Goal: Task Accomplishment & Management: Complete application form

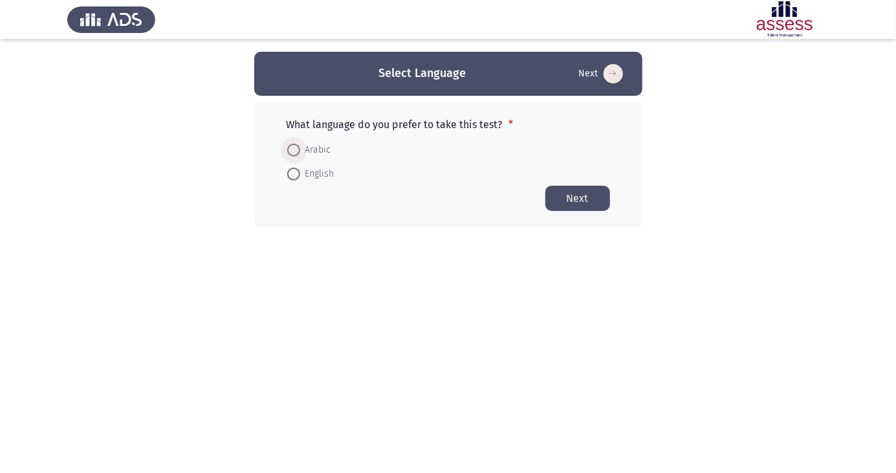
click at [300, 144] on span at bounding box center [293, 150] width 13 height 13
click at [300, 144] on input "Arabic" at bounding box center [293, 150] width 13 height 13
radio input "true"
click at [586, 202] on button "Next" at bounding box center [577, 197] width 65 height 25
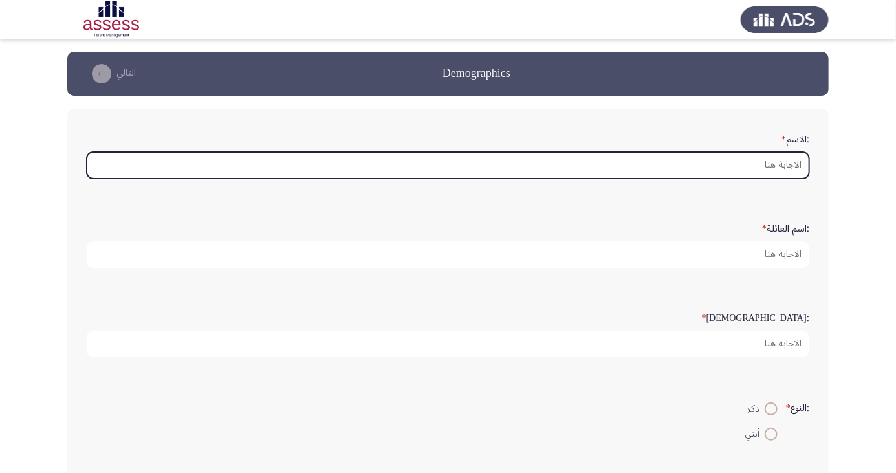
click at [756, 168] on input ":الاسم *" at bounding box center [448, 165] width 723 height 27
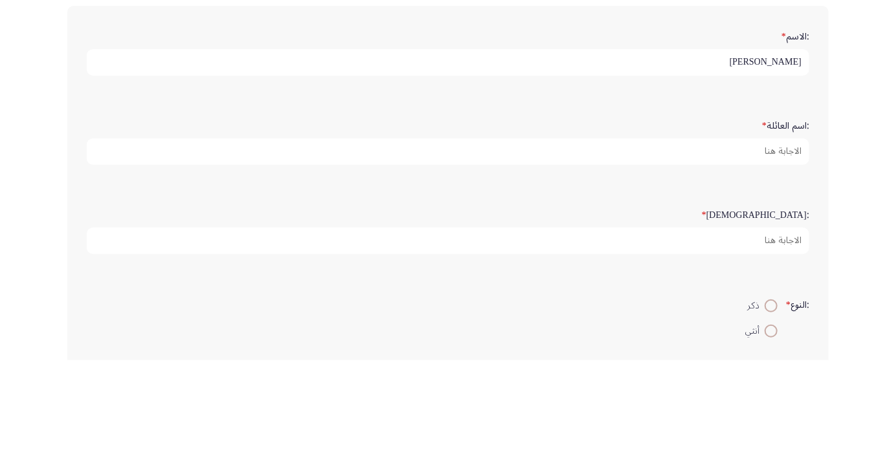
type input "[PERSON_NAME]"
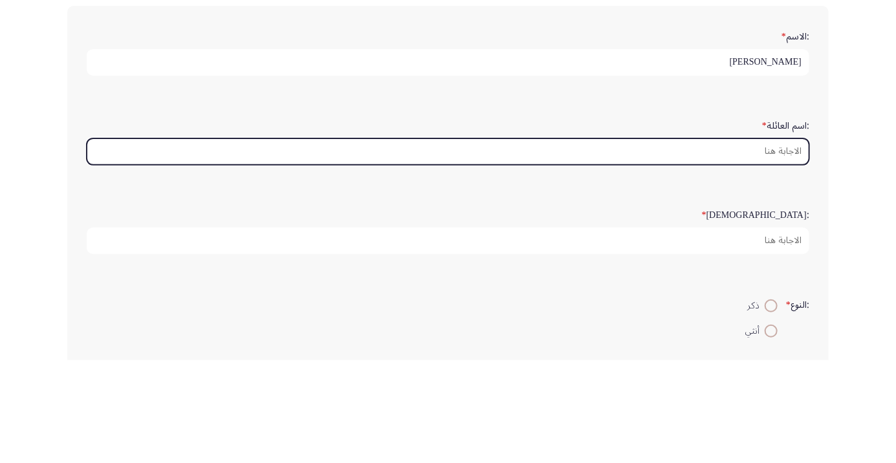
click at [754, 258] on input ":اسم العائلة *" at bounding box center [448, 254] width 723 height 27
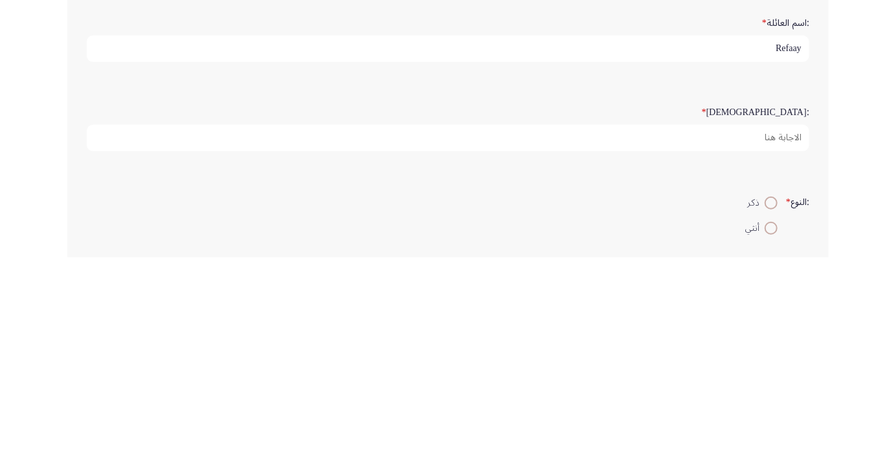
type input "Refaay"
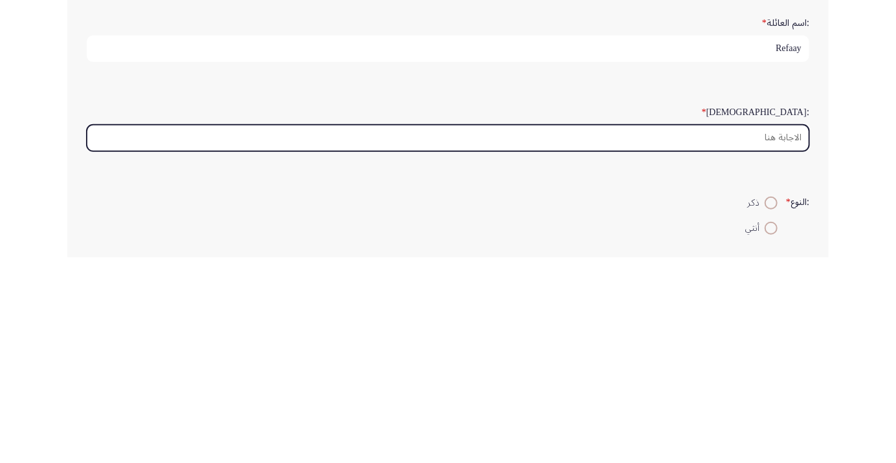
click at [772, 344] on input ":السن *" at bounding box center [448, 344] width 723 height 27
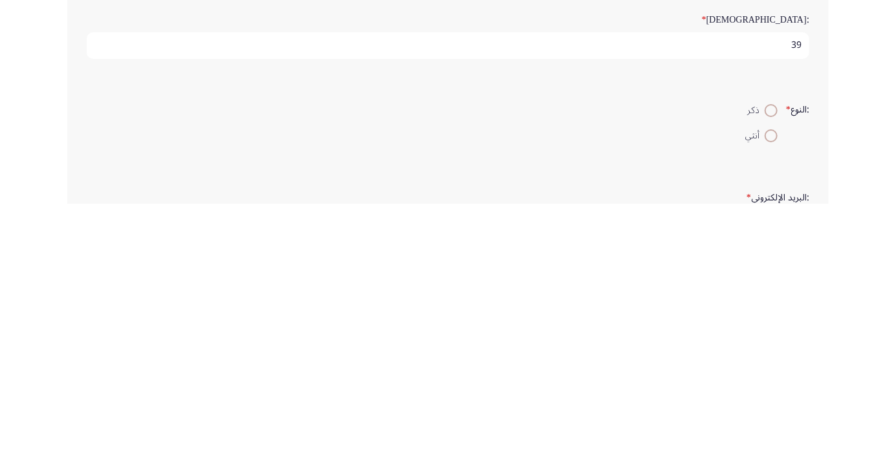
type input "39"
click at [771, 370] on span at bounding box center [771, 370] width 0 height 0
click at [769, 367] on input "ذكر" at bounding box center [771, 370] width 13 height 13
radio input "true"
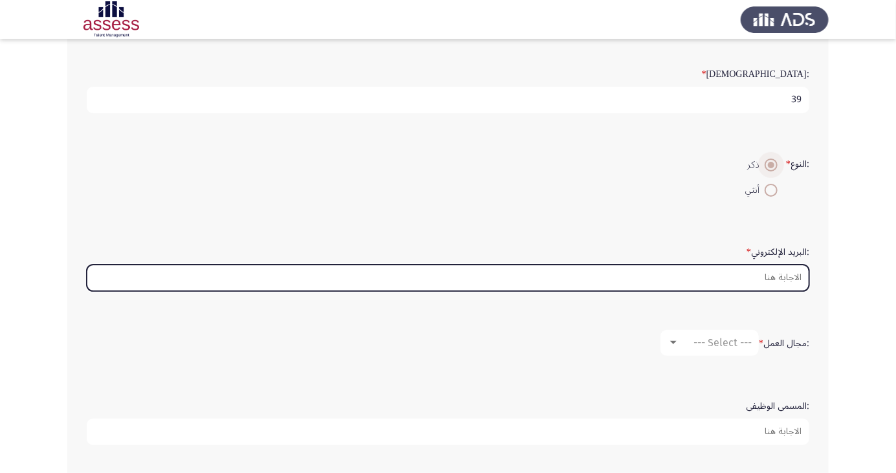
click at [774, 276] on input ":البريد الإلكتروني *" at bounding box center [448, 278] width 723 height 27
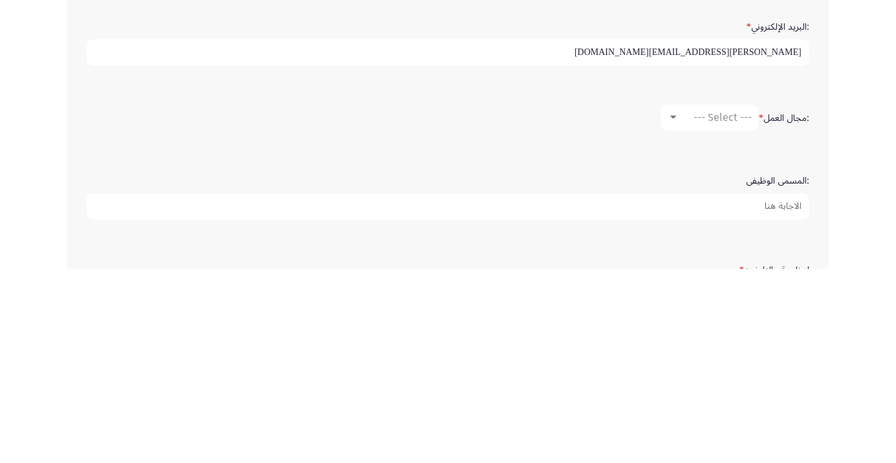
scroll to position [275, 0]
type input "Mohamed.refaay@ibnsina-pharma.com"
click at [675, 310] on div at bounding box center [673, 311] width 6 height 3
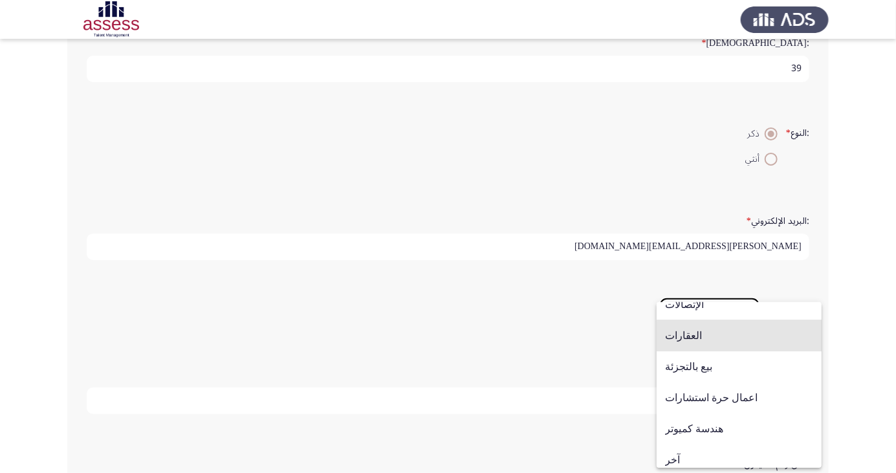
scroll to position [424, 0]
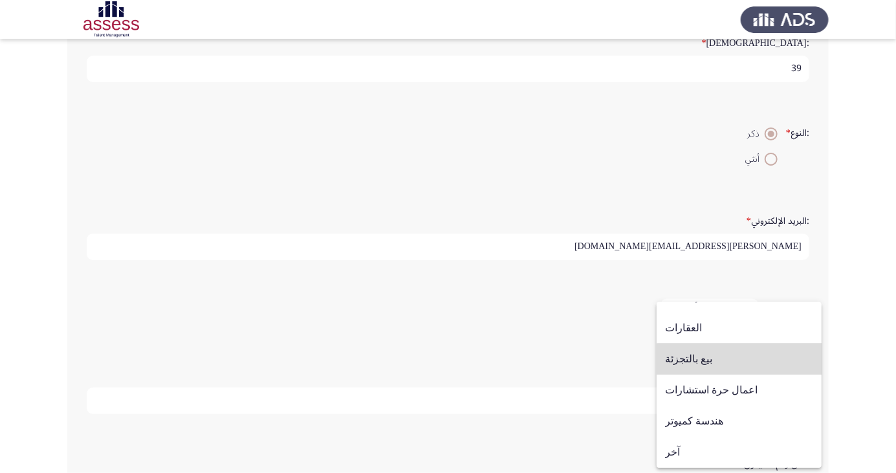
click at [741, 364] on span "بيع بالتجزئة" at bounding box center [739, 359] width 148 height 31
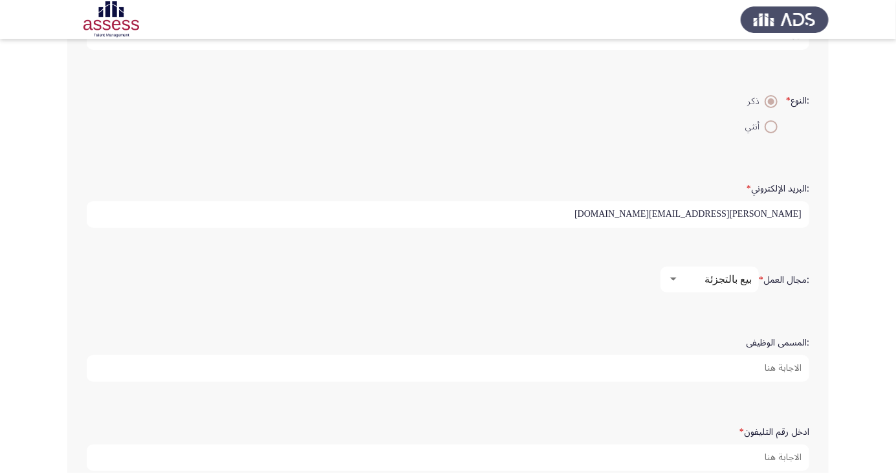
scroll to position [322, 0]
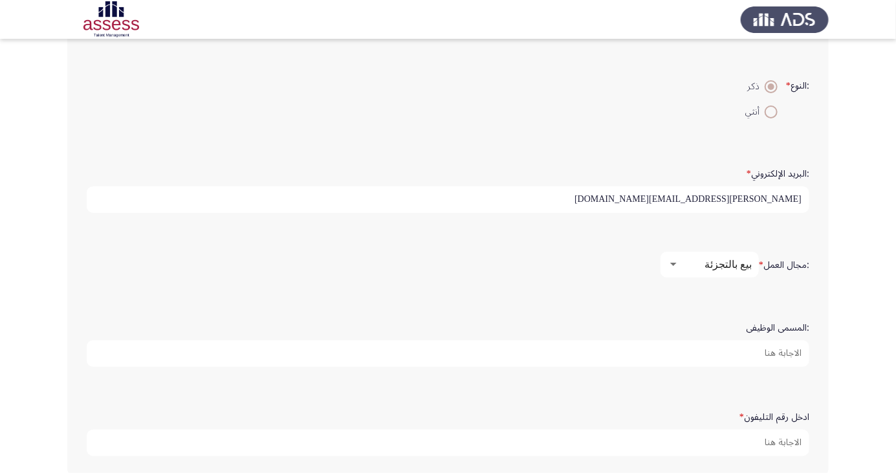
click at [778, 353] on input ":المسمى الوظيفى" at bounding box center [448, 353] width 723 height 27
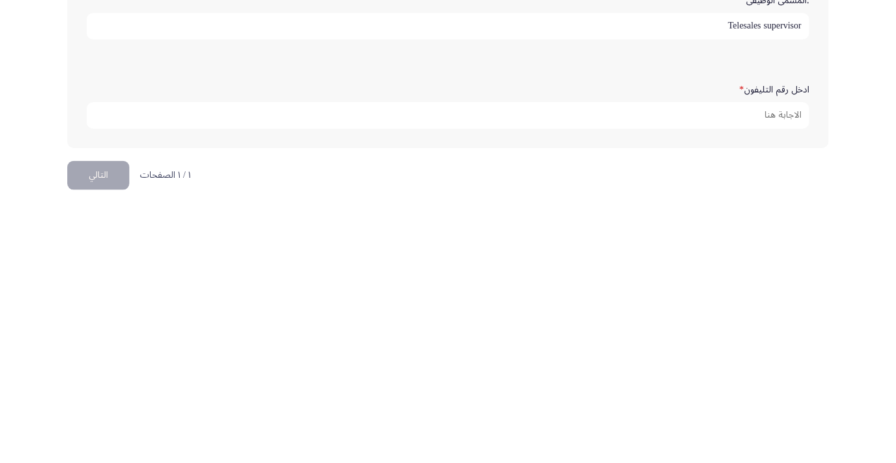
scroll to position [392, 0]
type input "Telesales supervisor"
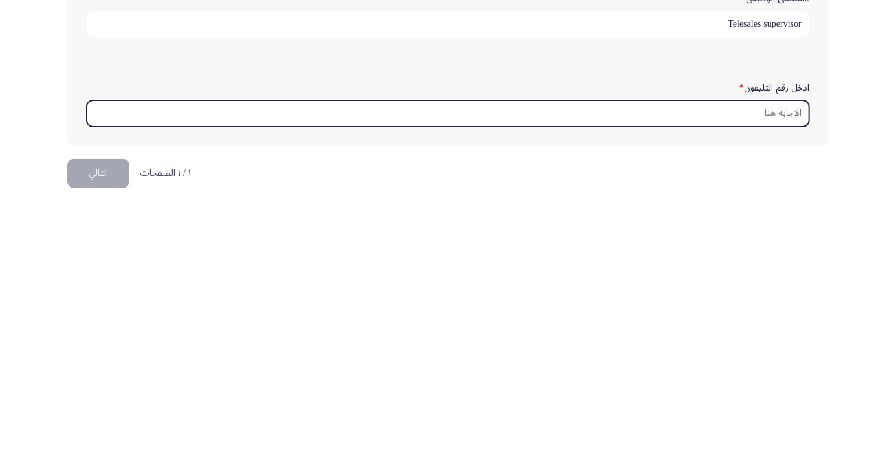
click at [769, 369] on input "ادخل رقم التليفون *" at bounding box center [448, 373] width 723 height 27
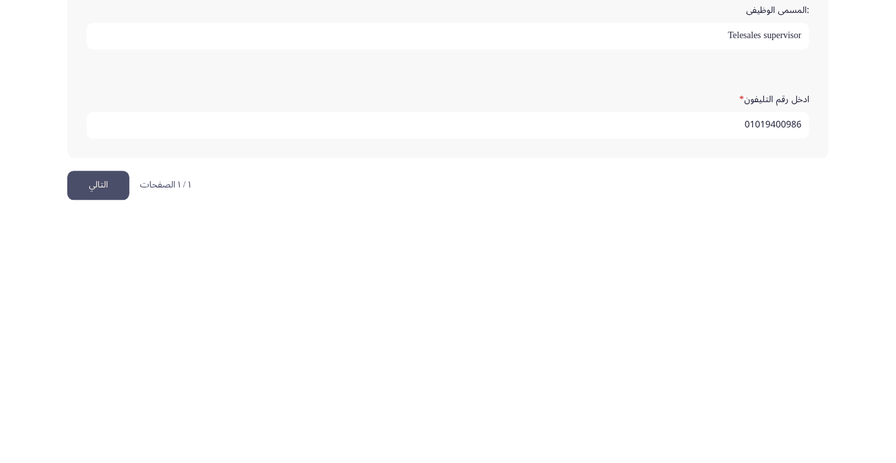
scroll to position [394, 0]
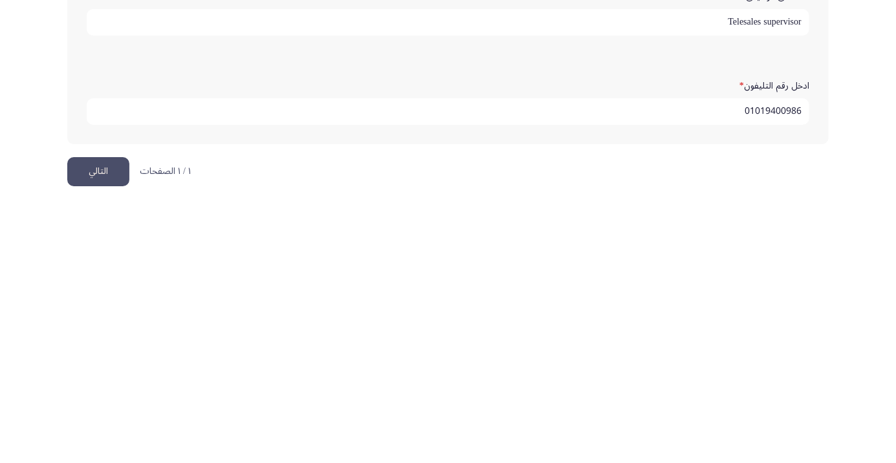
type input "01019400986"
click at [100, 428] on button "التالي" at bounding box center [98, 431] width 62 height 29
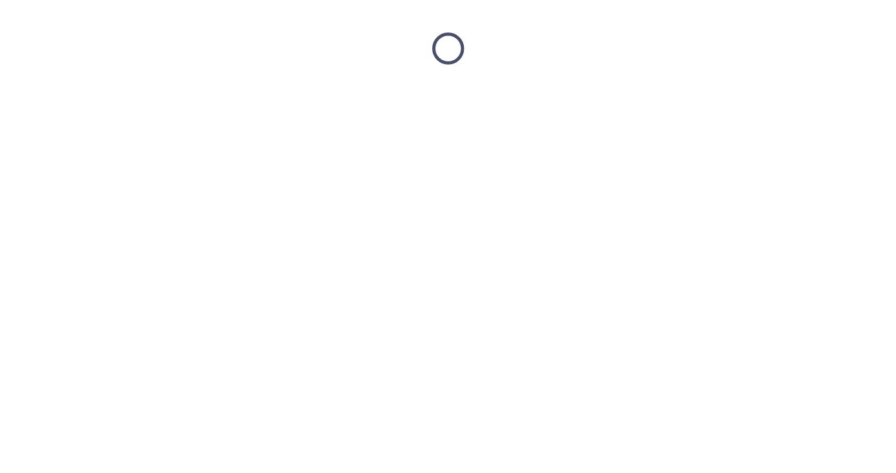
scroll to position [0, 0]
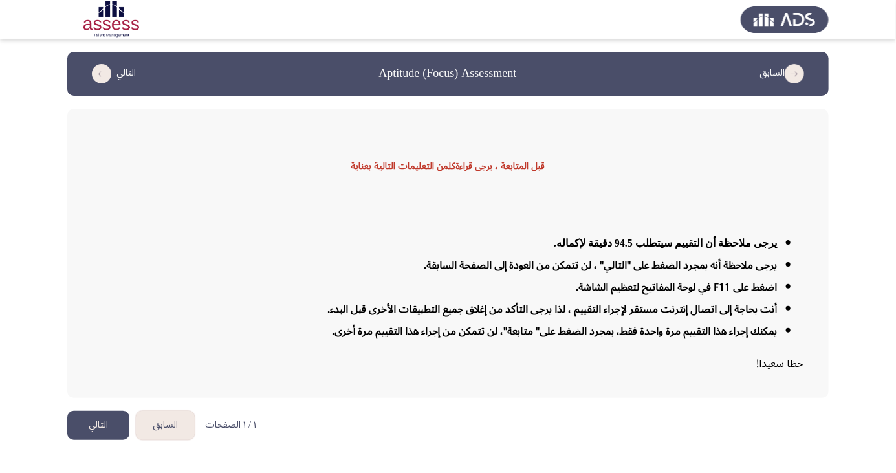
click at [89, 440] on button "التالي" at bounding box center [98, 425] width 62 height 29
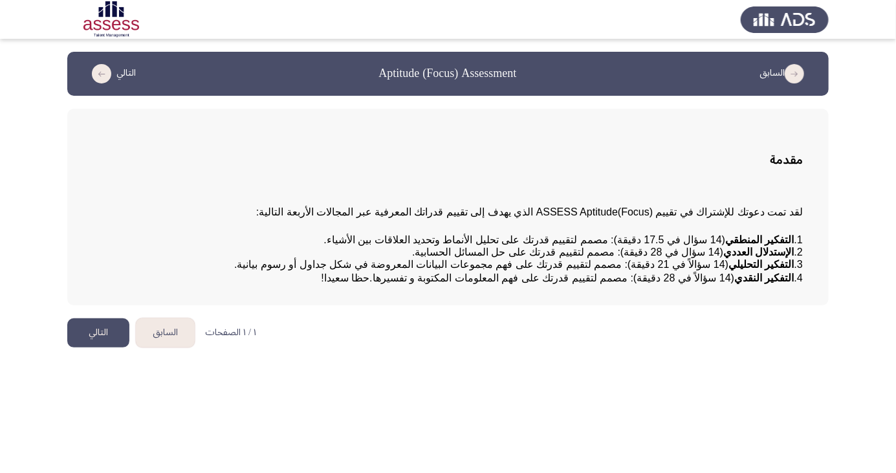
click at [85, 347] on button "التالي" at bounding box center [98, 332] width 62 height 29
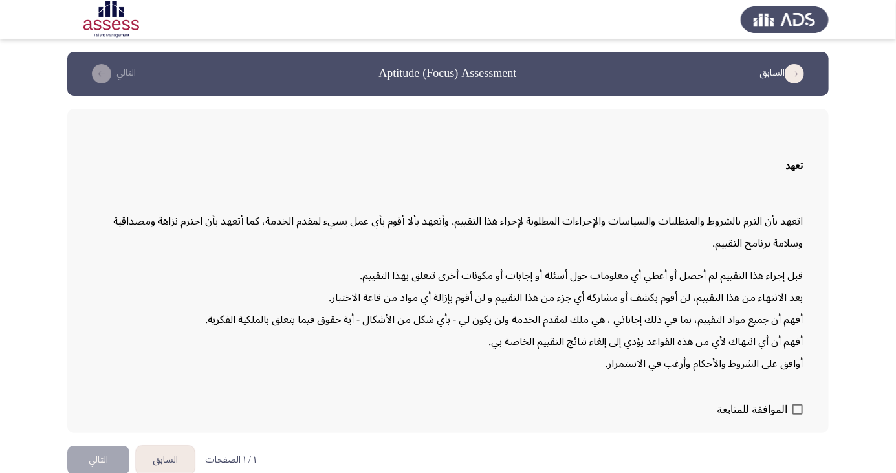
click at [794, 415] on span at bounding box center [798, 409] width 10 height 10
click at [797, 415] on input "الموافقة للمتابعة" at bounding box center [797, 415] width 1 height 1
checkbox input "true"
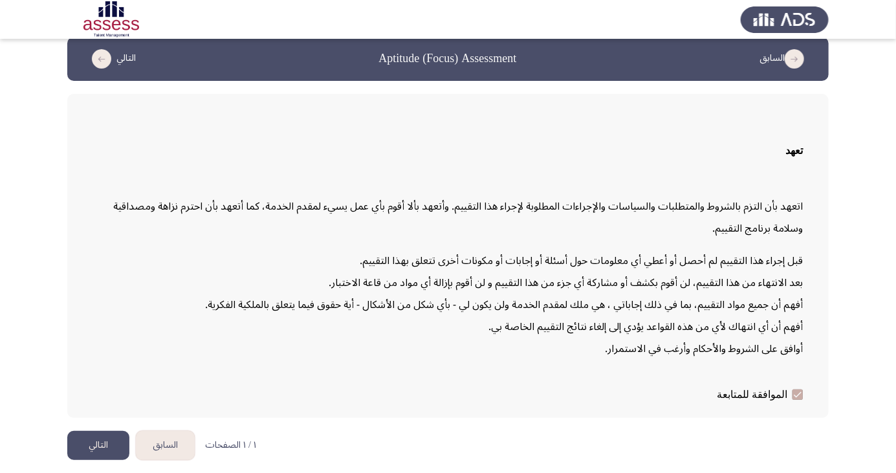
click at [97, 460] on button "التالي" at bounding box center [98, 445] width 62 height 29
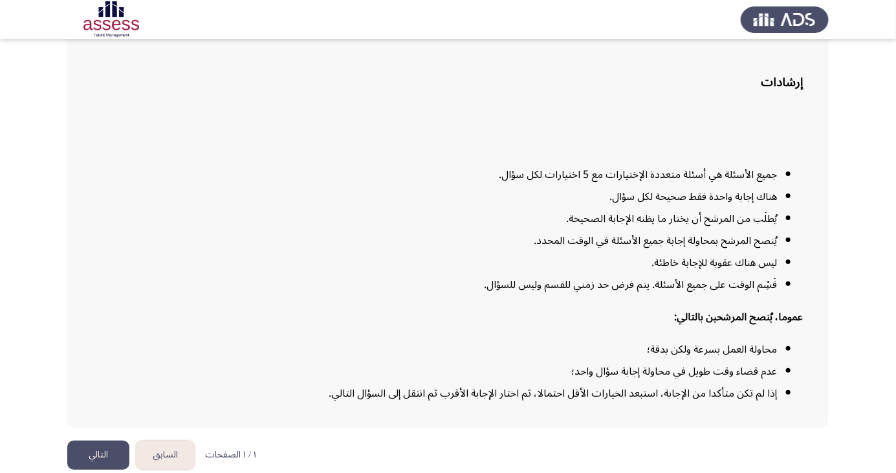
scroll to position [95, 0]
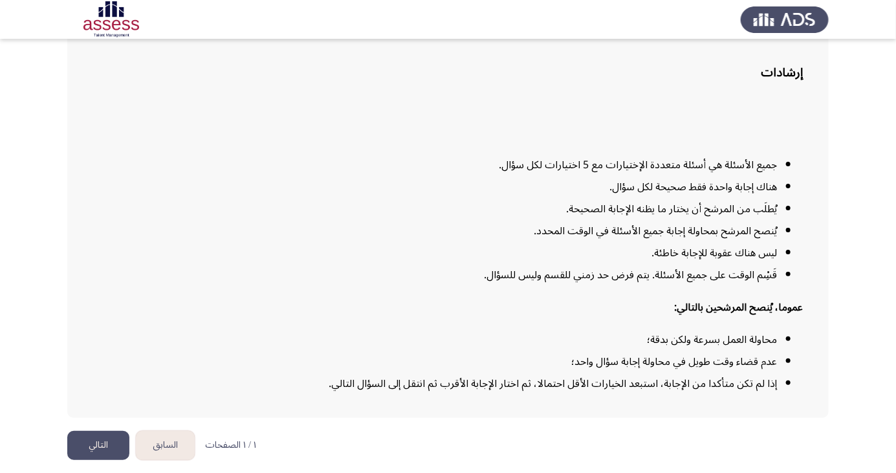
click at [98, 460] on button "التالي" at bounding box center [98, 445] width 62 height 29
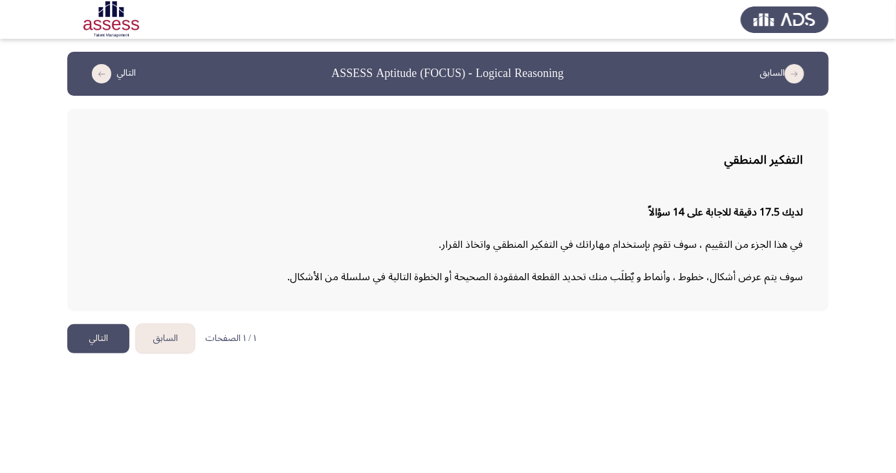
click at [90, 342] on button "التالي" at bounding box center [98, 338] width 62 height 29
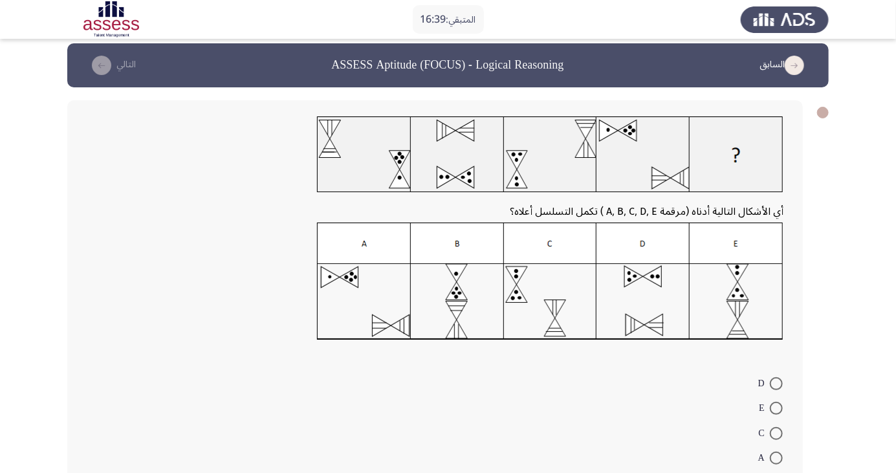
scroll to position [18, 0]
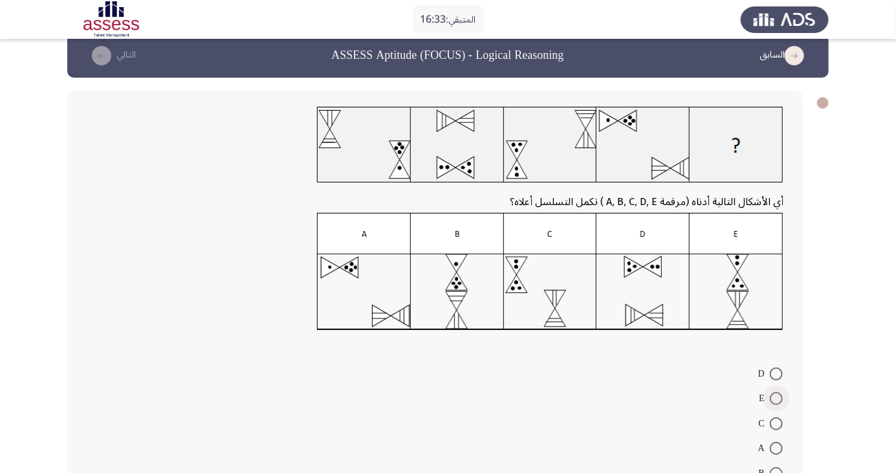
click at [776, 398] on span at bounding box center [776, 398] width 13 height 13
click at [776, 398] on input "E" at bounding box center [776, 398] width 13 height 13
radio input "true"
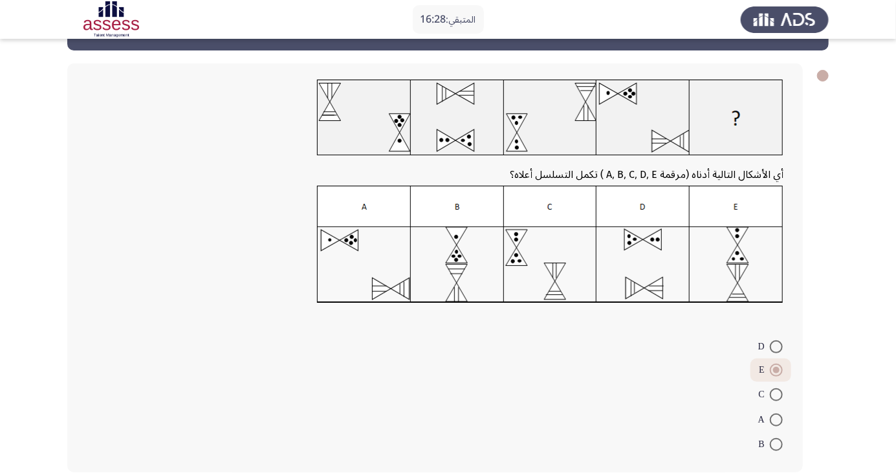
scroll to position [47, 0]
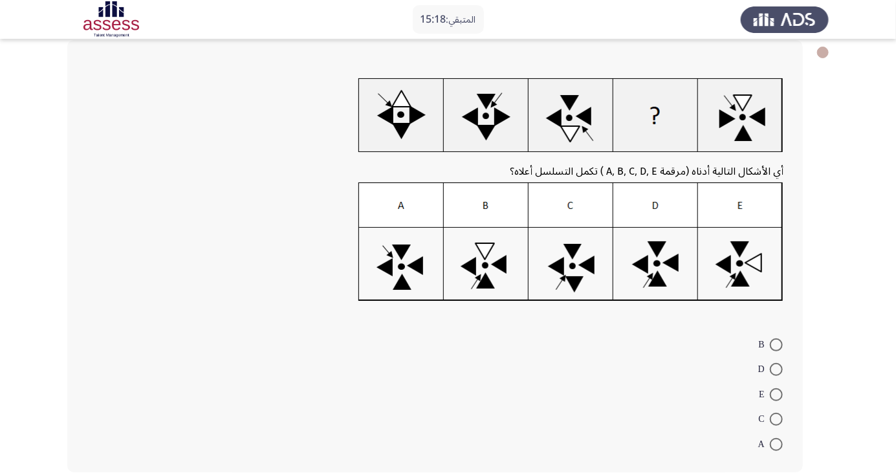
scroll to position [70, 0]
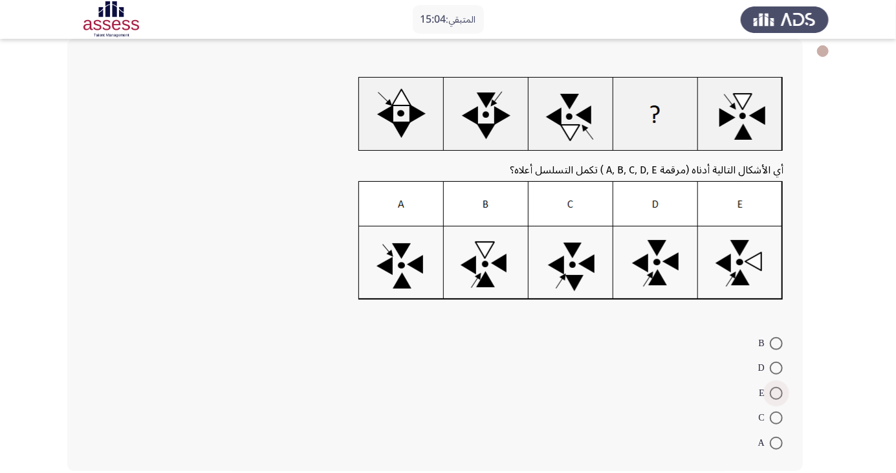
click at [776, 392] on span at bounding box center [776, 393] width 13 height 13
click at [776, 392] on input "E" at bounding box center [776, 393] width 13 height 13
radio input "true"
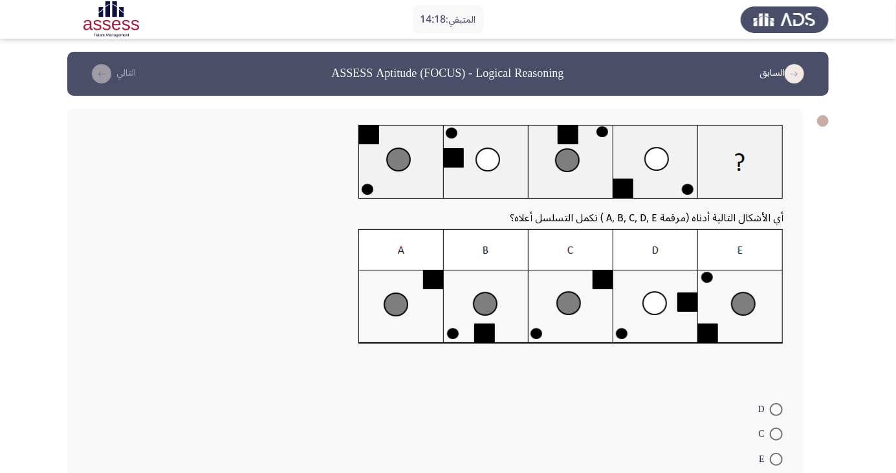
click at [776, 409] on span at bounding box center [776, 409] width 13 height 13
click at [776, 409] on input "D" at bounding box center [776, 409] width 13 height 13
radio input "true"
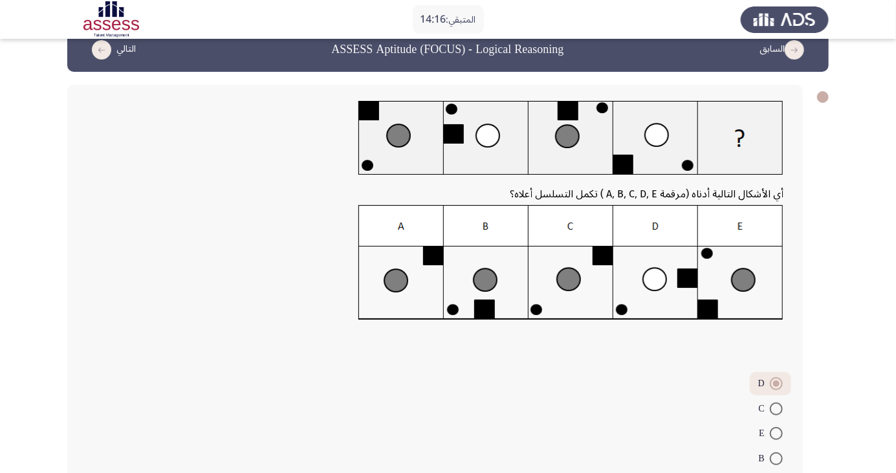
scroll to position [65, 0]
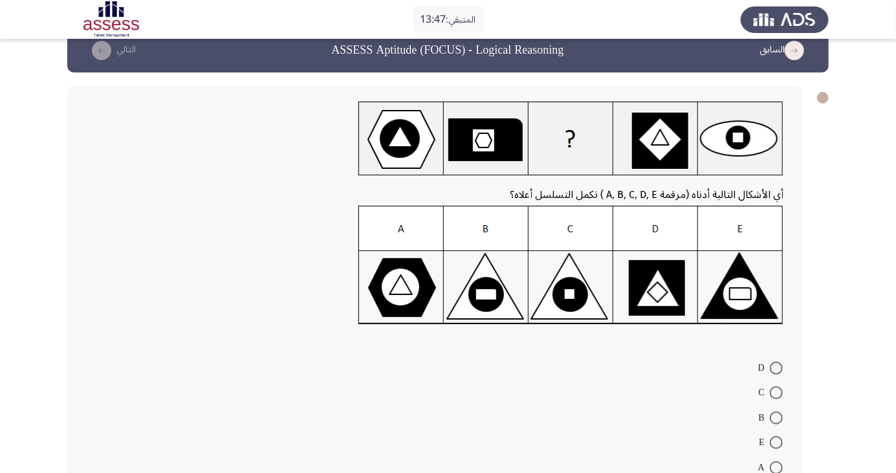
scroll to position [52, 0]
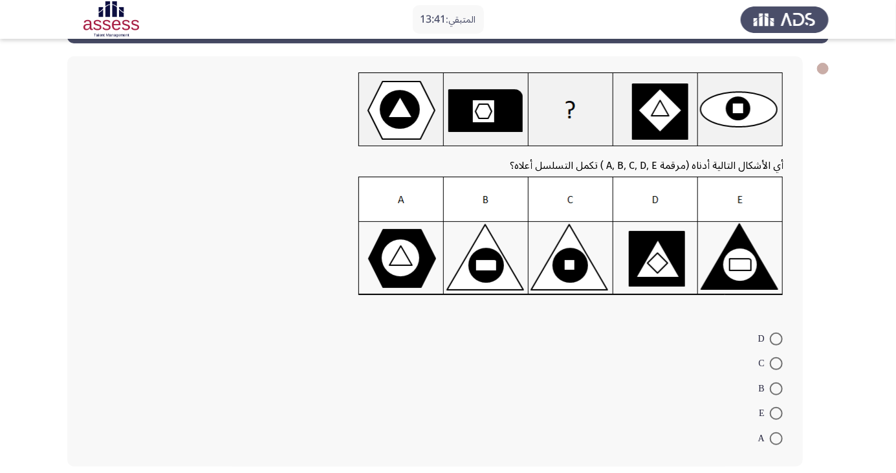
click at [742, 261] on img at bounding box center [570, 236] width 425 height 119
click at [737, 278] on img at bounding box center [570, 236] width 425 height 119
click at [780, 415] on span at bounding box center [776, 413] width 13 height 13
click at [780, 415] on input "E" at bounding box center [776, 413] width 13 height 13
radio input "true"
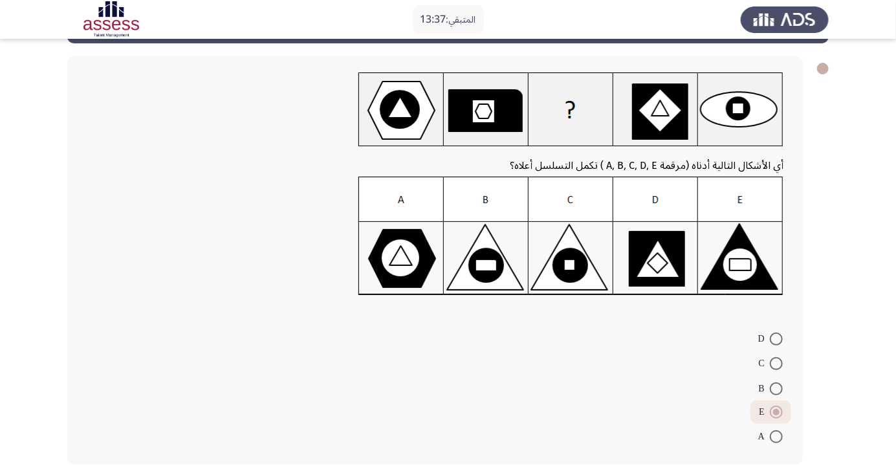
scroll to position [42, 0]
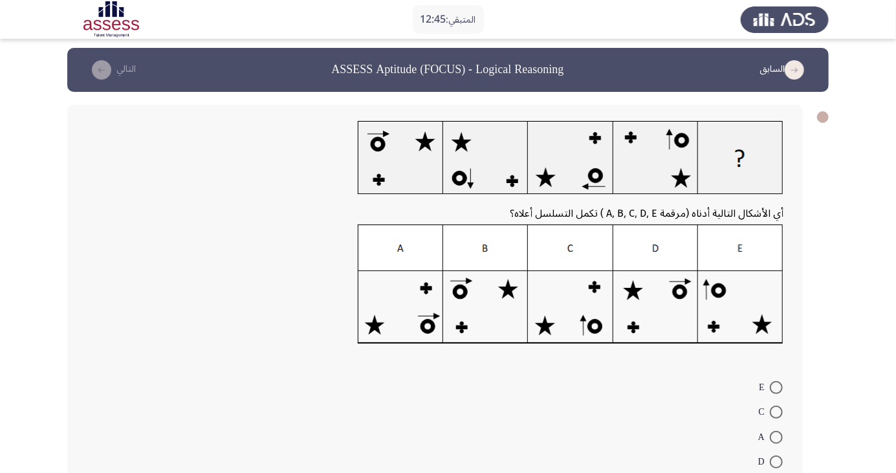
scroll to position [4, 0]
click at [732, 305] on img at bounding box center [571, 285] width 426 height 120
click at [776, 387] on span at bounding box center [776, 387] width 13 height 13
click at [776, 387] on input "E" at bounding box center [776, 387] width 13 height 13
radio input "true"
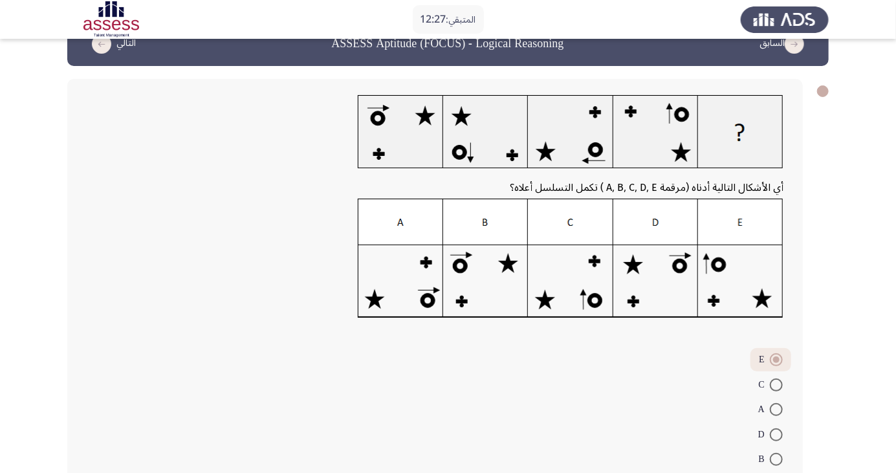
scroll to position [47, 0]
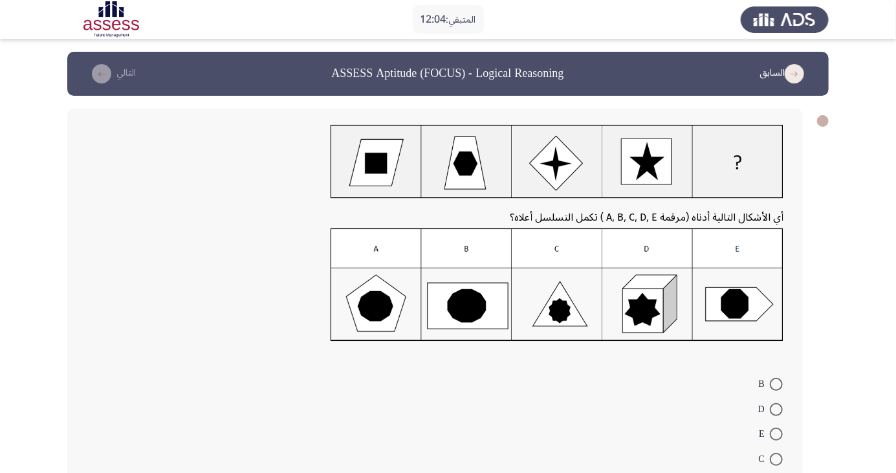
click at [639, 300] on img at bounding box center [557, 284] width 453 height 113
click at [776, 409] on span at bounding box center [776, 409] width 13 height 13
click at [776, 409] on input "D" at bounding box center [776, 409] width 13 height 13
radio input "true"
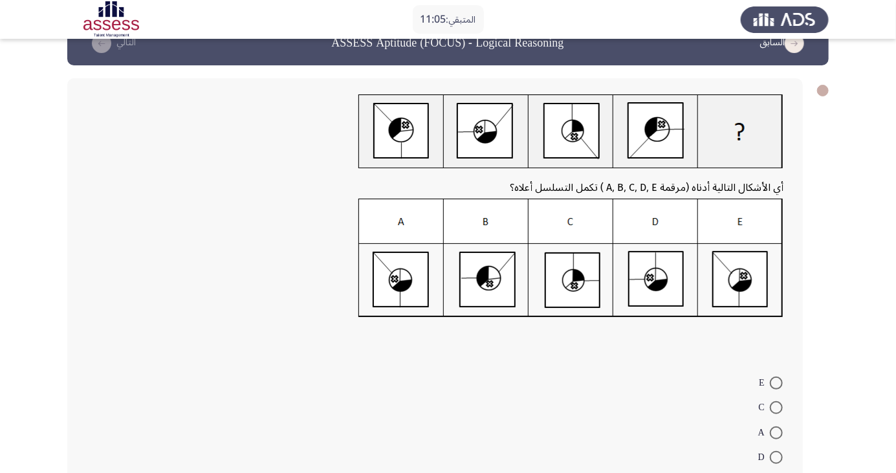
scroll to position [48, 0]
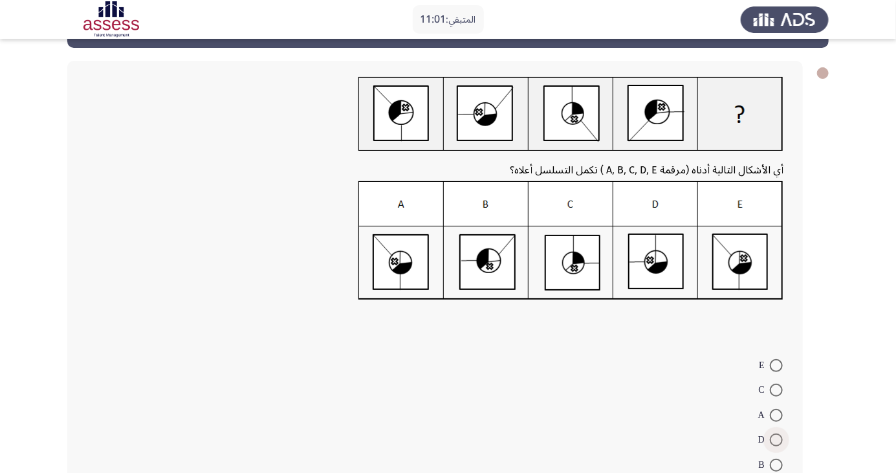
click at [772, 439] on span at bounding box center [776, 439] width 13 height 13
click at [772, 439] on input "D" at bounding box center [776, 439] width 13 height 13
radio input "true"
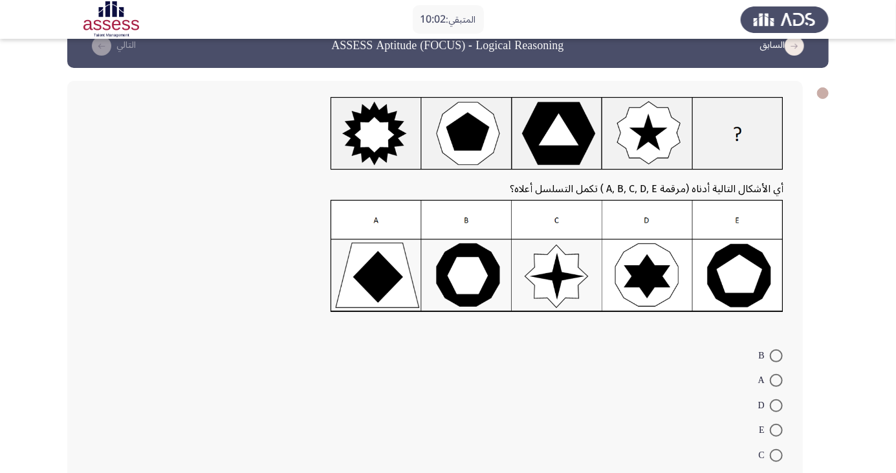
scroll to position [41, 0]
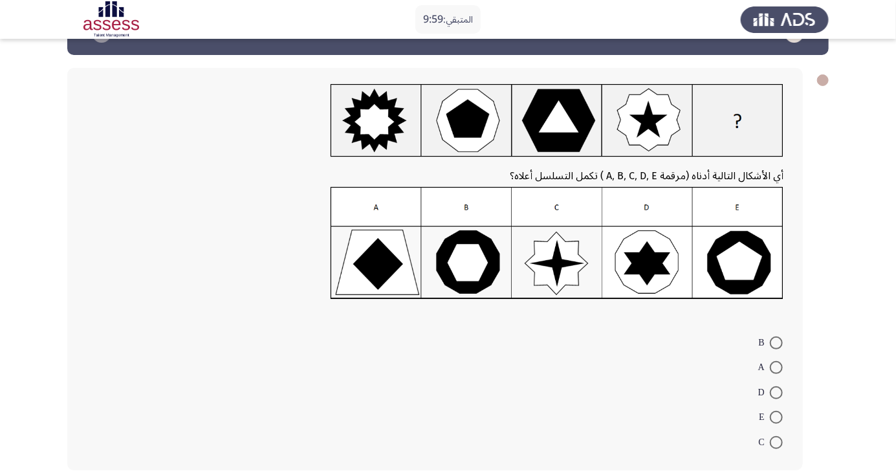
click at [776, 392] on span at bounding box center [776, 392] width 13 height 13
click at [776, 392] on input "D" at bounding box center [776, 392] width 13 height 13
radio input "true"
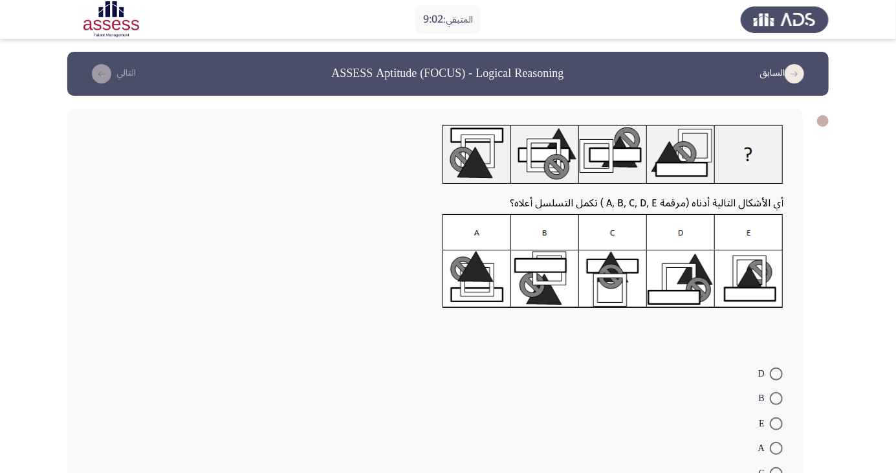
click at [776, 472] on span at bounding box center [776, 473] width 13 height 13
click at [776, 472] on input "C" at bounding box center [776, 473] width 13 height 13
radio input "true"
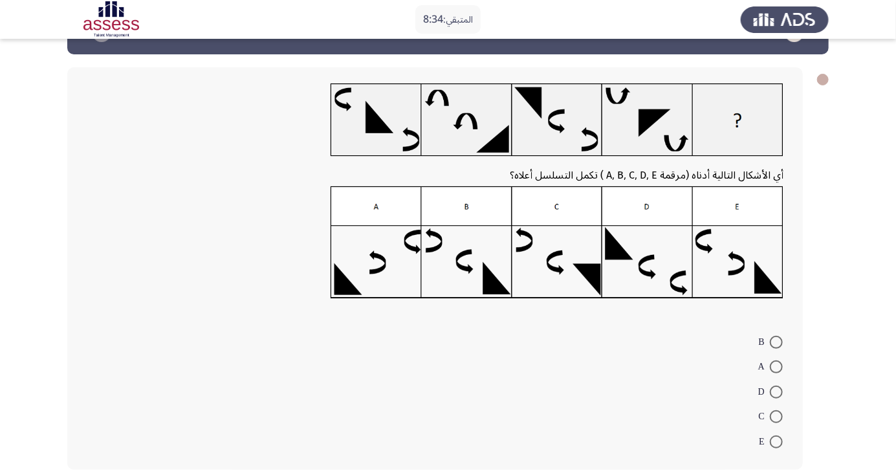
scroll to position [50, 0]
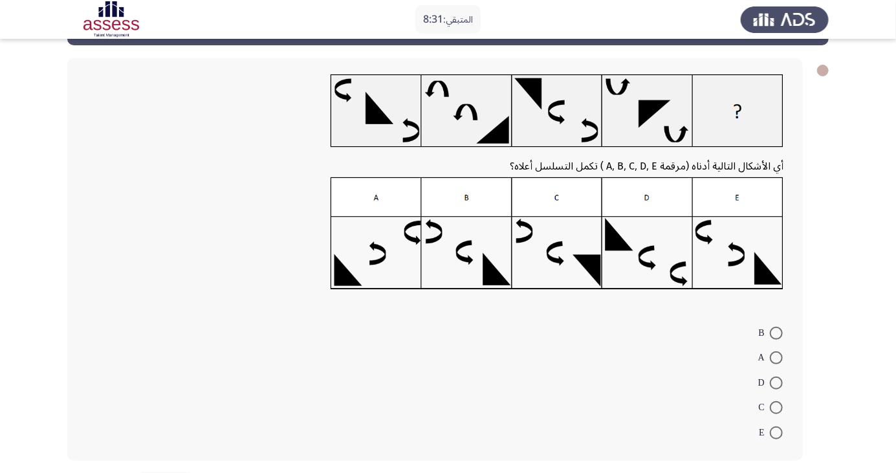
click at [772, 360] on span at bounding box center [776, 357] width 13 height 13
click at [772, 360] on input "A" at bounding box center [776, 357] width 13 height 13
radio input "true"
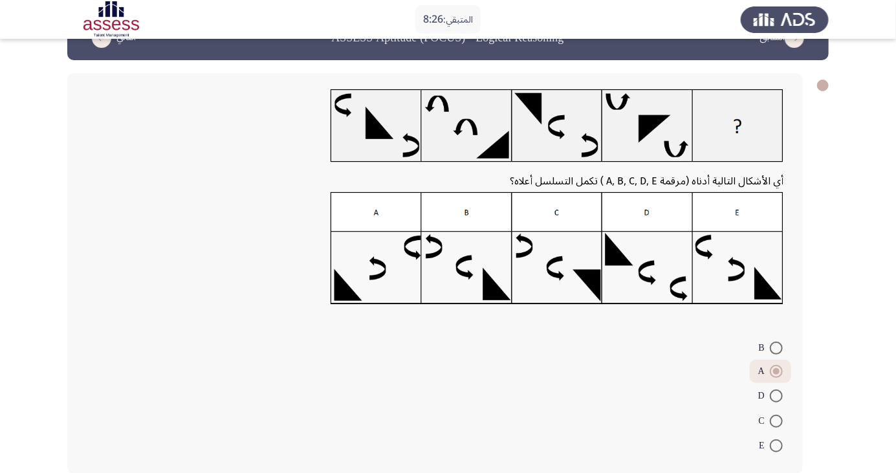
scroll to position [36, 0]
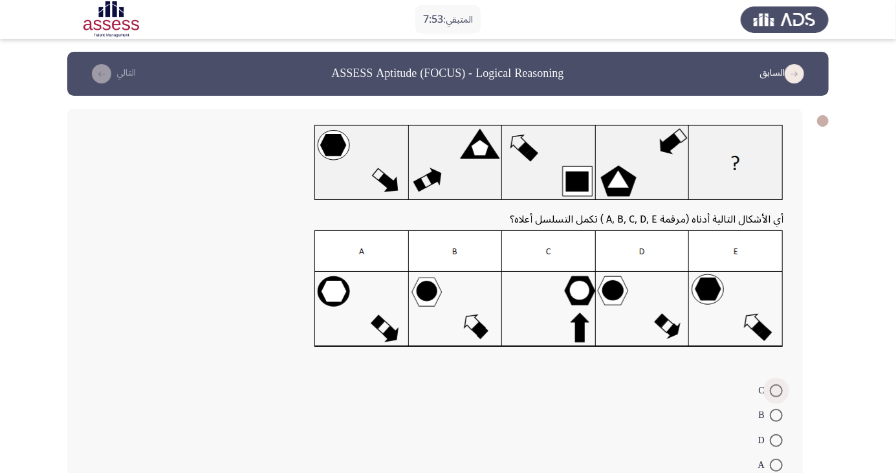
click at [781, 389] on span at bounding box center [776, 390] width 13 height 13
click at [781, 389] on input "C" at bounding box center [776, 390] width 13 height 13
radio input "true"
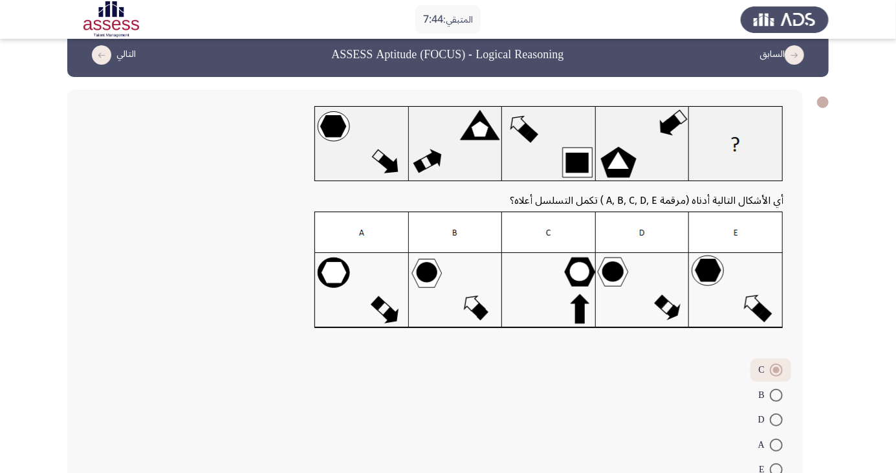
scroll to position [46, 0]
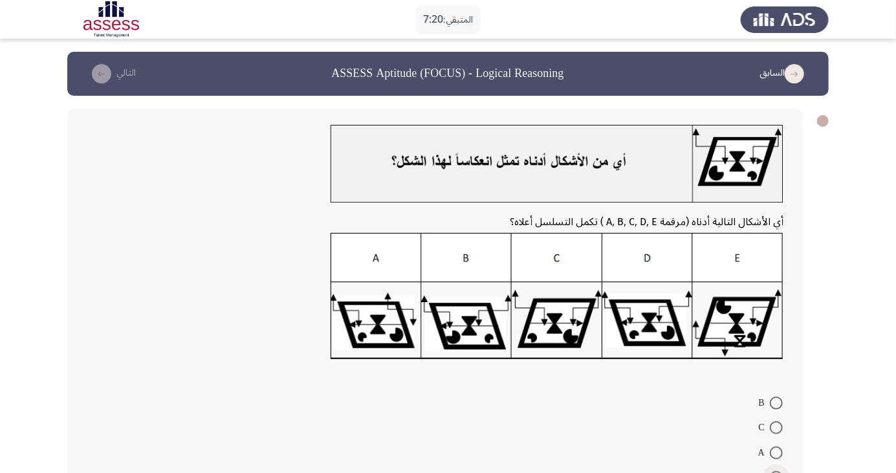
click at [771, 472] on span at bounding box center [776, 477] width 13 height 13
click at [771, 472] on input "D" at bounding box center [776, 477] width 13 height 13
radio input "true"
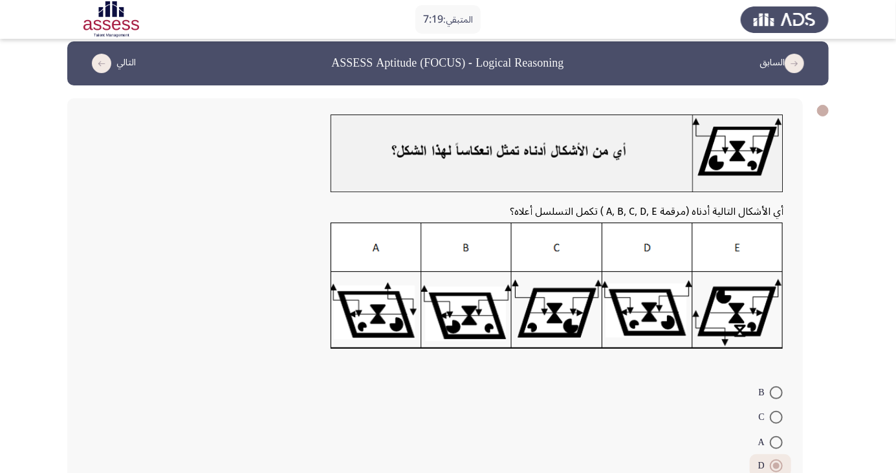
scroll to position [58, 0]
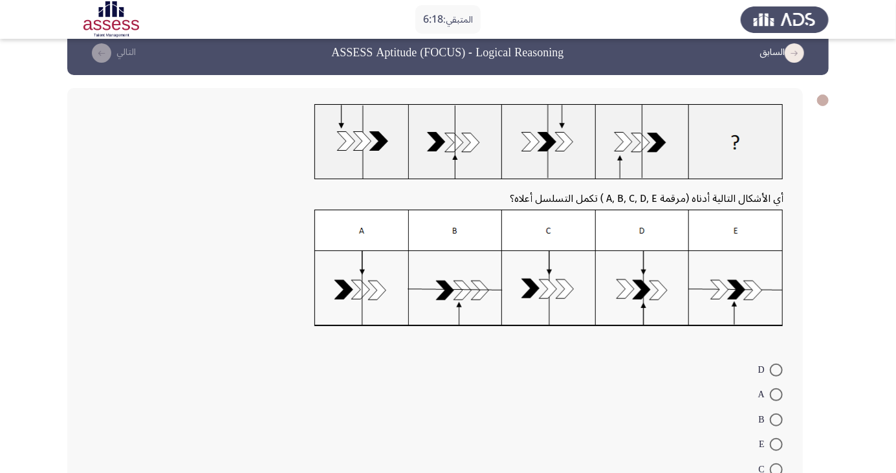
scroll to position [47, 0]
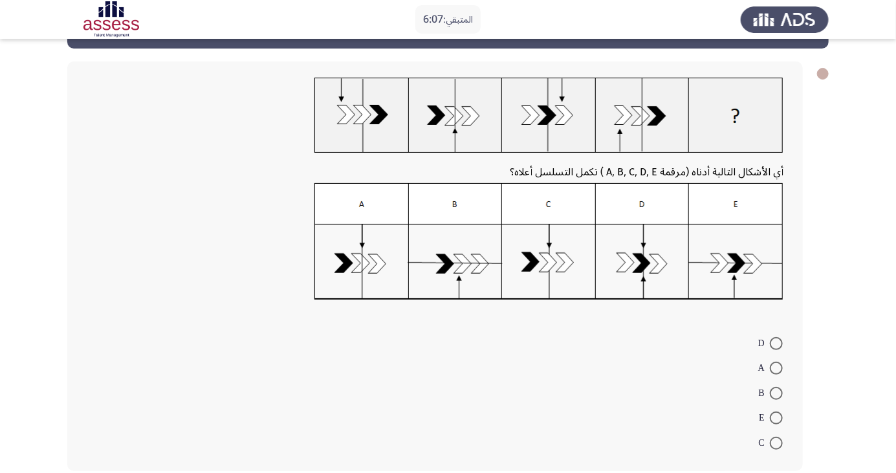
click at [776, 417] on span at bounding box center [776, 417] width 13 height 13
click at [776, 417] on input "E" at bounding box center [776, 417] width 13 height 13
radio input "true"
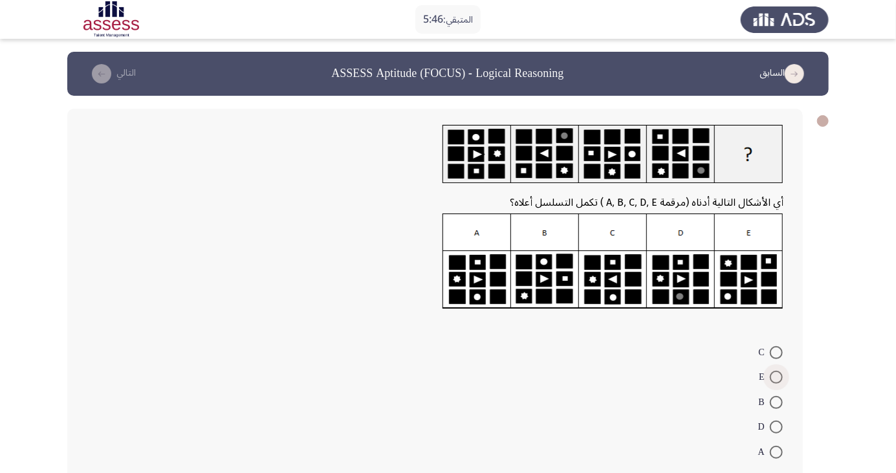
click at [776, 377] on span at bounding box center [776, 377] width 13 height 13
click at [776, 377] on input "E" at bounding box center [776, 377] width 13 height 13
radio input "true"
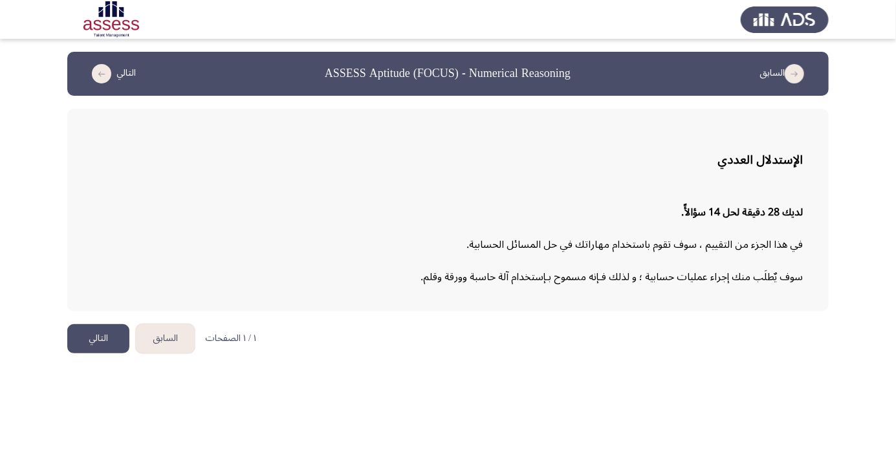
click at [82, 340] on button "التالي" at bounding box center [98, 338] width 62 height 29
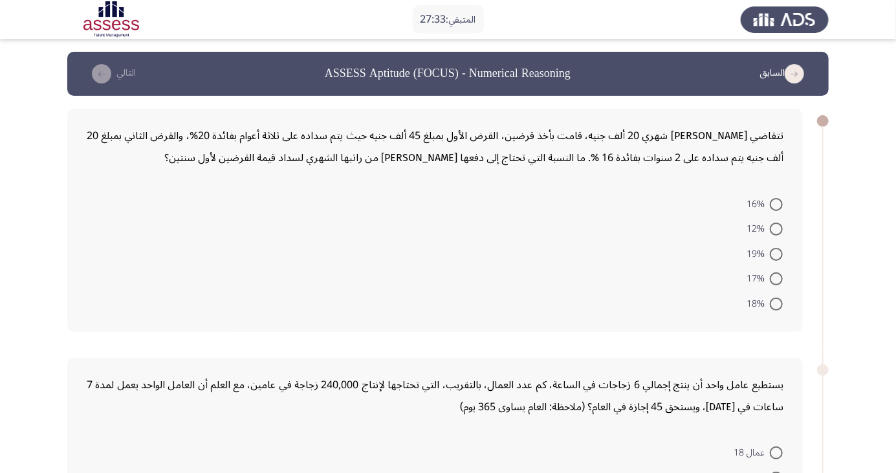
click at [269, 305] on form "16% 12% 19% 17% 18%" at bounding box center [435, 253] width 697 height 125
click at [274, 422] on div "يستطيع عامل واحد أن ينتج إجمالي 6 زجاجات في الساعة، كم عدد العمال، بالتقريب، ال…" at bounding box center [435, 469] width 736 height 223
click at [621, 275] on form "16% 12% 19% 17% 18%" at bounding box center [435, 253] width 697 height 125
click at [460, 267] on form "16% 12% 19% 17% 18%" at bounding box center [435, 253] width 697 height 125
click at [542, 253] on form "16% 12% 19% 17% 18%" at bounding box center [435, 253] width 697 height 125
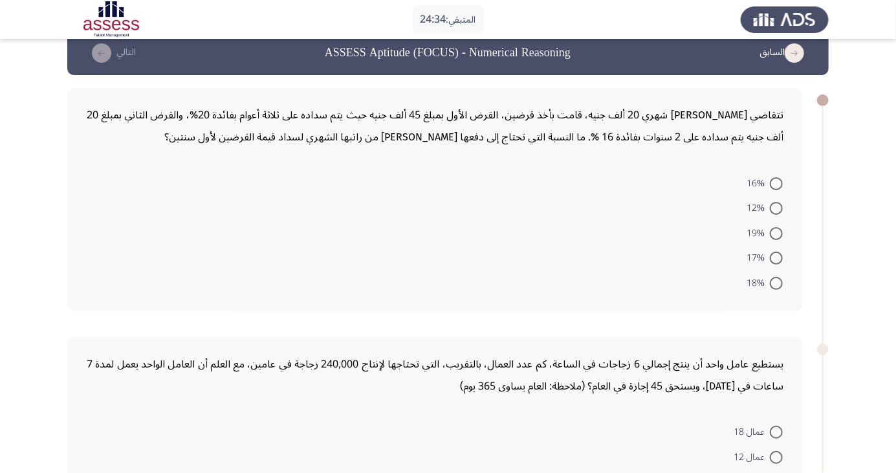
scroll to position [16, 0]
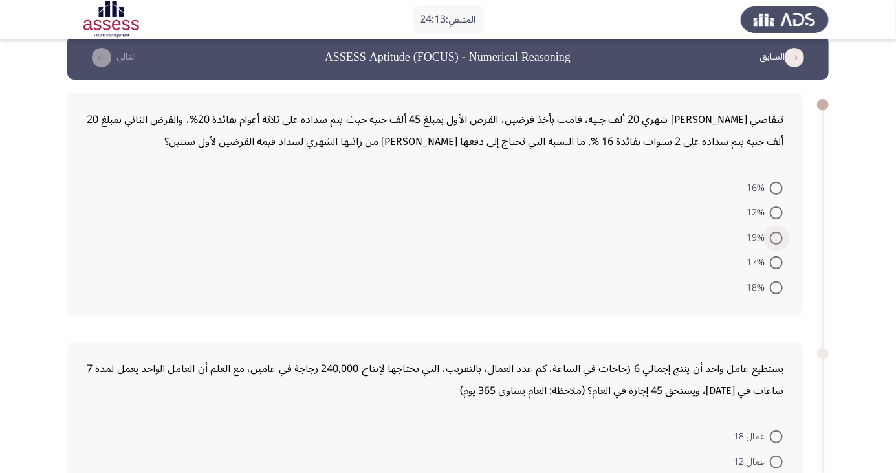
click at [778, 240] on span at bounding box center [776, 238] width 13 height 13
click at [778, 240] on input "19%" at bounding box center [776, 238] width 13 height 13
radio input "true"
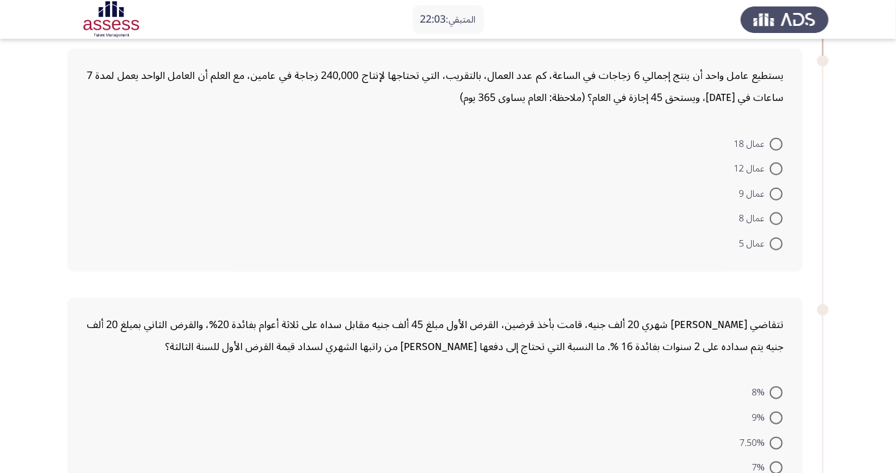
scroll to position [309, 0]
click at [776, 241] on span at bounding box center [776, 242] width 13 height 13
click at [776, 241] on input "عمال 5" at bounding box center [776, 242] width 13 height 13
radio input "true"
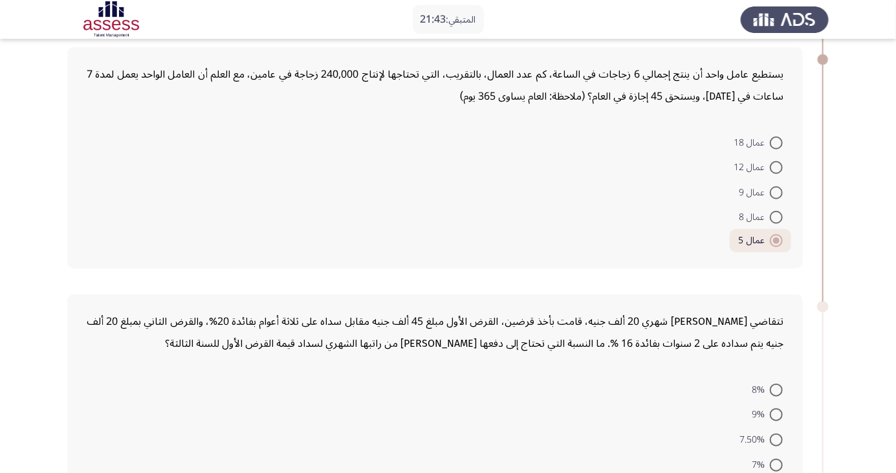
click at [776, 217] on span at bounding box center [776, 217] width 13 height 13
click at [776, 217] on input "عمال 8" at bounding box center [776, 217] width 13 height 13
radio input "true"
click at [776, 239] on span at bounding box center [776, 240] width 13 height 13
click at [776, 239] on input "عمال 5" at bounding box center [776, 240] width 13 height 13
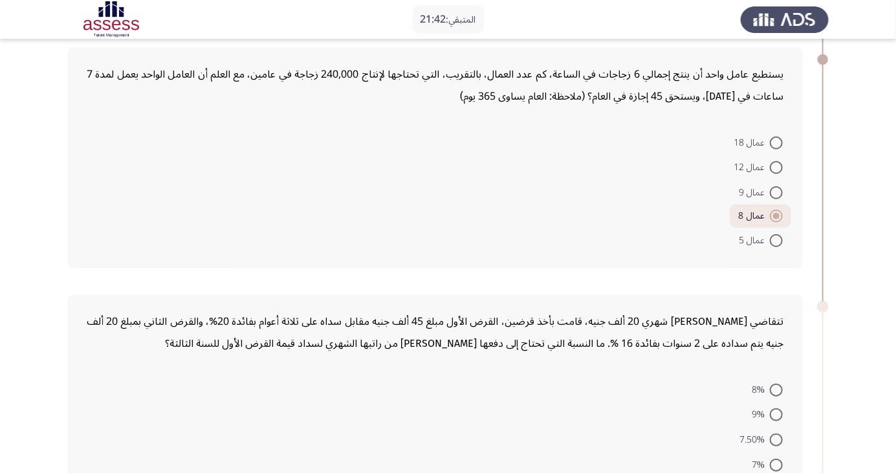
radio input "true"
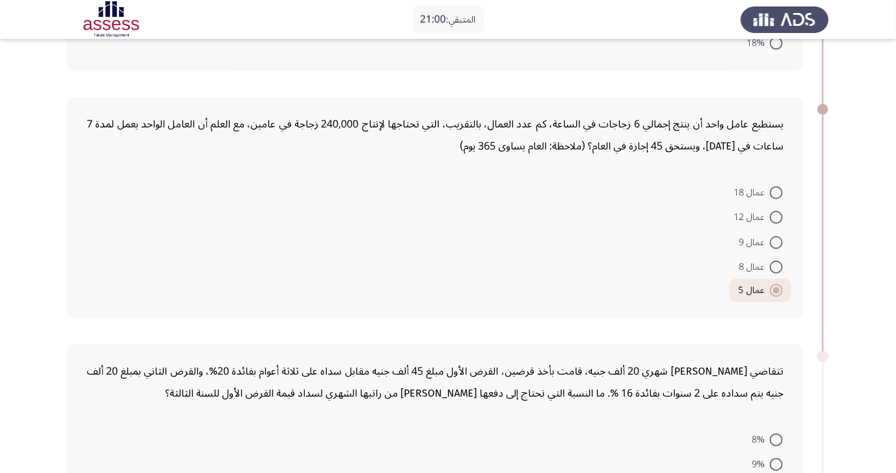
scroll to position [260, 0]
click at [776, 239] on span at bounding box center [776, 241] width 13 height 13
click at [776, 239] on input "عمال 9" at bounding box center [776, 241] width 13 height 13
radio input "true"
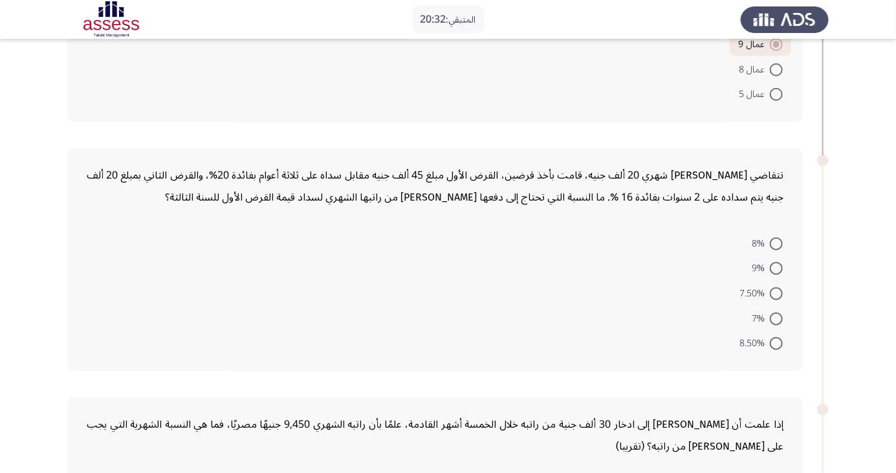
scroll to position [455, 0]
click at [776, 345] on span at bounding box center [776, 342] width 13 height 13
click at [776, 345] on input "8.50%" at bounding box center [776, 342] width 13 height 13
radio input "true"
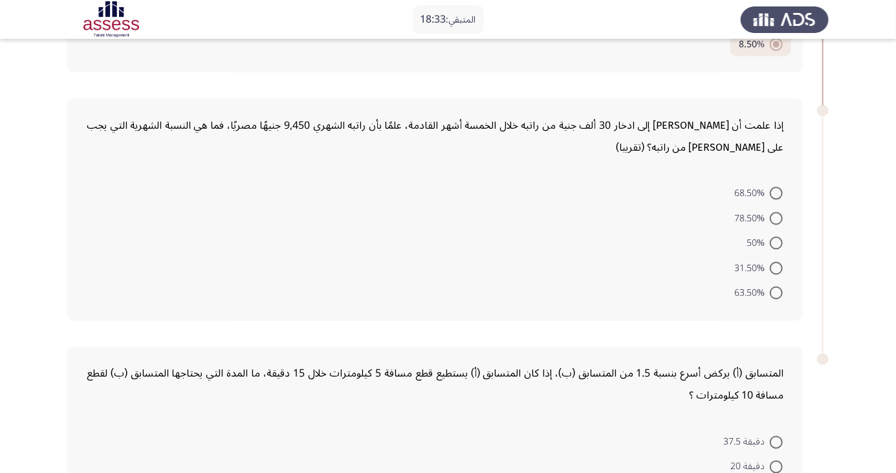
scroll to position [754, 0]
click at [776, 290] on span at bounding box center [776, 291] width 13 height 13
click at [776, 290] on input "63.50%" at bounding box center [776, 291] width 13 height 13
radio input "true"
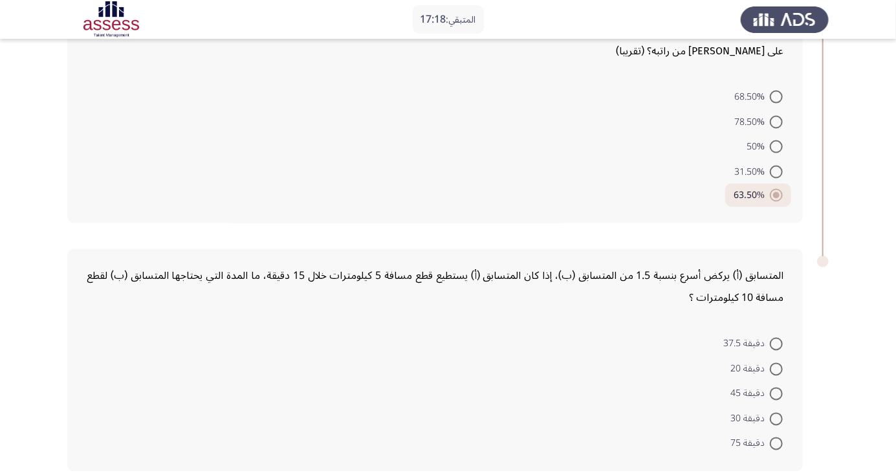
scroll to position [848, 0]
click at [776, 393] on span at bounding box center [776, 394] width 13 height 13
click at [776, 393] on input "دقيقة 45" at bounding box center [776, 394] width 13 height 13
radio input "true"
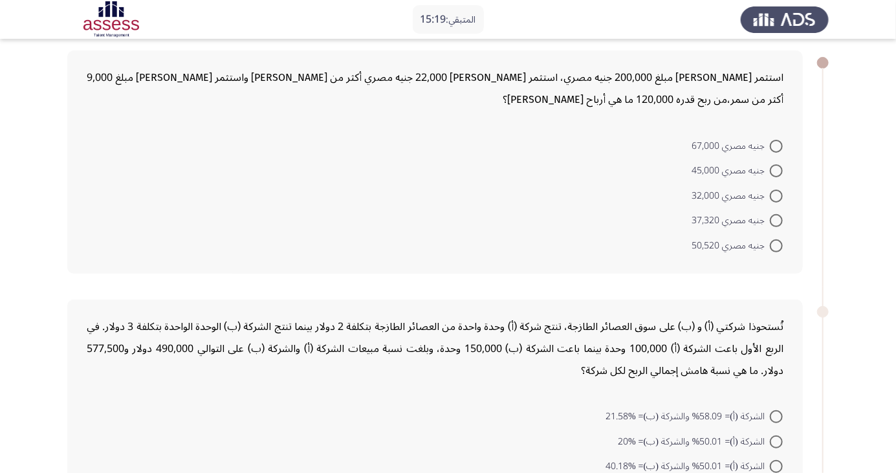
scroll to position [60, 0]
click at [776, 219] on span at bounding box center [776, 219] width 13 height 13
click at [776, 219] on input "جنيه مصري 37,320" at bounding box center [776, 219] width 13 height 13
radio input "true"
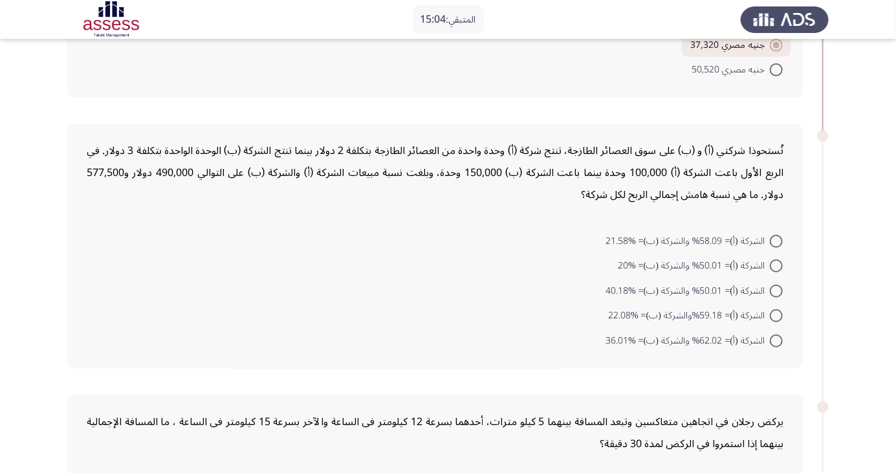
scroll to position [233, 0]
click at [819, 207] on div "تُستحوذا شركتي (أ) و (ب) على سوق العصائر الطازجة، تنتج شركة (أ) وحدة واحدة من ا…" at bounding box center [448, 245] width 762 height 271
click at [818, 195] on div "تُستحوذا شركتي (أ) و (ب) على سوق العصائر الطازجة، تنتج شركة (أ) وحدة واحدة من ا…" at bounding box center [448, 245] width 762 height 271
click at [826, 174] on div "تُستحوذا شركتي (أ) و (ب) على سوق العصائر الطازجة، تنتج شركة (أ) وحدة واحدة من ا…" at bounding box center [448, 245] width 762 height 271
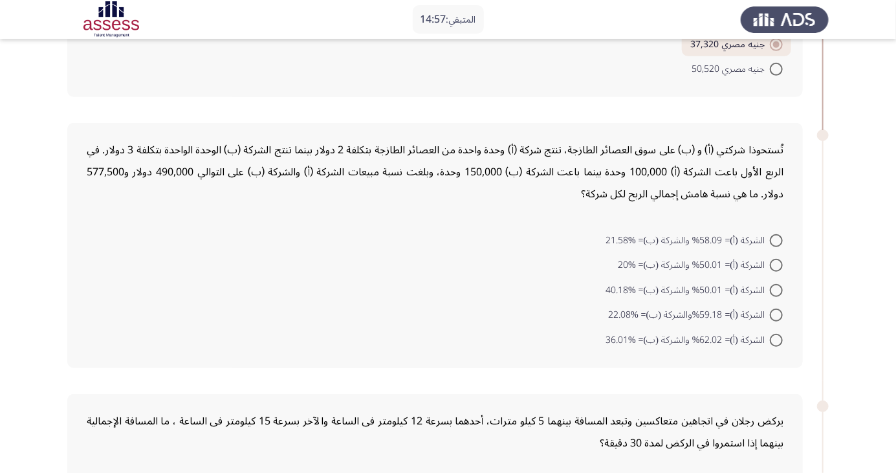
click at [811, 206] on div "تُستحوذا شركتي (أ) و (ب) على سوق العصائر الطازجة، تنتج شركة (أ) وحدة واحدة من ا…" at bounding box center [448, 245] width 762 height 271
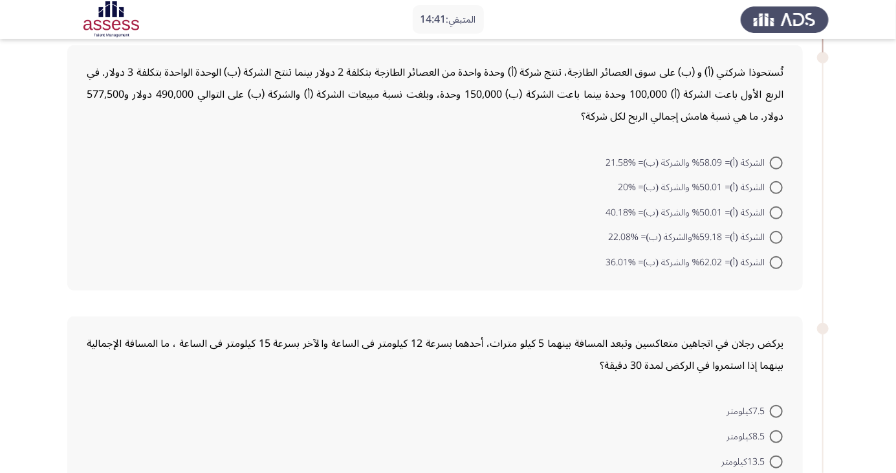
scroll to position [311, 0]
click at [822, 282] on div "تُستحوذا شركتي (أ) و (ب) على سوق العصائر الطازجة، تنتج شركة (أ) وحدة واحدة من ا…" at bounding box center [448, 167] width 762 height 271
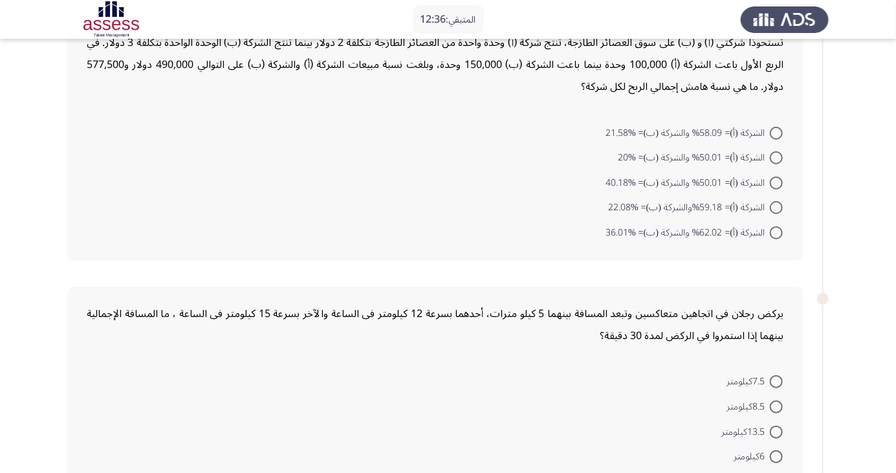
scroll to position [350, 0]
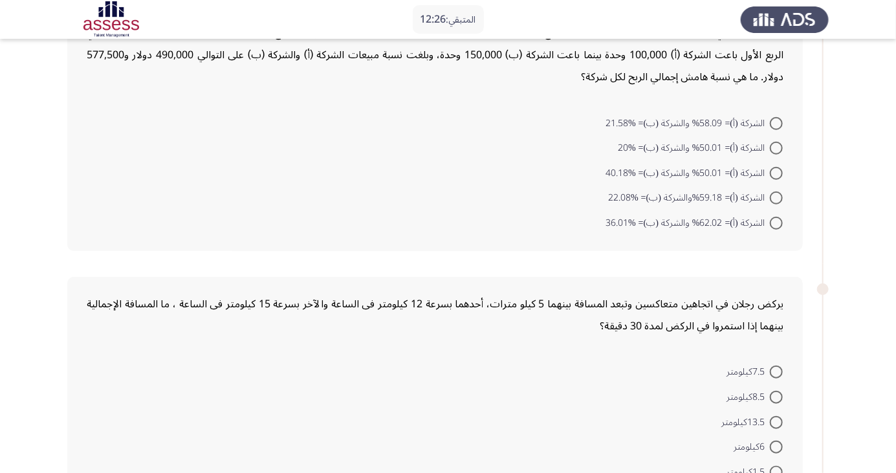
click at [776, 197] on span at bounding box center [776, 198] width 13 height 13
click at [776, 197] on input "الشركة (أ)= 59.18%والشركة (ب)= %22.08" at bounding box center [776, 198] width 13 height 13
radio input "true"
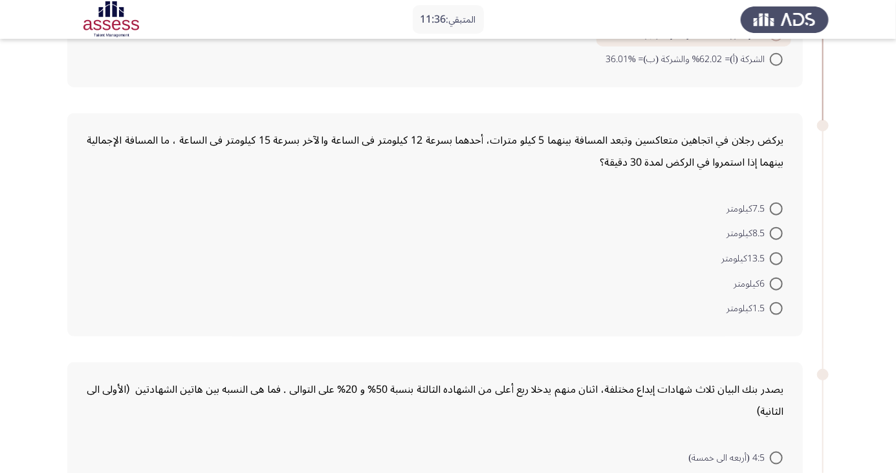
scroll to position [518, 0]
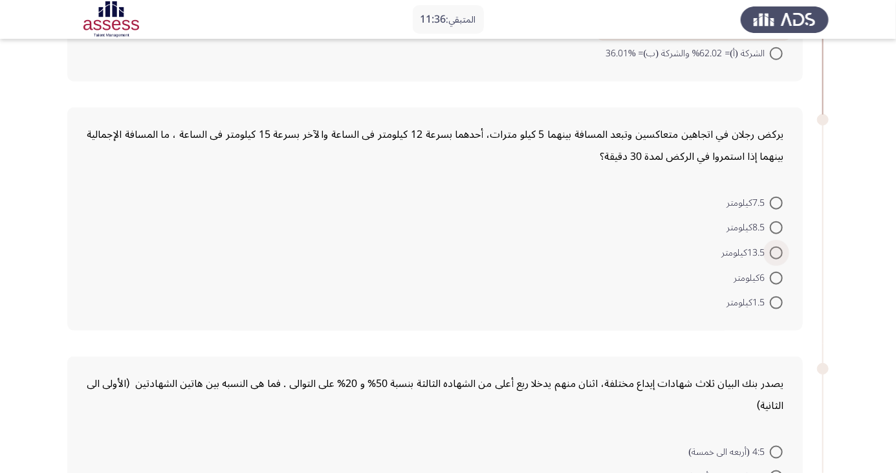
click at [763, 257] on span "13.5كيلومتر" at bounding box center [745, 253] width 49 height 16
click at [770, 257] on input "13.5كيلومتر" at bounding box center [776, 253] width 13 height 13
radio input "true"
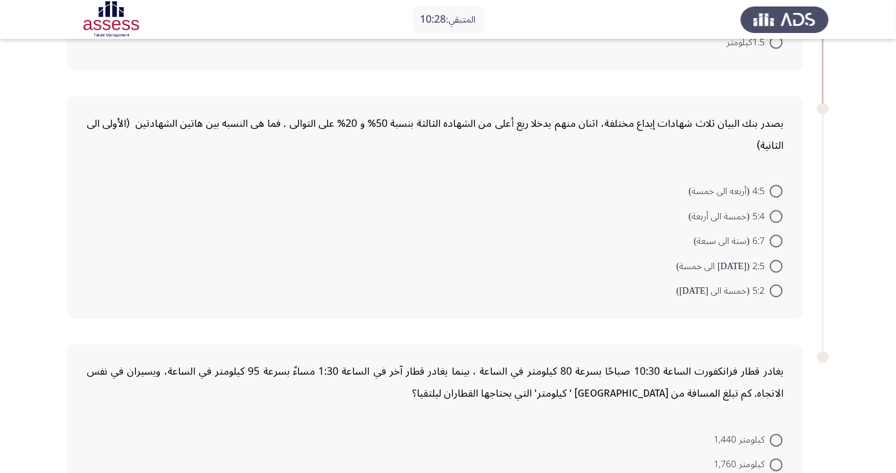
scroll to position [752, 0]
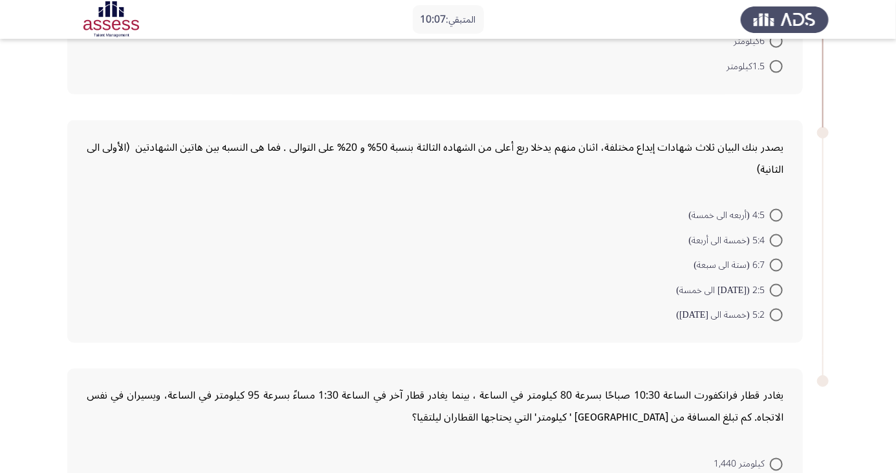
click at [765, 227] on mat-radio-button "5:4 (خمسة الى أربعة)" at bounding box center [736, 239] width 111 height 25
click at [776, 213] on span at bounding box center [776, 215] width 13 height 13
click at [776, 213] on input "4:5 (أربعه الى خمسة)" at bounding box center [776, 215] width 13 height 13
radio input "true"
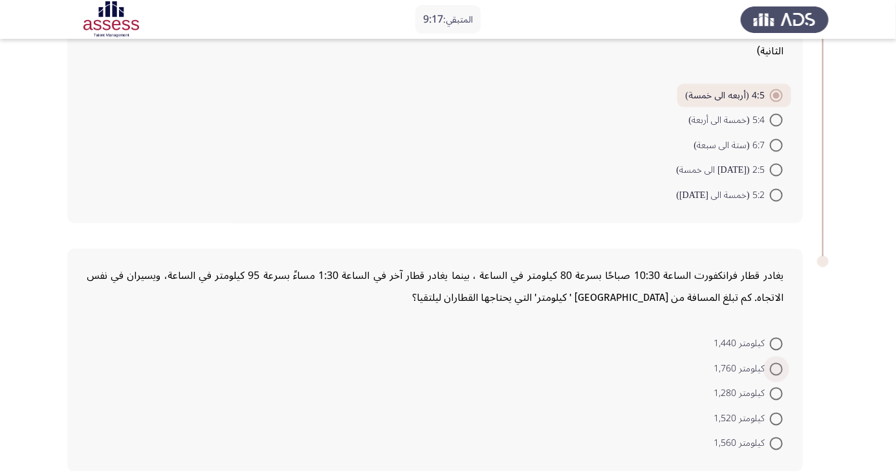
scroll to position [870, 0]
click at [776, 446] on span at bounding box center [776, 444] width 13 height 13
click at [776, 446] on input "كيلومتر 1,560" at bounding box center [776, 444] width 13 height 13
radio input "true"
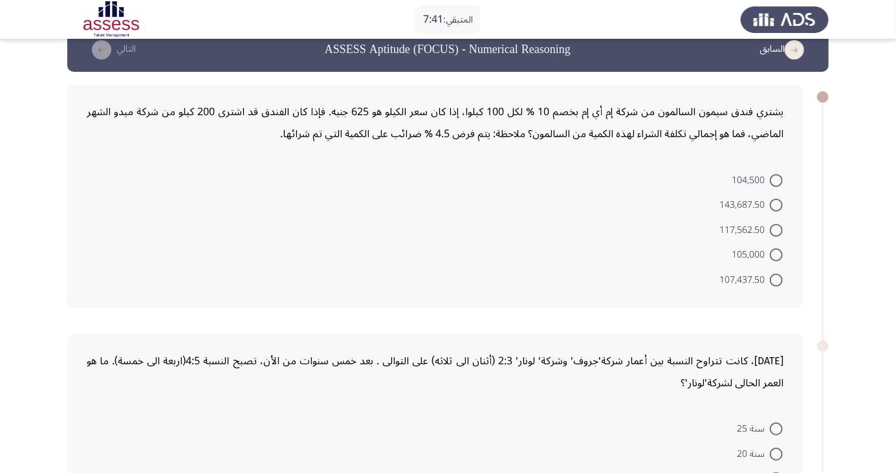
scroll to position [23, 0]
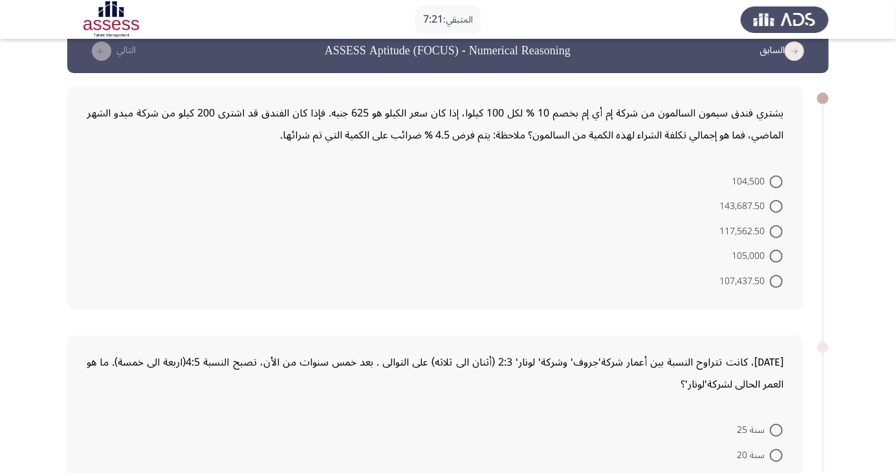
click at [776, 230] on span at bounding box center [776, 231] width 13 height 13
click at [776, 230] on input "117,562.50" at bounding box center [776, 231] width 13 height 13
radio input "true"
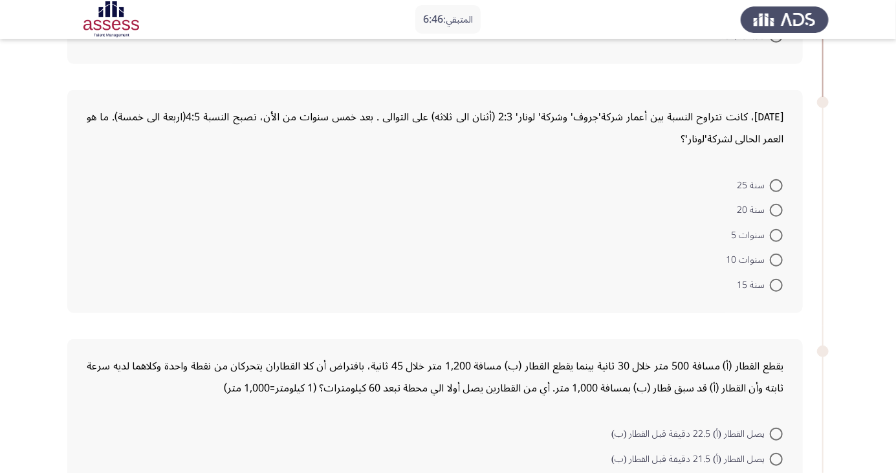
scroll to position [264, 0]
click at [776, 291] on span at bounding box center [776, 287] width 13 height 13
click at [776, 291] on input "سنة 15" at bounding box center [776, 287] width 13 height 13
radio input "true"
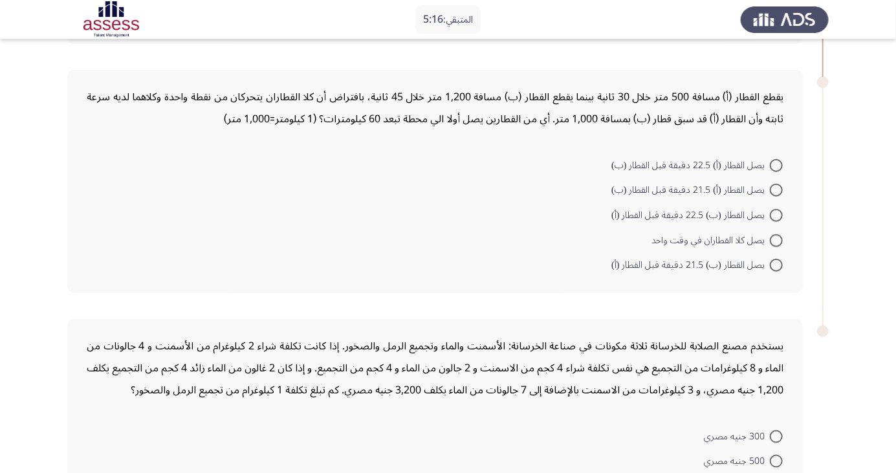
scroll to position [535, 0]
click at [776, 237] on span at bounding box center [776, 238] width 13 height 13
click at [776, 237] on input "يصل كلا القطاران في وقت واحد" at bounding box center [776, 238] width 13 height 13
radio input "true"
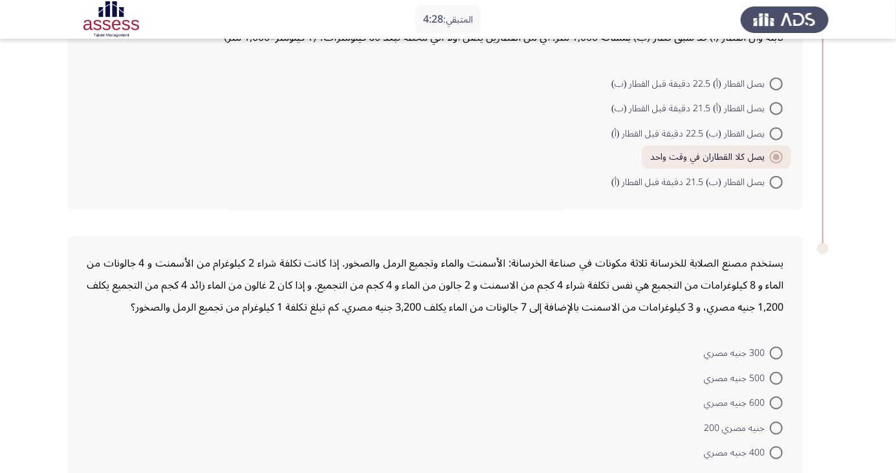
scroll to position [624, 0]
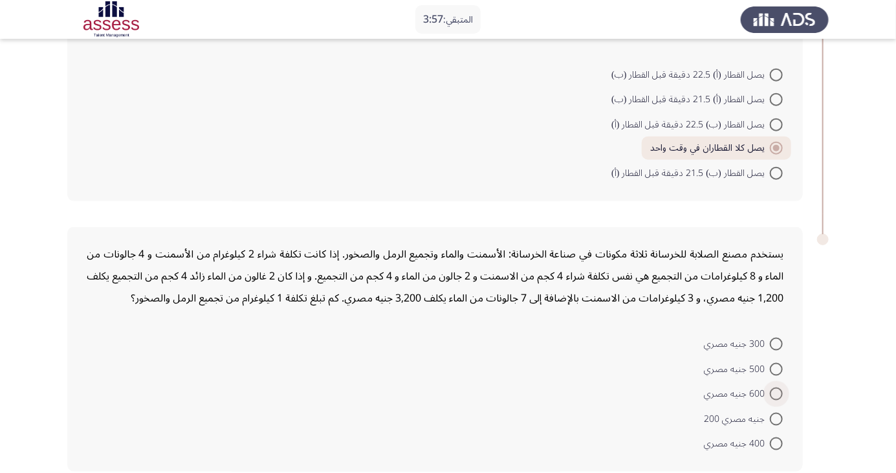
click at [776, 392] on span at bounding box center [776, 394] width 13 height 13
click at [776, 392] on input "600 جنيه مصري" at bounding box center [776, 394] width 13 height 13
radio input "true"
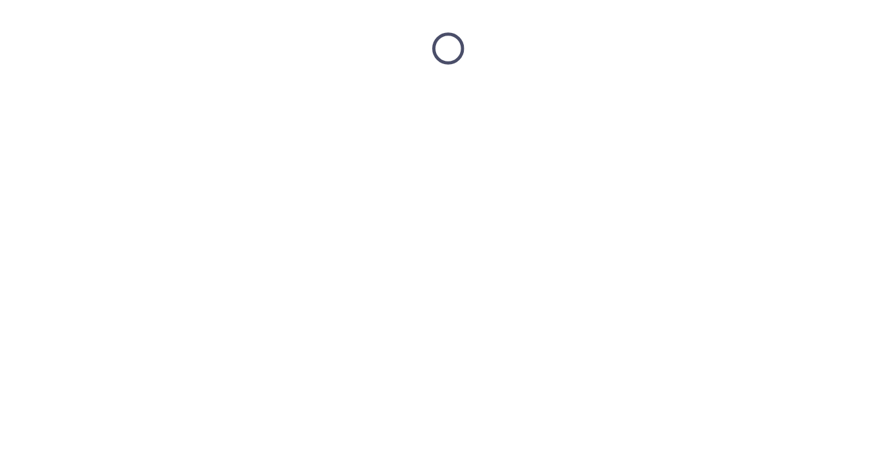
scroll to position [0, 0]
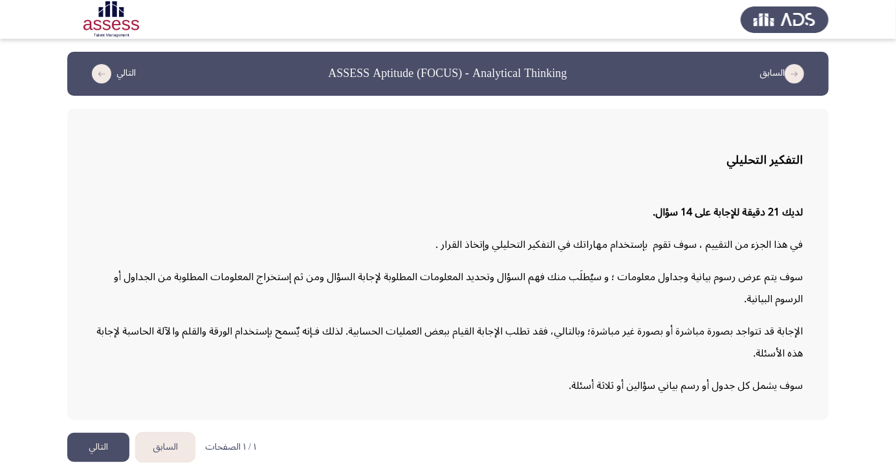
click at [101, 462] on button "التالي" at bounding box center [98, 447] width 62 height 29
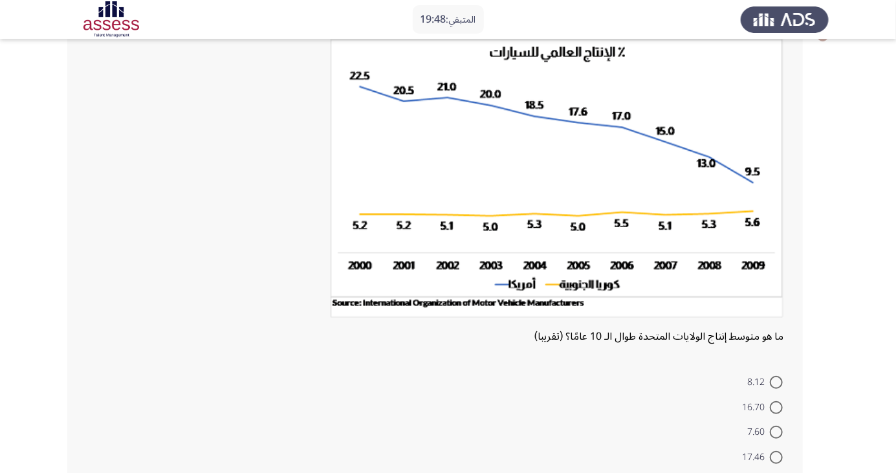
scroll to position [91, 0]
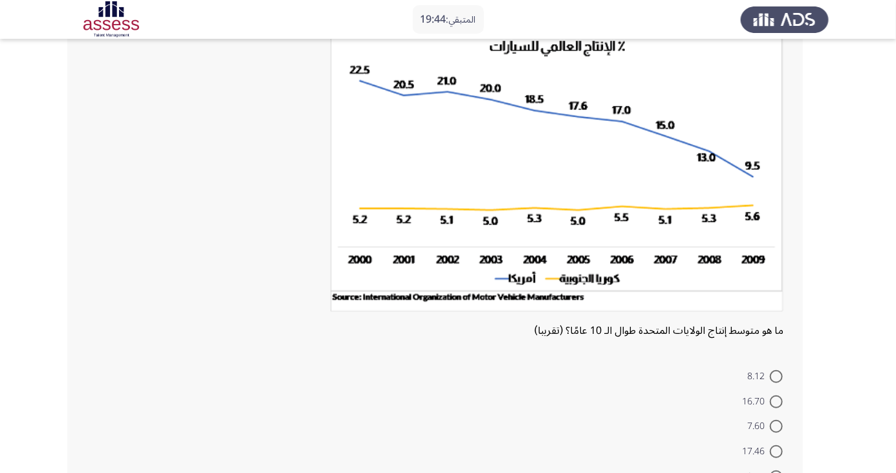
click at [776, 450] on span at bounding box center [776, 451] width 13 height 13
click at [776, 450] on input "17.46" at bounding box center [776, 451] width 13 height 13
radio input "true"
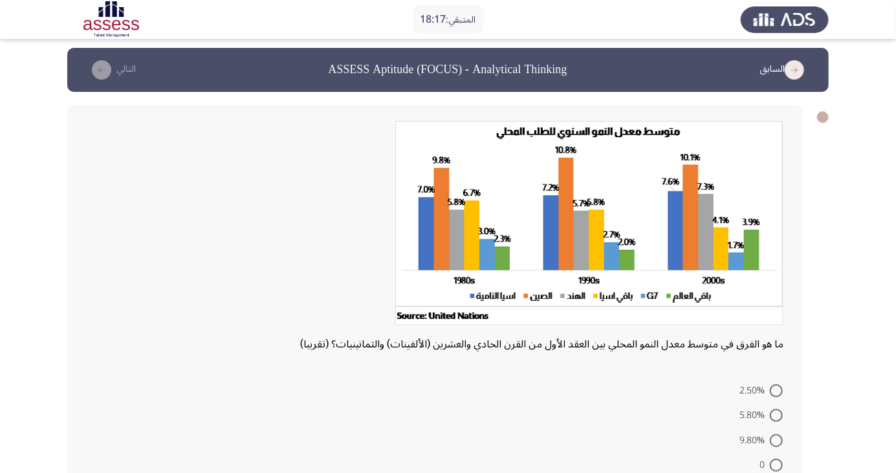
scroll to position [4, 0]
click at [578, 344] on span "ما هو الفرق في متوسط معدل النمو المحلي بين العقد الأول من القرن الحادي والعشرين…" at bounding box center [541, 344] width 483 height 22
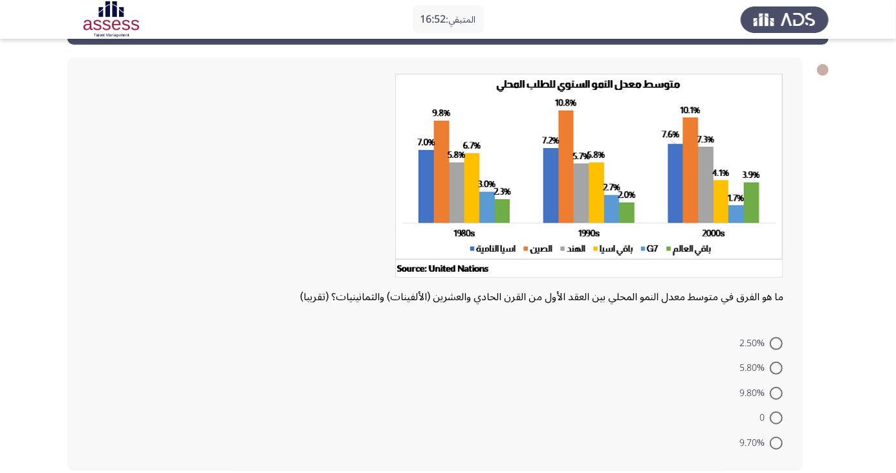
scroll to position [51, 0]
click at [770, 421] on span at bounding box center [776, 417] width 13 height 13
click at [770, 421] on input "0" at bounding box center [776, 417] width 13 height 13
radio input "true"
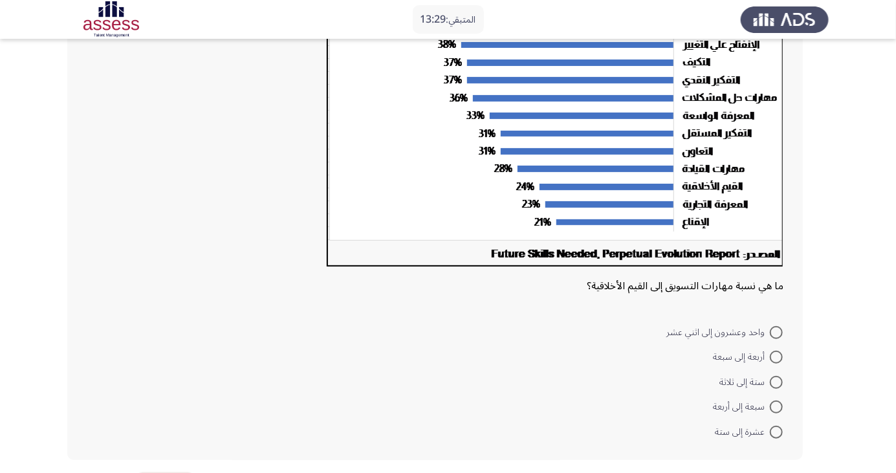
scroll to position [180, 0]
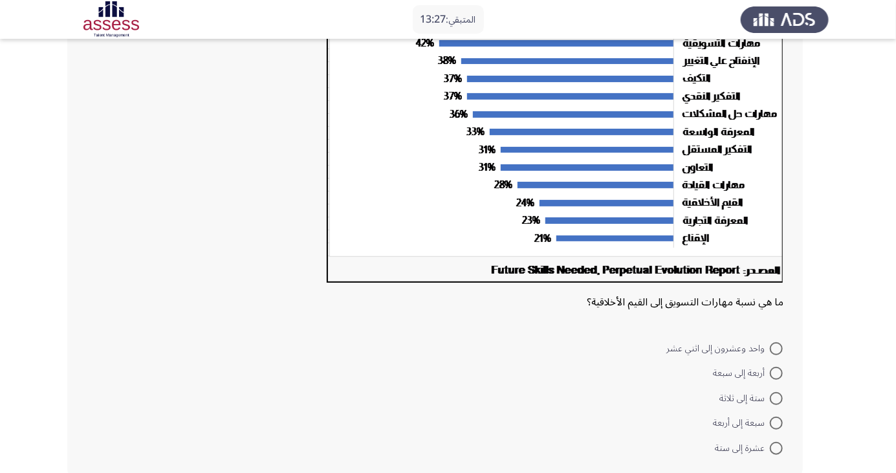
click at [776, 373] on span at bounding box center [776, 373] width 13 height 13
click at [776, 373] on input "أربعة إلى سبعة" at bounding box center [776, 373] width 13 height 13
radio input "true"
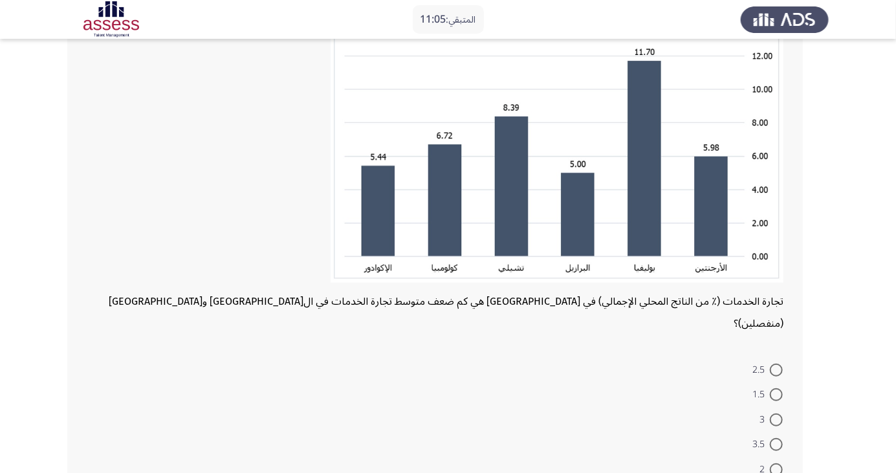
scroll to position [161, 0]
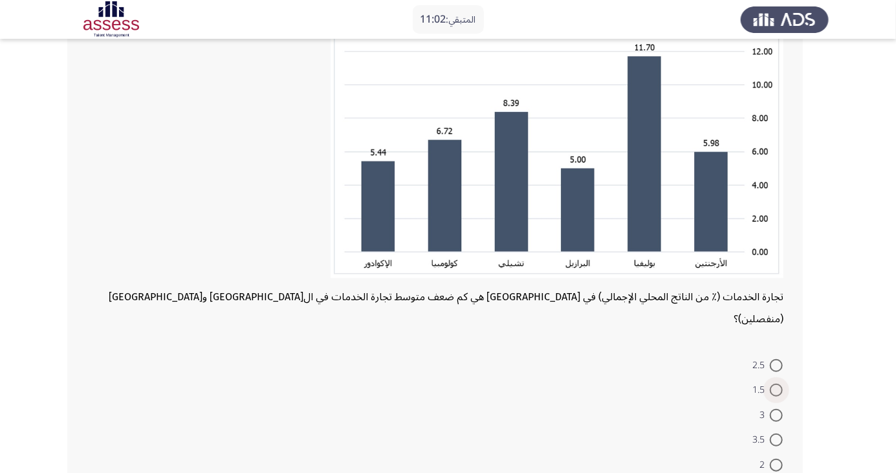
click at [770, 384] on span at bounding box center [776, 390] width 13 height 13
click at [770, 384] on input "1.5" at bounding box center [776, 390] width 13 height 13
radio input "true"
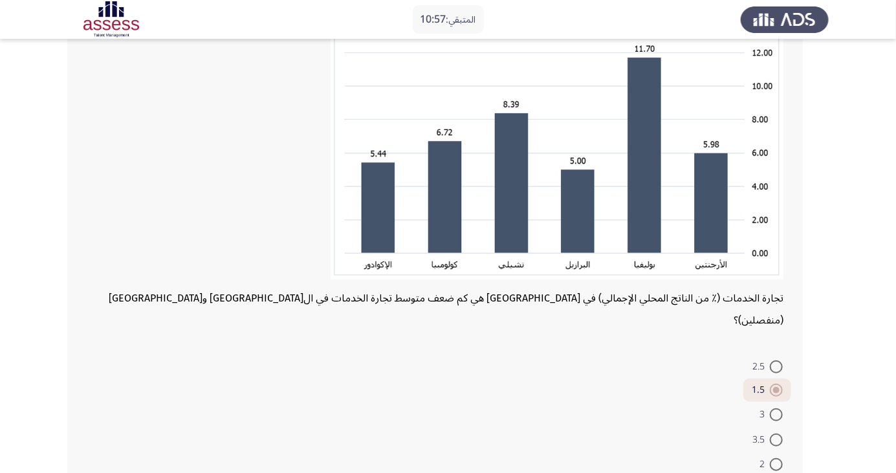
scroll to position [159, 0]
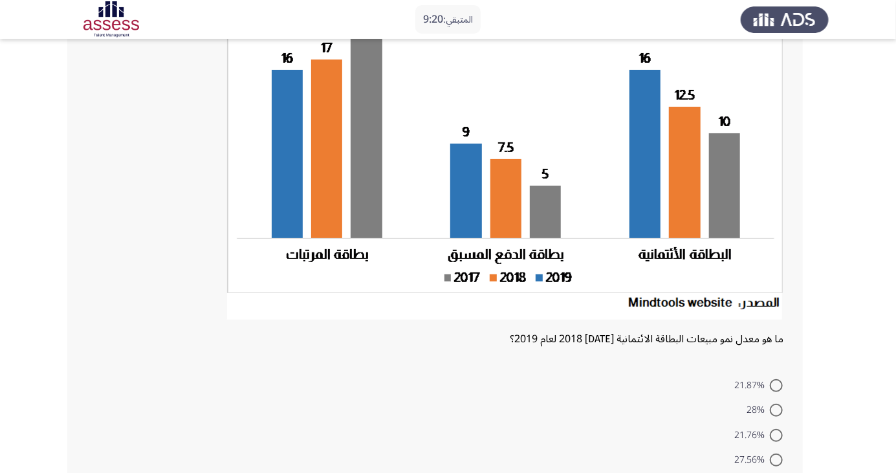
scroll to position [132, 0]
click at [776, 460] on span at bounding box center [776, 460] width 13 height 13
click at [776, 460] on input "27.56%" at bounding box center [776, 460] width 13 height 13
radio input "true"
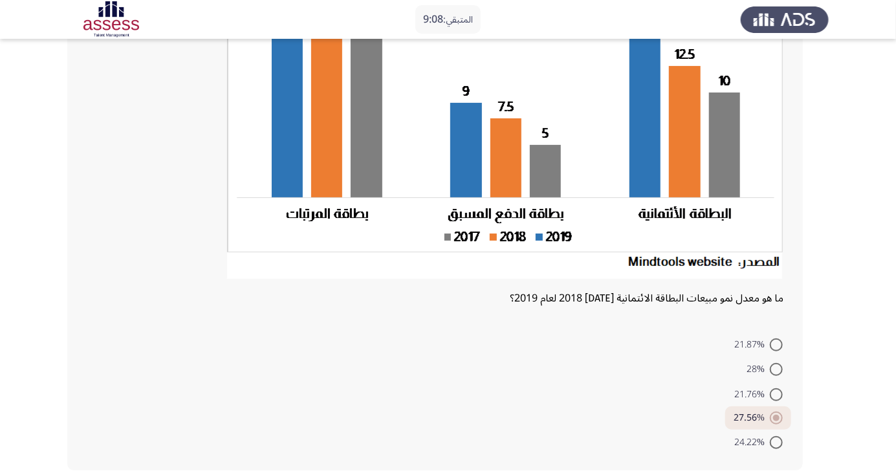
click at [776, 369] on span at bounding box center [776, 369] width 13 height 13
click at [776, 369] on input "28%" at bounding box center [776, 369] width 13 height 13
radio input "true"
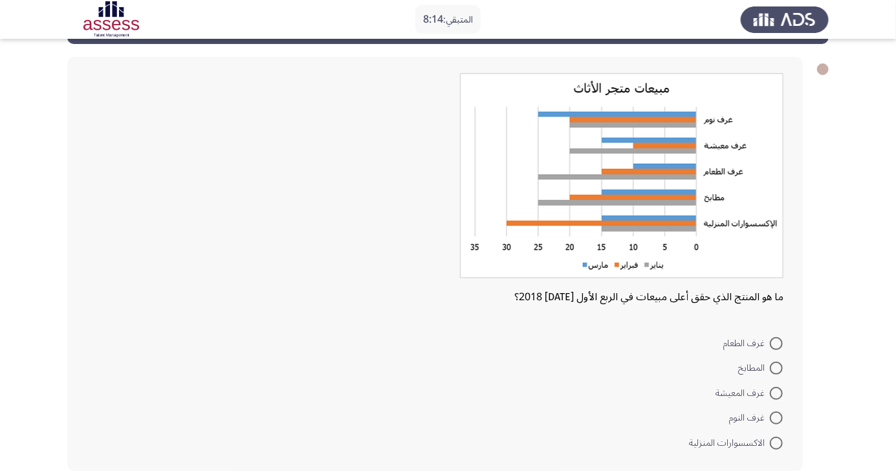
scroll to position [52, 0]
click at [776, 417] on span at bounding box center [776, 417] width 13 height 13
click at [776, 417] on input "غرف النوم" at bounding box center [776, 417] width 13 height 13
radio input "true"
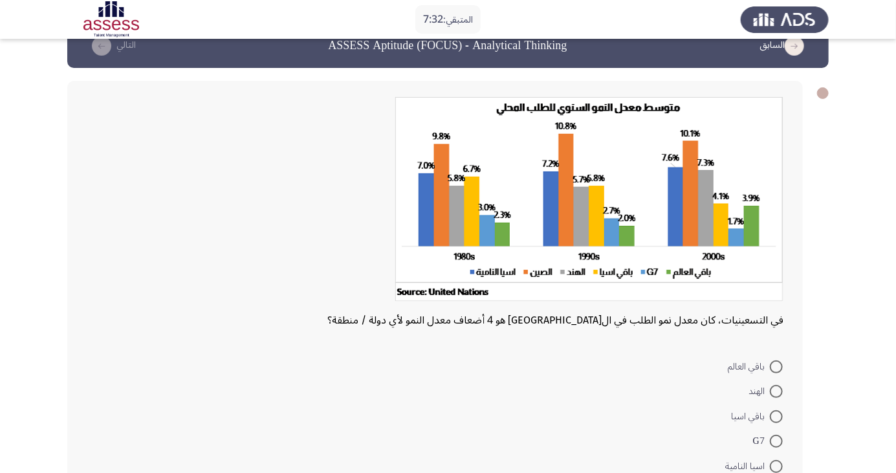
scroll to position [29, 0]
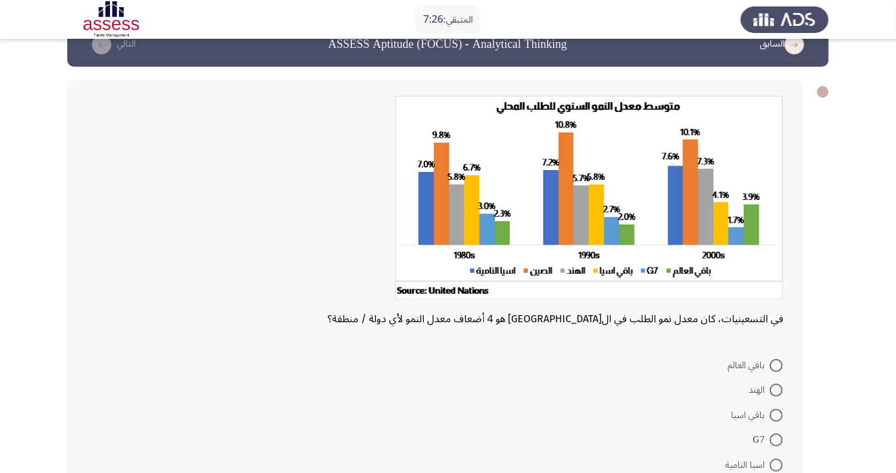
click at [568, 135] on img at bounding box center [589, 198] width 388 height 204
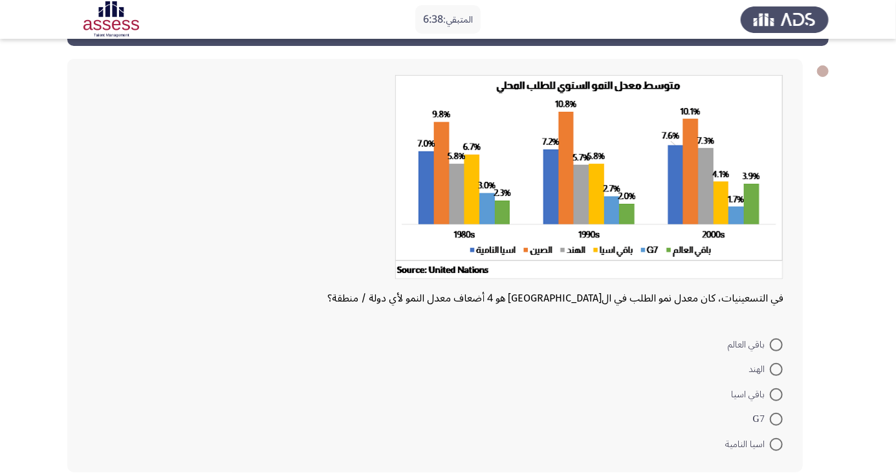
scroll to position [45, 0]
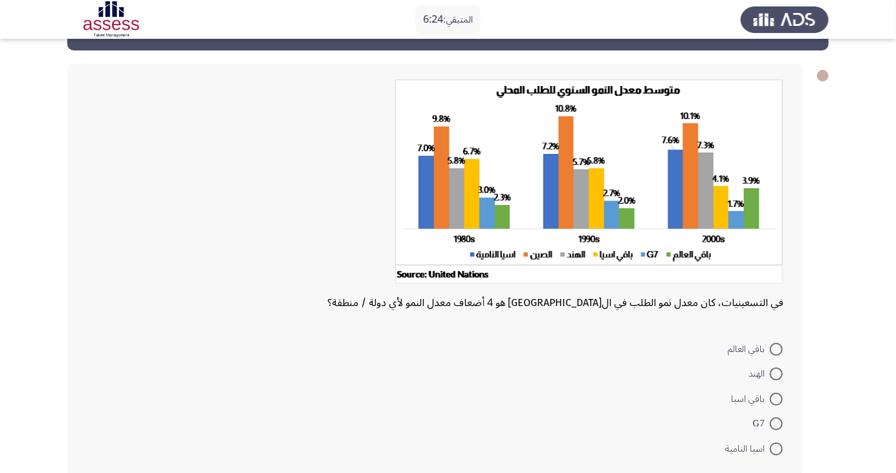
click at [776, 423] on span at bounding box center [776, 423] width 13 height 13
click at [776, 423] on input "G7" at bounding box center [776, 423] width 13 height 13
radio input "true"
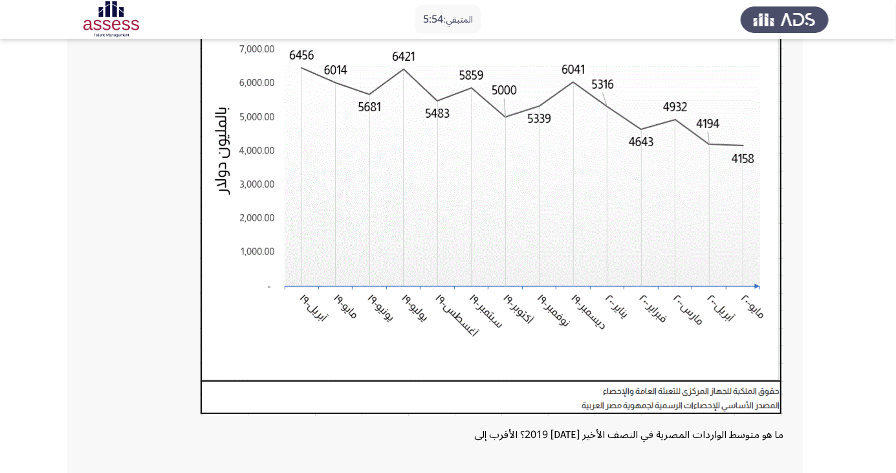
scroll to position [167, 0]
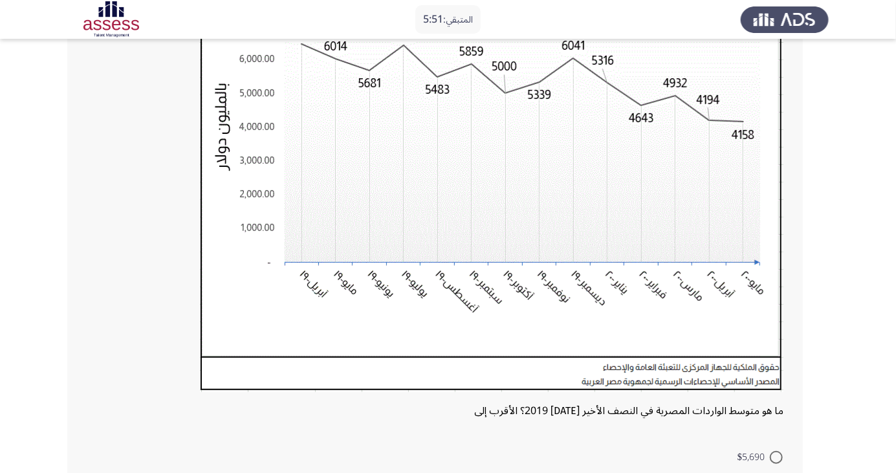
click at [763, 384] on img at bounding box center [492, 162] width 584 height 459
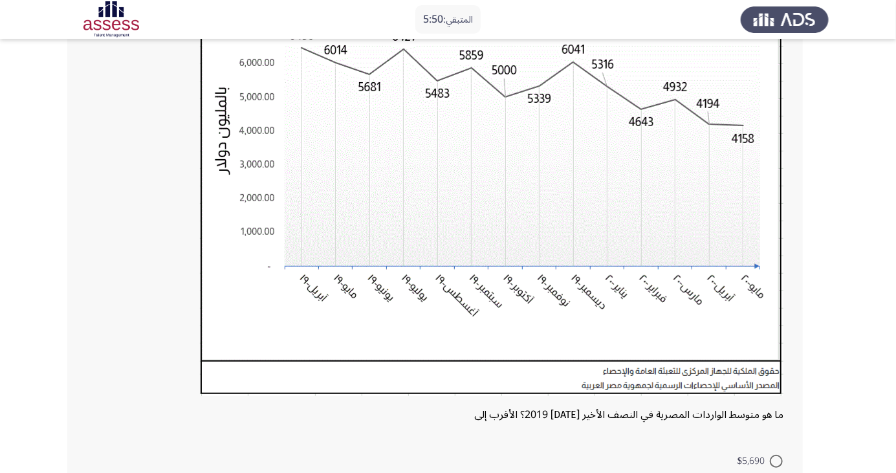
click at [795, 438] on div "ما هو متوسط الواردات المصرية في النصف الأخير من عام 2019؟ الأقرب إلى $5,690 $4,…" at bounding box center [435, 255] width 736 height 668
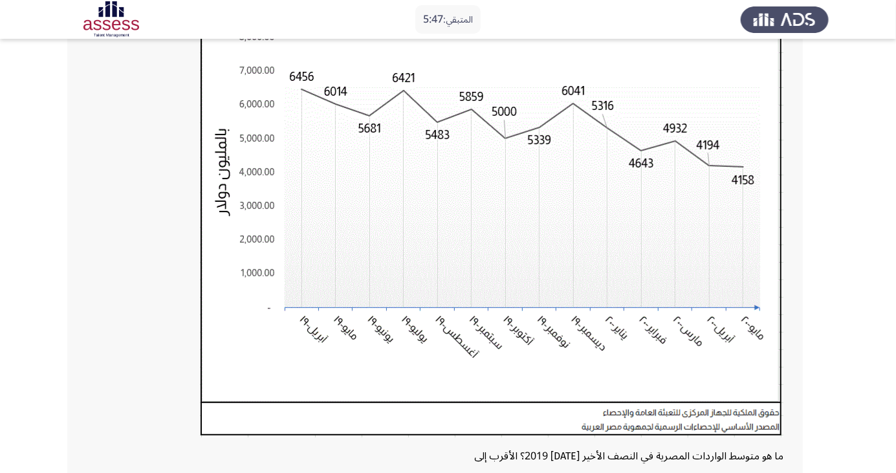
scroll to position [146, 0]
click at [539, 398] on img at bounding box center [492, 208] width 584 height 459
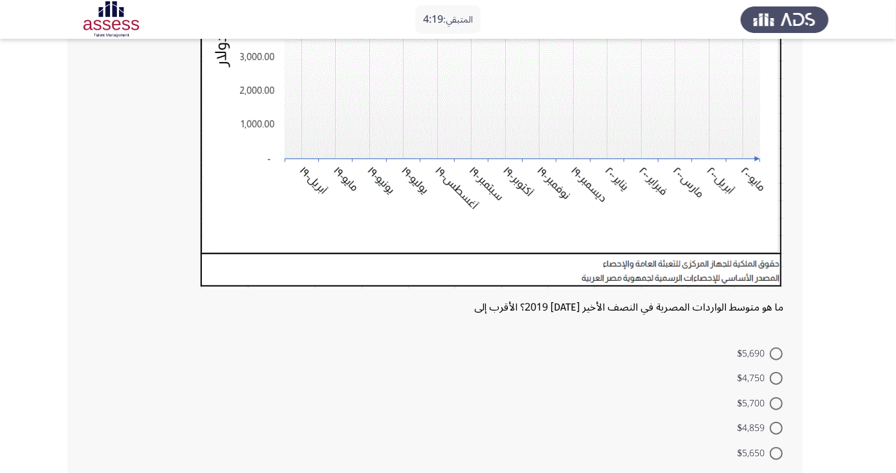
scroll to position [296, 0]
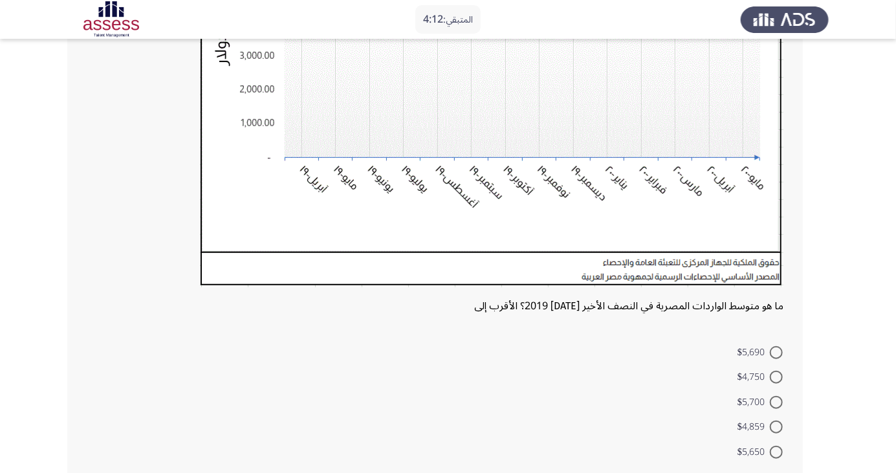
click at [776, 451] on span at bounding box center [776, 452] width 13 height 13
click at [776, 451] on input "$5,650" at bounding box center [776, 452] width 13 height 13
radio input "true"
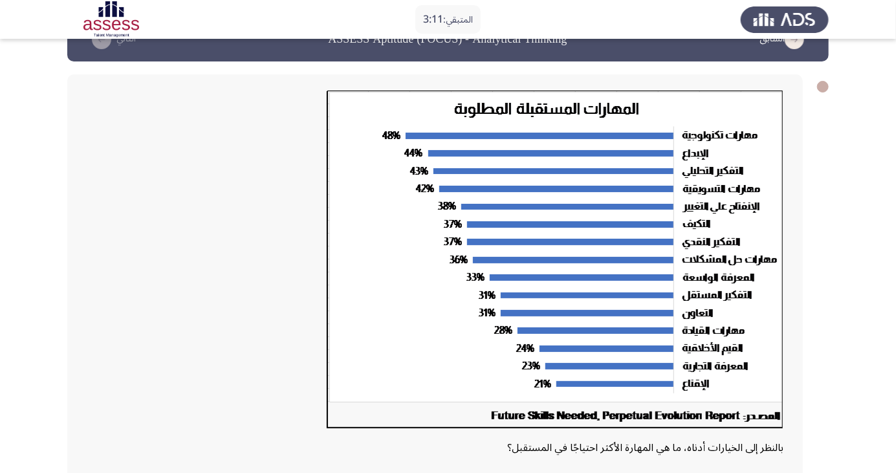
scroll to position [0, 0]
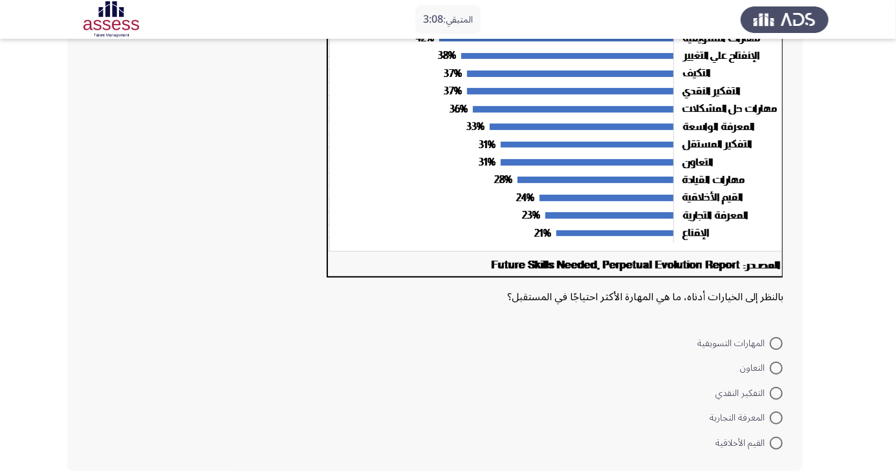
click at [776, 342] on span at bounding box center [776, 343] width 13 height 13
click at [776, 342] on input "المهارات التسويقية" at bounding box center [776, 343] width 13 height 13
radio input "true"
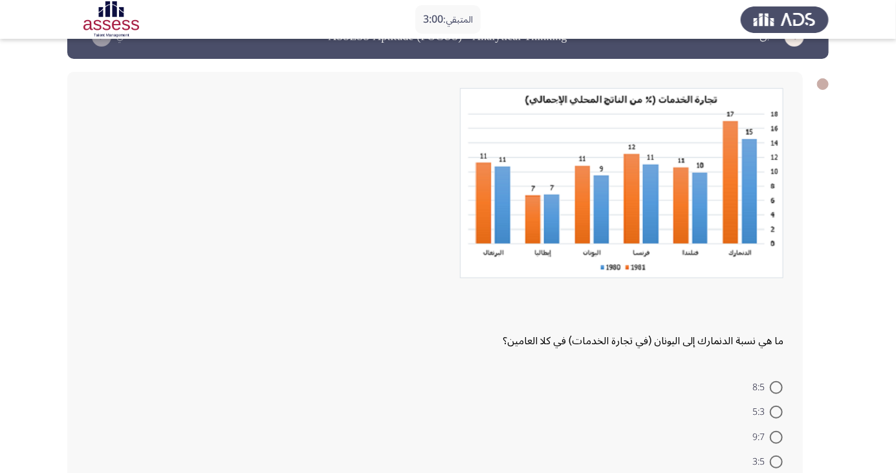
scroll to position [36, 0]
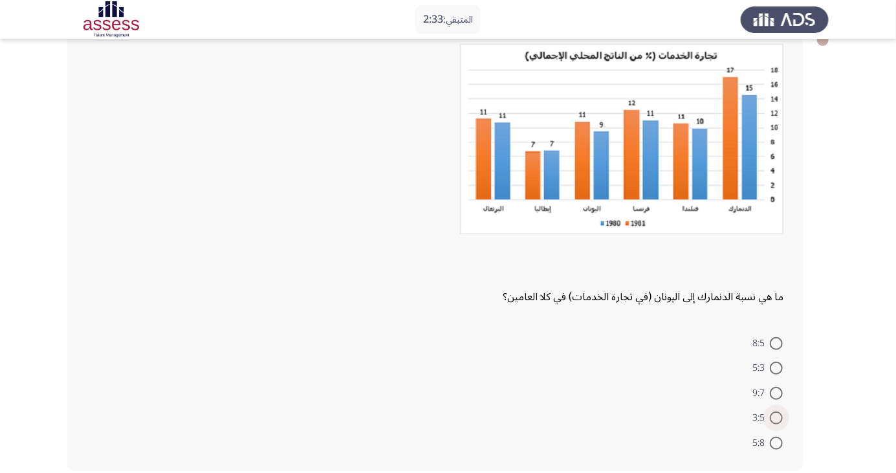
click at [776, 417] on span at bounding box center [776, 417] width 13 height 13
click at [776, 417] on input "3:5" at bounding box center [776, 417] width 13 height 13
radio input "true"
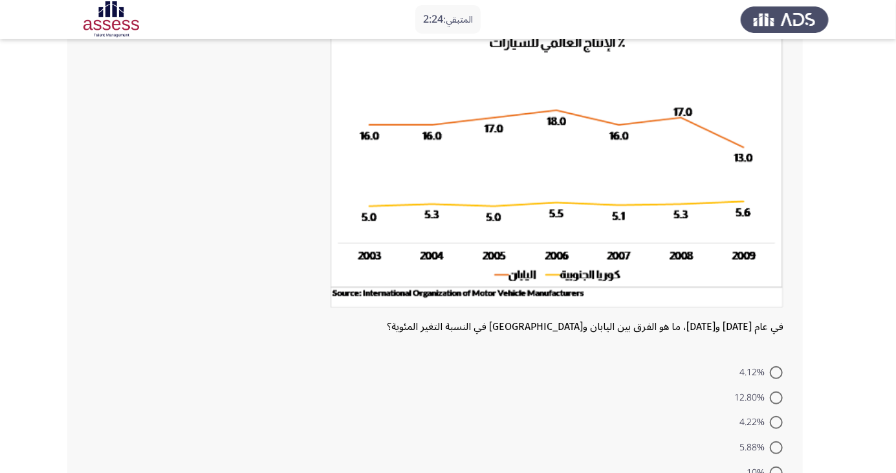
scroll to position [93, 0]
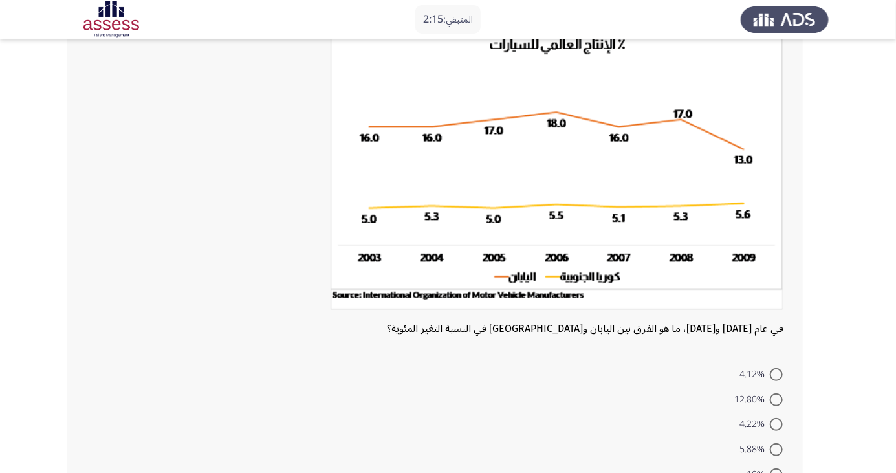
click at [496, 276] on img at bounding box center [557, 171] width 453 height 278
click at [505, 276] on img at bounding box center [557, 171] width 453 height 278
click at [511, 276] on img at bounding box center [557, 171] width 453 height 278
click at [525, 276] on img at bounding box center [557, 171] width 453 height 278
click at [547, 274] on img at bounding box center [557, 171] width 453 height 278
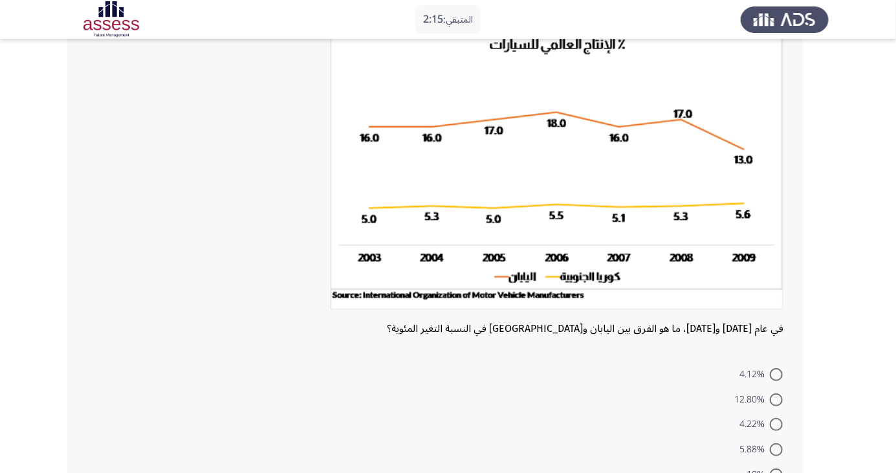
click at [547, 274] on img at bounding box center [557, 171] width 453 height 278
click at [559, 276] on img at bounding box center [557, 171] width 453 height 278
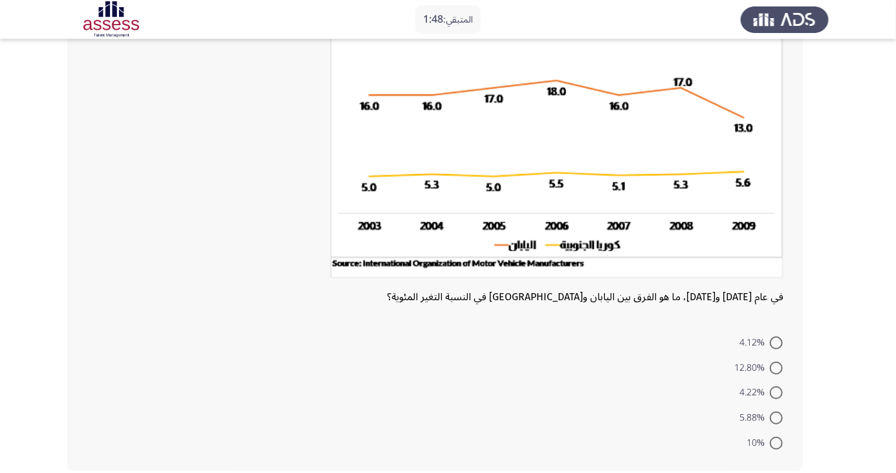
scroll to position [122, 0]
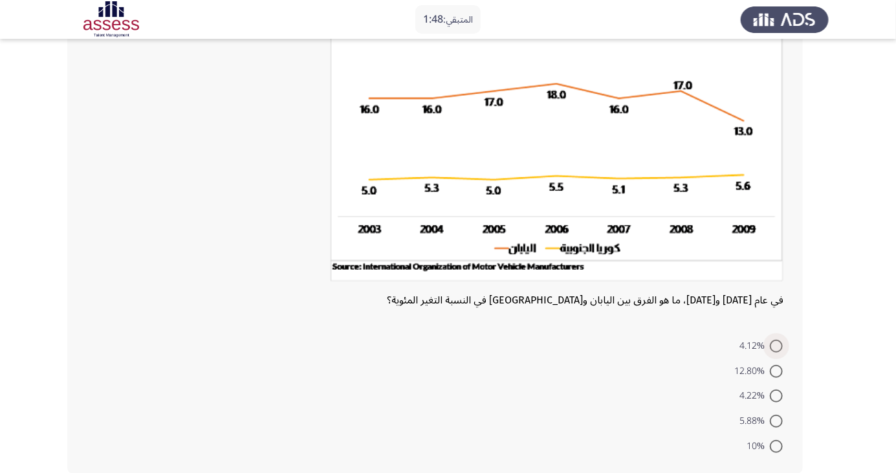
click at [776, 345] on span at bounding box center [776, 346] width 13 height 13
click at [776, 345] on input "4.12%" at bounding box center [776, 346] width 13 height 13
radio input "true"
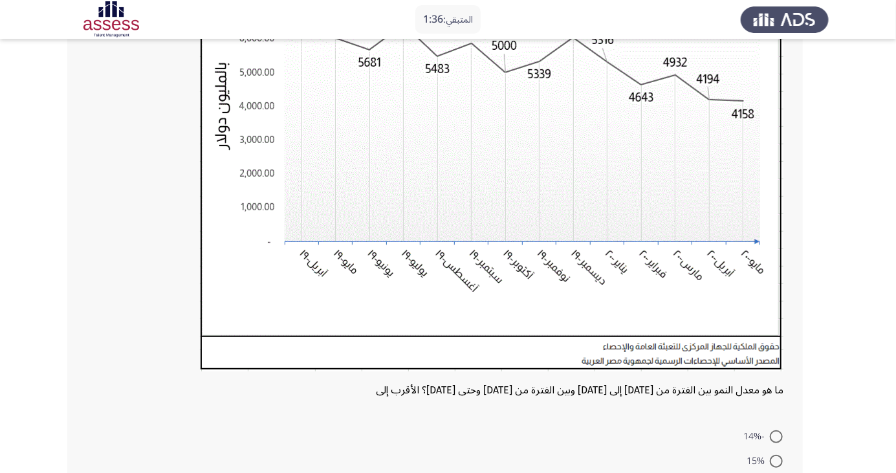
scroll to position [203, 0]
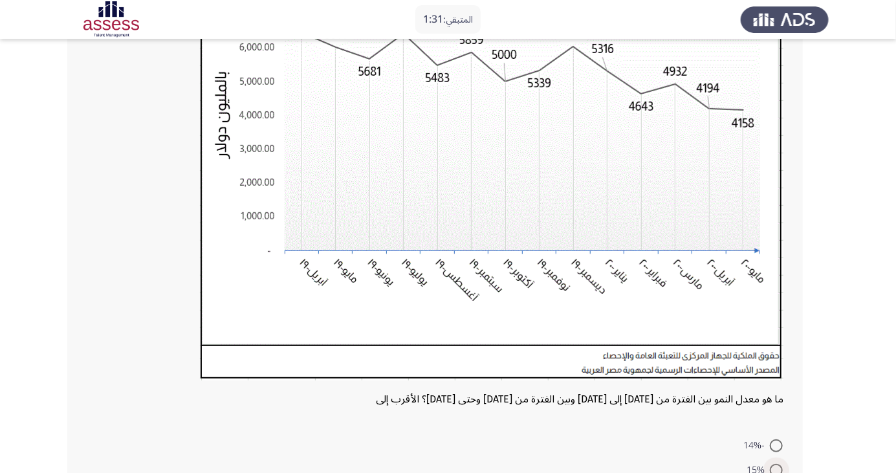
click at [774, 465] on span at bounding box center [776, 470] width 13 height 13
click at [774, 465] on input "15%" at bounding box center [776, 470] width 13 height 13
radio input "true"
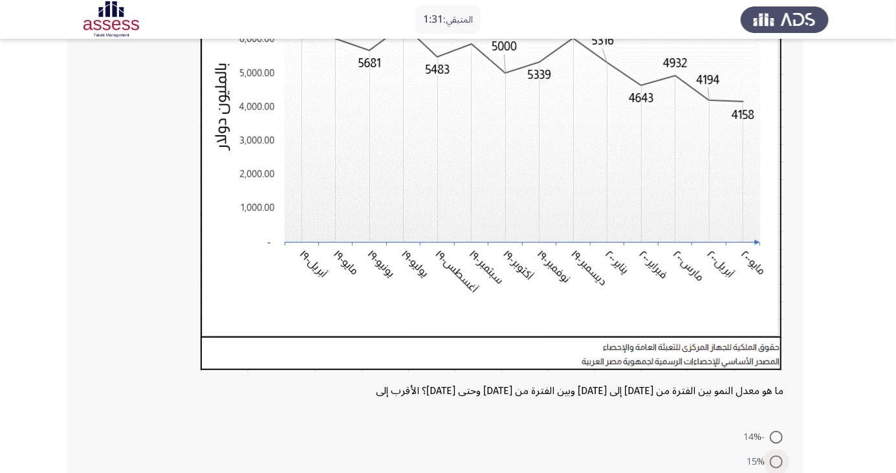
click at [774, 404] on div "ما هو معدل النمو بين الفترة من أغسطس إلى ديسمبر2019 وبين الفترة من يناير وحتى م…" at bounding box center [435, 231] width 736 height 668
click at [774, 404] on div "ما هو معدل النمو بين الفترة من أغسطس إلى ديسمبر2019 وبين الفترة من يناير وحتى م…" at bounding box center [435, 230] width 736 height 666
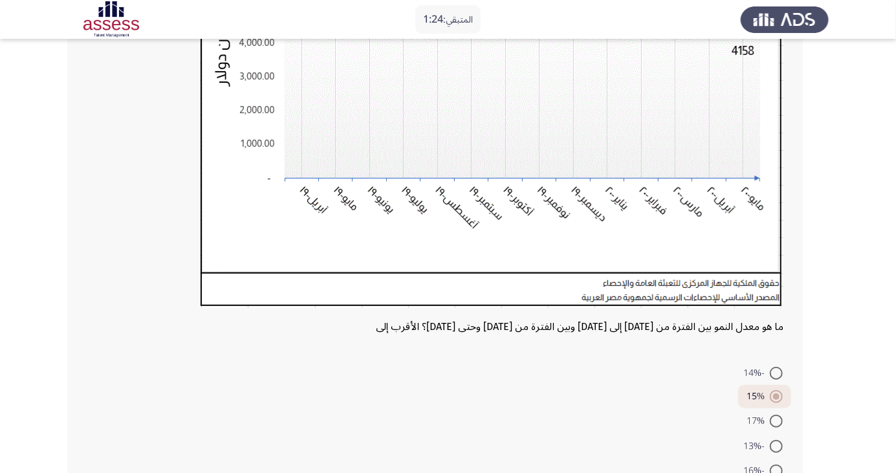
scroll to position [300, 0]
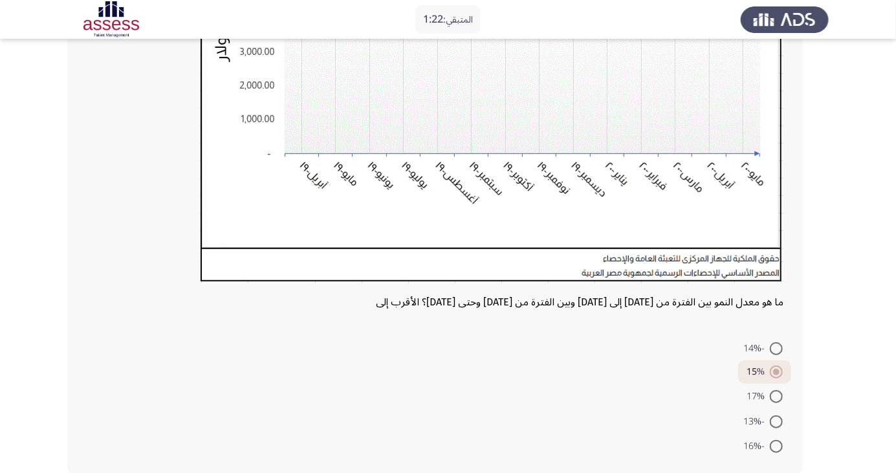
click at [794, 262] on div "ما هو معدل النمو بين الفترة من أغسطس إلى ديسمبر2019 وبين الفترة من يناير وحتى م…" at bounding box center [435, 141] width 736 height 666
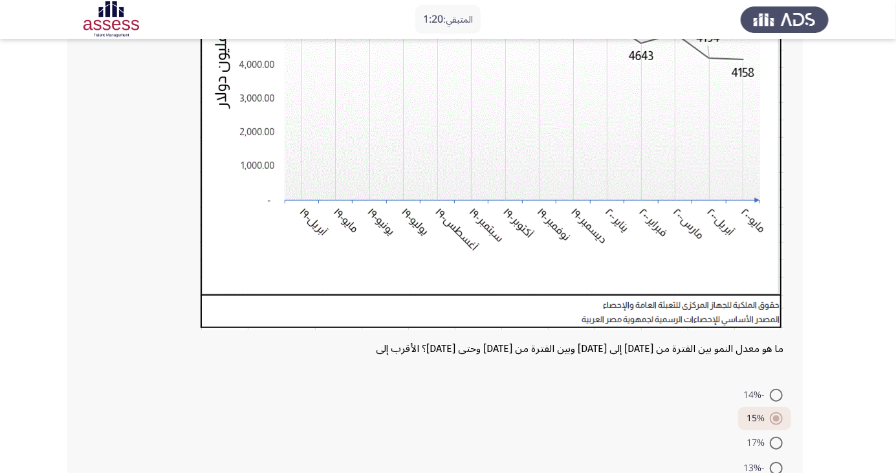
click at [791, 345] on div "ما هو معدل النمو بين الفترة من أغسطس إلى ديسمبر2019 وبين الفترة من يناير وحتى م…" at bounding box center [435, 188] width 736 height 666
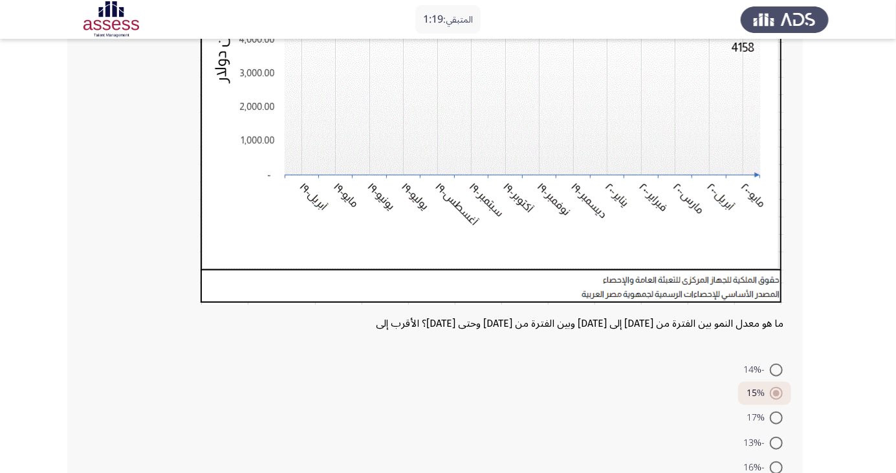
scroll to position [280, 0]
click at [776, 466] on span at bounding box center [776, 467] width 13 height 13
click at [776, 466] on input "-16%" at bounding box center [776, 467] width 13 height 13
radio input "true"
click at [776, 466] on span at bounding box center [776, 467] width 13 height 13
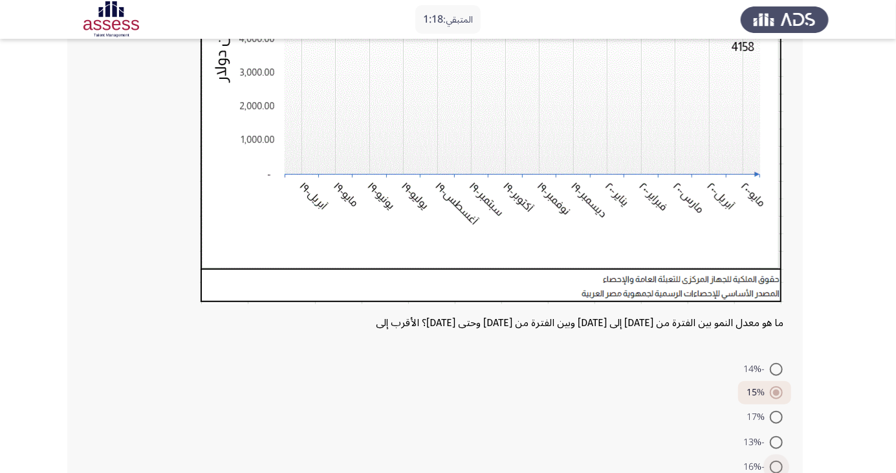
click at [776, 466] on input "-16%" at bounding box center [776, 467] width 13 height 13
click at [776, 467] on span at bounding box center [776, 467] width 0 height 0
click at [776, 466] on input "-16%" at bounding box center [776, 467] width 13 height 13
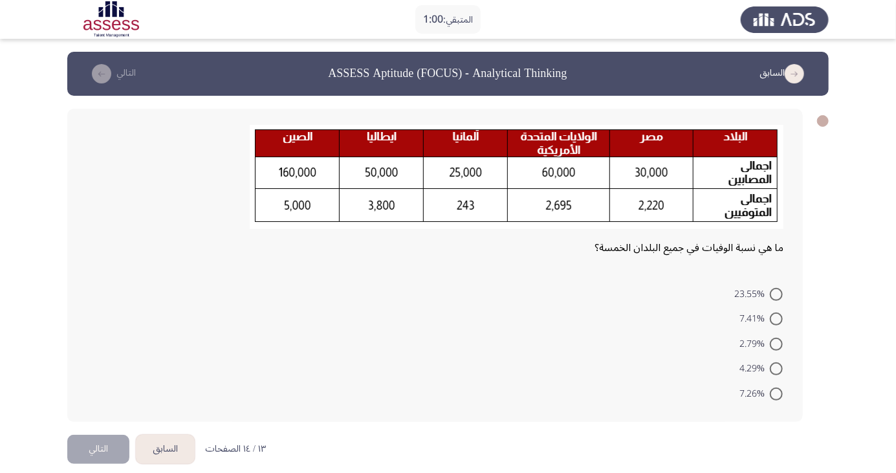
click at [736, 287] on span "23.55%" at bounding box center [752, 295] width 36 height 16
click at [770, 288] on input "23.55%" at bounding box center [776, 294] width 13 height 13
radio input "true"
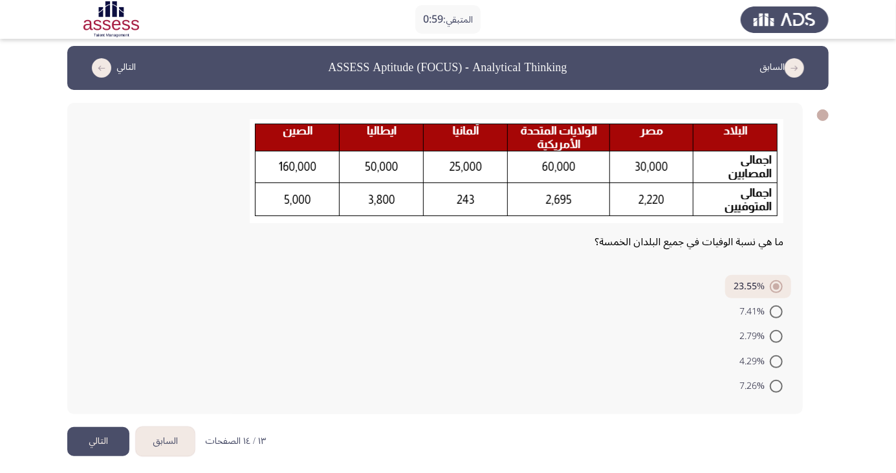
click at [758, 190] on img at bounding box center [517, 171] width 534 height 104
click at [779, 381] on span at bounding box center [776, 386] width 13 height 13
click at [779, 381] on input "7.26%" at bounding box center [776, 386] width 13 height 13
radio input "true"
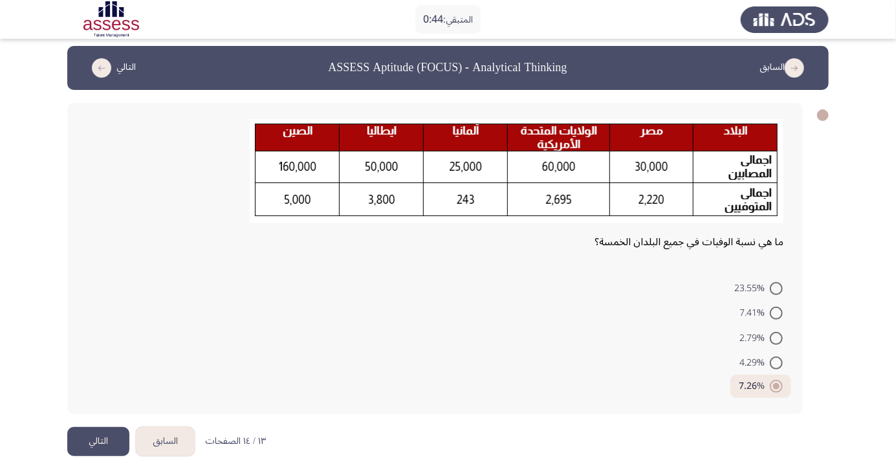
click at [109, 452] on button "التالي" at bounding box center [98, 441] width 62 height 29
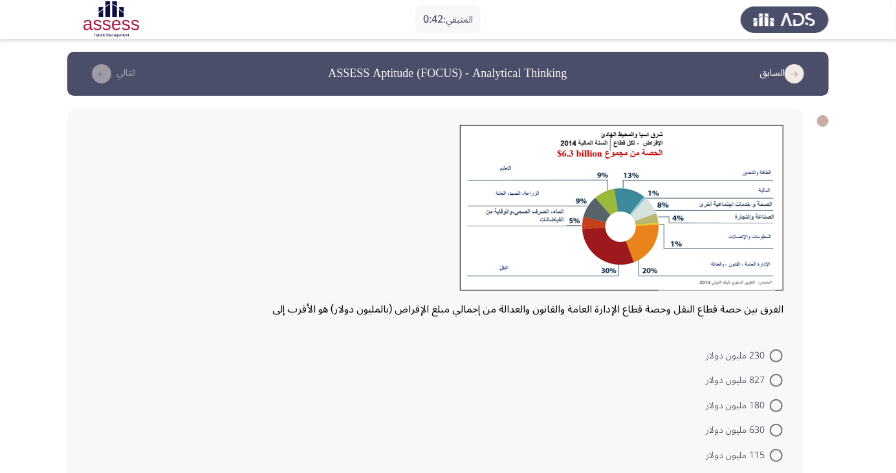
scroll to position [12, 0]
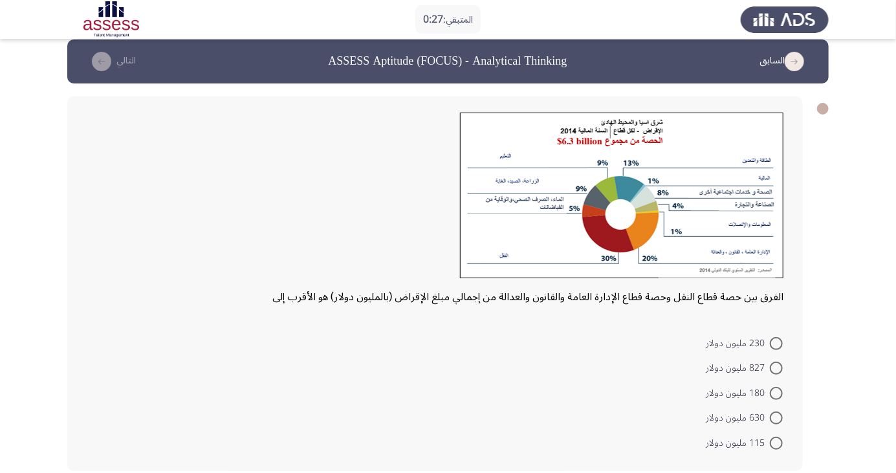
click at [776, 442] on span at bounding box center [776, 443] width 13 height 13
click at [776, 442] on input "115 مليون دولار" at bounding box center [776, 443] width 13 height 13
radio input "true"
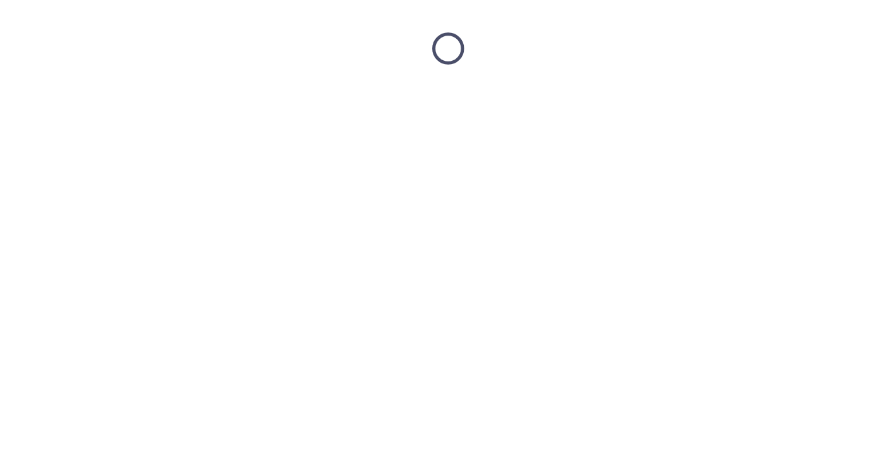
scroll to position [0, 0]
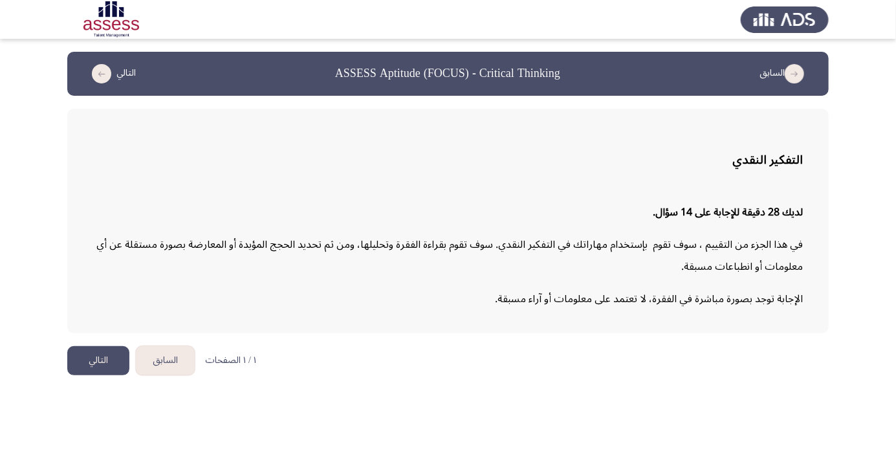
click at [98, 360] on button "التالي" at bounding box center [98, 360] width 62 height 29
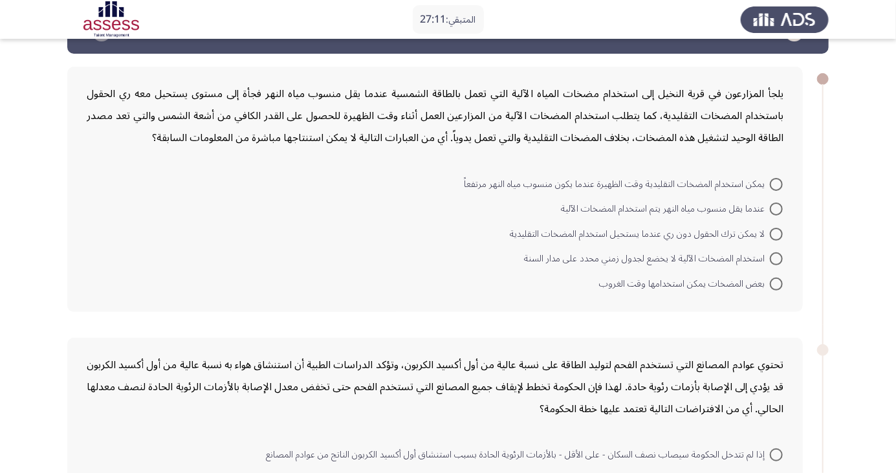
scroll to position [43, 0]
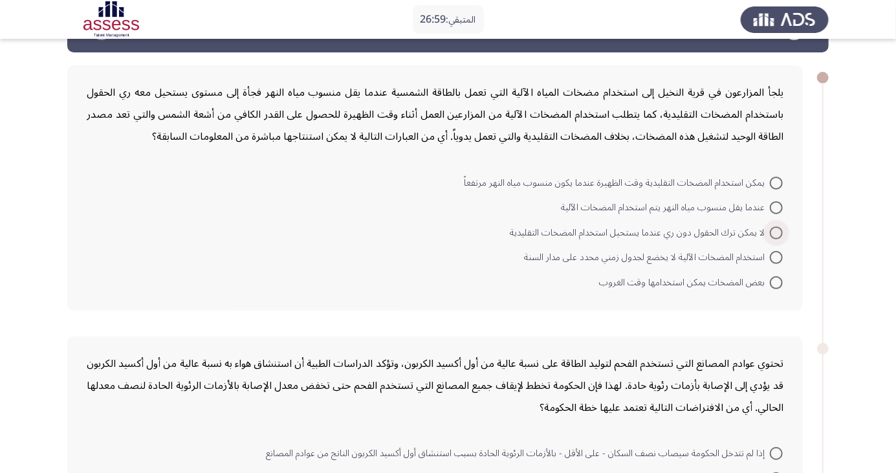
click at [776, 232] on span at bounding box center [776, 232] width 13 height 13
click at [776, 232] on input "لا يمكن ترك الحقول دون ري عندما يستحيل استخدام المضخات التقليدية" at bounding box center [776, 232] width 13 height 13
radio input "true"
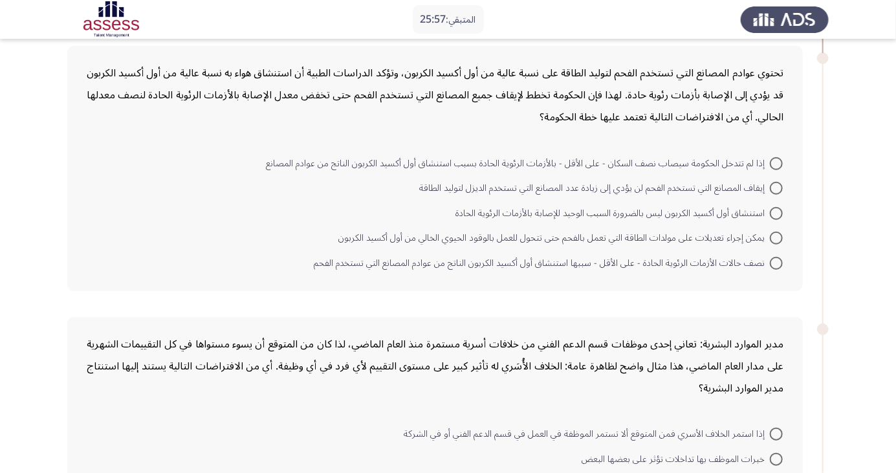
scroll to position [331, 0]
click at [772, 252] on mat-radio-button "نصف حالات الأزمات الرئوية الحادة - على الأقل - سببها استنشاق أول أكسيد الكربون …" at bounding box center [548, 262] width 486 height 25
click at [776, 237] on span at bounding box center [776, 238] width 13 height 13
click at [776, 237] on input "يمكن إجراء تعديلات على مولدات الطاقة التي تعمل بالفحم حتى تتحول للعمل بالوقود ا…" at bounding box center [776, 238] width 13 height 13
radio input "true"
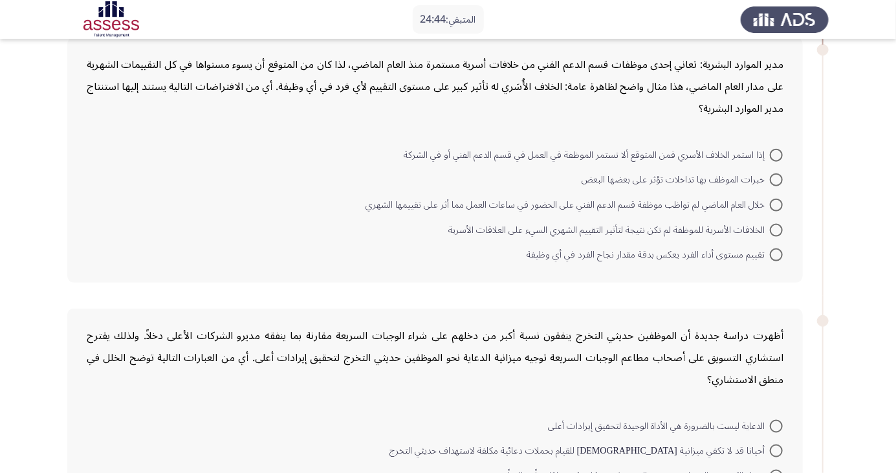
scroll to position [593, 0]
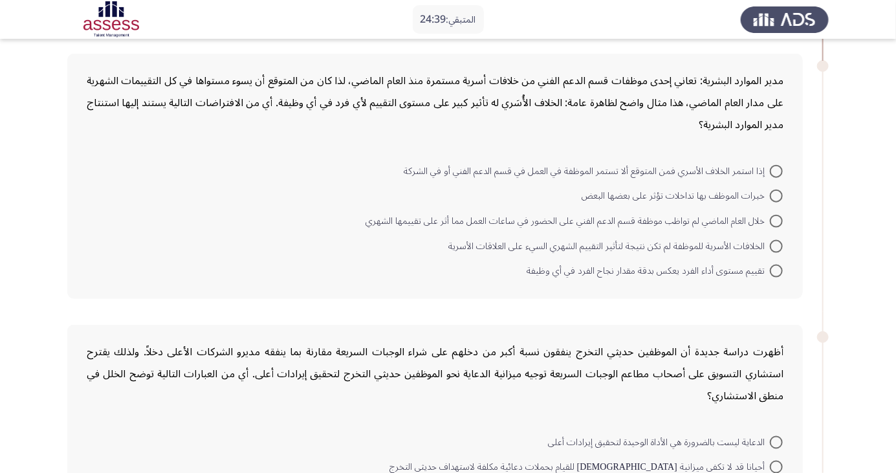
click at [776, 170] on span at bounding box center [776, 171] width 13 height 13
click at [776, 170] on input "إذا استمر الخلاف الأسري فمن المتوقع ألا تستمر الموظفة في العمل في قسم الدعم الف…" at bounding box center [776, 171] width 13 height 13
radio input "true"
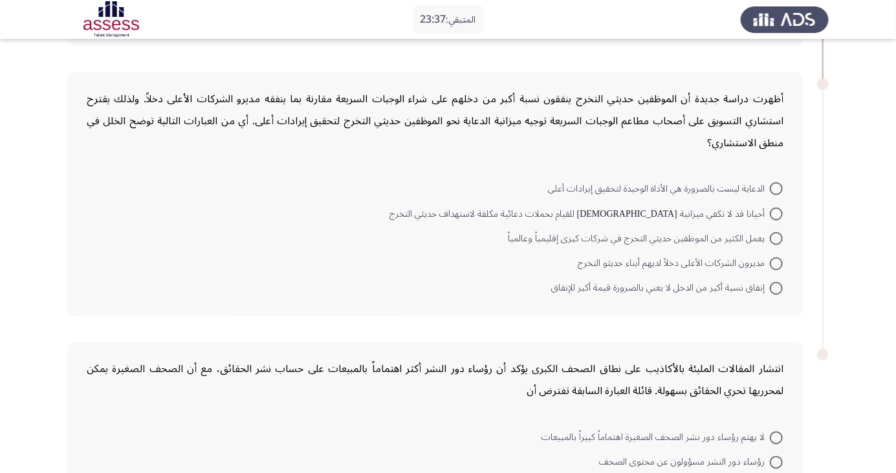
scroll to position [850, 0]
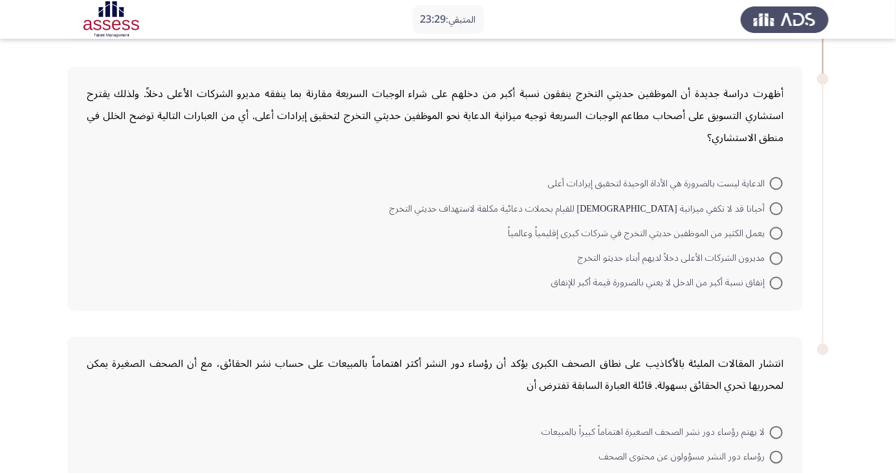
click at [776, 281] on span at bounding box center [776, 283] width 13 height 13
click at [776, 281] on input "إنفاق نسبة أكبر من الدخل لا يعني بالضرورة قيمة أكبر للإنفاق" at bounding box center [776, 283] width 13 height 13
radio input "true"
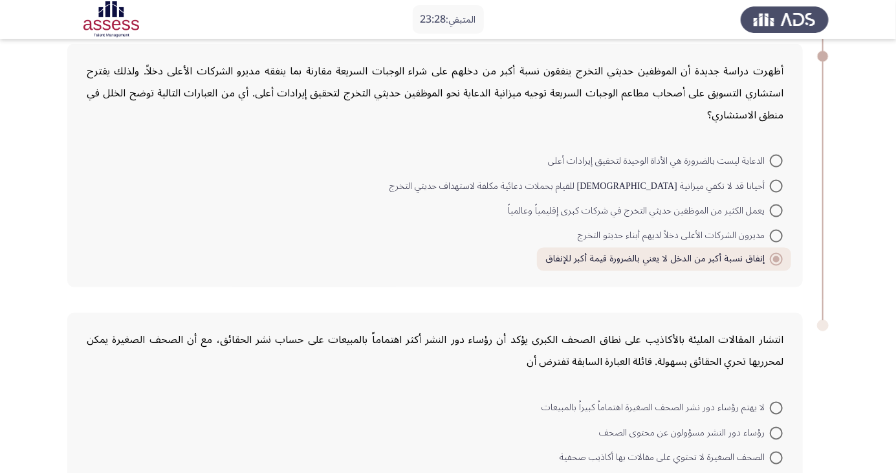
scroll to position [936, 0]
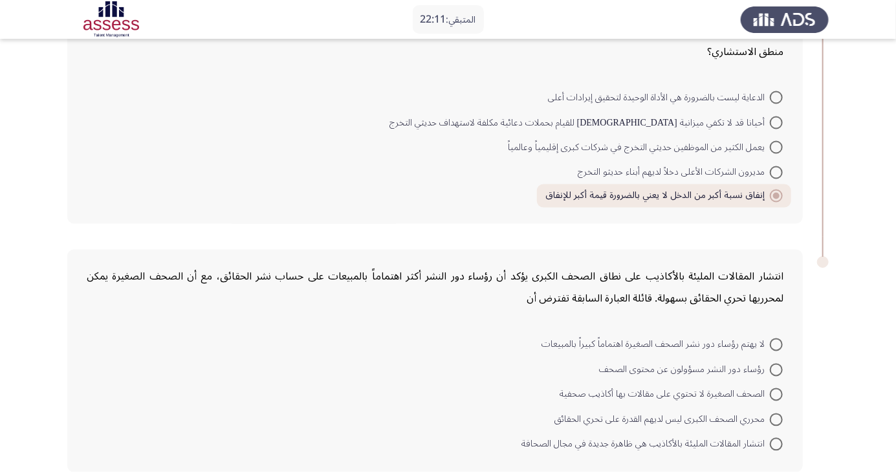
click at [776, 367] on span at bounding box center [776, 370] width 13 height 13
click at [776, 367] on input "رؤساء دور النشر مسؤولون عن محتوى الصحف" at bounding box center [776, 370] width 13 height 13
radio input "true"
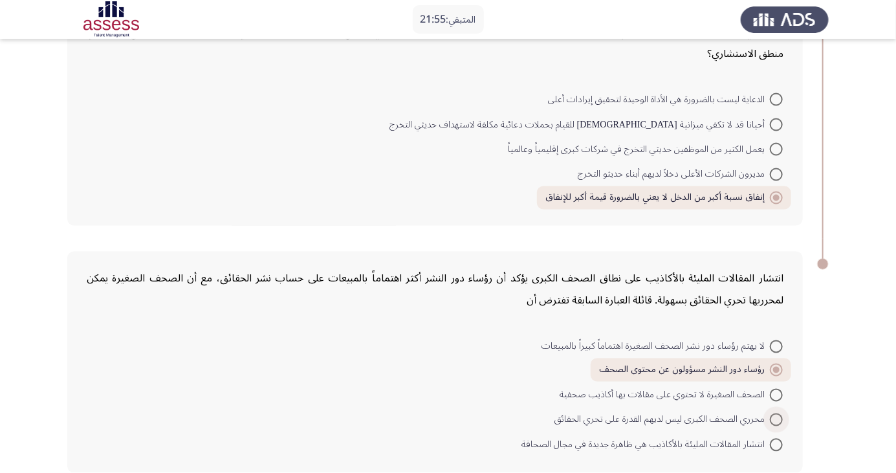
click at [776, 417] on span at bounding box center [776, 419] width 13 height 13
click at [776, 417] on input "محرري الصحف الكبرى ليس لديهم القدرة على تحري الحقائق" at bounding box center [776, 419] width 13 height 13
radio input "true"
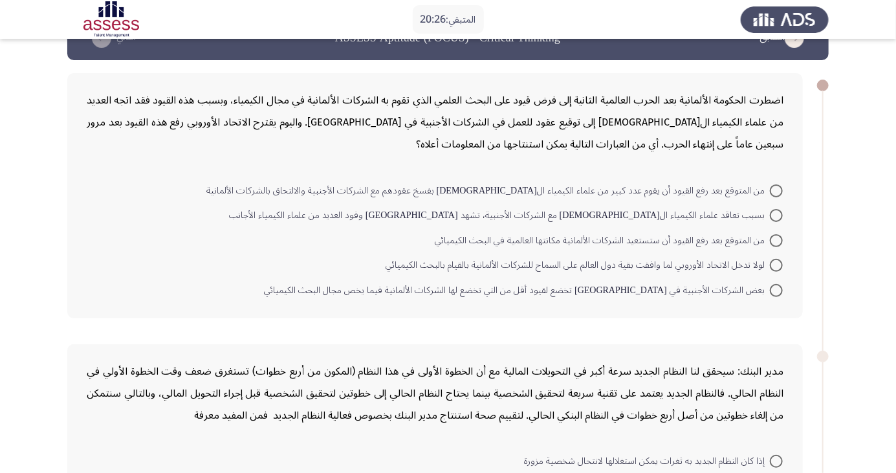
scroll to position [36, 0]
click at [776, 265] on span at bounding box center [776, 265] width 13 height 13
click at [776, 265] on input "لولا تدخل الاتحاد الأوروبي لما وافقت بقية دول العالم على السماح للشركات الألمان…" at bounding box center [776, 265] width 13 height 13
radio input "true"
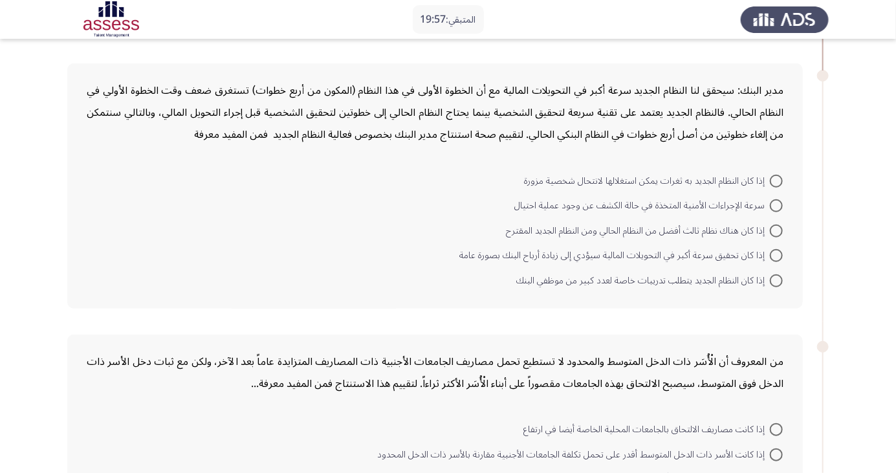
scroll to position [316, 0]
click at [776, 253] on span at bounding box center [776, 254] width 13 height 13
click at [776, 253] on input "إذا كان تحقيق سرعة أكبر في التحويلات المالية سيؤدي إلى زيادة أرباح البنك بصورة …" at bounding box center [776, 254] width 13 height 13
radio input "true"
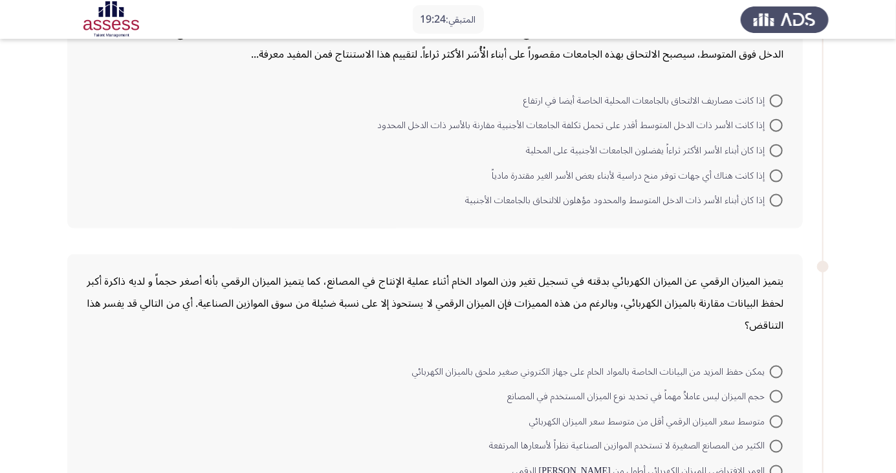
scroll to position [642, 0]
click at [507, 168] on span "إذا كانت هناك أي جهات توفر منح دراسية لأبناء بعض الأسر الغير مقتدرة مادياً" at bounding box center [631, 176] width 278 height 16
click at [770, 170] on input "إذا كانت هناك أي جهات توفر منح دراسية لأبناء بعض الأسر الغير مقتدرة مادياً" at bounding box center [776, 176] width 13 height 13
radio input "true"
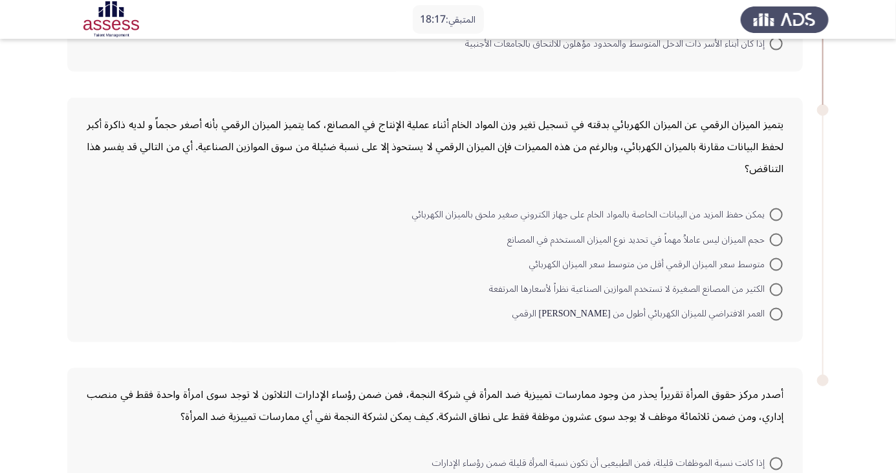
scroll to position [777, 0]
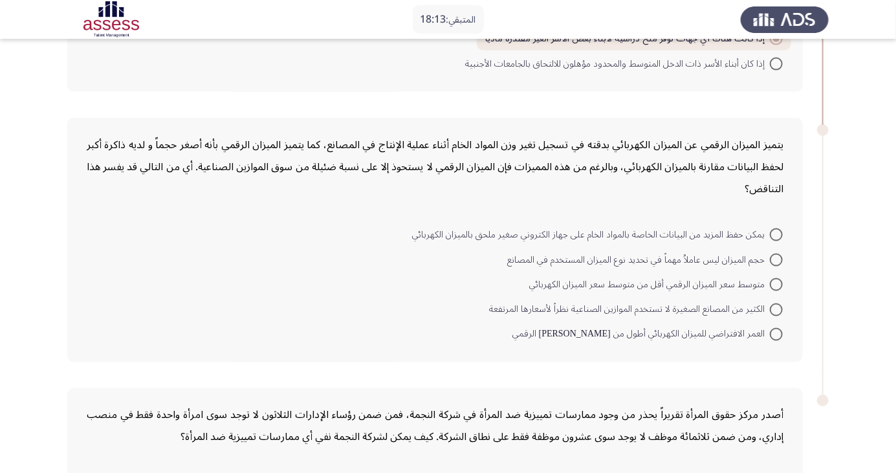
click at [776, 332] on span at bounding box center [776, 334] width 13 height 13
click at [776, 332] on input "العمر الافتراضي للميزان الكهربائي أطول من عمر نظيره الرقمي" at bounding box center [776, 334] width 13 height 13
radio input "true"
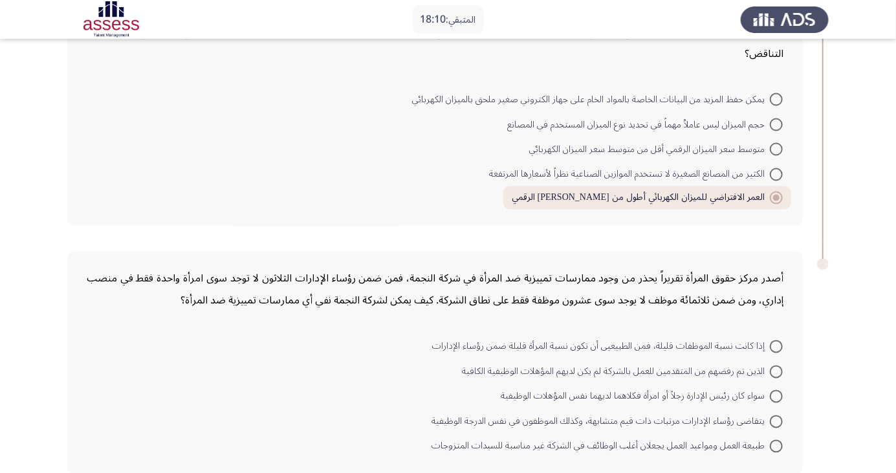
scroll to position [914, 0]
click at [776, 367] on span at bounding box center [776, 370] width 13 height 13
click at [776, 367] on input "الذين تم رفضهم من المتقدمين للعمل بالشركة لم يكن لديهم المؤهلات الوظيفية الكافية" at bounding box center [776, 370] width 13 height 13
radio input "true"
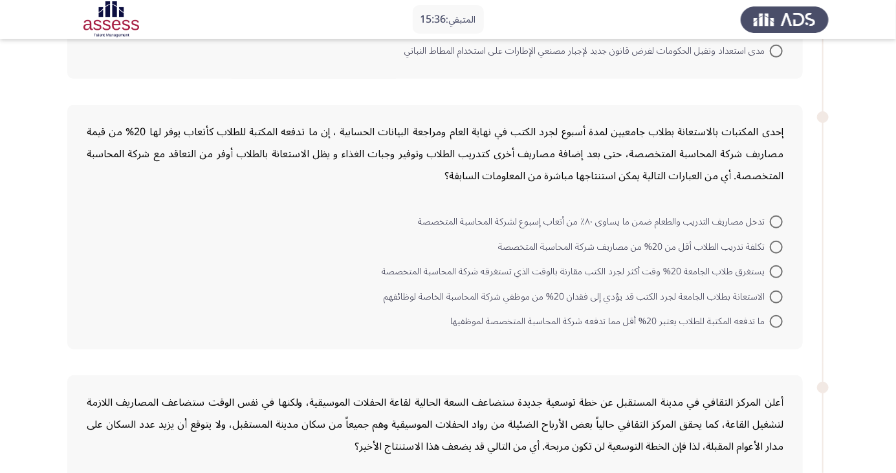
scroll to position [275, 0]
click at [776, 295] on span at bounding box center [776, 297] width 13 height 13
click at [776, 295] on input "الاستعانة بطلاب الجامعة لجرد الكتب قد يؤدي إلى فقدان 20% من موظفي شركة المحاسبة…" at bounding box center [776, 297] width 13 height 13
radio input "true"
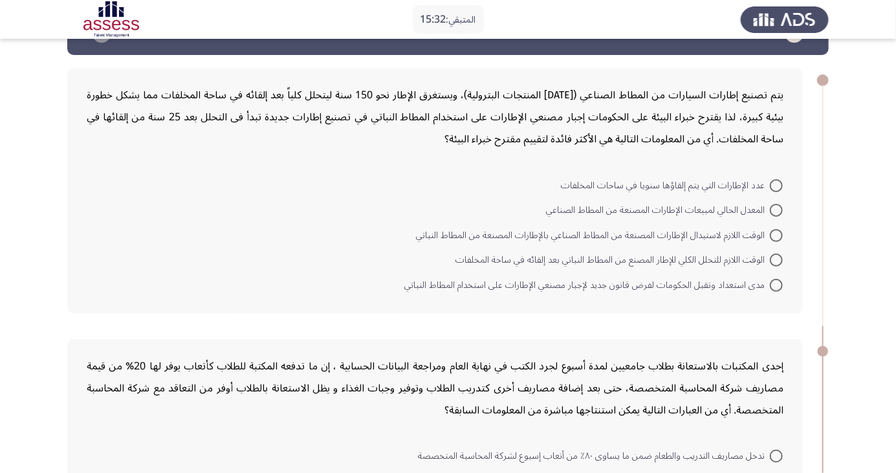
scroll to position [39, 0]
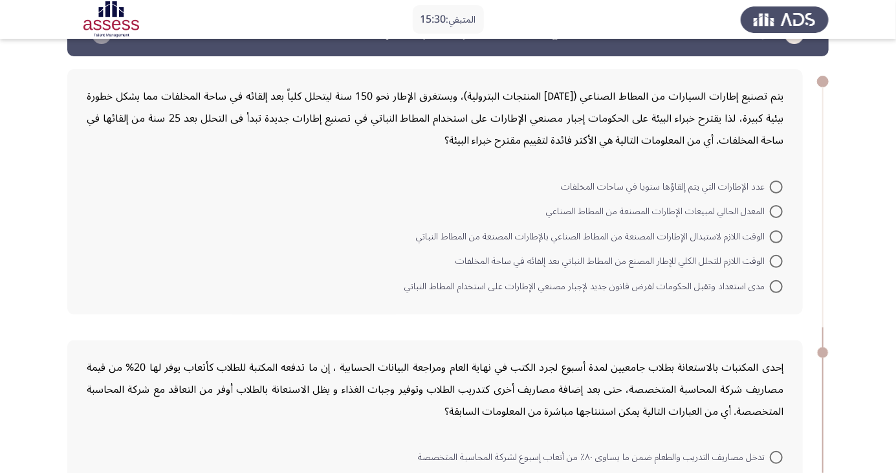
click at [772, 238] on span at bounding box center [776, 236] width 13 height 13
click at [772, 238] on input "الوقت اللازم لاستبدال الإطارات المصنعة من المطاط الصناعي بالإطارات المصنعة من ا…" at bounding box center [776, 236] width 13 height 13
radio input "true"
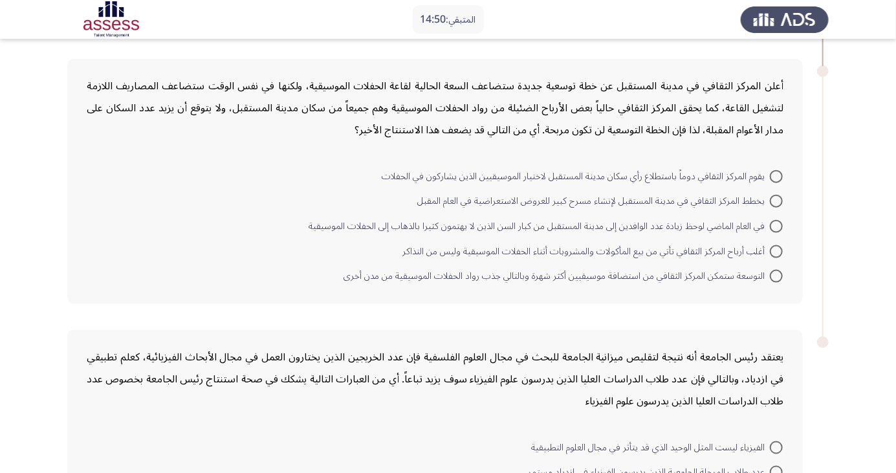
scroll to position [588, 0]
click at [772, 276] on span at bounding box center [776, 276] width 13 height 13
click at [772, 276] on input "التوسعة ستمكن المركز الثقافي من استضافة موسيقيين أكثر شهرة وبالتالي جذب رواد ال…" at bounding box center [776, 276] width 13 height 13
radio input "true"
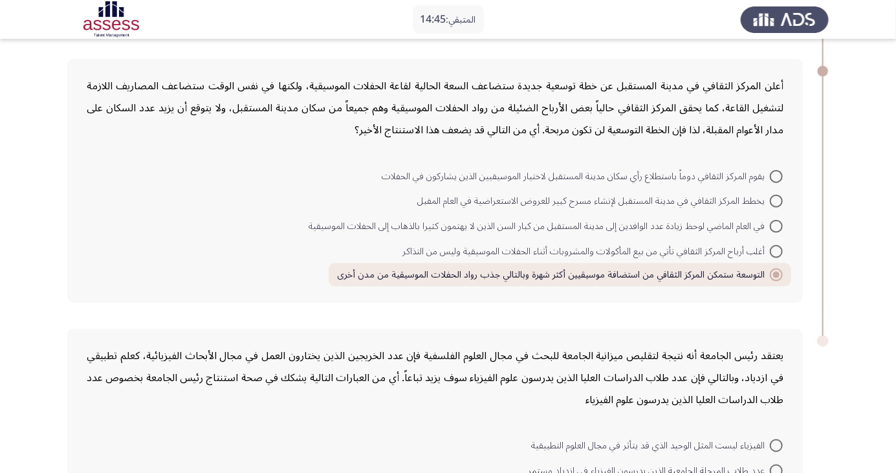
scroll to position [689, 0]
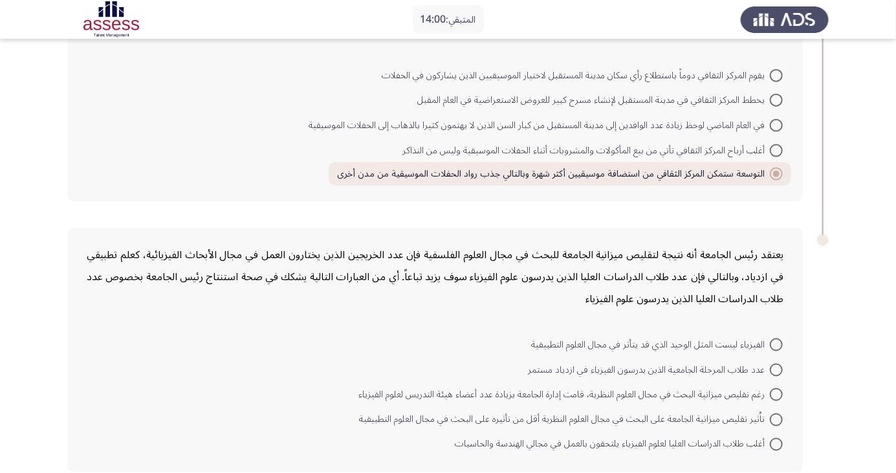
click at [776, 417] on span at bounding box center [776, 419] width 13 height 13
click at [776, 417] on input "تاُثير تقليص ميزانية الجامعة على البحث في مجال العلوم النظرية أقل من تأثيره على…" at bounding box center [776, 419] width 13 height 13
radio input "true"
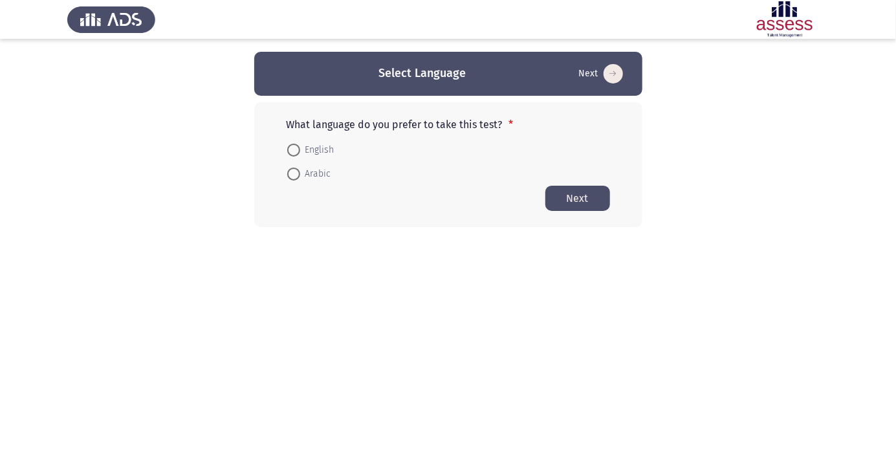
click at [296, 173] on span at bounding box center [293, 174] width 13 height 13
click at [296, 173] on input "Arabic" at bounding box center [293, 174] width 13 height 13
radio input "true"
click at [578, 207] on button "Next" at bounding box center [577, 197] width 65 height 25
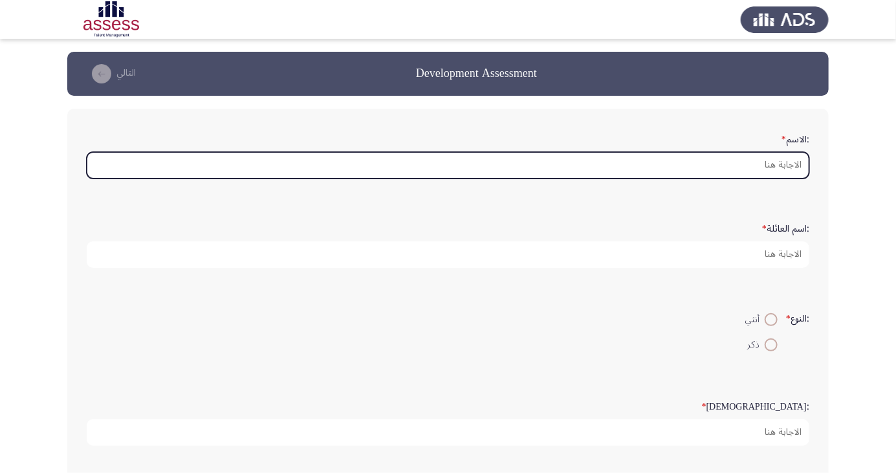
click at [768, 160] on input ":الاسم *" at bounding box center [448, 165] width 723 height 27
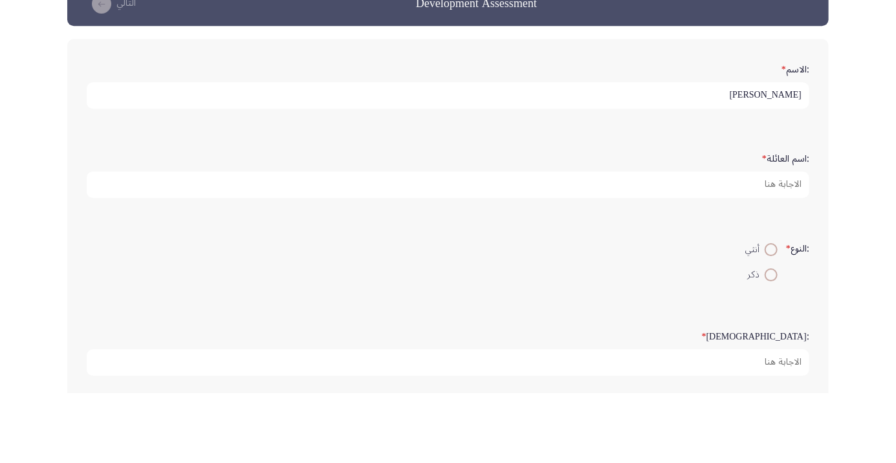
type input "[PERSON_NAME]"
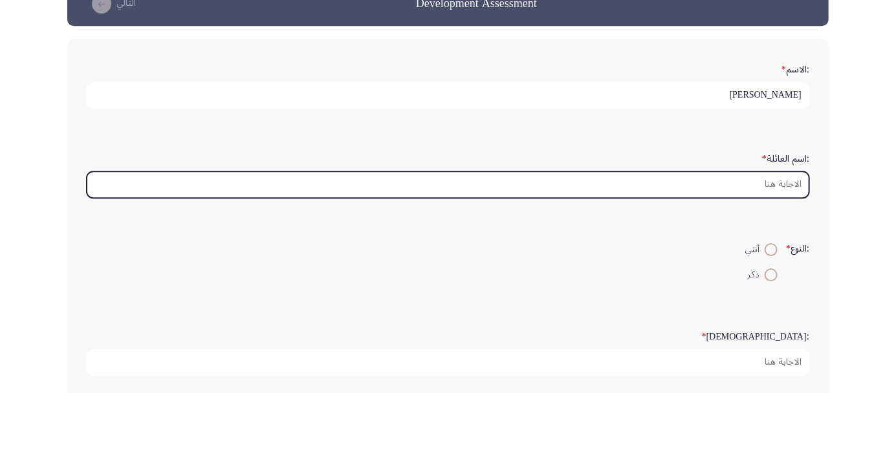
click at [743, 256] on input ":اسم العائلة *" at bounding box center [448, 254] width 723 height 27
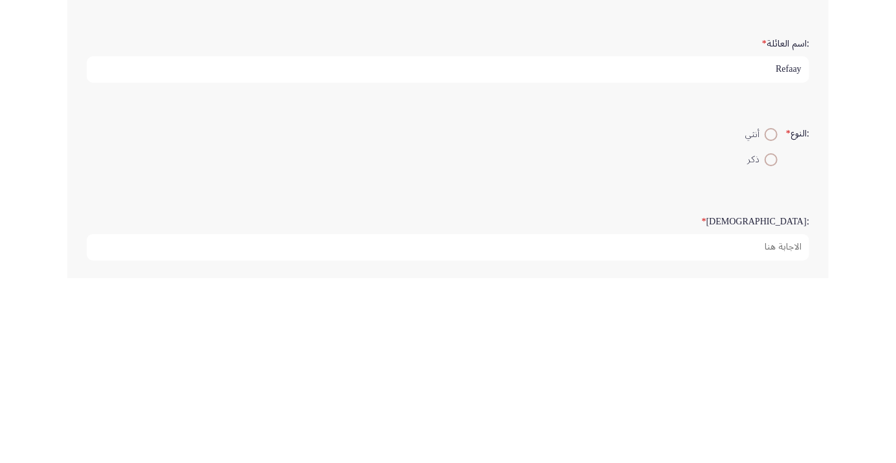
type input "Refaay"
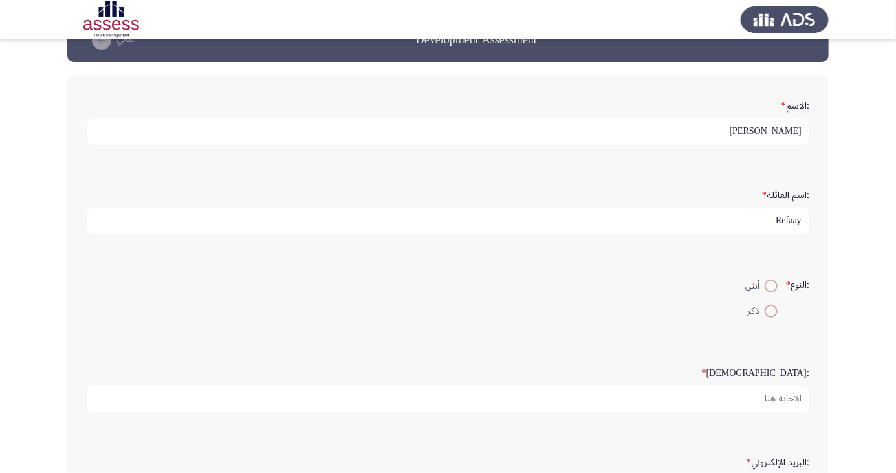
scroll to position [34, 0]
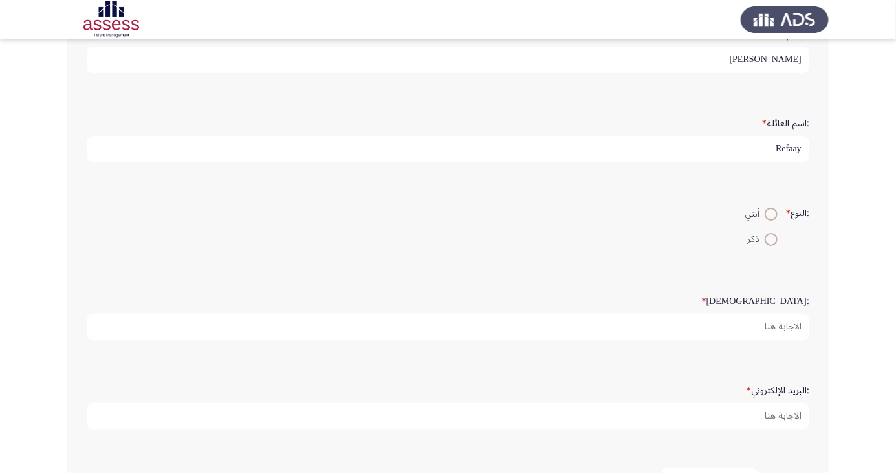
click at [868, 130] on app-assessment-container "Development Assessment التالي :الاسم * [PERSON_NAME] :اسم العائلة * Refaay :الن…" at bounding box center [448, 325] width 896 height 759
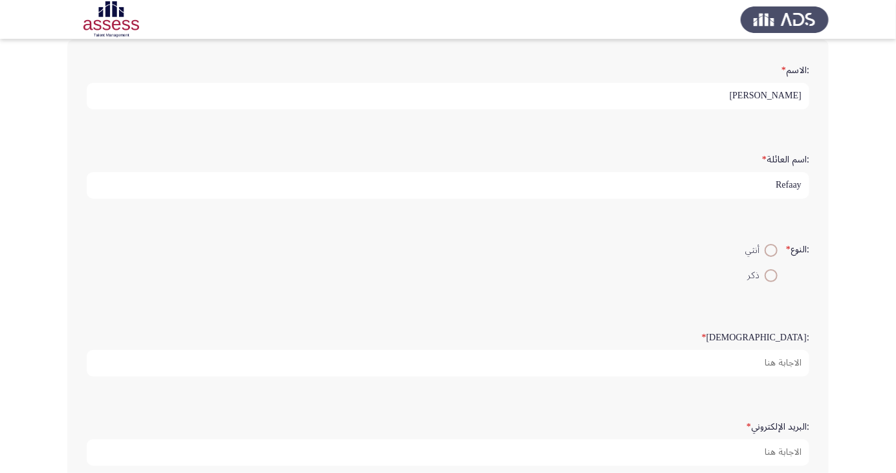
scroll to position [65, 0]
click at [771, 280] on span at bounding box center [771, 280] width 0 height 0
click at [769, 277] on input "ذكر" at bounding box center [771, 279] width 13 height 13
radio input "true"
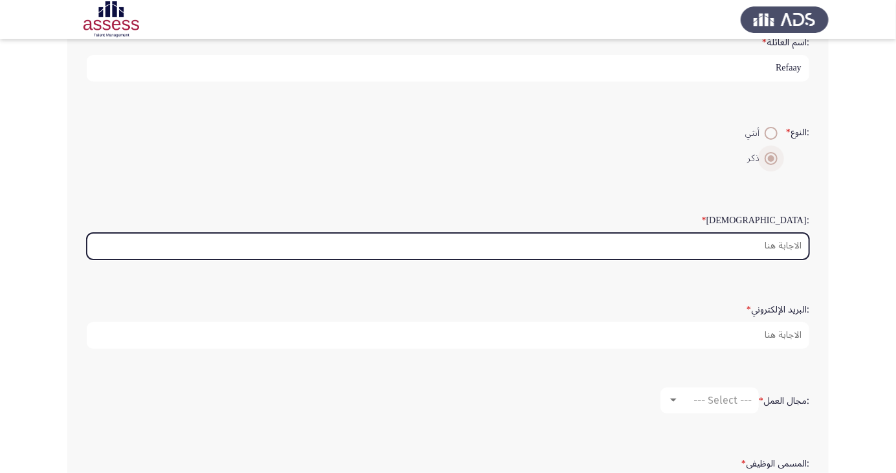
click at [783, 246] on input ":السن *" at bounding box center [448, 246] width 723 height 27
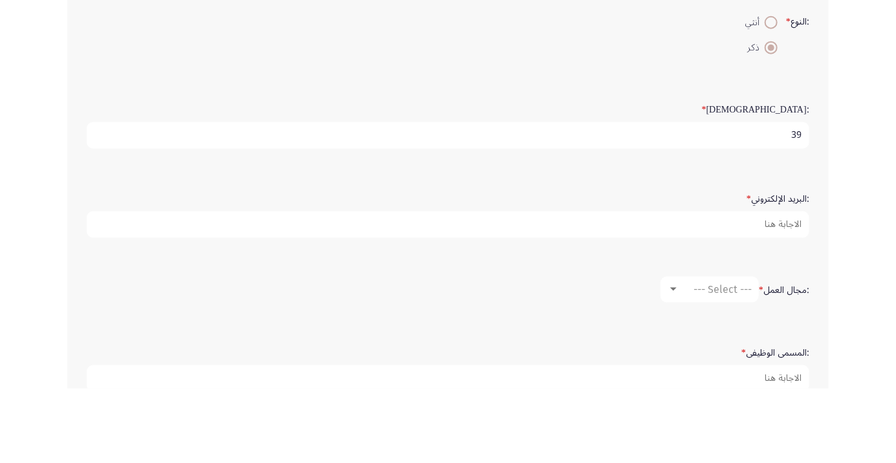
scroll to position [222, 0]
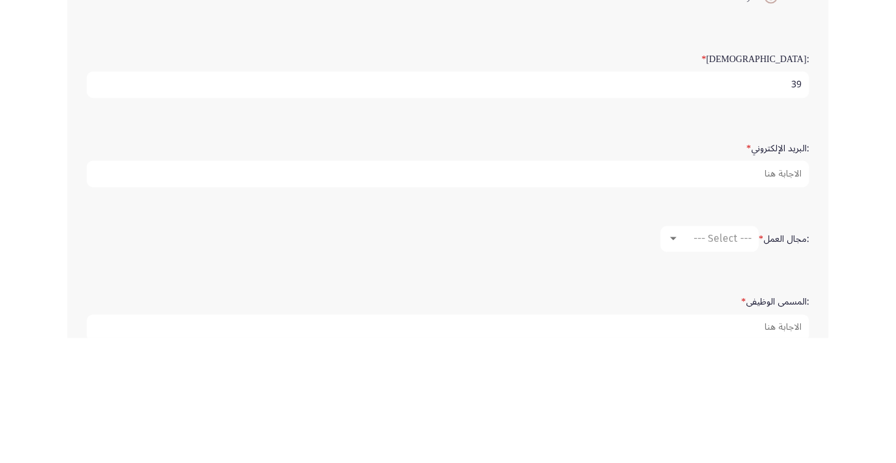
type input "39"
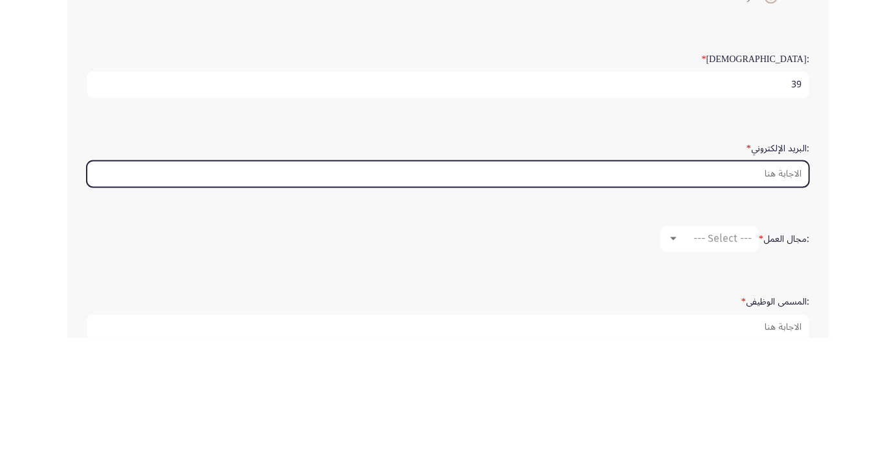
click at [771, 298] on input ":البريد الإلكتروني *" at bounding box center [448, 299] width 723 height 27
type input "Moh"
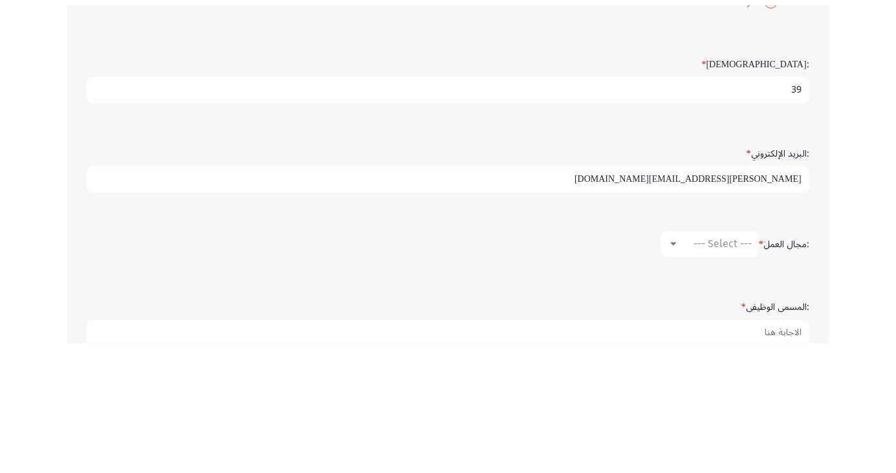
scroll to position [223, 0]
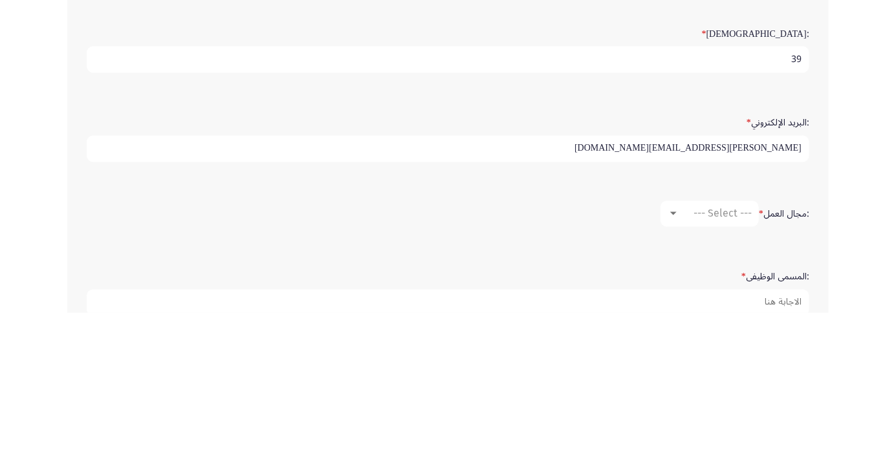
type input "[PERSON_NAME][EMAIL_ADDRESS][DOMAIN_NAME]"
click at [866, 237] on app-assessment-container "Development Assessment التالي :الاسم * [PERSON_NAME] :اسم العائلة * Refaay :الن…" at bounding box center [448, 208] width 896 height 759
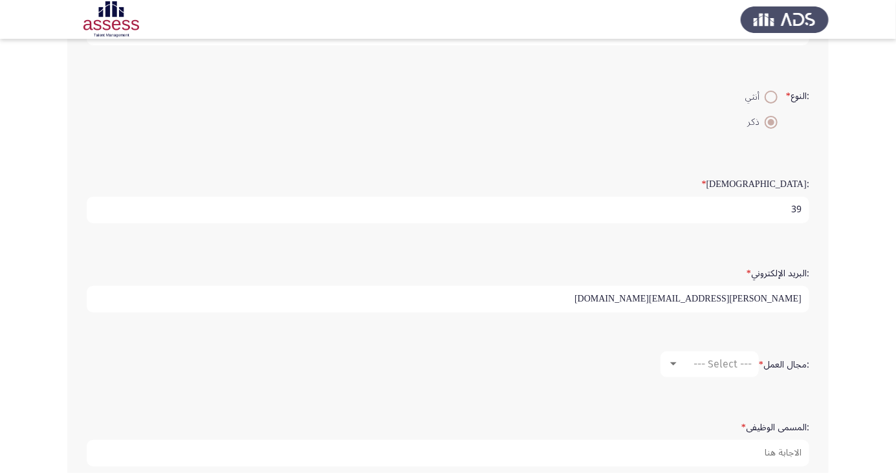
click at [870, 75] on app-assessment-container "Development Assessment التالي :الاسم * [PERSON_NAME] :اسم العائلة * Refaay :الن…" at bounding box center [448, 208] width 896 height 759
click at [872, 62] on app-assessment-container "Development Assessment التالي :الاسم * [PERSON_NAME] :اسم العائلة * Refaay :الن…" at bounding box center [448, 208] width 896 height 759
click at [862, 249] on app-assessment-container "Development Assessment التالي :الاسم * [PERSON_NAME] :اسم العائلة * Refaay :الن…" at bounding box center [448, 209] width 896 height 759
click at [868, 235] on app-assessment-container "Development Assessment التالي :الاسم * [PERSON_NAME] :اسم العائلة * Refaay :الن…" at bounding box center [448, 209] width 896 height 759
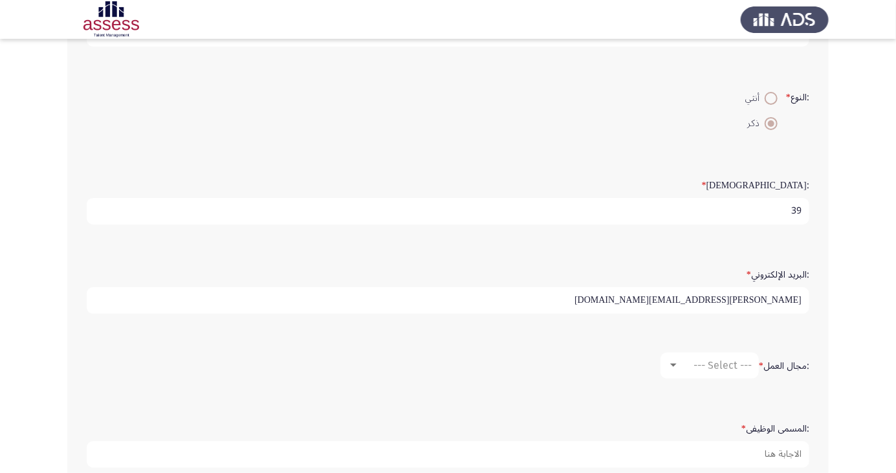
click at [870, 223] on app-assessment-container "Development Assessment التالي :الاسم * [PERSON_NAME] :اسم العائلة * Refaay :الن…" at bounding box center [448, 209] width 896 height 759
click at [726, 366] on span "--- Select ---" at bounding box center [723, 365] width 58 height 12
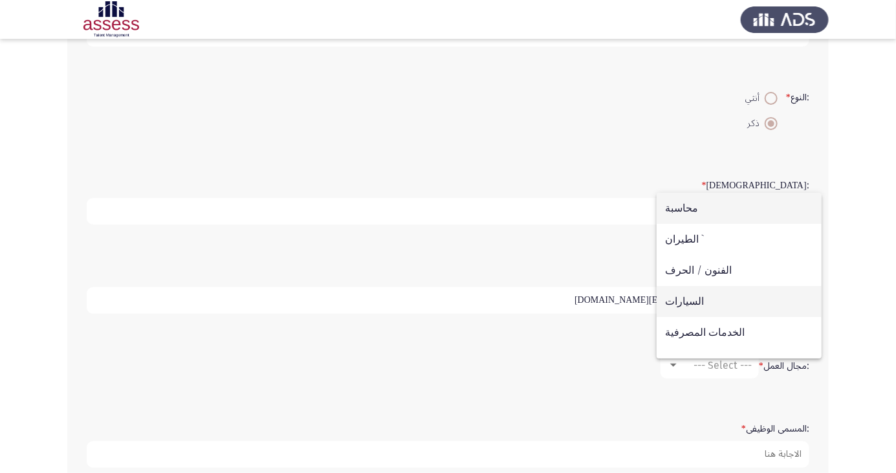
click at [756, 317] on span "السيارات" at bounding box center [739, 301] width 148 height 31
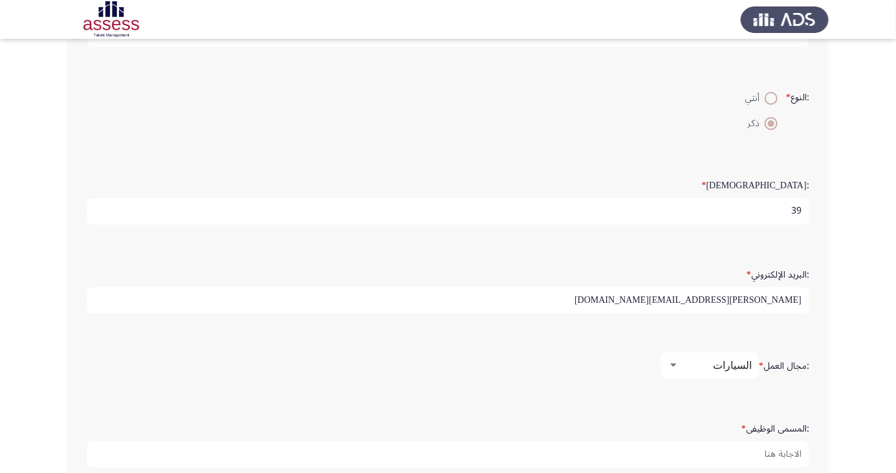
click at [681, 359] on div "السيارات" at bounding box center [715, 365] width 72 height 12
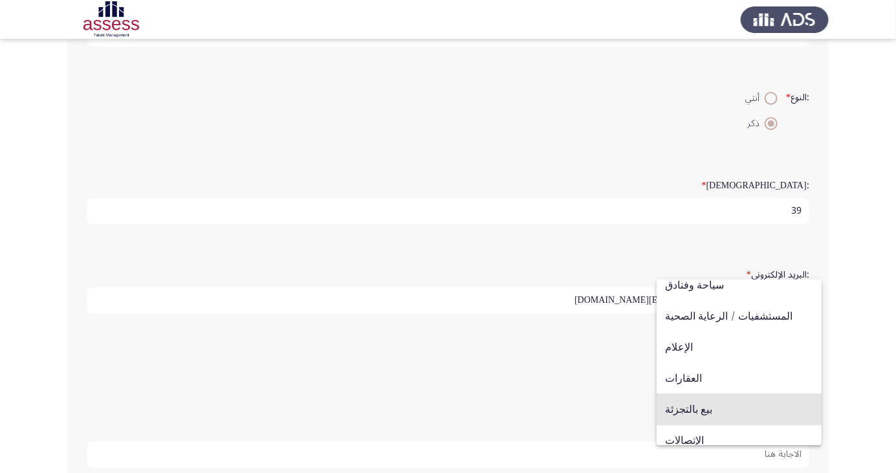
scroll to position [395, 0]
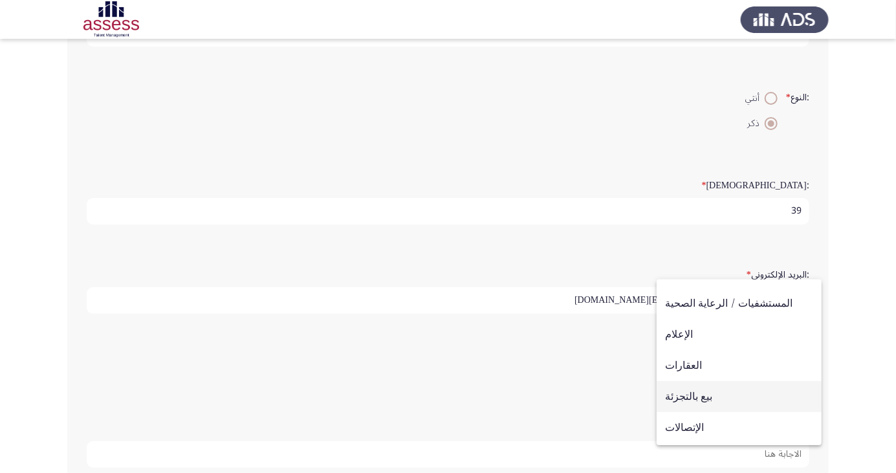
click at [736, 396] on span "بيع بالتجزئة" at bounding box center [739, 396] width 148 height 31
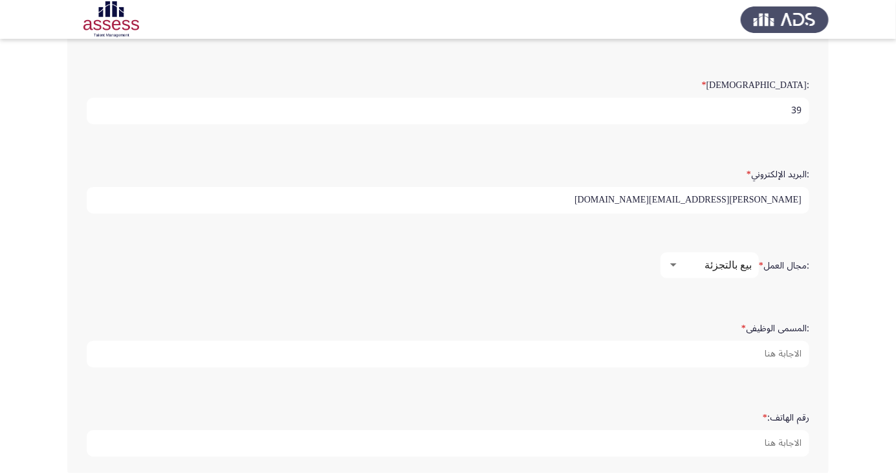
scroll to position [322, 0]
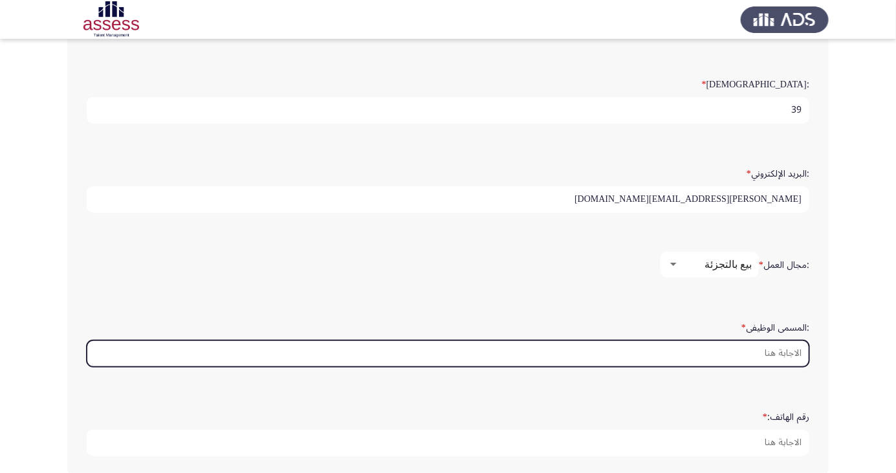
click at [787, 345] on input ":المسمى الوظيفى *" at bounding box center [448, 353] width 723 height 27
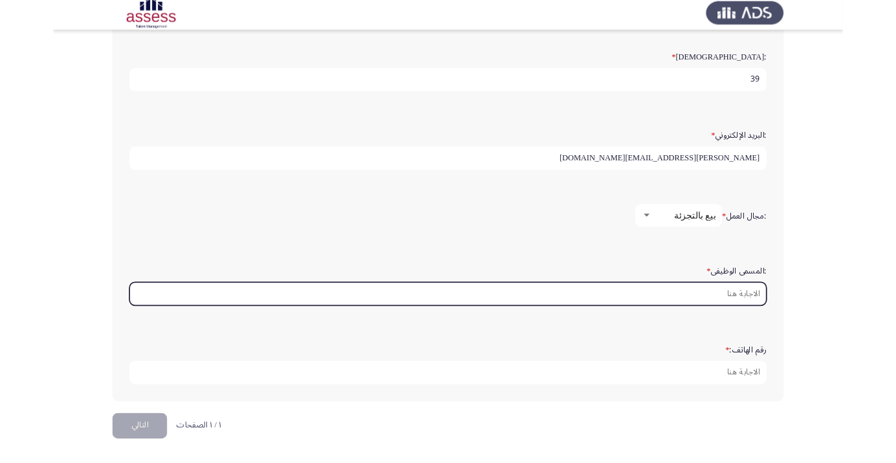
scroll to position [348, 0]
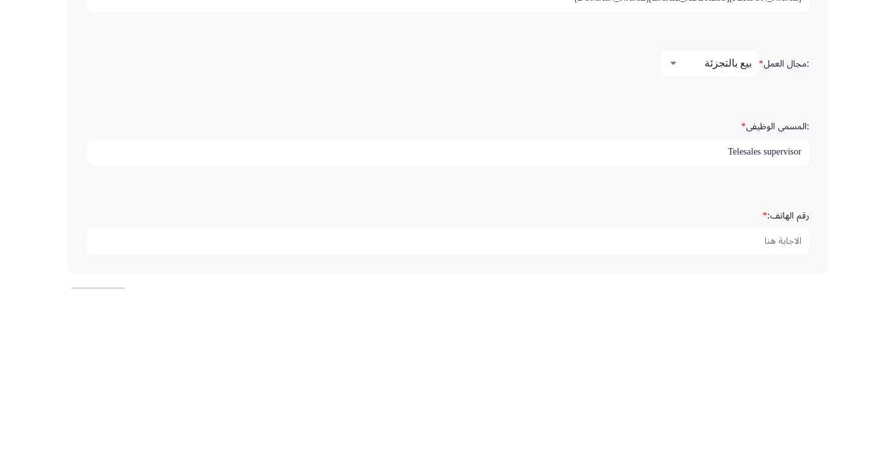
type input "Telesales supervisor"
click at [846, 334] on app-assessment-container "Development Assessment التالي :الاسم * [PERSON_NAME] :اسم العائلة * Refaay :الن…" at bounding box center [448, 83] width 896 height 759
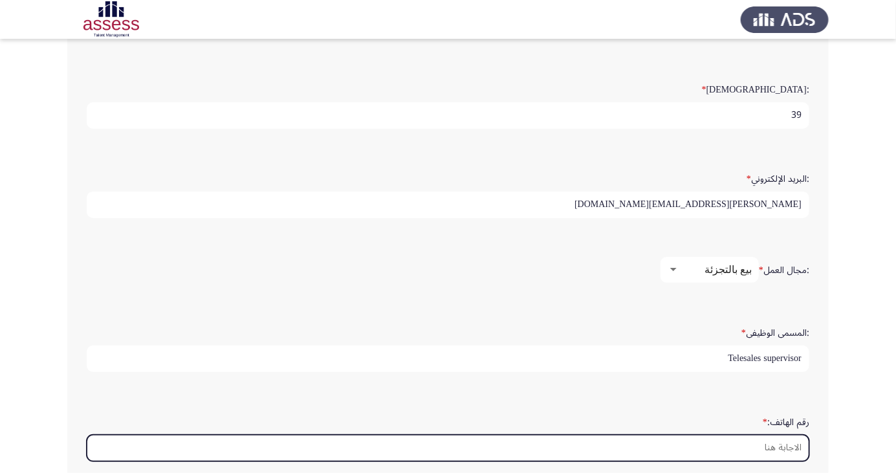
click at [777, 441] on input "رقم الهاتف: *" at bounding box center [448, 448] width 723 height 27
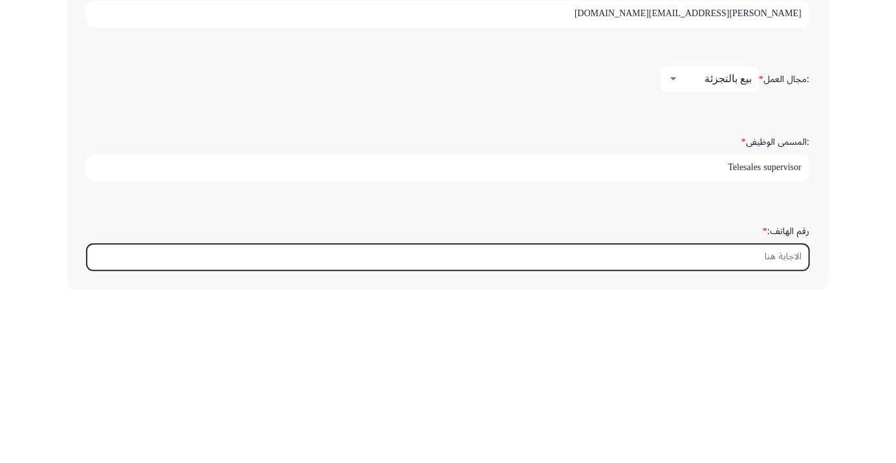
scroll to position [394, 0]
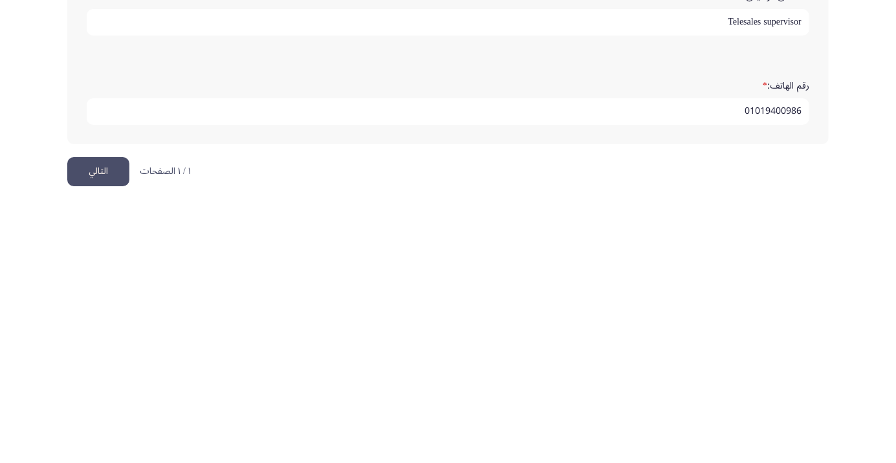
type input "01019400986"
click at [98, 424] on button "التالي" at bounding box center [98, 431] width 62 height 29
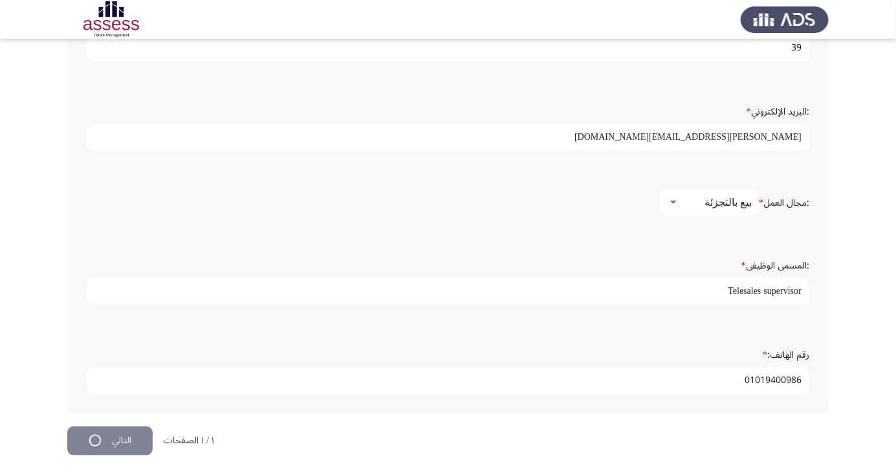
scroll to position [0, 0]
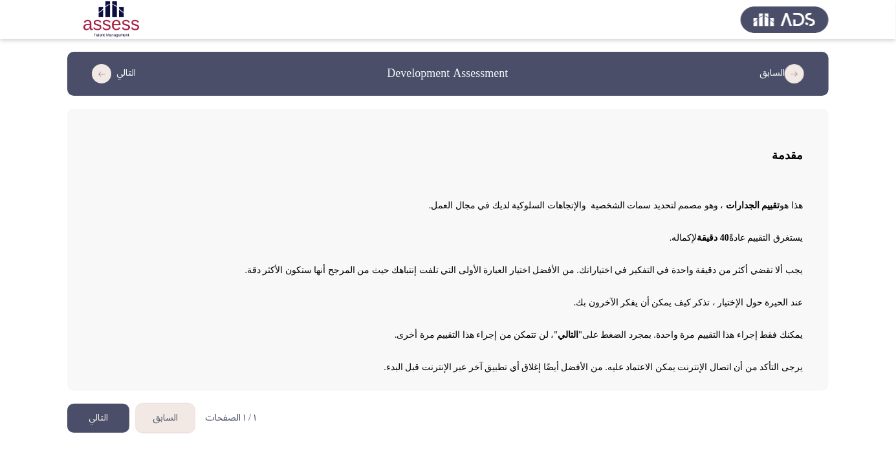
click at [82, 414] on button "التالي" at bounding box center [98, 418] width 62 height 29
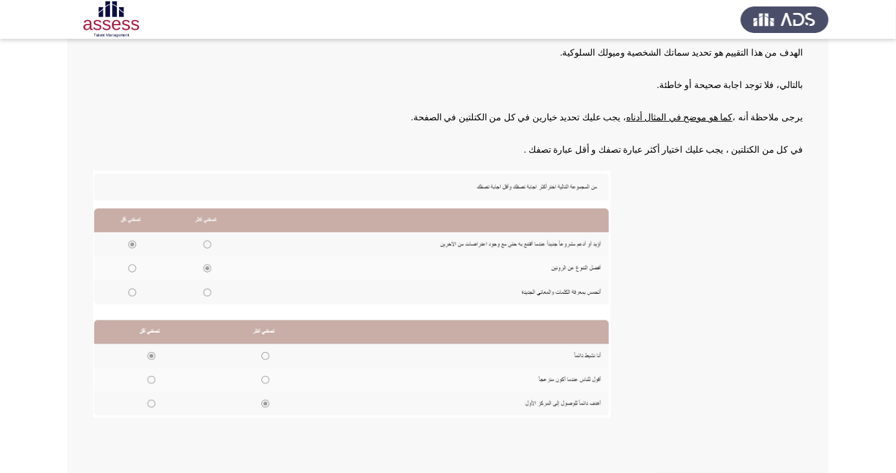
scroll to position [133, 0]
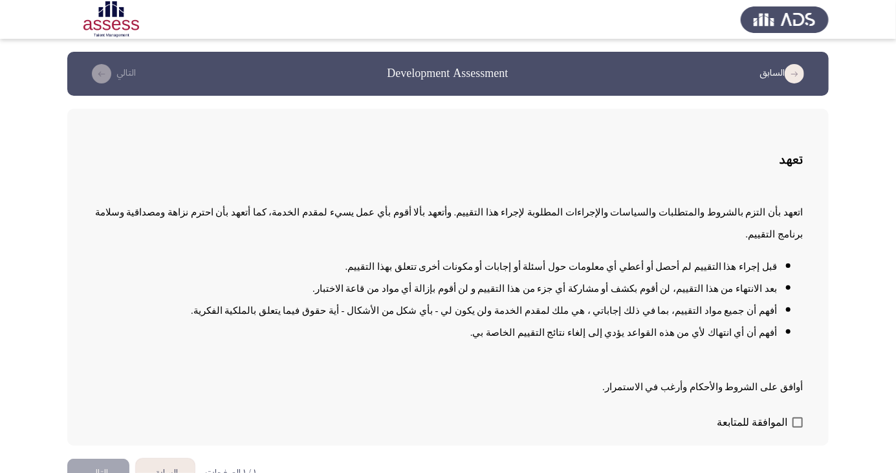
click at [795, 428] on span at bounding box center [798, 422] width 10 height 10
click at [797, 428] on input "الموافقة للمتابعة" at bounding box center [797, 428] width 1 height 1
checkbox input "true"
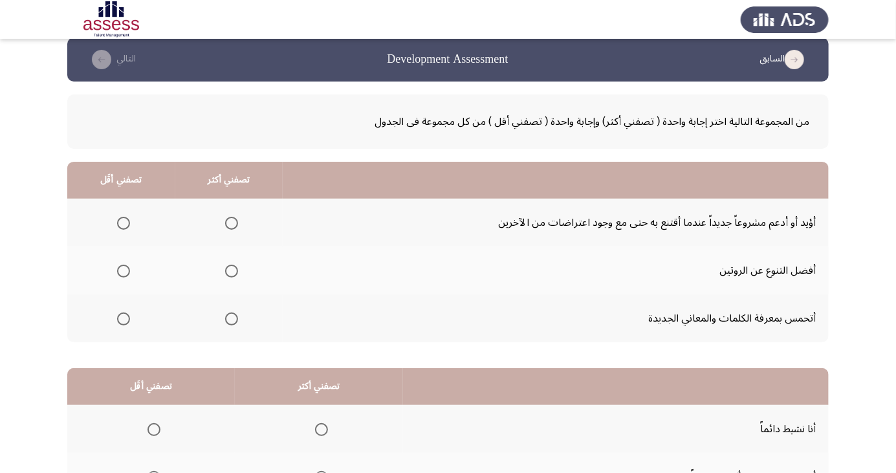
scroll to position [14, 0]
click at [232, 223] on span "Select an option" at bounding box center [232, 223] width 0 height 0
click at [230, 222] on input "Select an option" at bounding box center [231, 223] width 13 height 13
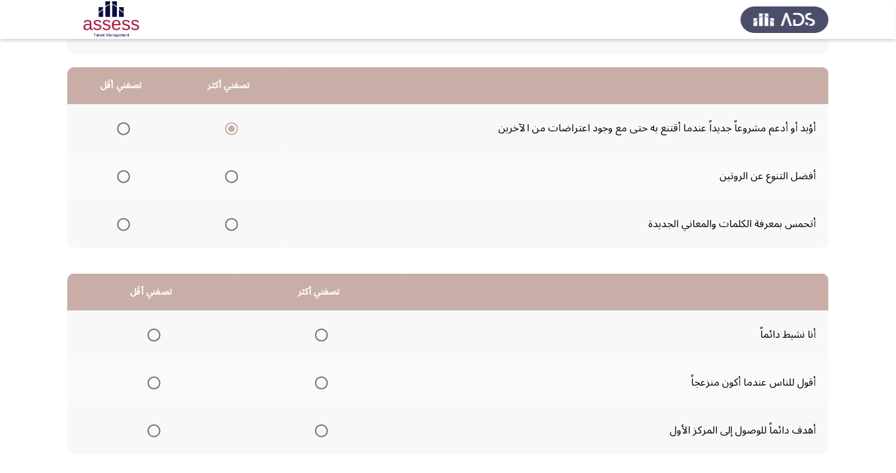
scroll to position [118, 0]
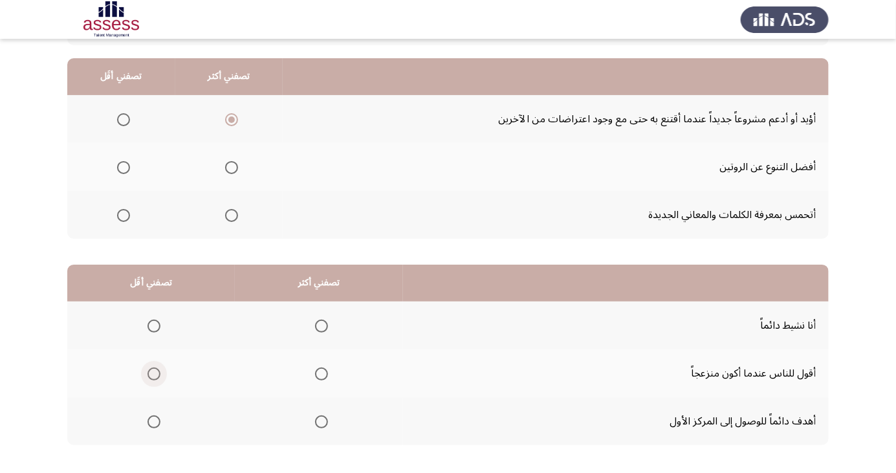
click at [148, 373] on span "Select an option" at bounding box center [154, 373] width 13 height 13
click at [148, 373] on input "Select an option" at bounding box center [154, 373] width 13 height 13
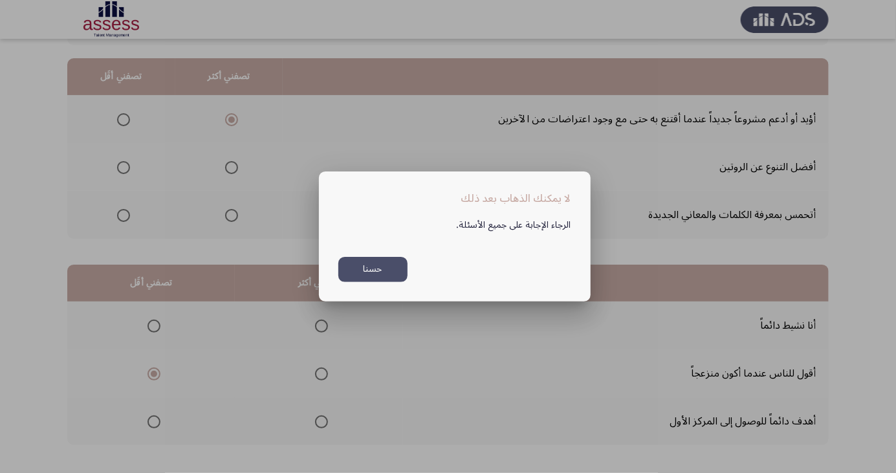
scroll to position [0, 0]
click at [49, 404] on div at bounding box center [448, 236] width 896 height 473
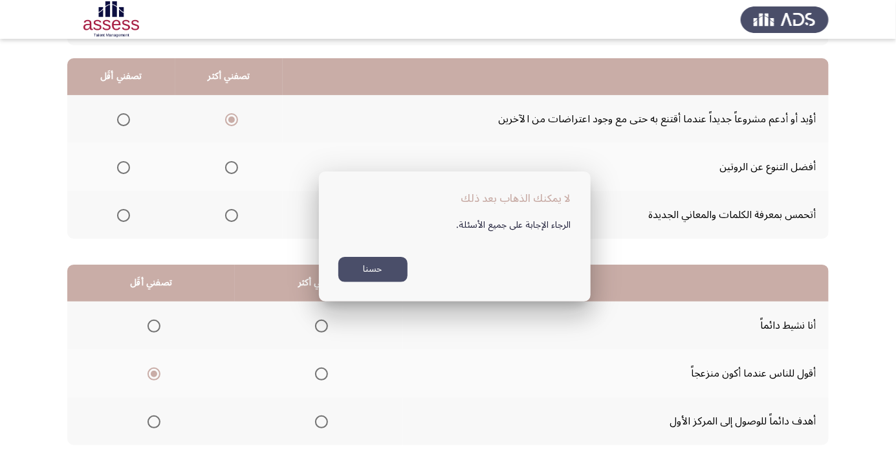
scroll to position [118, 0]
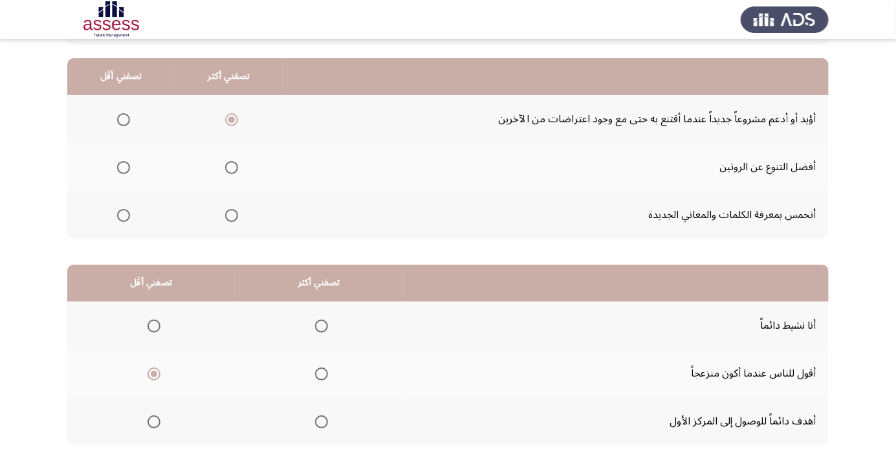
click at [232, 168] on span "Select an option" at bounding box center [232, 168] width 0 height 0
click at [230, 166] on input "Select an option" at bounding box center [231, 167] width 13 height 13
click at [228, 123] on span "Select an option" at bounding box center [231, 119] width 13 height 13
click at [228, 123] on input "Select an option" at bounding box center [231, 119] width 13 height 13
click at [118, 170] on span "Select an option" at bounding box center [123, 167] width 13 height 13
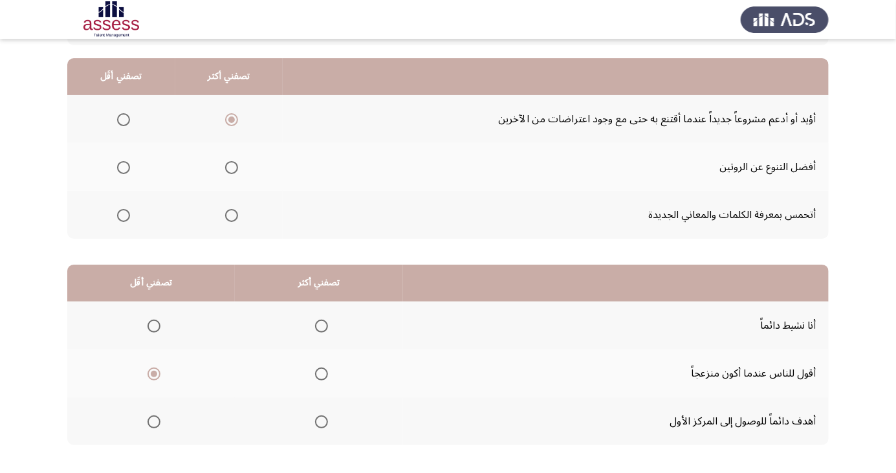
click at [118, 170] on input "Select an option" at bounding box center [123, 167] width 13 height 13
click at [319, 426] on span "Select an option" at bounding box center [321, 421] width 13 height 13
click at [319, 426] on input "Select an option" at bounding box center [321, 421] width 13 height 13
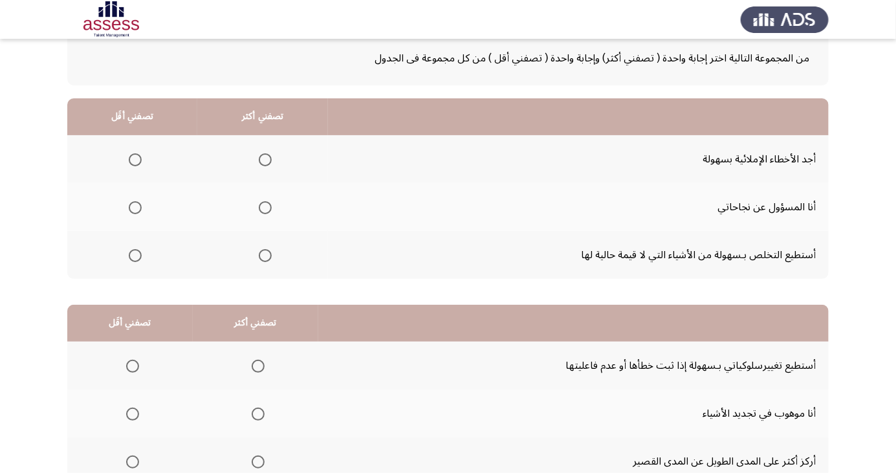
scroll to position [78, 0]
click at [129, 202] on span "Select an option" at bounding box center [135, 207] width 13 height 13
click at [129, 202] on input "Select an option" at bounding box center [135, 207] width 13 height 13
click at [264, 203] on span "Select an option" at bounding box center [265, 207] width 13 height 13
click at [264, 203] on input "Select an option" at bounding box center [265, 207] width 13 height 13
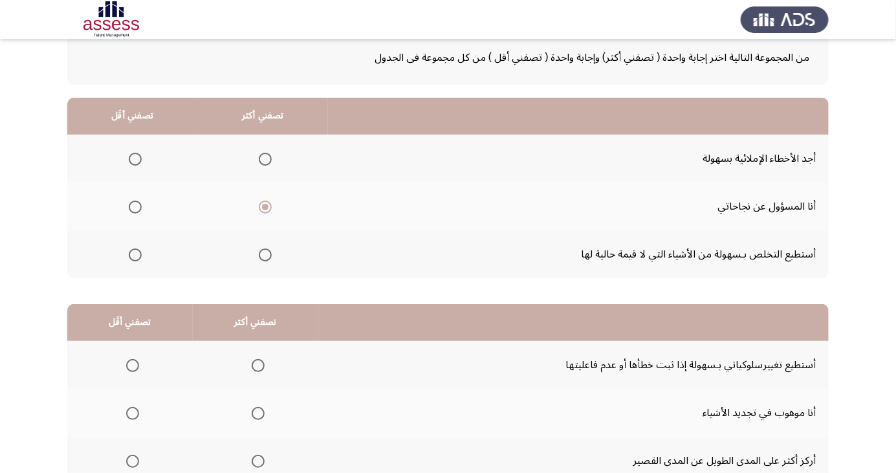
click at [139, 255] on span "Select an option" at bounding box center [135, 254] width 13 height 13
click at [139, 255] on input "Select an option" at bounding box center [135, 254] width 13 height 13
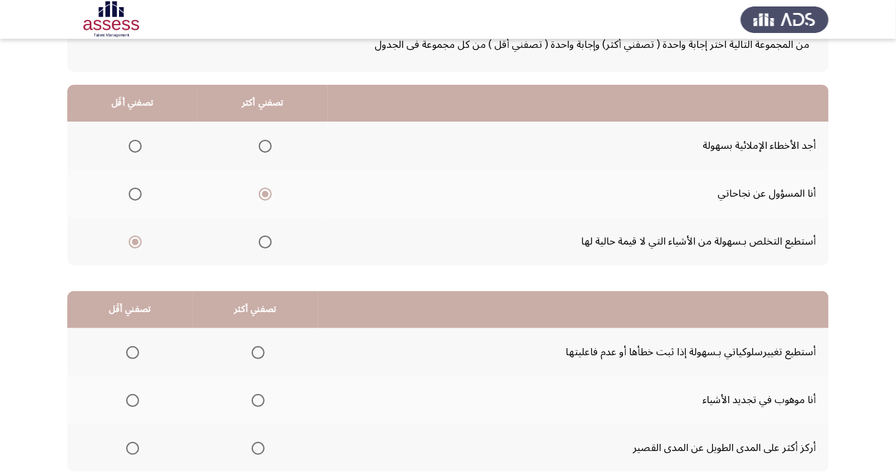
scroll to position [118, 0]
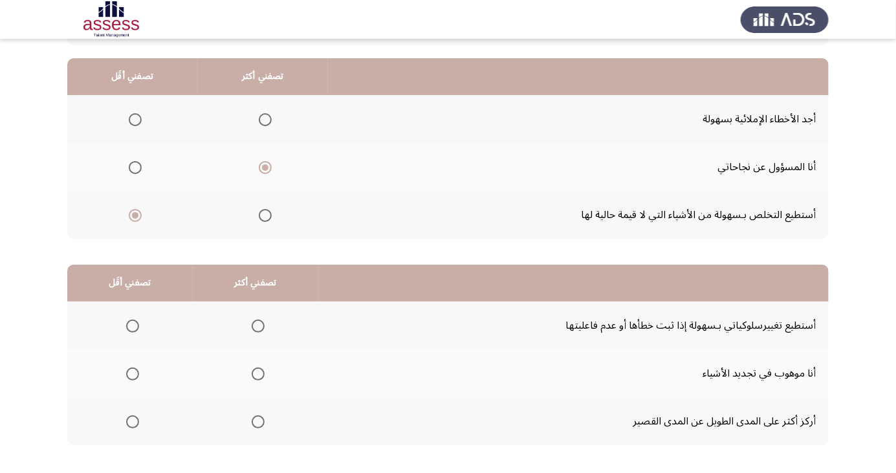
click at [130, 341] on th at bounding box center [130, 326] width 126 height 48
click at [121, 326] on label "Select an option" at bounding box center [130, 326] width 18 height 13
click at [126, 326] on input "Select an option" at bounding box center [132, 326] width 13 height 13
click at [261, 415] on span "Select an option" at bounding box center [258, 421] width 13 height 13
click at [261, 415] on input "Select an option" at bounding box center [258, 421] width 13 height 13
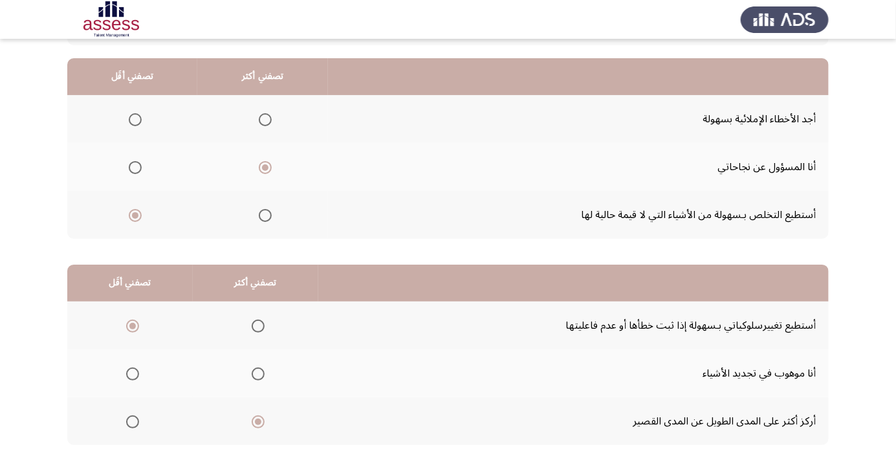
click at [255, 325] on span "Select an option" at bounding box center [258, 326] width 13 height 13
click at [255, 325] on input "Select an option" at bounding box center [258, 326] width 13 height 13
click at [133, 422] on span "Select an option" at bounding box center [133, 422] width 0 height 0
click at [131, 421] on input "Select an option" at bounding box center [132, 421] width 13 height 13
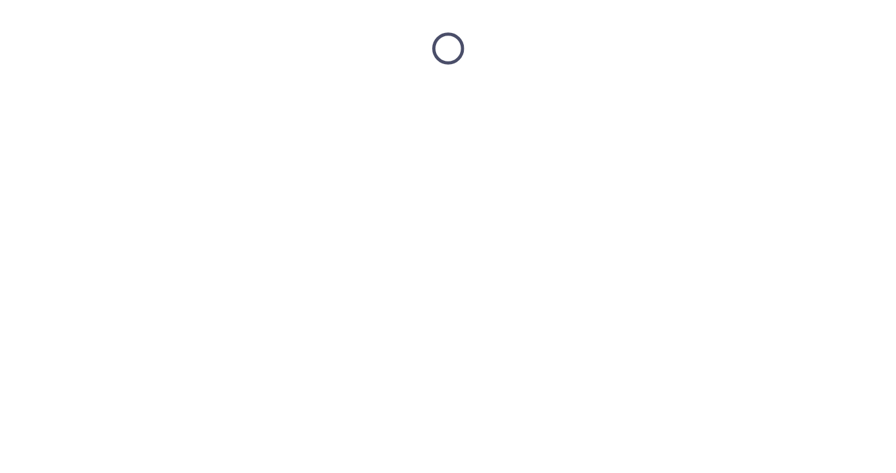
scroll to position [0, 0]
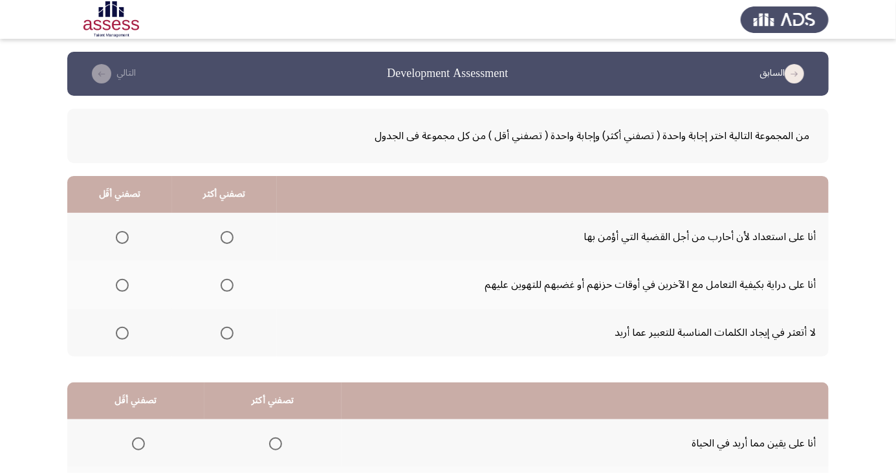
click at [124, 336] on span "Select an option" at bounding box center [122, 333] width 13 height 13
click at [124, 336] on input "Select an option" at bounding box center [122, 333] width 13 height 13
click at [226, 285] on span "Select an option" at bounding box center [227, 285] width 13 height 13
click at [226, 285] on input "Select an option" at bounding box center [227, 285] width 13 height 13
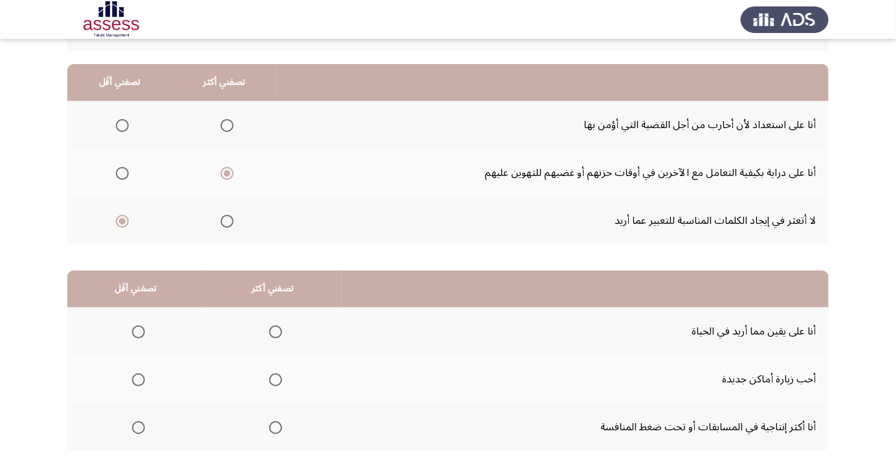
scroll to position [118, 0]
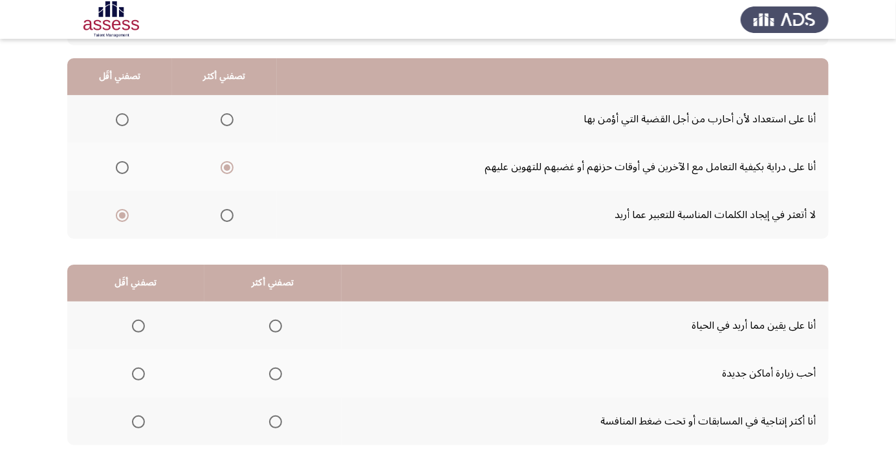
click at [272, 421] on span "Select an option" at bounding box center [275, 421] width 13 height 13
click at [272, 421] on input "Select an option" at bounding box center [275, 421] width 13 height 13
click at [127, 425] on label "Select an option" at bounding box center [136, 421] width 18 height 13
click at [132, 425] on input "Select an option" at bounding box center [138, 421] width 13 height 13
click at [273, 330] on span "Select an option" at bounding box center [275, 326] width 13 height 13
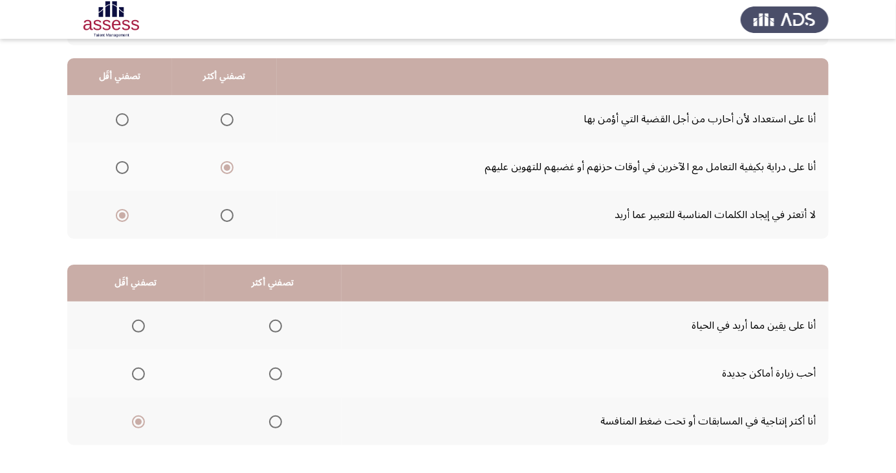
click at [272, 325] on span "Select an option" at bounding box center [275, 326] width 13 height 13
click at [272, 325] on input "Select an option" at bounding box center [275, 326] width 13 height 13
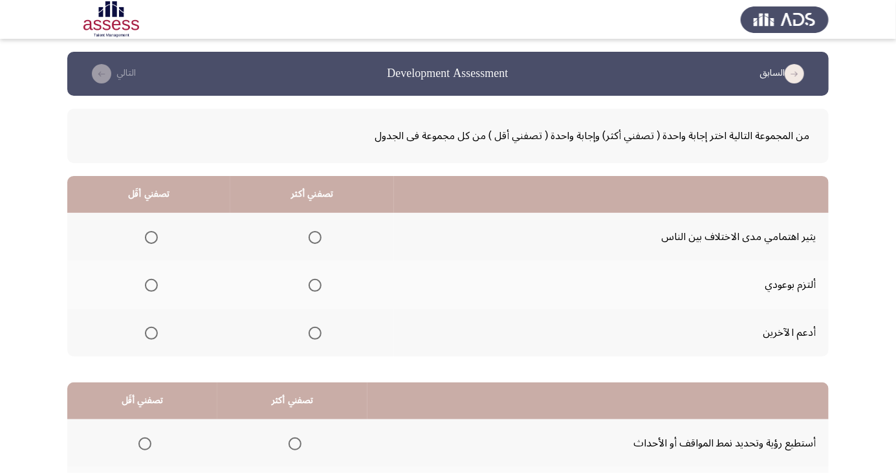
click at [150, 242] on span "Select an option" at bounding box center [151, 237] width 13 height 13
click at [150, 242] on input "Select an option" at bounding box center [151, 237] width 13 height 13
click at [312, 285] on span "Select an option" at bounding box center [315, 285] width 13 height 13
click at [312, 285] on input "Select an option" at bounding box center [315, 285] width 13 height 13
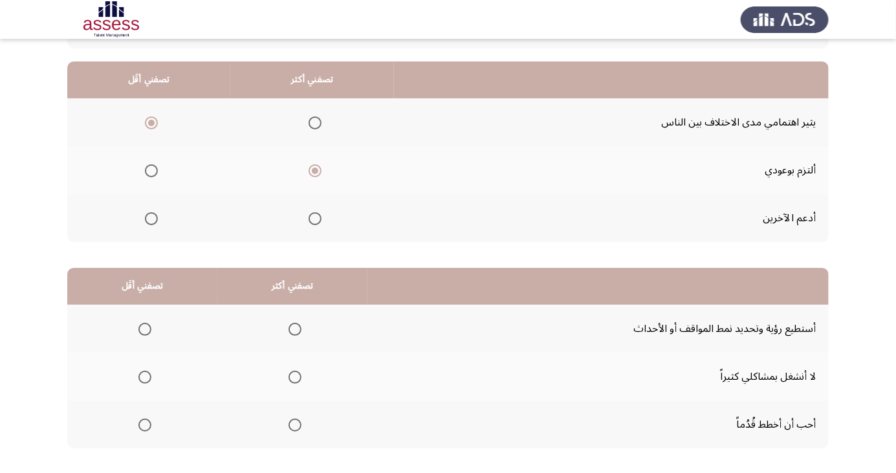
scroll to position [118, 0]
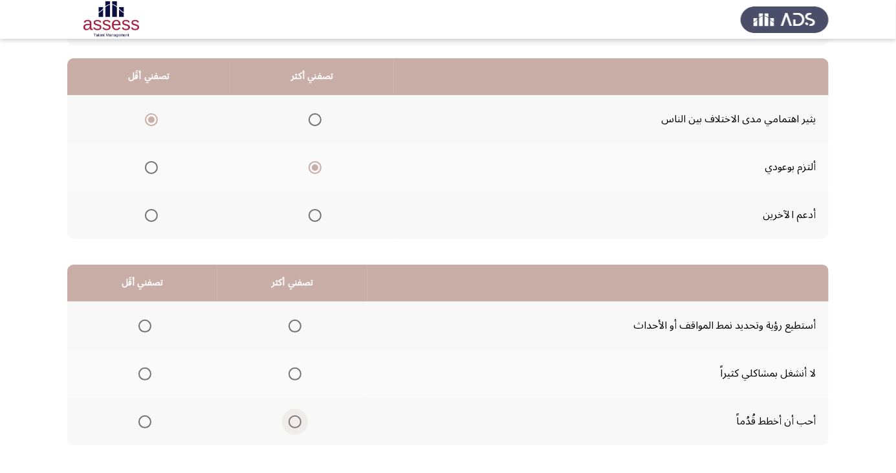
click at [295, 422] on span "Select an option" at bounding box center [295, 422] width 0 height 0
click at [291, 421] on input "Select an option" at bounding box center [295, 421] width 13 height 13
click at [145, 374] on span "Select an option" at bounding box center [145, 374] width 0 height 0
click at [144, 373] on input "Select an option" at bounding box center [144, 373] width 13 height 13
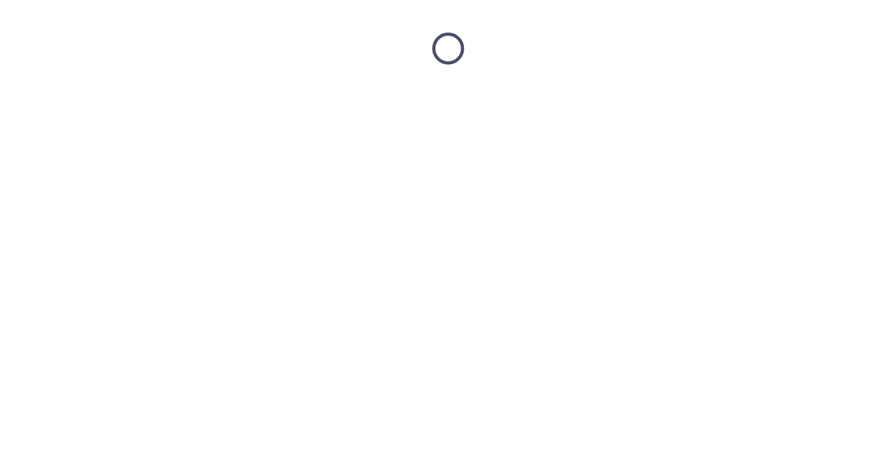
scroll to position [0, 0]
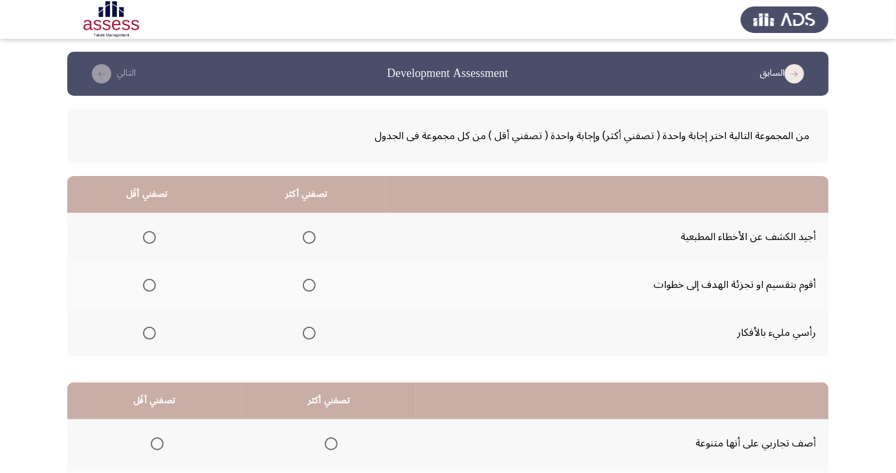
click at [149, 232] on span "Select an option" at bounding box center [149, 237] width 13 height 13
click at [149, 232] on input "Select an option" at bounding box center [149, 237] width 13 height 13
click at [311, 336] on span "Select an option" at bounding box center [309, 333] width 13 height 13
click at [311, 336] on input "Select an option" at bounding box center [309, 333] width 13 height 13
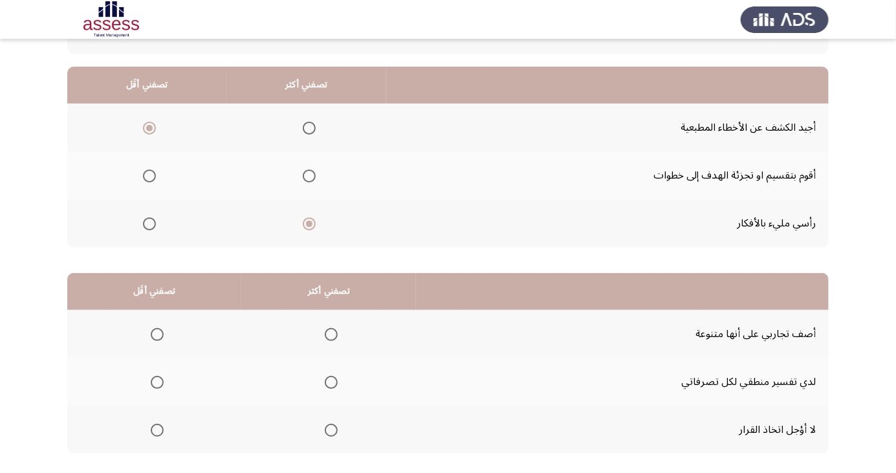
scroll to position [118, 0]
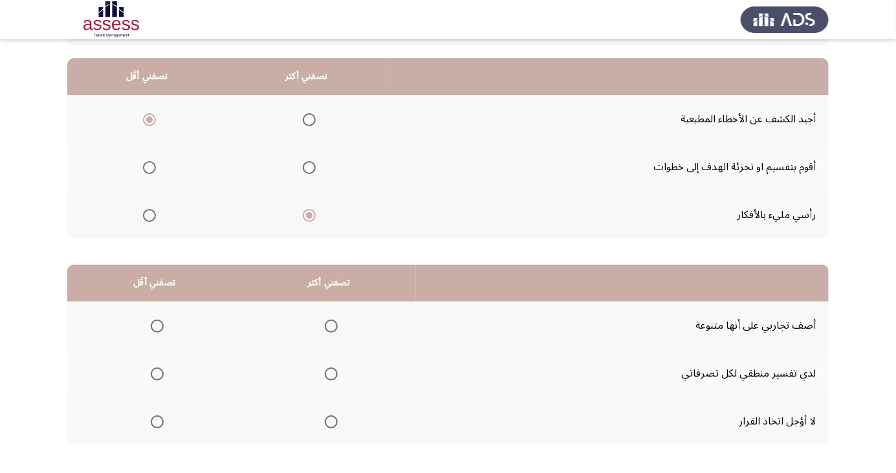
click at [334, 330] on span "Select an option" at bounding box center [331, 326] width 13 height 13
click at [334, 330] on input "Select an option" at bounding box center [331, 326] width 13 height 13
click at [155, 424] on span "Select an option" at bounding box center [157, 421] width 13 height 13
click at [155, 424] on input "Select an option" at bounding box center [157, 421] width 13 height 13
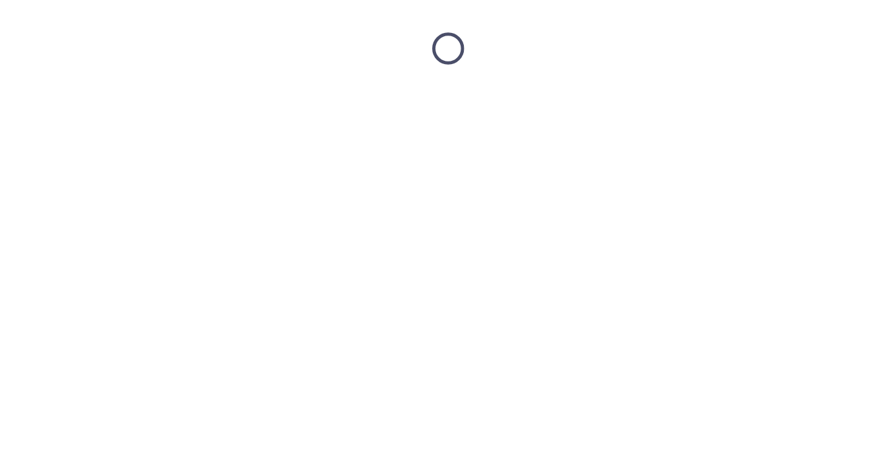
scroll to position [0, 0]
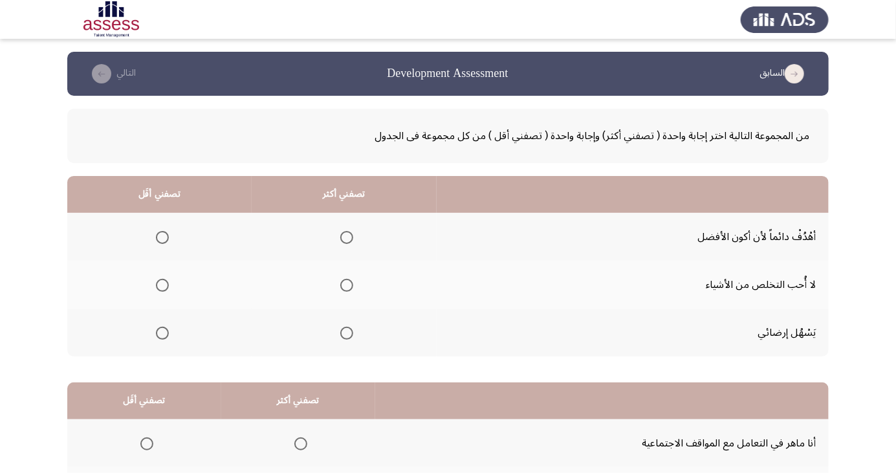
click at [351, 237] on span "Select an option" at bounding box center [346, 237] width 13 height 13
click at [351, 237] on input "Select an option" at bounding box center [346, 237] width 13 height 13
click at [163, 289] on span "Select an option" at bounding box center [162, 285] width 13 height 13
click at [163, 289] on input "Select an option" at bounding box center [162, 285] width 13 height 13
click at [162, 333] on span "Select an option" at bounding box center [162, 333] width 0 height 0
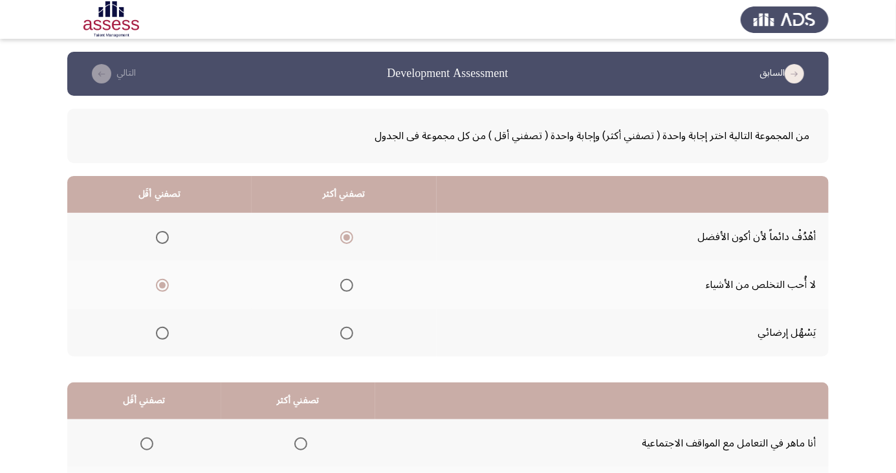
click at [162, 332] on input "Select an option" at bounding box center [162, 333] width 13 height 13
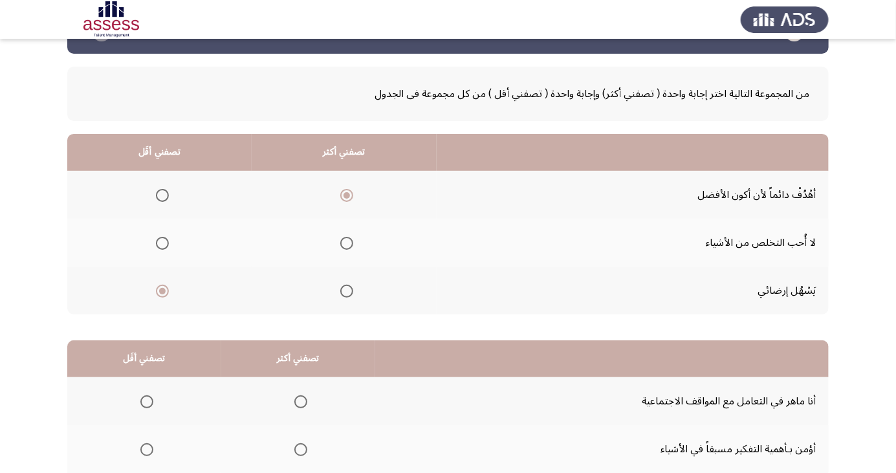
scroll to position [118, 0]
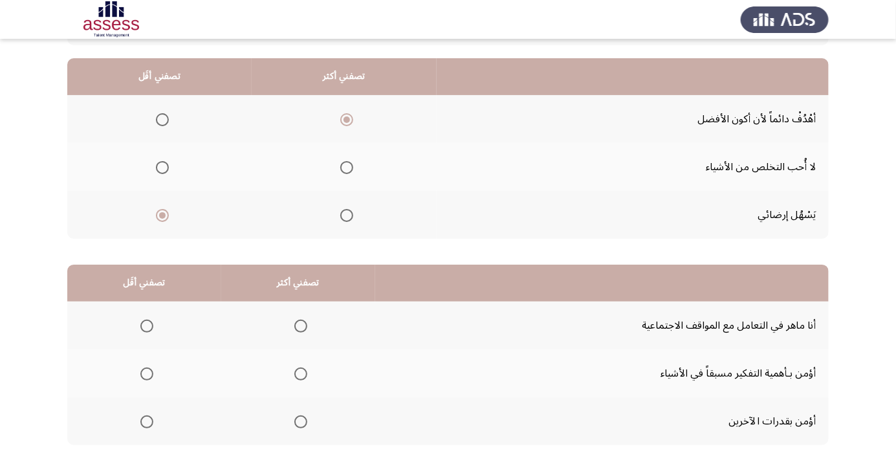
click at [301, 374] on span "Select an option" at bounding box center [301, 374] width 0 height 0
click at [299, 373] on input "Select an option" at bounding box center [300, 373] width 13 height 13
click at [142, 325] on span "Select an option" at bounding box center [146, 326] width 13 height 13
click at [142, 325] on input "Select an option" at bounding box center [146, 326] width 13 height 13
click at [298, 331] on span "Select an option" at bounding box center [300, 326] width 13 height 13
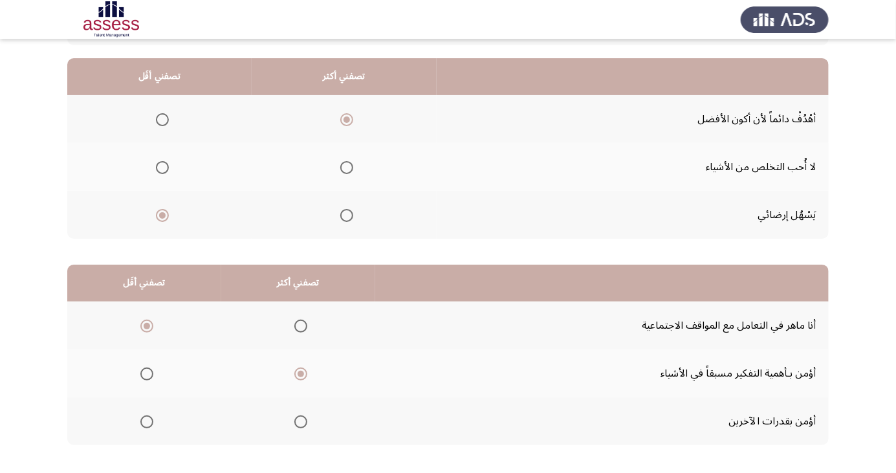
click at [298, 331] on input "Select an option" at bounding box center [300, 326] width 13 height 13
click at [147, 422] on span "Select an option" at bounding box center [147, 422] width 0 height 0
click at [146, 421] on input "Select an option" at bounding box center [146, 421] width 13 height 13
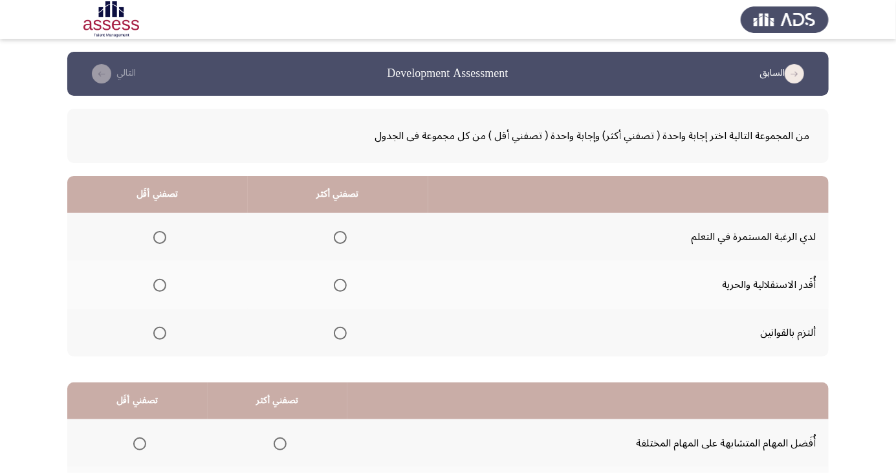
click at [158, 289] on span "Select an option" at bounding box center [159, 285] width 13 height 13
click at [158, 289] on input "Select an option" at bounding box center [159, 285] width 13 height 13
click at [338, 332] on span "Select an option" at bounding box center [340, 333] width 13 height 13
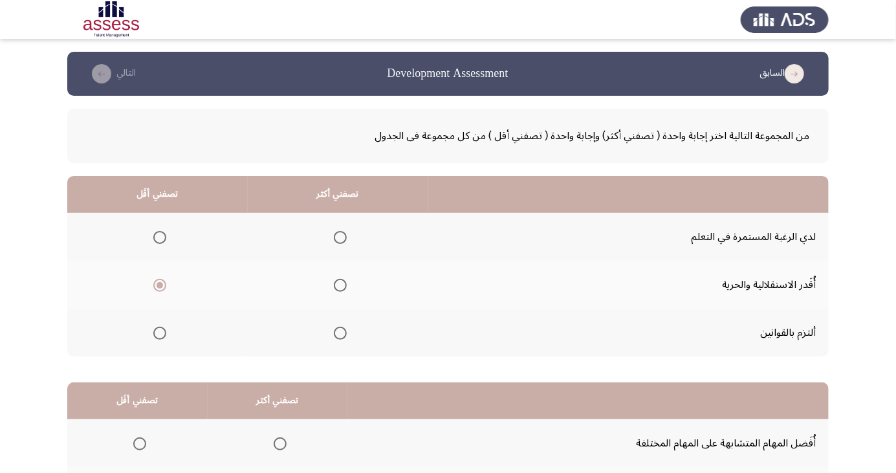
click at [338, 332] on input "Select an option" at bounding box center [340, 333] width 13 height 13
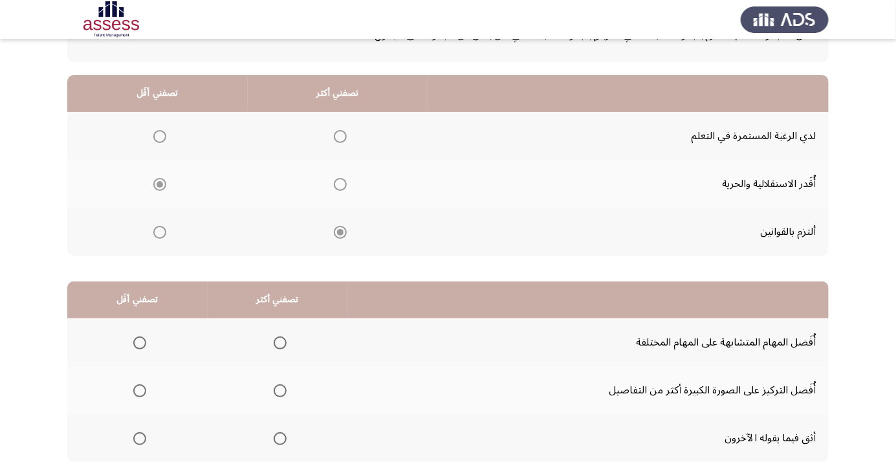
scroll to position [118, 0]
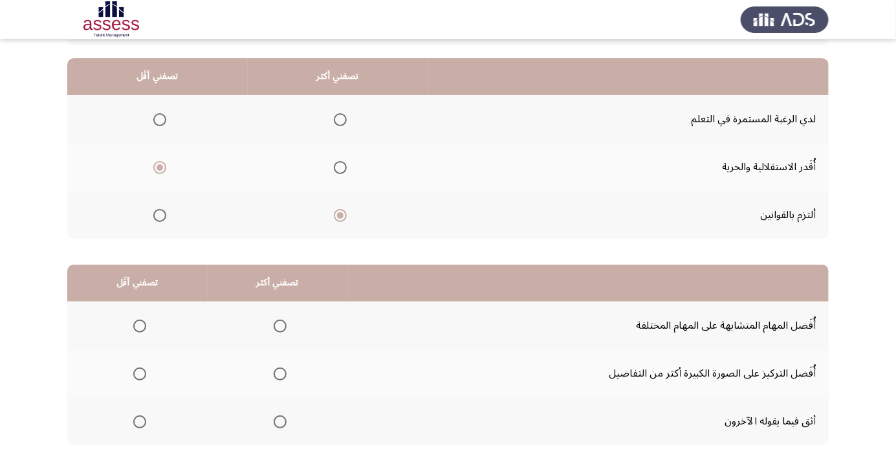
click at [140, 424] on span "Select an option" at bounding box center [139, 421] width 13 height 13
click at [140, 424] on input "Select an option" at bounding box center [139, 421] width 13 height 13
click at [280, 374] on span "Select an option" at bounding box center [280, 374] width 0 height 0
click at [279, 373] on input "Select an option" at bounding box center [280, 373] width 13 height 13
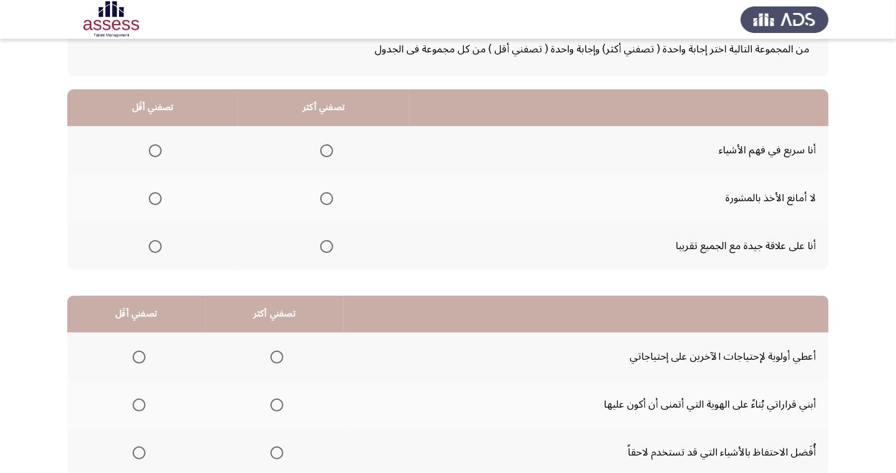
scroll to position [87, 0]
click at [327, 198] on span "Select an option" at bounding box center [327, 198] width 0 height 0
click at [323, 197] on input "Select an option" at bounding box center [326, 198] width 13 height 13
click at [152, 248] on span "Select an option" at bounding box center [155, 245] width 13 height 13
click at [152, 248] on input "Select an option" at bounding box center [155, 245] width 13 height 13
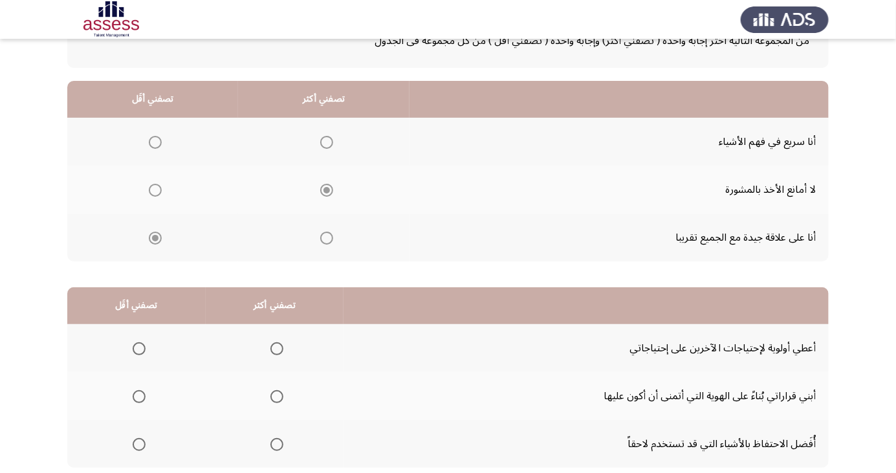
scroll to position [118, 0]
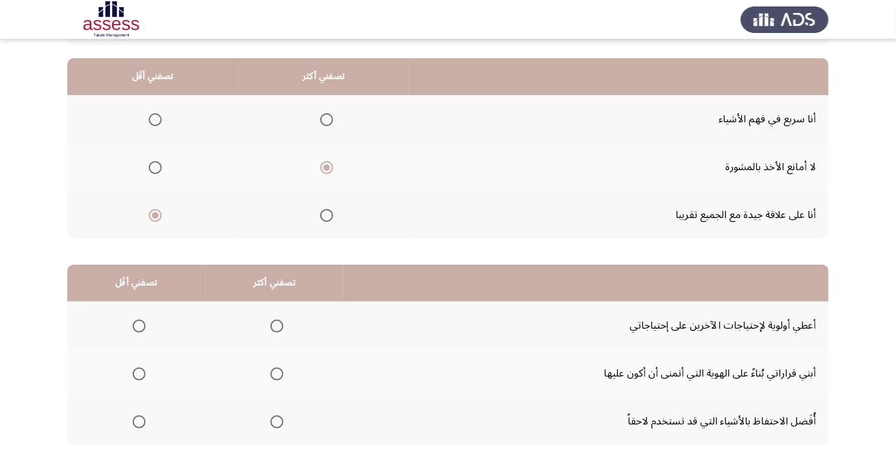
click at [277, 422] on span "Select an option" at bounding box center [277, 422] width 0 height 0
click at [276, 421] on input "Select an option" at bounding box center [276, 421] width 13 height 13
click at [128, 327] on label "Select an option" at bounding box center [136, 326] width 18 height 13
click at [133, 327] on input "Select an option" at bounding box center [139, 326] width 13 height 13
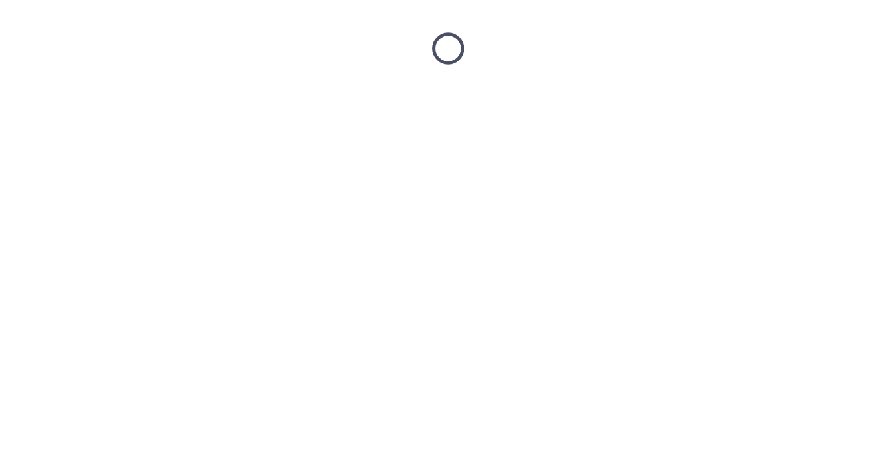
scroll to position [0, 0]
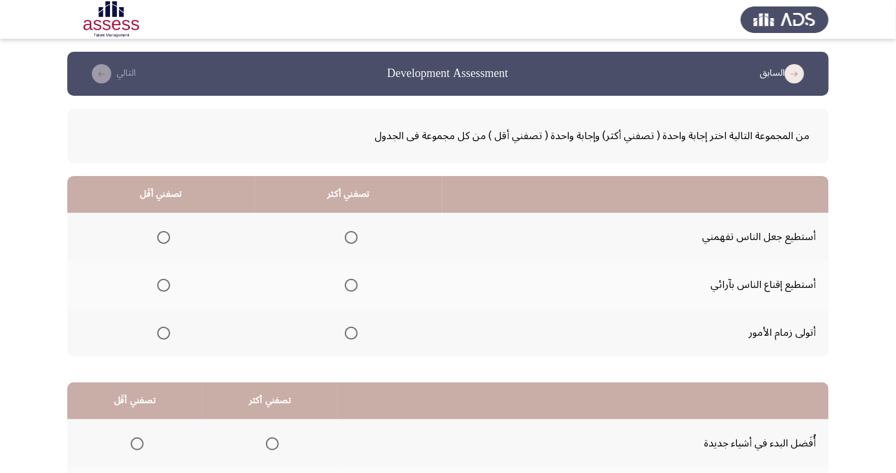
click at [342, 300] on th at bounding box center [349, 285] width 188 height 48
click at [345, 283] on span "Select an option" at bounding box center [351, 285] width 13 height 13
click at [345, 283] on input "Select an option" at bounding box center [351, 285] width 13 height 13
click at [164, 237] on span "Select an option" at bounding box center [164, 237] width 0 height 0
click at [162, 237] on input "Select an option" at bounding box center [163, 237] width 13 height 13
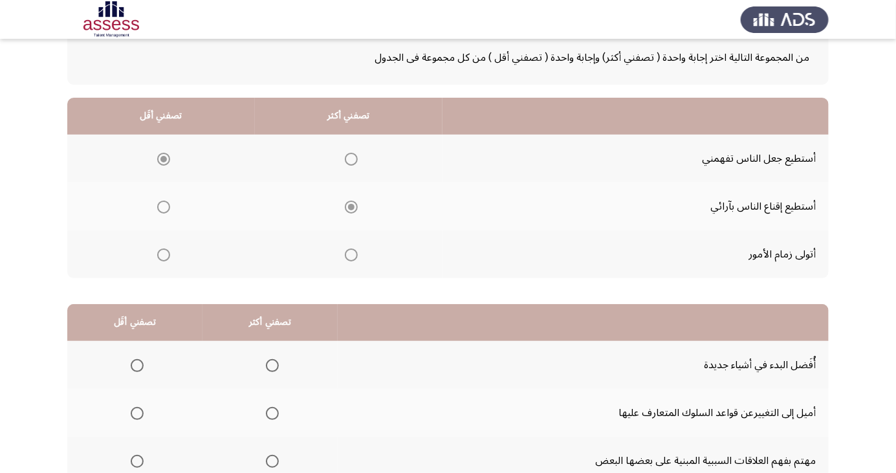
scroll to position [118, 0]
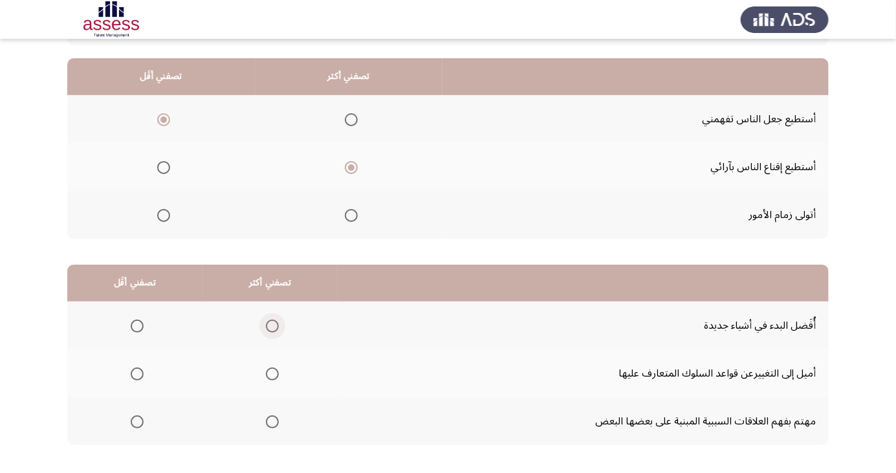
click at [272, 326] on span "Select an option" at bounding box center [272, 326] width 0 height 0
click at [270, 325] on input "Select an option" at bounding box center [272, 326] width 13 height 13
click at [121, 433] on th at bounding box center [134, 421] width 135 height 48
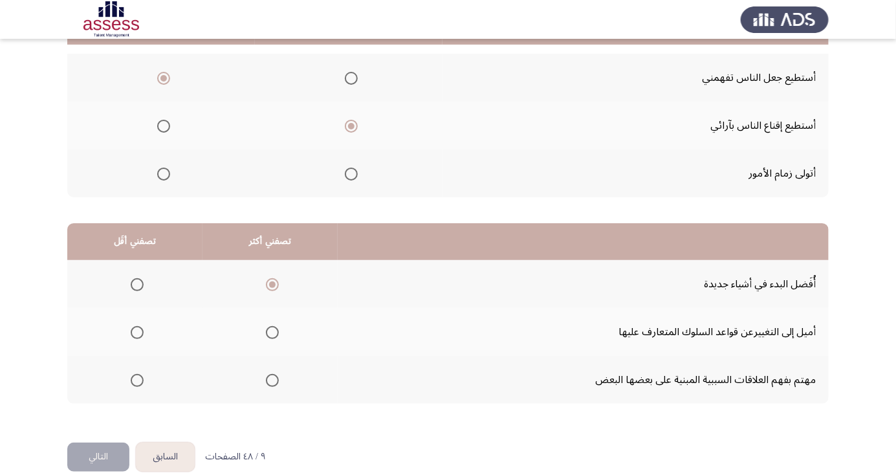
scroll to position [166, 0]
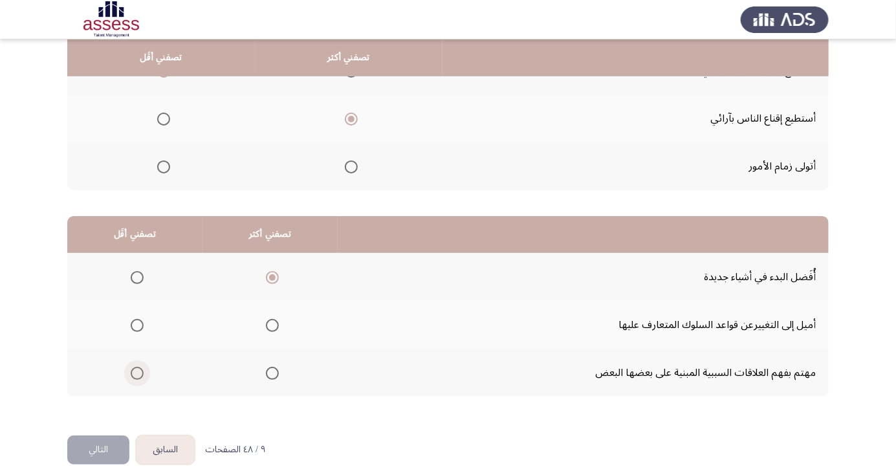
click at [137, 373] on span "Select an option" at bounding box center [137, 373] width 0 height 0
click at [137, 371] on input "Select an option" at bounding box center [137, 373] width 13 height 13
click at [101, 450] on button "التالي" at bounding box center [98, 449] width 62 height 29
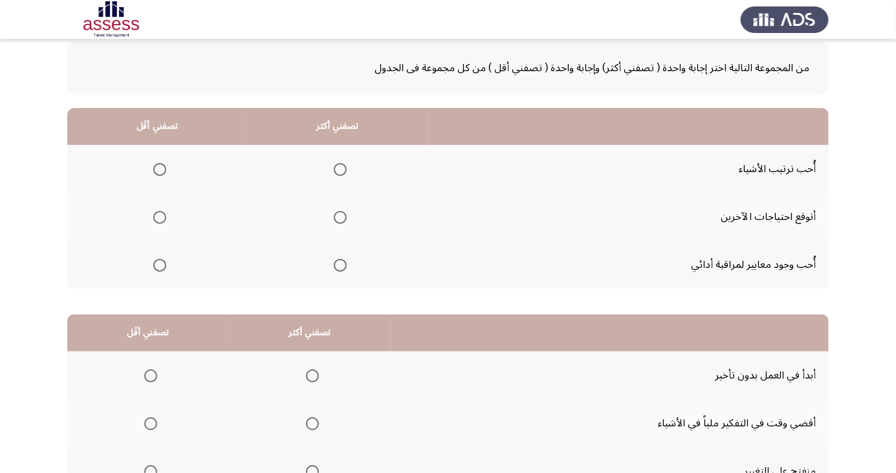
scroll to position [69, 0]
click at [342, 166] on span "Select an option" at bounding box center [340, 168] width 13 height 13
click at [342, 166] on input "Select an option" at bounding box center [340, 168] width 13 height 13
click at [159, 267] on span "Select an option" at bounding box center [159, 264] width 13 height 13
click at [160, 265] on span "Select an option" at bounding box center [160, 265] width 0 height 0
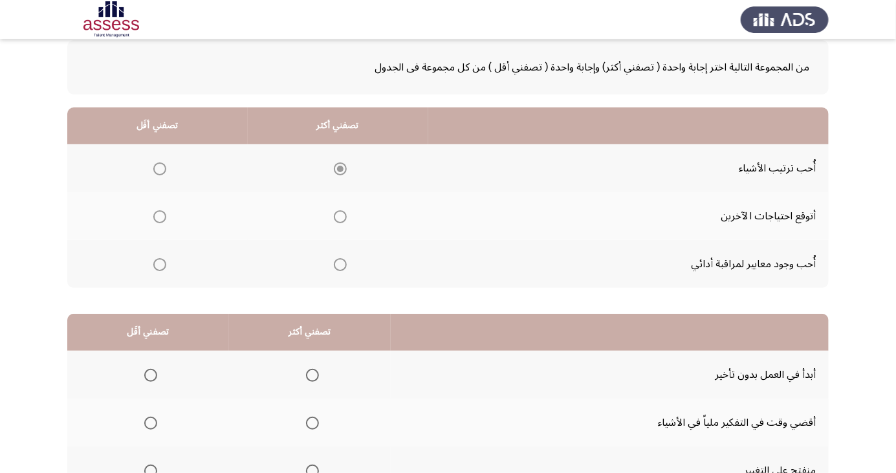
click at [160, 265] on span "Select an option" at bounding box center [160, 265] width 0 height 0
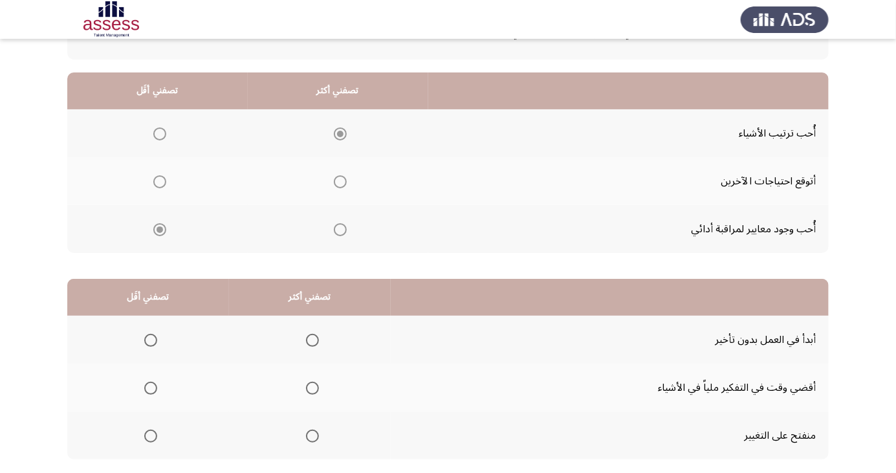
scroll to position [118, 0]
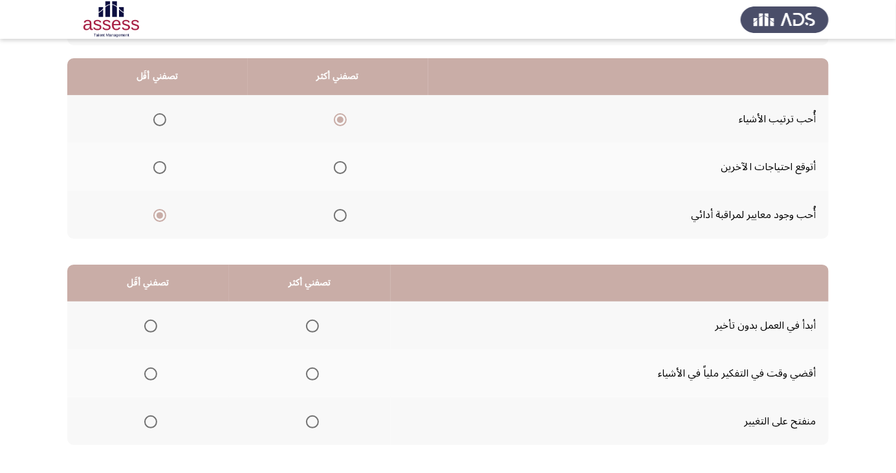
click at [316, 325] on span "Select an option" at bounding box center [312, 326] width 13 height 13
click at [316, 325] on input "Select an option" at bounding box center [312, 326] width 13 height 13
click at [313, 374] on span "Select an option" at bounding box center [313, 374] width 0 height 0
click at [311, 373] on input "Select an option" at bounding box center [312, 373] width 13 height 13
click at [151, 422] on span "Select an option" at bounding box center [151, 422] width 0 height 0
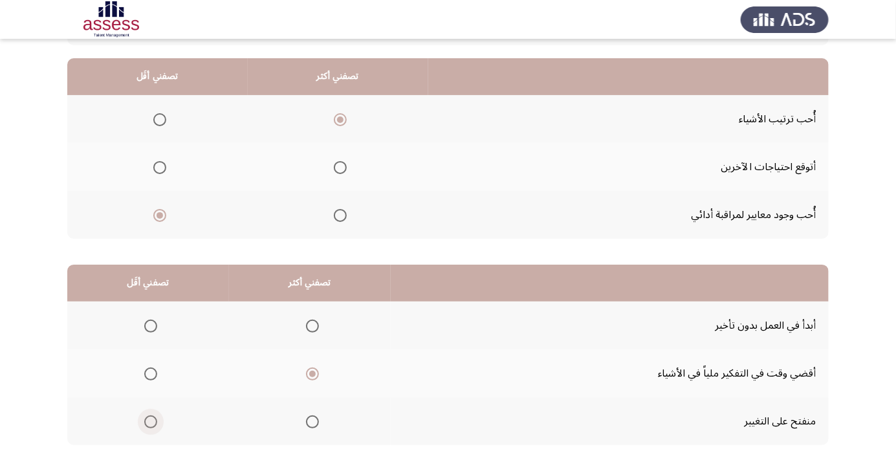
click at [150, 421] on input "Select an option" at bounding box center [150, 421] width 13 height 13
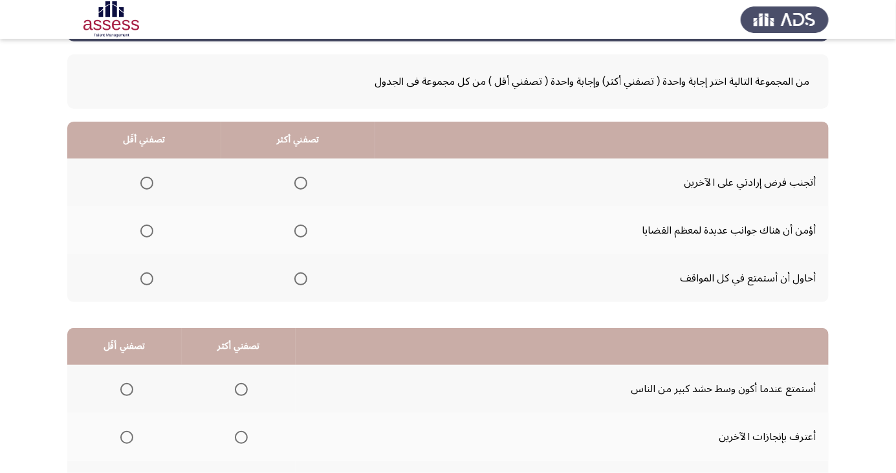
scroll to position [54, 0]
click at [143, 186] on span "Select an option" at bounding box center [146, 183] width 13 height 13
click at [143, 186] on input "Select an option" at bounding box center [146, 183] width 13 height 13
click at [294, 275] on span "Select an option" at bounding box center [300, 278] width 13 height 13
click at [294, 275] on input "Select an option" at bounding box center [300, 278] width 13 height 13
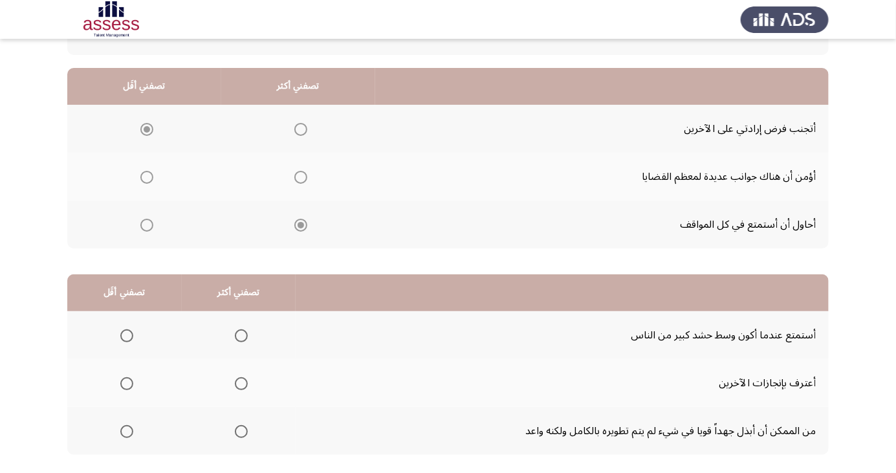
scroll to position [118, 0]
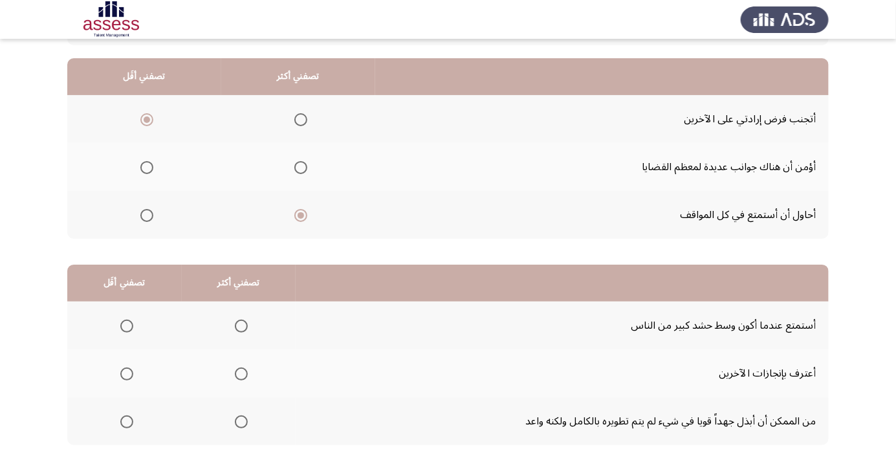
click at [244, 435] on th at bounding box center [239, 421] width 115 height 48
click at [127, 326] on span "Select an option" at bounding box center [127, 326] width 0 height 0
click at [126, 325] on input "Select an option" at bounding box center [126, 326] width 13 height 13
click at [243, 423] on span "Select an option" at bounding box center [241, 421] width 13 height 13
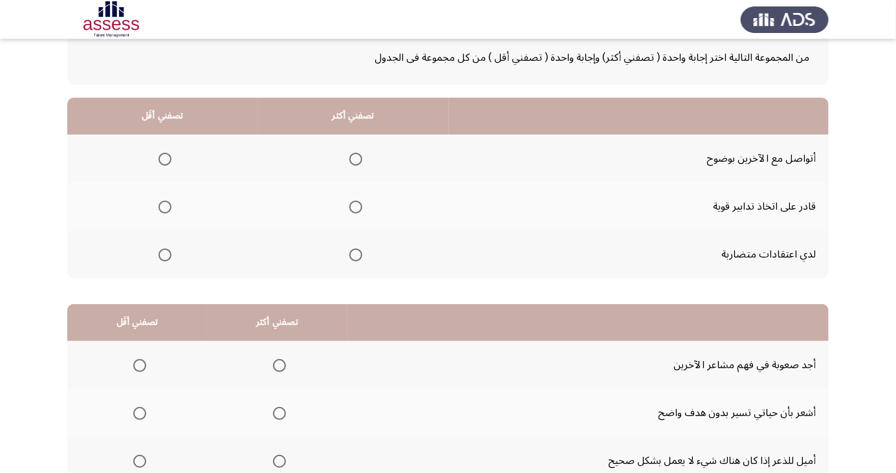
scroll to position [83, 0]
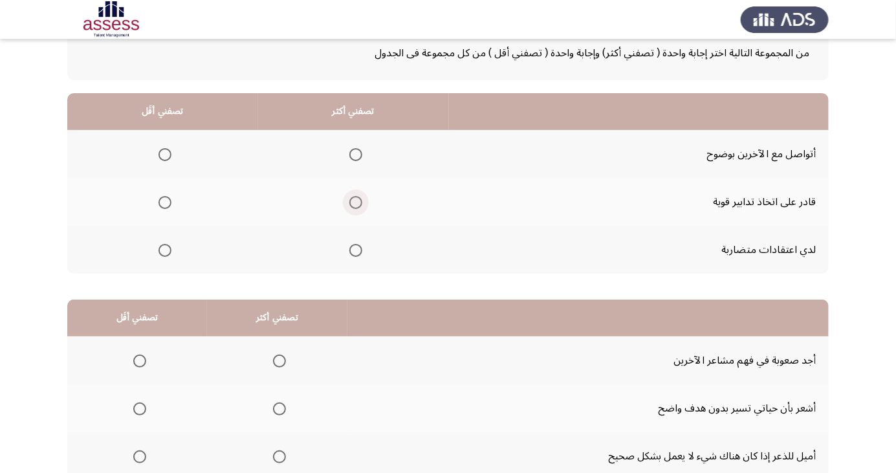
click at [354, 206] on span "Select an option" at bounding box center [355, 202] width 13 height 13
click at [354, 206] on input "Select an option" at bounding box center [355, 202] width 13 height 13
click at [356, 155] on span "Select an option" at bounding box center [356, 155] width 0 height 0
click at [355, 153] on input "Select an option" at bounding box center [355, 154] width 13 height 13
click at [160, 245] on span "Select an option" at bounding box center [165, 250] width 13 height 13
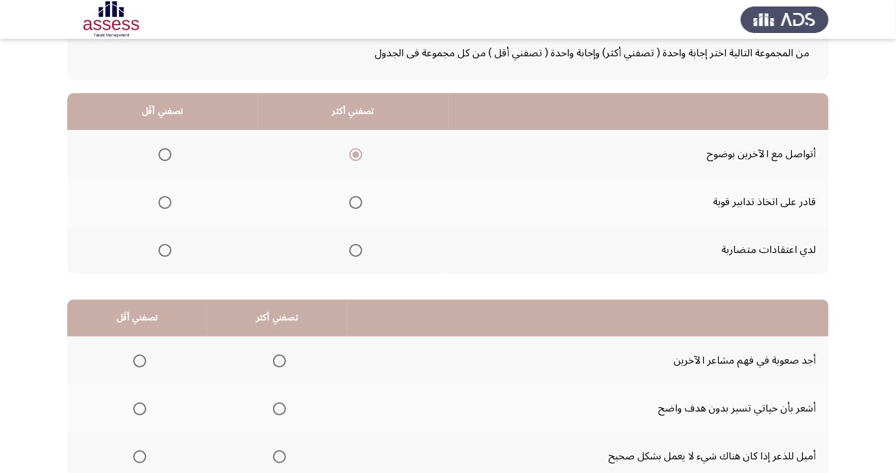
click at [160, 245] on input "Select an option" at bounding box center [165, 250] width 13 height 13
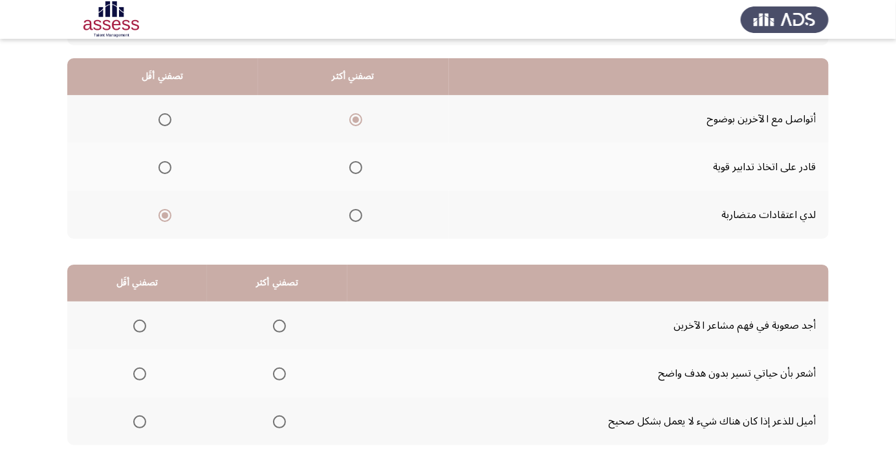
click at [136, 426] on span "Select an option" at bounding box center [139, 421] width 13 height 13
click at [136, 426] on input "Select an option" at bounding box center [139, 421] width 13 height 13
click at [280, 326] on span "Select an option" at bounding box center [280, 326] width 0 height 0
click at [276, 325] on input "Select an option" at bounding box center [279, 326] width 13 height 13
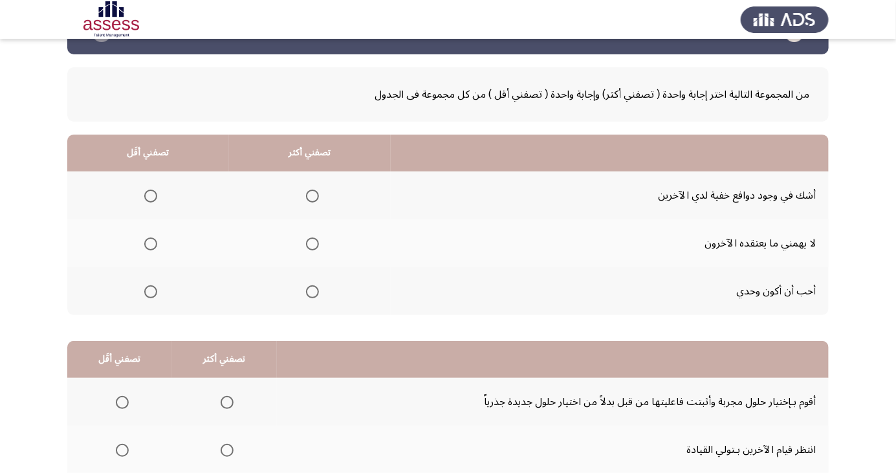
scroll to position [42, 0]
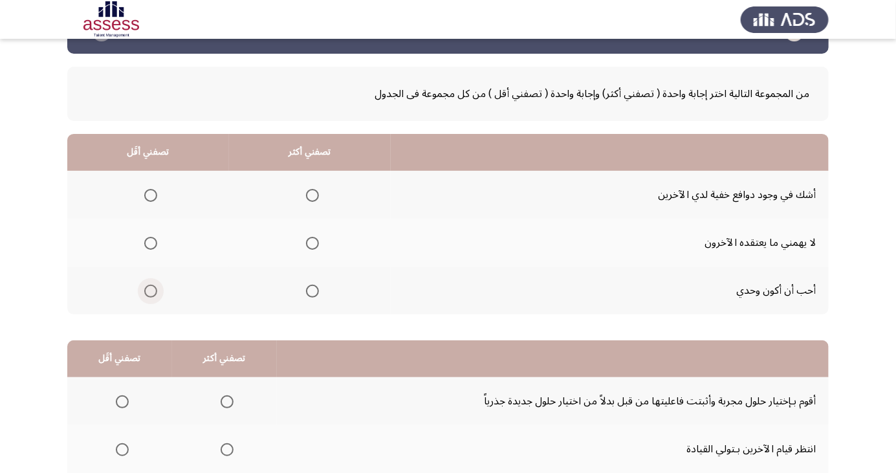
click at [151, 285] on span "Select an option" at bounding box center [150, 291] width 13 height 13
click at [151, 285] on input "Select an option" at bounding box center [150, 291] width 13 height 13
click at [306, 181] on th at bounding box center [310, 195] width 162 height 48
click at [314, 193] on span "Select an option" at bounding box center [312, 195] width 13 height 13
click at [314, 193] on input "Select an option" at bounding box center [312, 195] width 13 height 13
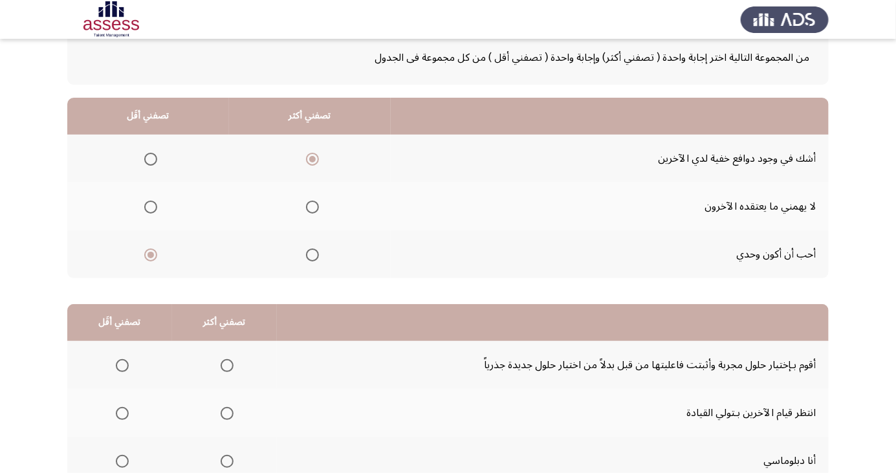
scroll to position [118, 0]
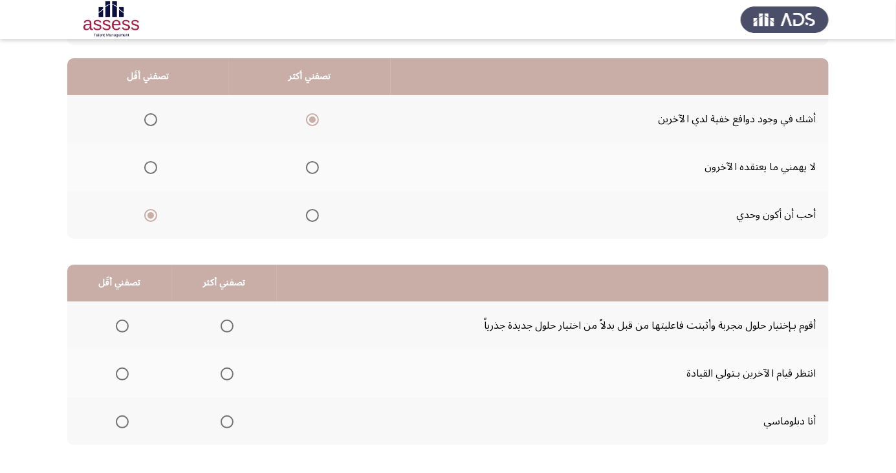
click at [122, 374] on span "Select an option" at bounding box center [122, 374] width 0 height 0
click at [121, 373] on input "Select an option" at bounding box center [122, 373] width 13 height 13
click at [224, 421] on span "Select an option" at bounding box center [227, 421] width 13 height 13
click at [224, 421] on input "Select an option" at bounding box center [227, 421] width 13 height 13
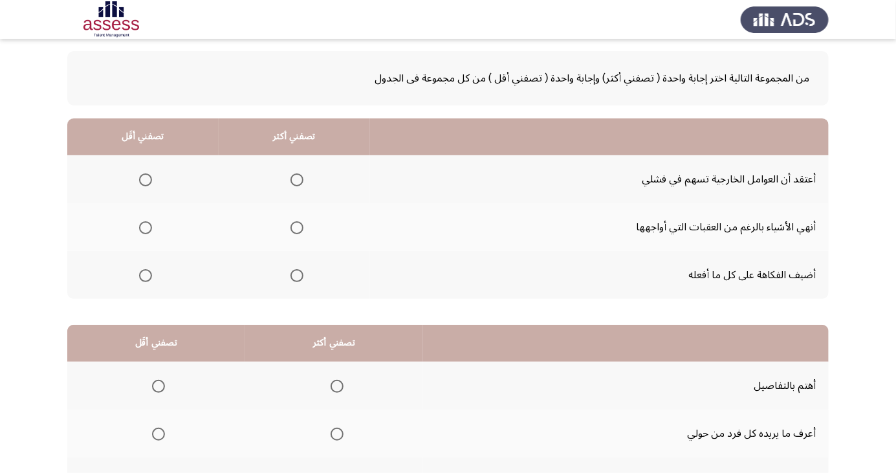
scroll to position [61, 0]
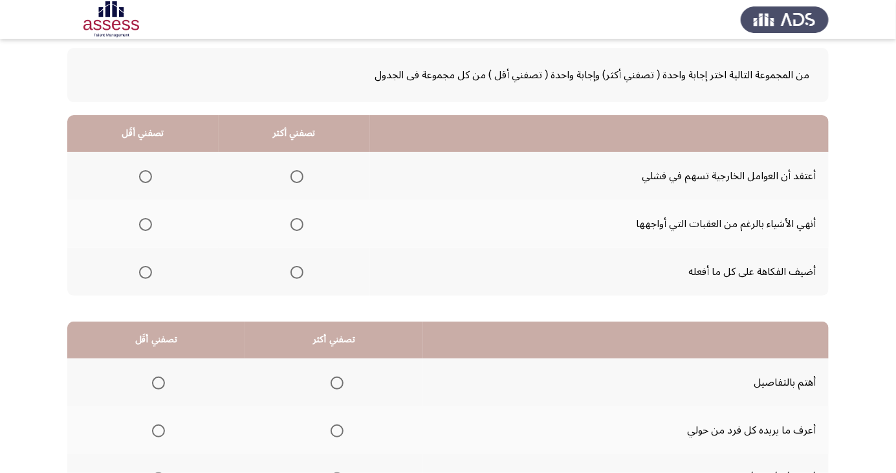
click at [149, 175] on span "Select an option" at bounding box center [145, 176] width 13 height 13
click at [149, 175] on input "Select an option" at bounding box center [145, 176] width 13 height 13
click at [297, 225] on span "Select an option" at bounding box center [297, 225] width 0 height 0
click at [296, 223] on input "Select an option" at bounding box center [297, 224] width 13 height 13
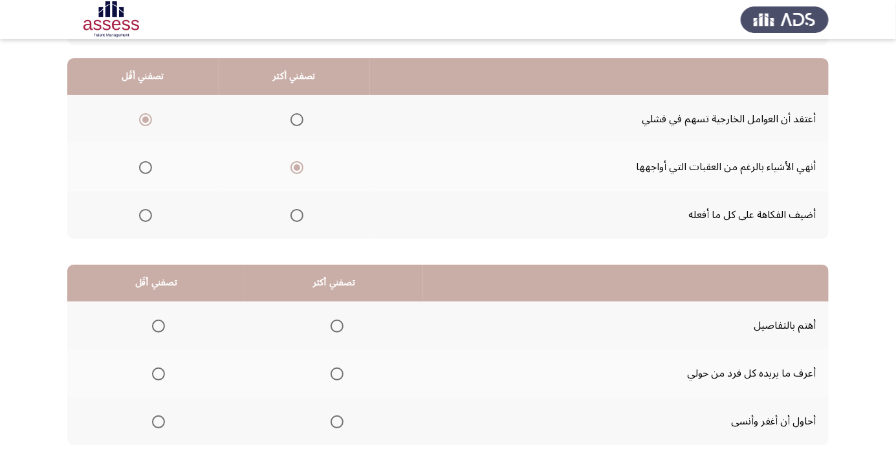
click at [337, 326] on span "Select an option" at bounding box center [337, 326] width 0 height 0
click at [336, 325] on input "Select an option" at bounding box center [337, 326] width 13 height 13
click at [159, 422] on span "Select an option" at bounding box center [159, 422] width 0 height 0
click at [159, 421] on input "Select an option" at bounding box center [158, 421] width 13 height 13
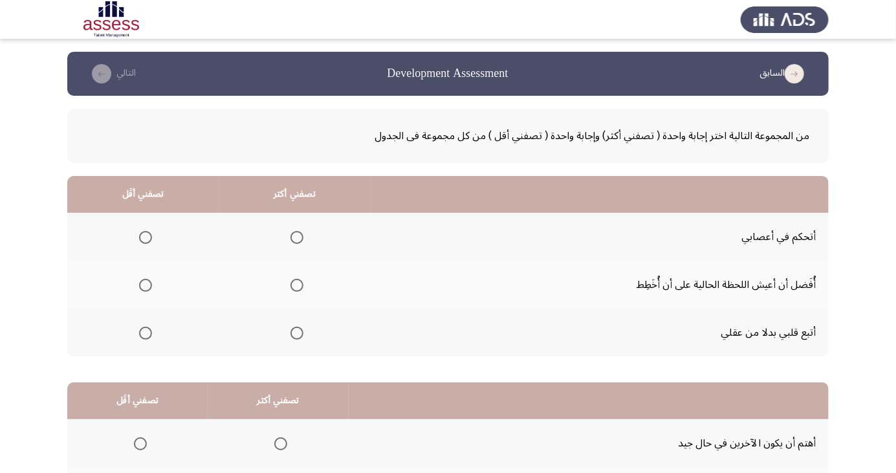
scroll to position [64, 0]
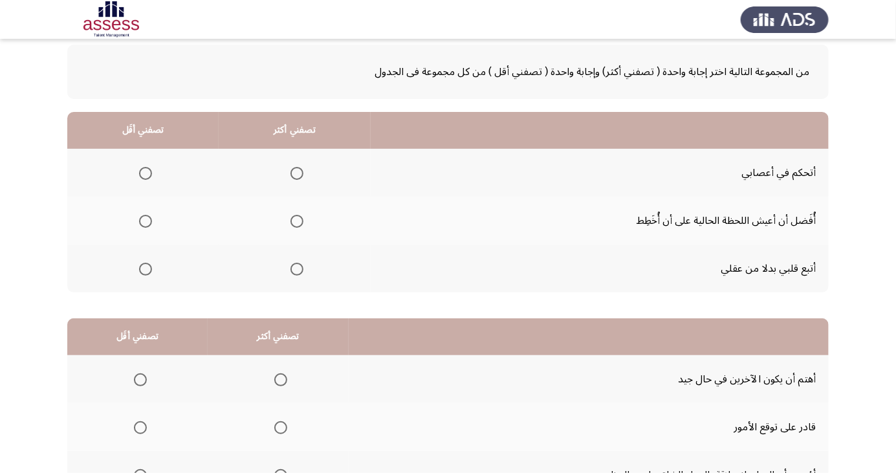
click at [694, 97] on div "من المجموعة التالية اختر إجابة واحدة ( تصفني أكثر) وإجابة واحدة ( تصفني أقل ) م…" at bounding box center [448, 72] width 762 height 54
click at [294, 168] on span "Select an option" at bounding box center [297, 173] width 13 height 13
click at [294, 168] on input "Select an option" at bounding box center [297, 173] width 13 height 13
click at [146, 221] on span "Select an option" at bounding box center [146, 221] width 0 height 0
click at [144, 220] on input "Select an option" at bounding box center [145, 221] width 13 height 13
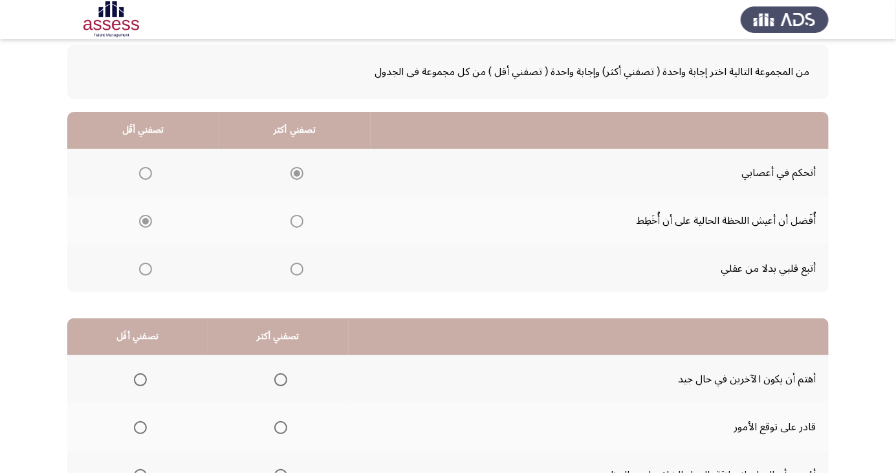
click at [543, 147] on th at bounding box center [600, 130] width 458 height 37
click at [543, 136] on th at bounding box center [600, 130] width 458 height 37
click at [542, 124] on th at bounding box center [600, 130] width 458 height 37
click at [542, 109] on div "من المجموعة التالية اختر إجابة واحدة ( تصفني أكثر) وإجابة واحدة ( تصفني أقل ) م…" at bounding box center [448, 278] width 762 height 493
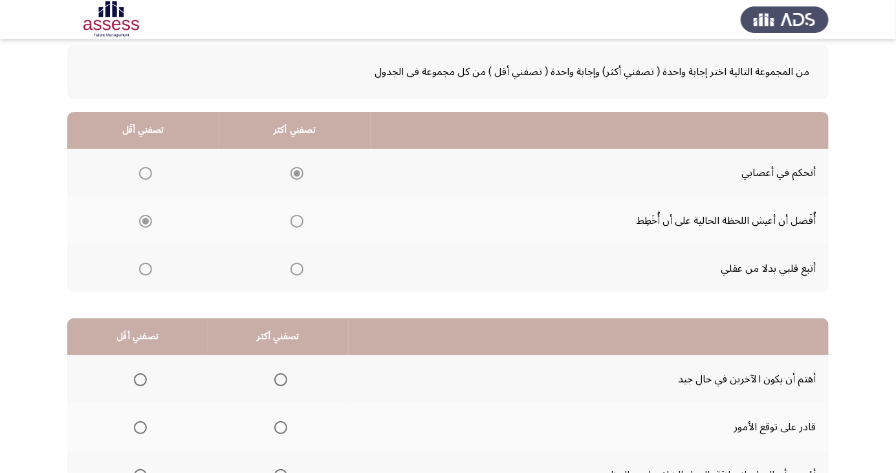
click at [540, 96] on div "من المجموعة التالية اختر إجابة واحدة ( تصفني أكثر) وإجابة واحدة ( تصفني أقل ) م…" at bounding box center [448, 72] width 762 height 54
click at [542, 80] on span "من المجموعة التالية اختر إجابة واحدة ( تصفني أكثر) وإجابة واحدة ( تصفني أقل ) م…" at bounding box center [448, 72] width 723 height 22
click at [542, 68] on span "من المجموعة التالية اختر إجابة واحدة ( تصفني أكثر) وإجابة واحدة ( تصفني أقل ) م…" at bounding box center [448, 72] width 723 height 22
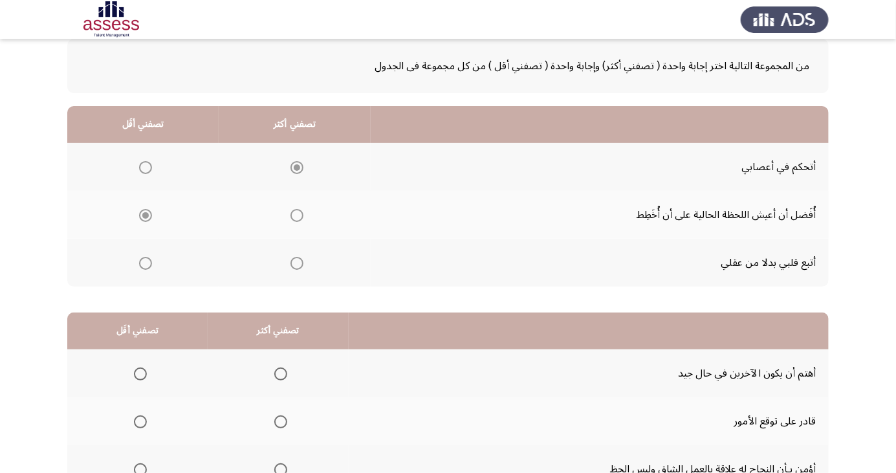
click at [542, 25] on div at bounding box center [448, 19] width 896 height 39
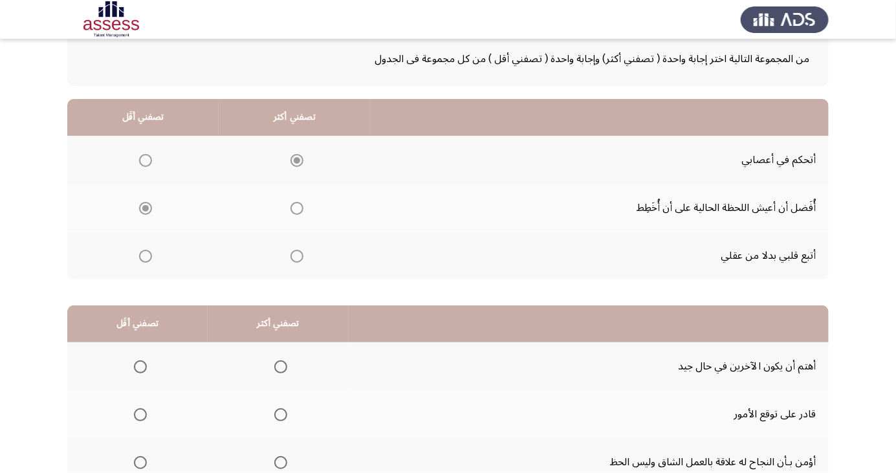
scroll to position [118, 0]
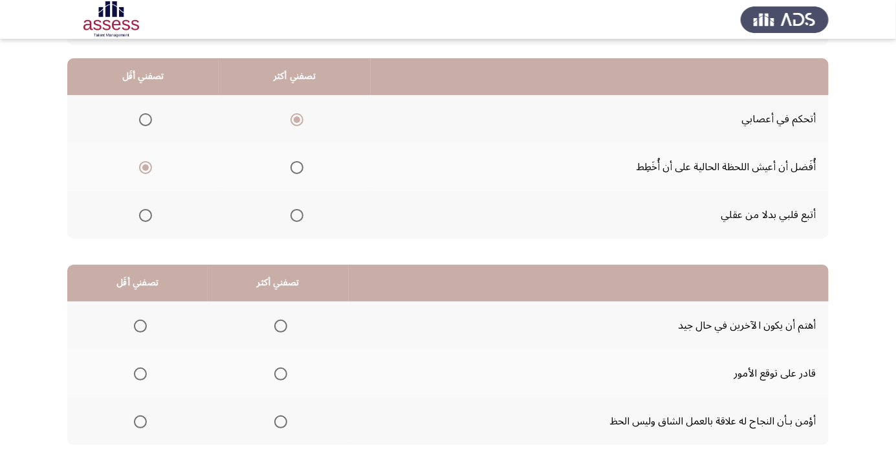
click at [281, 422] on span "Select an option" at bounding box center [281, 422] width 0 height 0
click at [277, 421] on input "Select an option" at bounding box center [280, 421] width 13 height 13
click at [140, 422] on span "Select an option" at bounding box center [140, 422] width 0 height 0
click at [138, 421] on input "Select an option" at bounding box center [140, 421] width 13 height 13
click at [281, 374] on span "Select an option" at bounding box center [281, 374] width 0 height 0
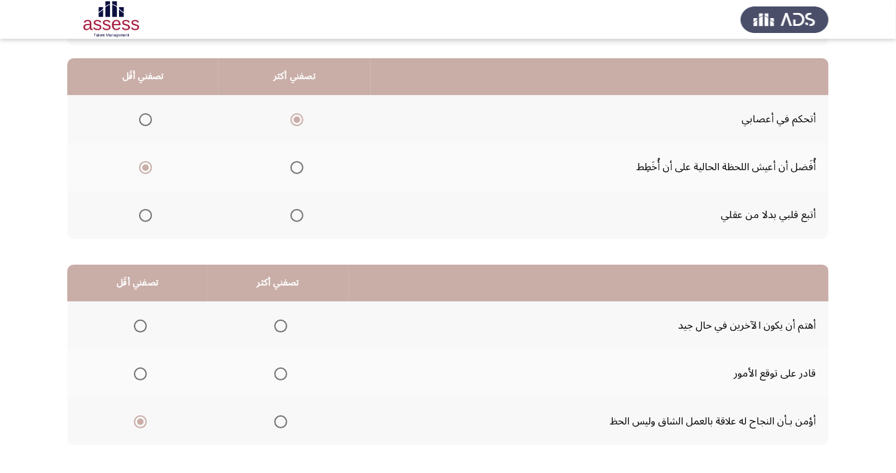
click at [277, 373] on input "Select an option" at bounding box center [280, 373] width 13 height 13
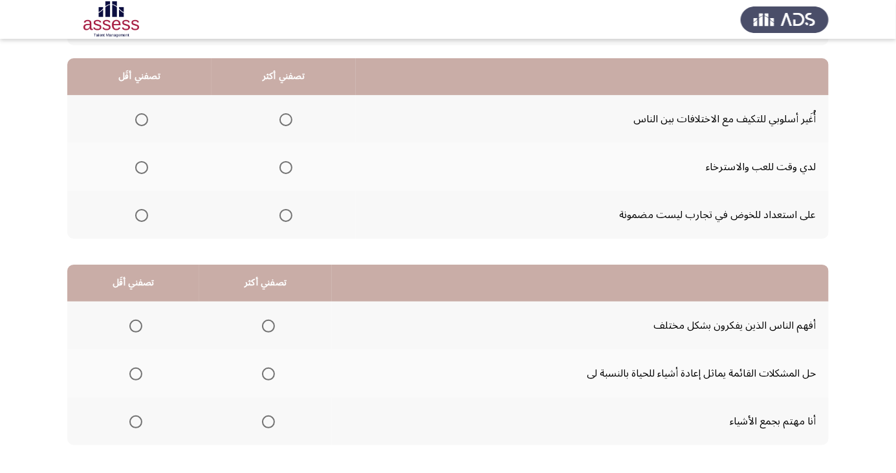
click at [585, 69] on th at bounding box center [592, 76] width 473 height 37
click at [284, 214] on span "Select an option" at bounding box center [286, 215] width 13 height 13
click at [284, 214] on input "Select an option" at bounding box center [286, 215] width 13 height 13
click at [142, 168] on span "Select an option" at bounding box center [142, 168] width 0 height 0
click at [141, 166] on input "Select an option" at bounding box center [141, 167] width 13 height 13
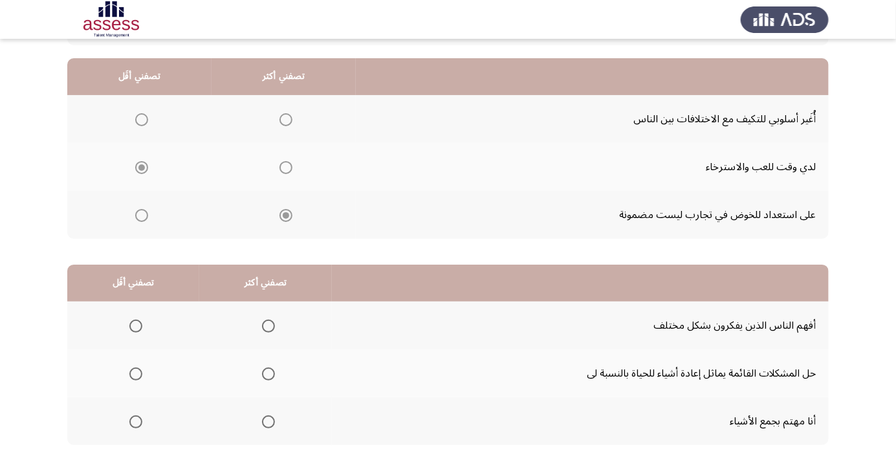
click at [551, 220] on td "على استعداد للخوض في تجارب ليست مضمونة" at bounding box center [592, 215] width 473 height 48
click at [555, 206] on td "على استعداد للخوض في تجارب ليست مضمونة" at bounding box center [592, 215] width 473 height 48
click at [556, 134] on td "أُغَير أسلوبي للتكيف مع الاختلافات بين الناس" at bounding box center [592, 119] width 473 height 48
click at [571, 84] on th at bounding box center [592, 76] width 473 height 37
click at [571, 72] on th at bounding box center [592, 76] width 473 height 37
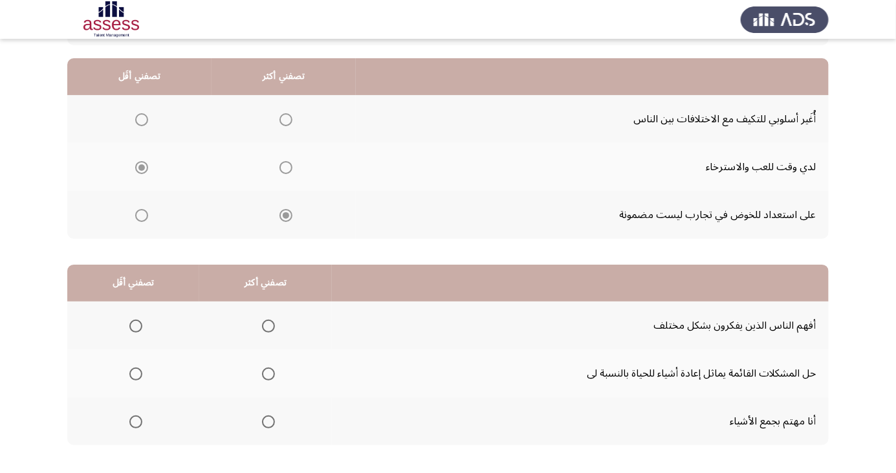
click at [571, 71] on th at bounding box center [592, 76] width 473 height 37
click at [264, 321] on span "Select an option" at bounding box center [268, 326] width 13 height 13
click at [264, 321] on input "Select an option" at bounding box center [268, 326] width 13 height 13
click at [135, 373] on span "Select an option" at bounding box center [135, 373] width 13 height 13
click at [135, 373] on input "Select an option" at bounding box center [135, 373] width 13 height 13
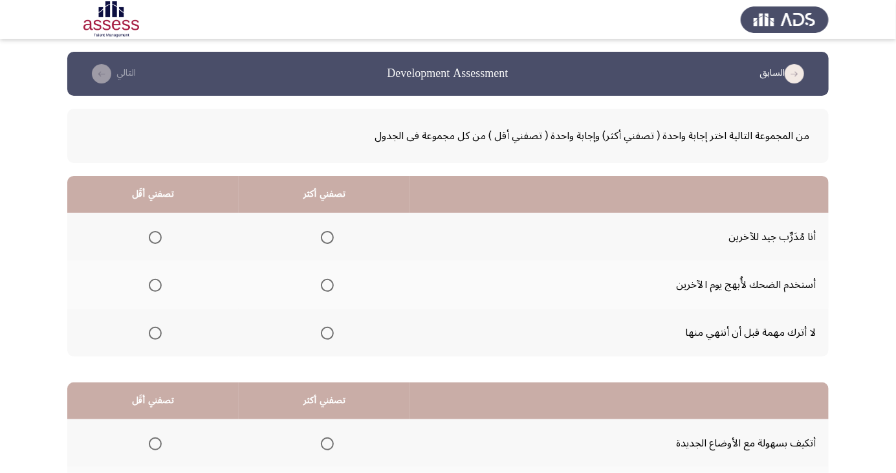
click at [327, 237] on span "Select an option" at bounding box center [327, 237] width 0 height 0
click at [326, 237] on input "Select an option" at bounding box center [327, 237] width 13 height 13
click at [155, 285] on span "Select an option" at bounding box center [155, 285] width 0 height 0
click at [155, 285] on input "Select an option" at bounding box center [155, 285] width 13 height 13
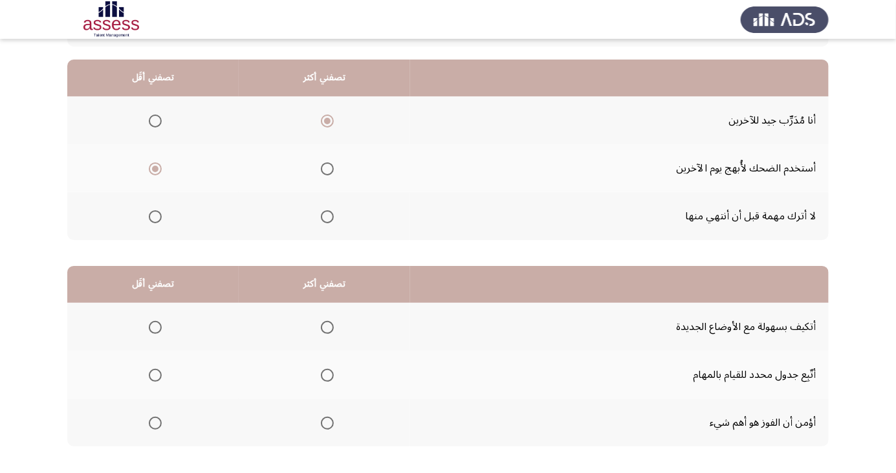
scroll to position [118, 0]
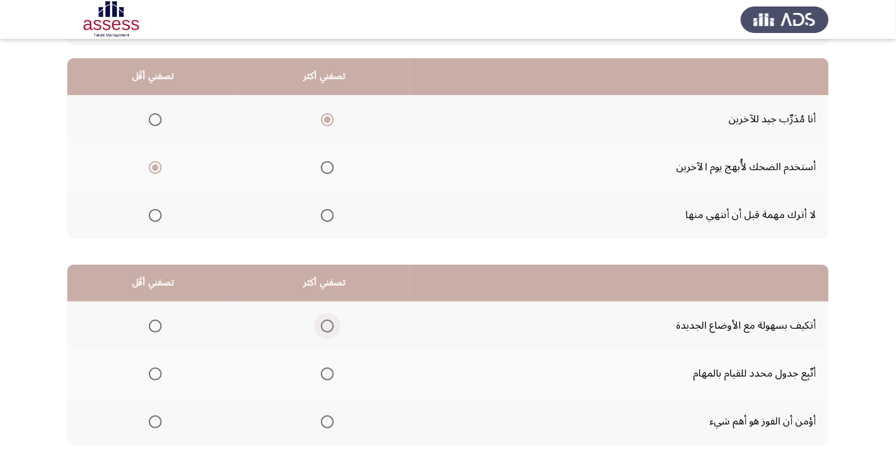
click at [328, 321] on span "Select an option" at bounding box center [327, 326] width 13 height 13
click at [328, 321] on input "Select an option" at bounding box center [327, 326] width 13 height 13
click at [150, 425] on span "Select an option" at bounding box center [155, 421] width 13 height 13
click at [150, 425] on input "Select an option" at bounding box center [155, 421] width 13 height 13
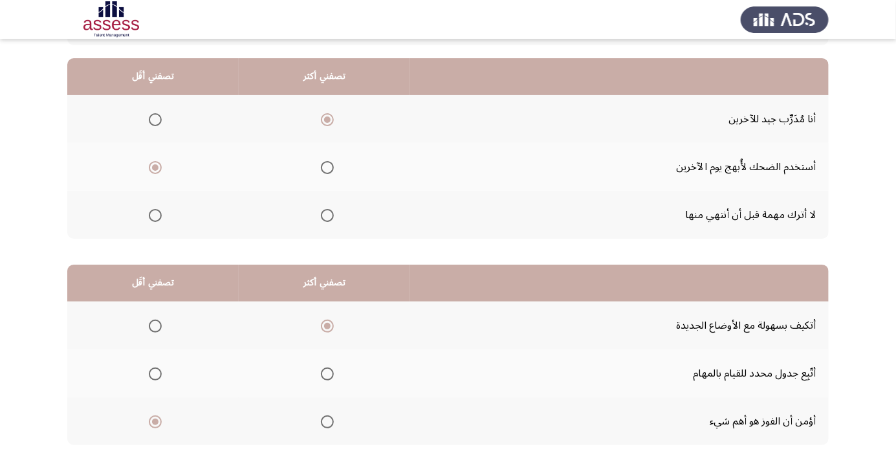
scroll to position [0, 0]
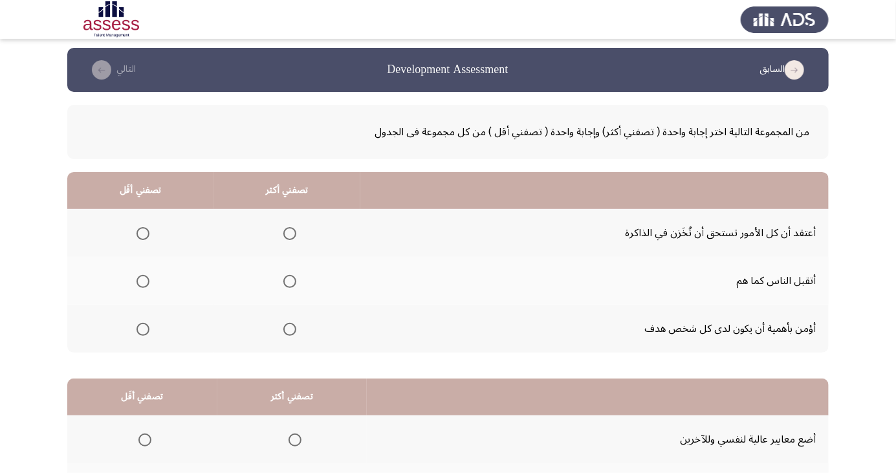
click at [585, 222] on td "أعتقد أن كل الأمور تستحق أن تُخَزن في الذاكرة" at bounding box center [594, 233] width 468 height 48
click at [583, 207] on th at bounding box center [594, 190] width 468 height 37
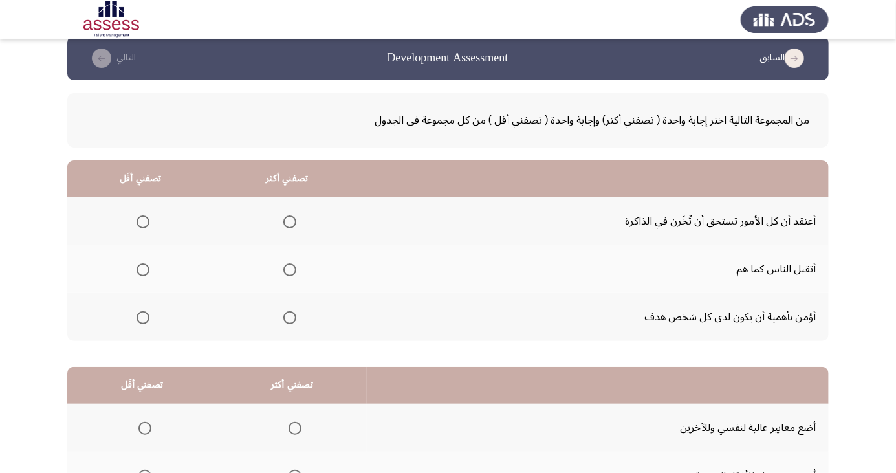
scroll to position [25, 0]
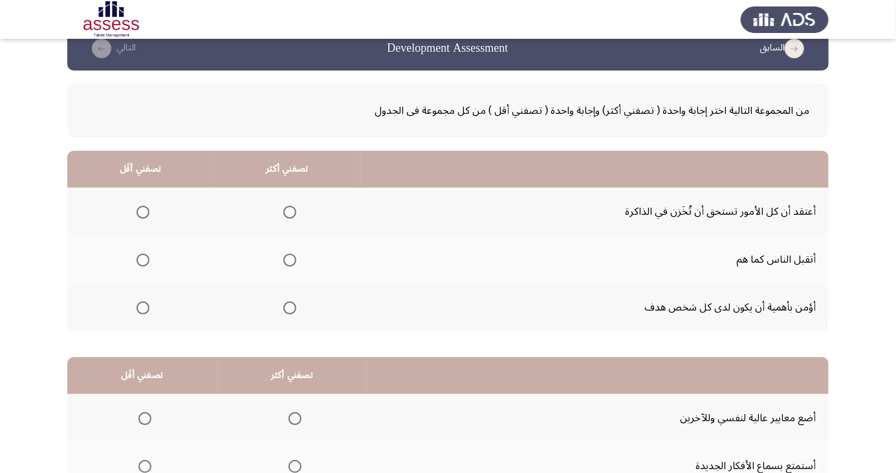
click at [285, 312] on span "Select an option" at bounding box center [289, 308] width 13 height 13
click at [285, 312] on input "Select an option" at bounding box center [289, 308] width 13 height 13
click at [144, 256] on span "Select an option" at bounding box center [143, 260] width 13 height 13
click at [144, 256] on input "Select an option" at bounding box center [143, 260] width 13 height 13
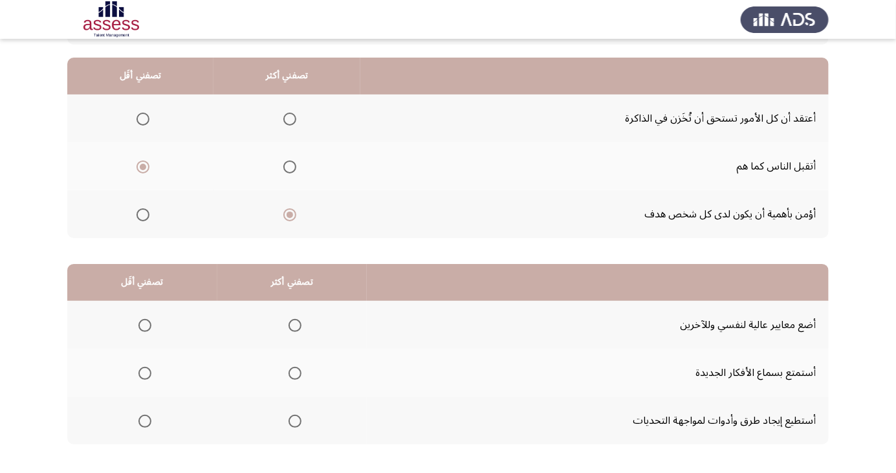
scroll to position [164, 0]
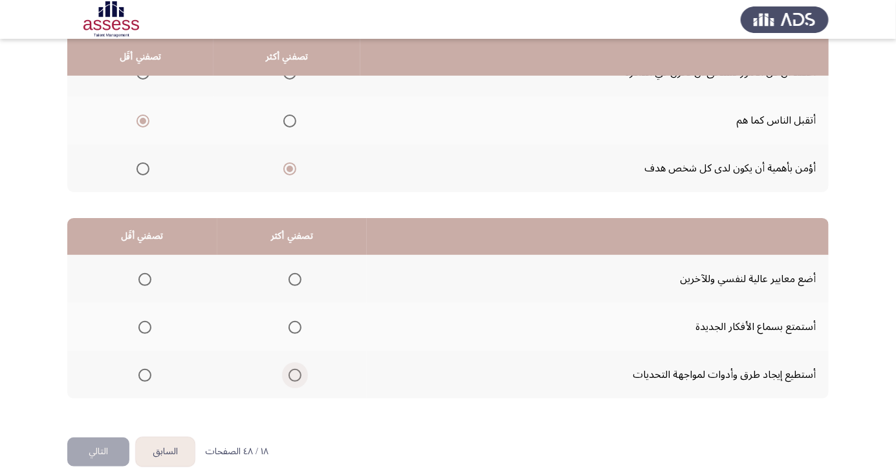
click at [293, 370] on span "Select an option" at bounding box center [295, 375] width 13 height 13
click at [293, 370] on input "Select an option" at bounding box center [295, 375] width 13 height 13
click at [144, 278] on span "Select an option" at bounding box center [144, 279] width 13 height 13
click at [144, 278] on input "Select an option" at bounding box center [144, 279] width 13 height 13
click at [94, 452] on button "التالي" at bounding box center [98, 451] width 62 height 29
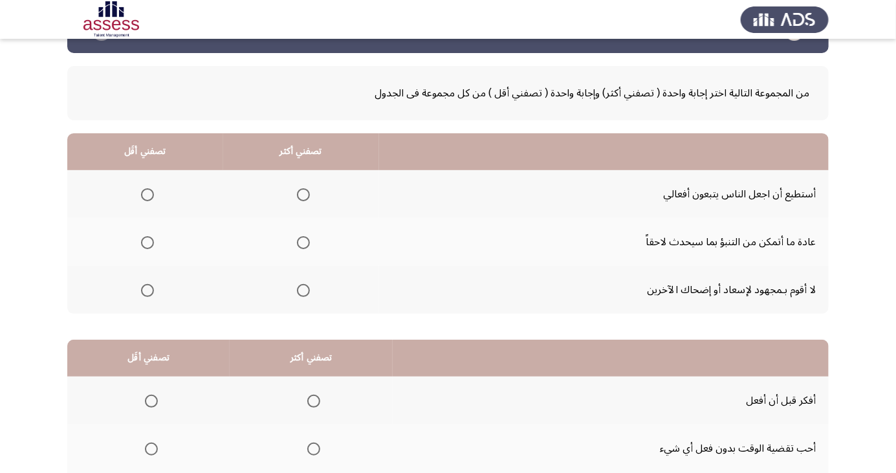
scroll to position [45, 0]
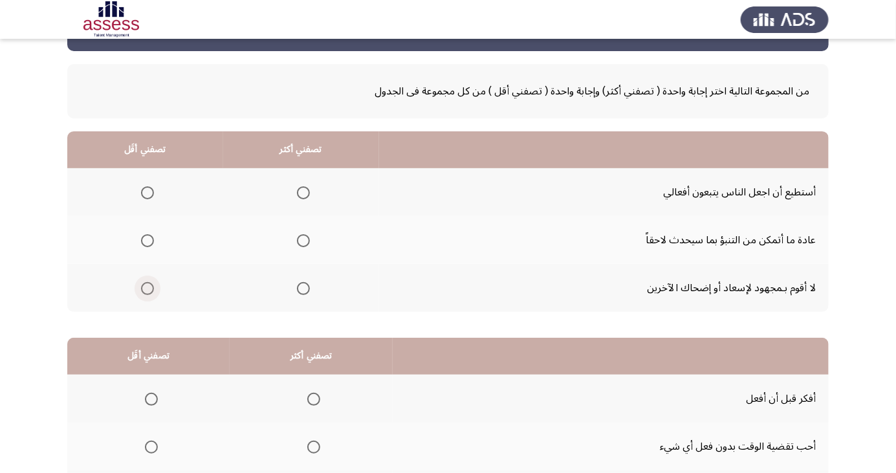
click at [145, 283] on span "Select an option" at bounding box center [147, 288] width 13 height 13
click at [145, 283] on input "Select an option" at bounding box center [147, 288] width 13 height 13
click at [303, 193] on span "Select an option" at bounding box center [303, 193] width 0 height 0
click at [301, 192] on input "Select an option" at bounding box center [303, 192] width 13 height 13
click at [300, 235] on span "Select an option" at bounding box center [303, 240] width 13 height 13
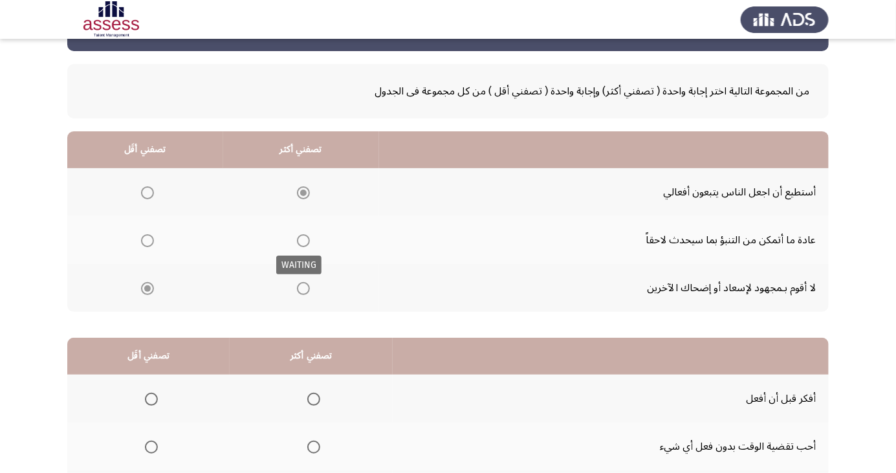
click at [302, 243] on span "Select an option" at bounding box center [303, 240] width 13 height 13
click at [303, 241] on span "Select an option" at bounding box center [303, 241] width 0 height 0
click at [301, 239] on input "Select an option" at bounding box center [303, 240] width 13 height 13
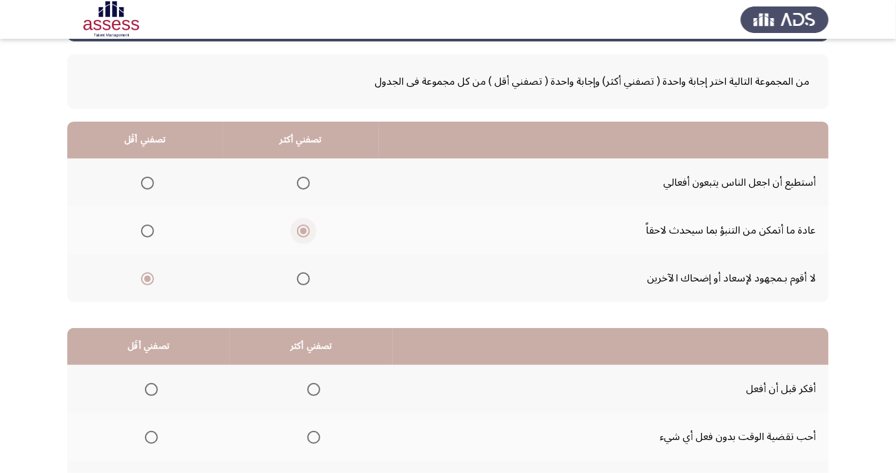
scroll to position [118, 0]
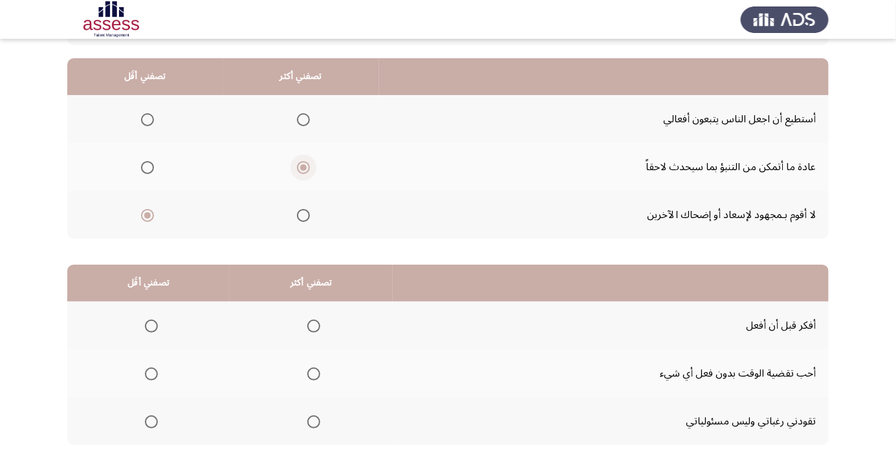
click at [461, 129] on td "أستطيع أن اجعل الناس يتبعون أفعالي" at bounding box center [604, 119] width 450 height 48
click at [463, 113] on td "أستطيع أن اجعل الناس يتبعون أفعالي" at bounding box center [604, 119] width 450 height 48
click at [463, 111] on td "أستطيع أن اجعل الناس يتبعون أفعالي" at bounding box center [604, 119] width 450 height 48
click at [461, 98] on td "أستطيع أن اجعل الناس يتبعون أفعالي" at bounding box center [604, 119] width 450 height 48
click at [151, 374] on span "Select an option" at bounding box center [151, 374] width 0 height 0
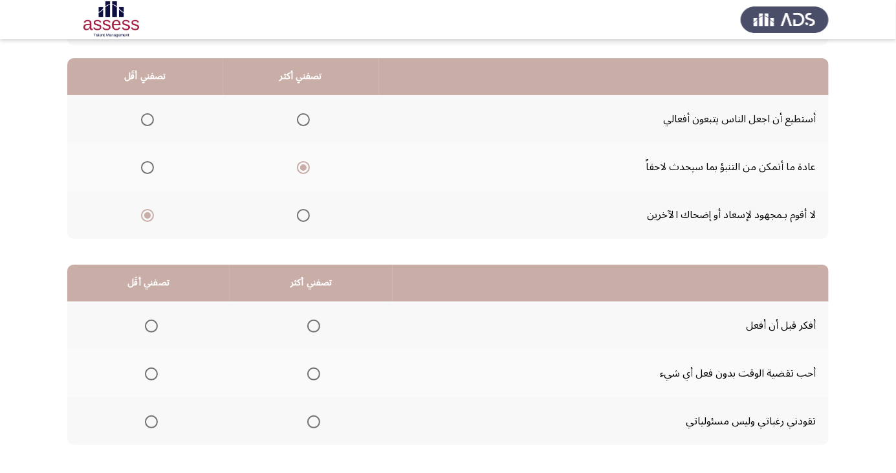
click at [150, 373] on input "Select an option" at bounding box center [151, 373] width 13 height 13
click at [311, 325] on span "Select an option" at bounding box center [313, 326] width 13 height 13
click at [311, 325] on input "Select an option" at bounding box center [313, 326] width 13 height 13
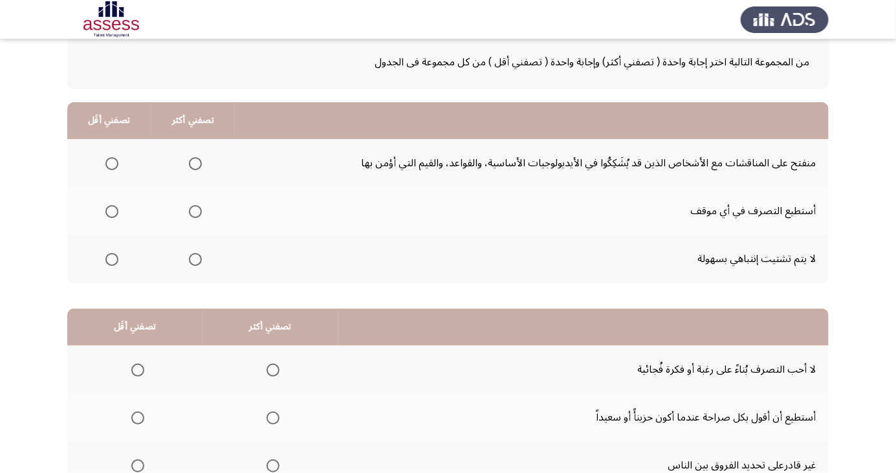
scroll to position [102, 0]
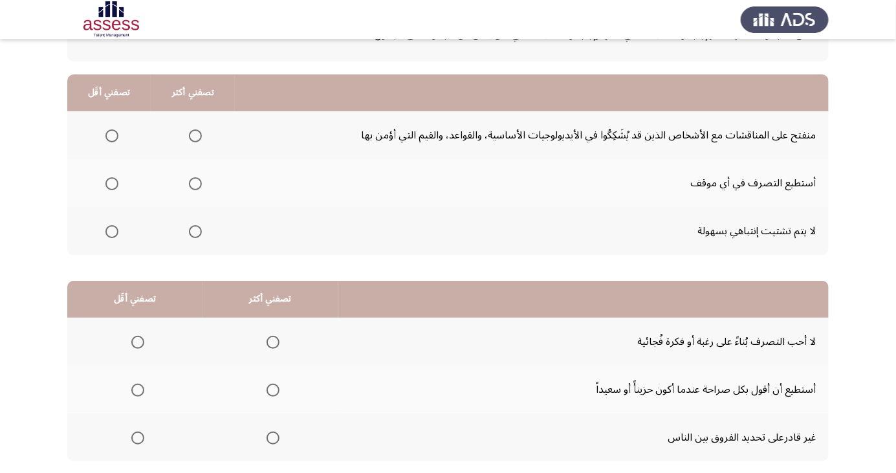
click at [195, 226] on span "Select an option" at bounding box center [195, 231] width 13 height 13
click at [195, 226] on input "Select an option" at bounding box center [195, 231] width 13 height 13
click at [112, 184] on span "Select an option" at bounding box center [112, 184] width 0 height 0
click at [111, 182] on input "Select an option" at bounding box center [111, 183] width 13 height 13
click at [273, 342] on span "Select an option" at bounding box center [273, 342] width 0 height 0
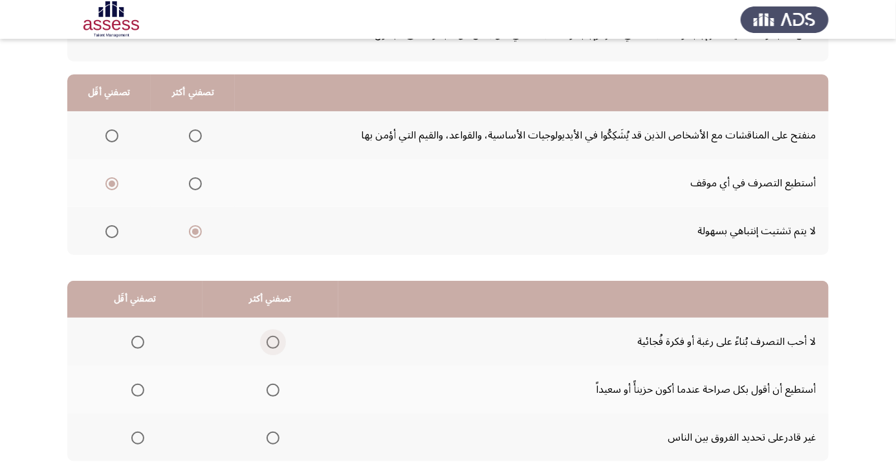
click at [270, 341] on input "Select an option" at bounding box center [273, 342] width 13 height 13
click at [131, 390] on span "Select an option" at bounding box center [137, 390] width 13 height 13
click at [131, 390] on input "Select an option" at bounding box center [137, 390] width 13 height 13
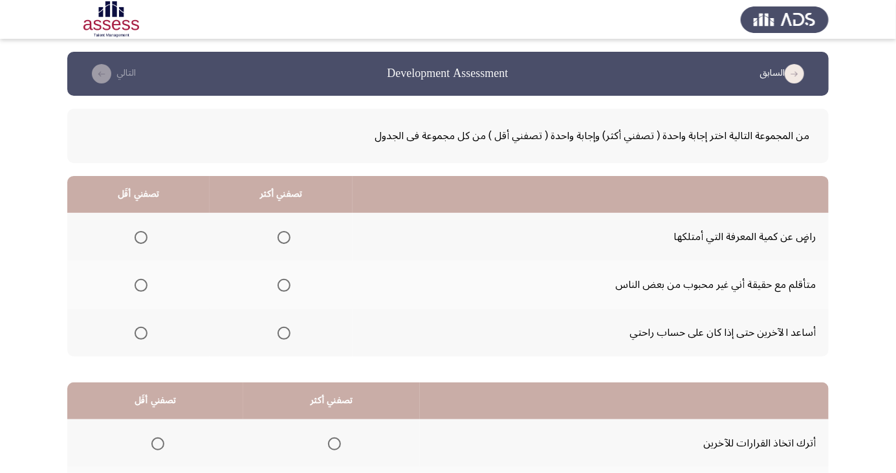
click at [279, 336] on span "Select an option" at bounding box center [284, 333] width 13 height 13
click at [279, 336] on input "Select an option" at bounding box center [284, 333] width 13 height 13
click at [141, 237] on span "Select an option" at bounding box center [141, 237] width 0 height 0
click at [140, 237] on input "Select an option" at bounding box center [141, 237] width 13 height 13
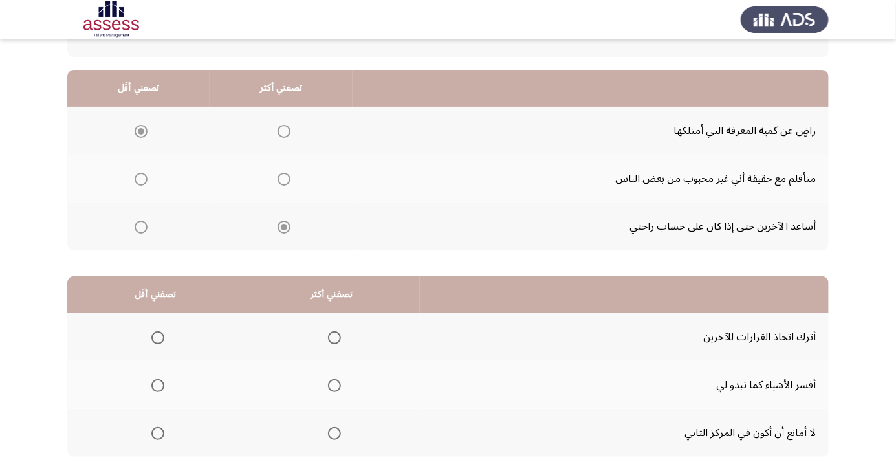
click at [475, 155] on td "متأقلم مع حقيقة أني غير محبوب من بعض الناس" at bounding box center [591, 179] width 476 height 48
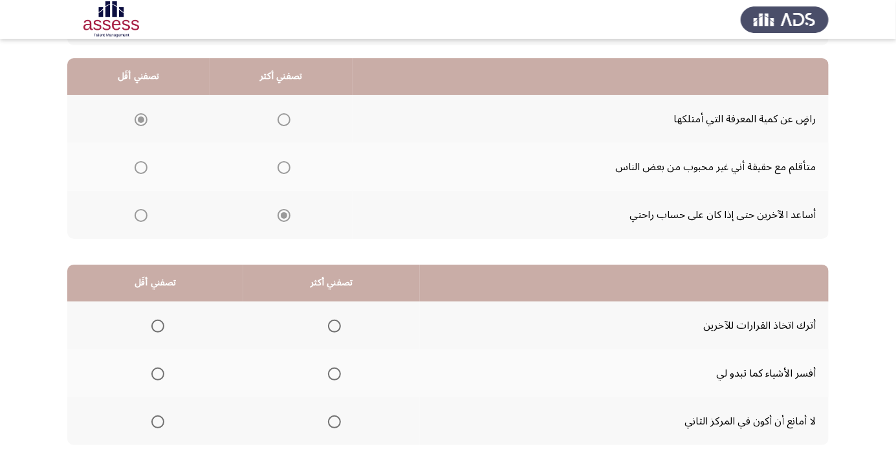
click at [476, 140] on td "راضٍ عن كمية المعرفة التي أمتلكها" at bounding box center [591, 119] width 476 height 48
click at [475, 126] on td "راضٍ عن كمية المعرفة التي أمتلكها" at bounding box center [591, 119] width 476 height 48
click at [474, 112] on td "راضٍ عن كمية المعرفة التي أمتلكها" at bounding box center [591, 119] width 476 height 48
click at [158, 325] on span "Select an option" at bounding box center [157, 326] width 13 height 13
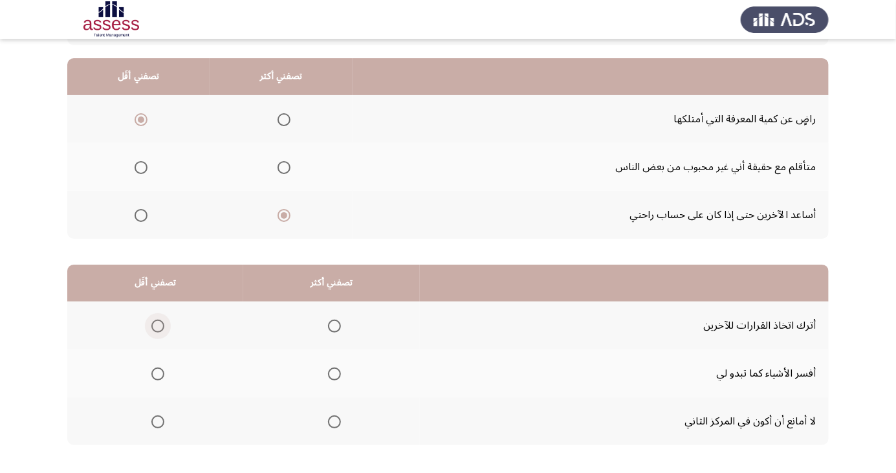
click at [158, 325] on input "Select an option" at bounding box center [157, 326] width 13 height 13
click at [336, 367] on span "Select an option" at bounding box center [334, 373] width 13 height 13
click at [336, 367] on input "Select an option" at bounding box center [334, 373] width 13 height 13
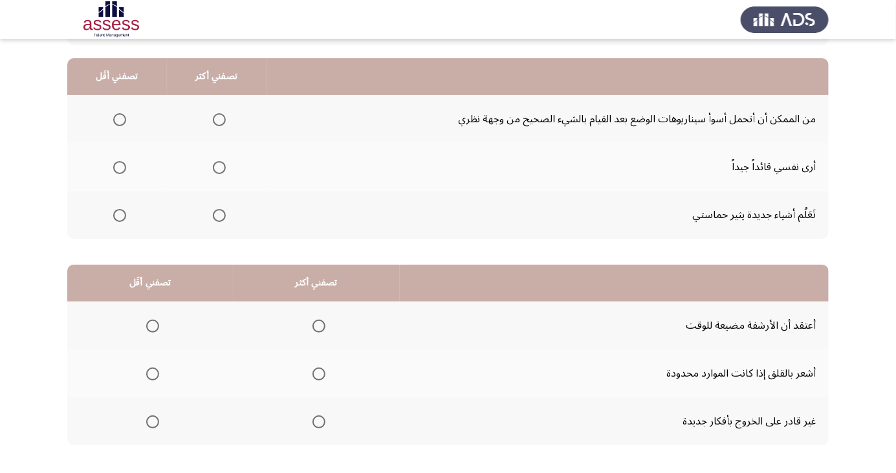
click at [120, 168] on span "Select an option" at bounding box center [120, 168] width 0 height 0
click at [118, 166] on input "Select an option" at bounding box center [119, 167] width 13 height 13
click at [219, 120] on span "Select an option" at bounding box center [219, 120] width 0 height 0
click at [217, 119] on input "Select an option" at bounding box center [219, 119] width 13 height 13
click at [319, 374] on span "Select an option" at bounding box center [319, 374] width 0 height 0
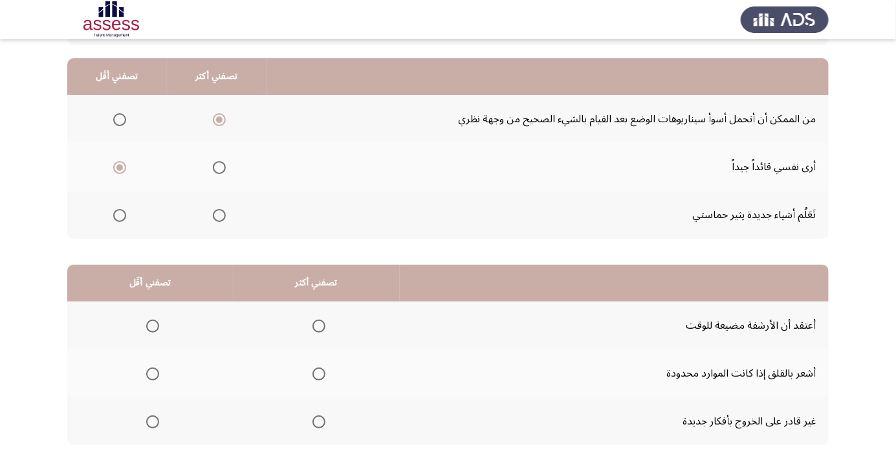
click at [317, 373] on input "Select an option" at bounding box center [319, 373] width 13 height 13
click at [155, 320] on span "Select an option" at bounding box center [152, 326] width 13 height 13
click at [155, 320] on input "Select an option" at bounding box center [152, 326] width 13 height 13
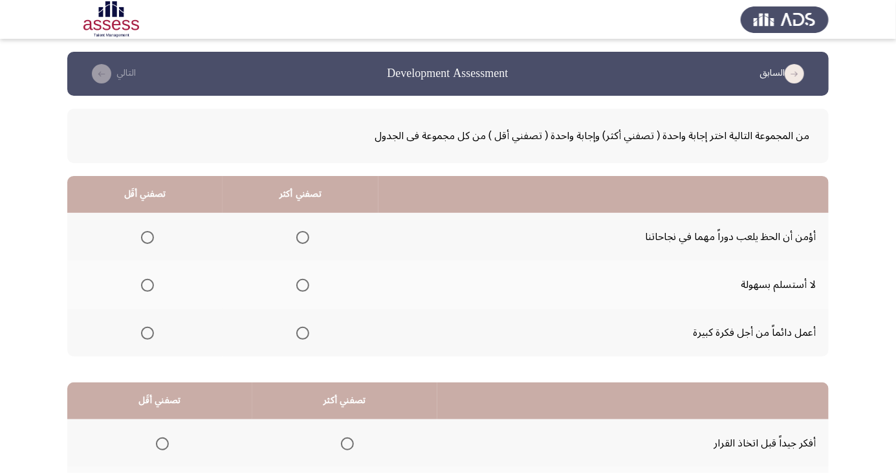
click at [613, 229] on td "أؤمن أن الحظ يلعب دوراً مهما في نجاحاتنا" at bounding box center [603, 237] width 450 height 48
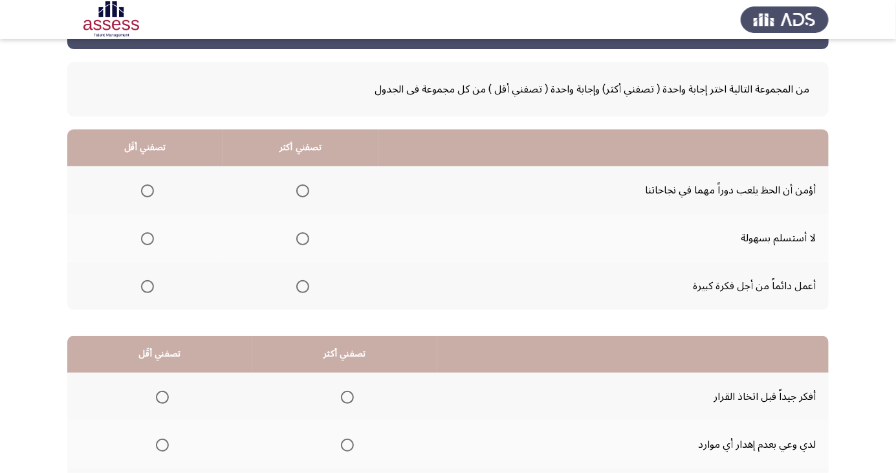
scroll to position [52, 0]
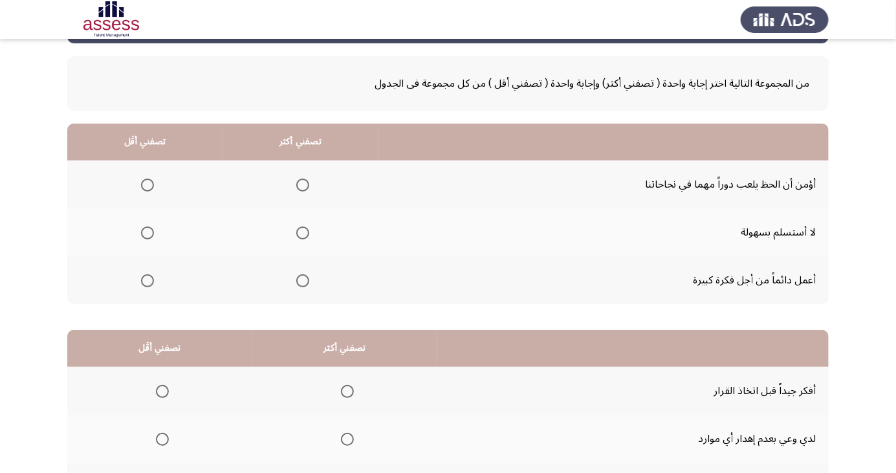
click at [303, 281] on span "Select an option" at bounding box center [303, 281] width 0 height 0
click at [300, 280] on input "Select an option" at bounding box center [302, 280] width 13 height 13
click at [145, 180] on span "Select an option" at bounding box center [147, 185] width 13 height 13
click at [145, 180] on input "Select an option" at bounding box center [147, 185] width 13 height 13
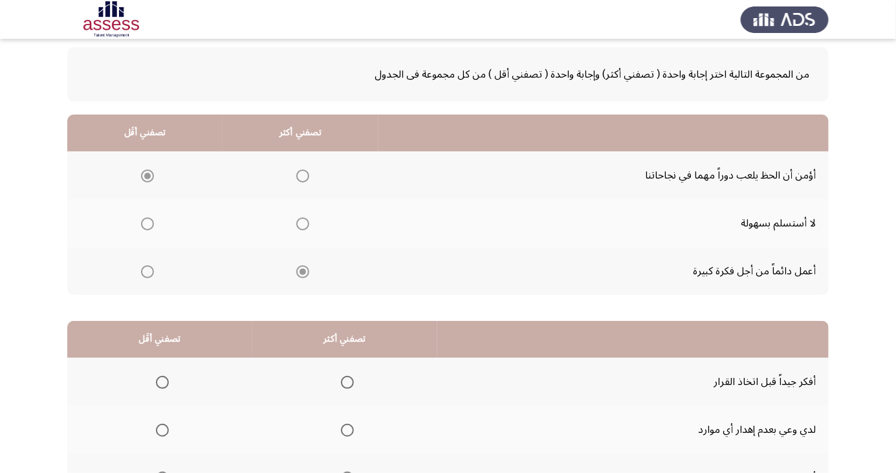
scroll to position [118, 0]
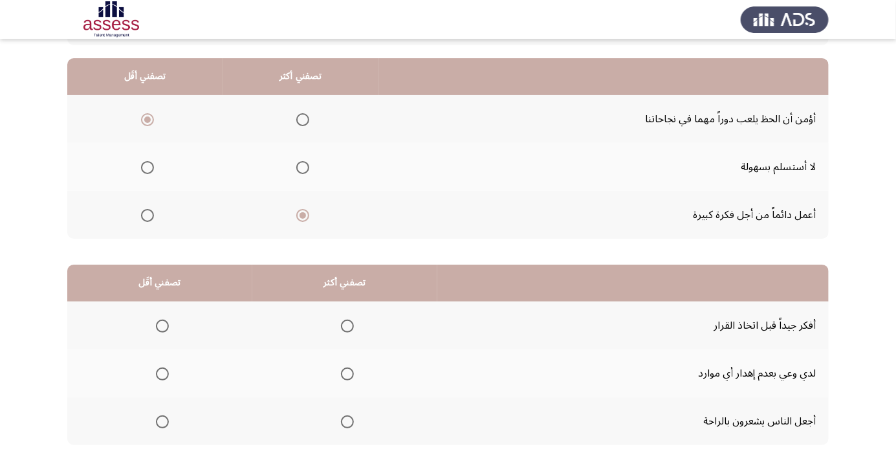
click at [347, 321] on span "Select an option" at bounding box center [347, 326] width 13 height 13
click at [347, 321] on input "Select an option" at bounding box center [347, 326] width 13 height 13
click at [166, 367] on span "Select an option" at bounding box center [162, 373] width 13 height 13
click at [166, 367] on input "Select an option" at bounding box center [162, 373] width 13 height 13
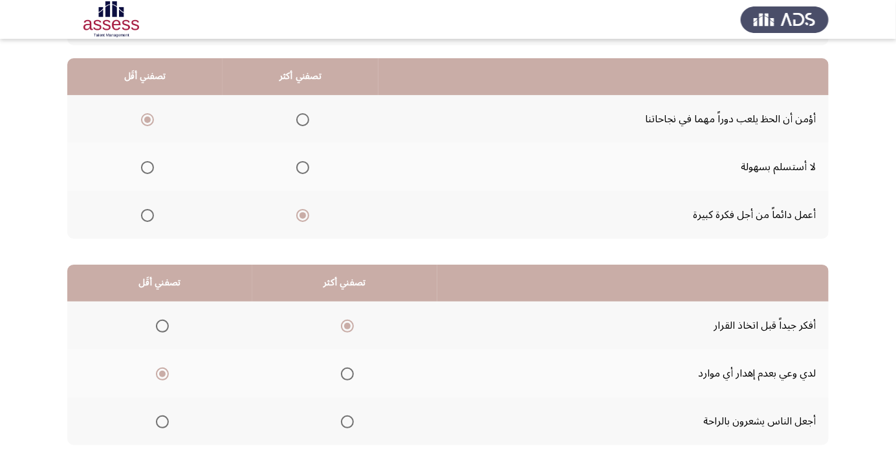
scroll to position [0, 0]
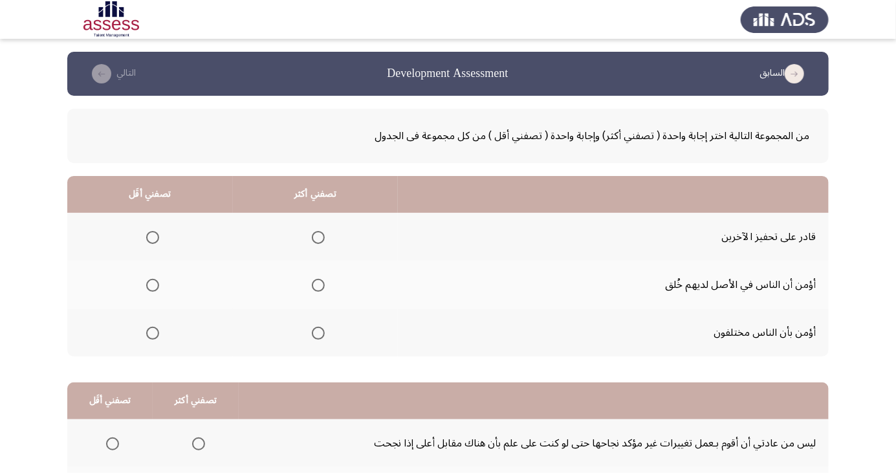
click at [595, 245] on td "قادر على تحفيز الآخرين" at bounding box center [613, 237] width 431 height 48
click at [598, 235] on td "قادر على تحفيز الآخرين" at bounding box center [613, 237] width 431 height 48
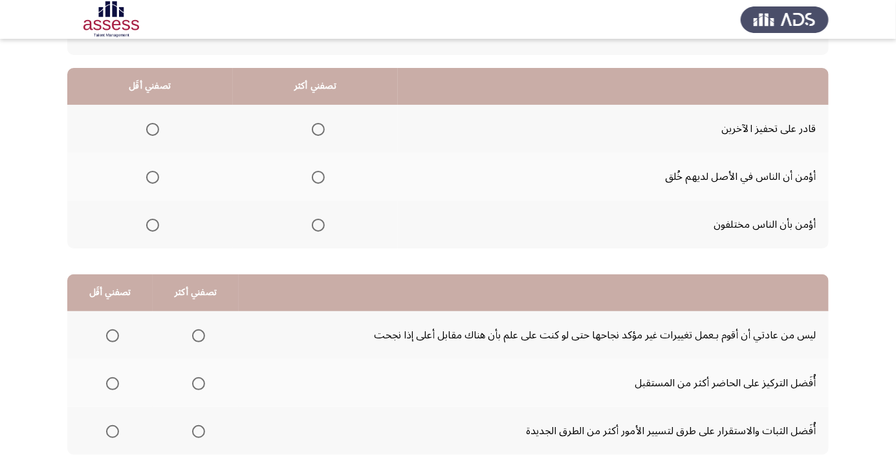
scroll to position [105, 0]
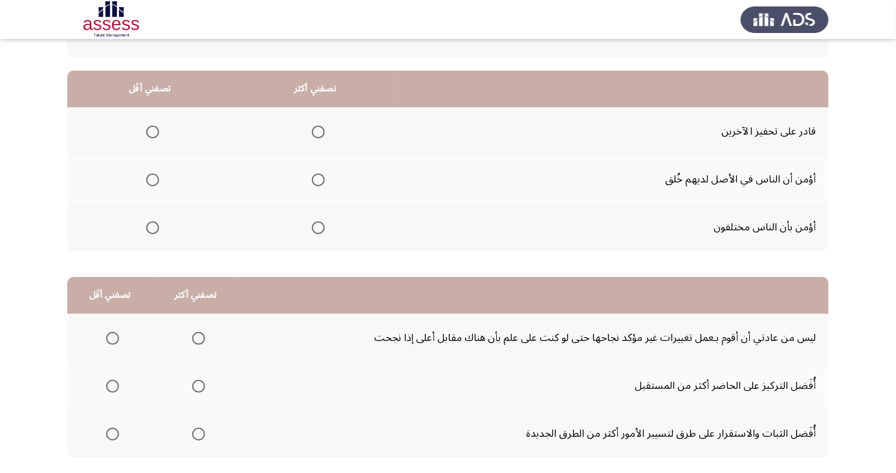
click at [166, 121] on th at bounding box center [150, 131] width 166 height 48
click at [153, 132] on span "Select an option" at bounding box center [153, 132] width 0 height 0
click at [152, 131] on input "Select an option" at bounding box center [152, 132] width 13 height 13
click at [318, 228] on span "Select an option" at bounding box center [318, 228] width 0 height 0
click at [318, 226] on input "Select an option" at bounding box center [318, 227] width 13 height 13
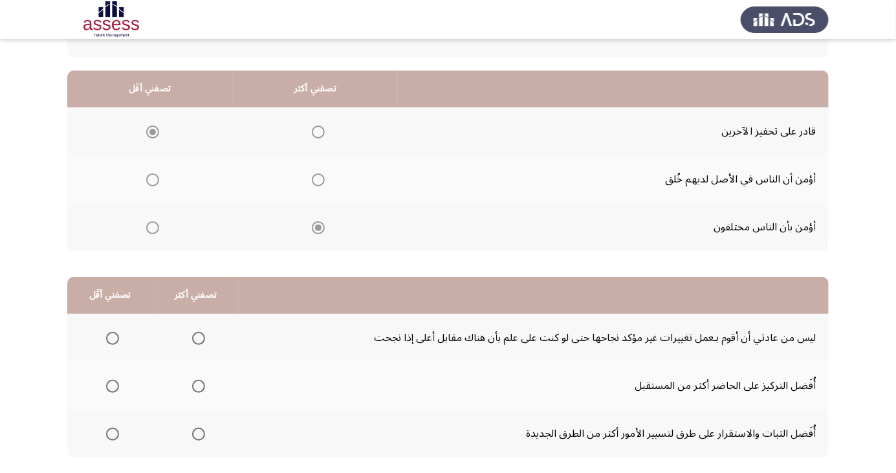
click at [578, 347] on td "ليس من عادتي أن أقوم بـعمل تغييرات غير مؤكد نجاحها حتى لو كنت على علم بأن هناك …" at bounding box center [534, 338] width 590 height 48
click at [582, 333] on td "ليس من عادتي أن أقوم بـعمل تغييرات غير مؤكد نجاحها حتى لو كنت على علم بأن هناك …" at bounding box center [534, 338] width 590 height 48
click at [585, 320] on td "ليس من عادتي أن أقوم بـعمل تغييرات غير مؤكد نجاحها حتى لو كنت على علم بأن هناك …" at bounding box center [534, 338] width 590 height 48
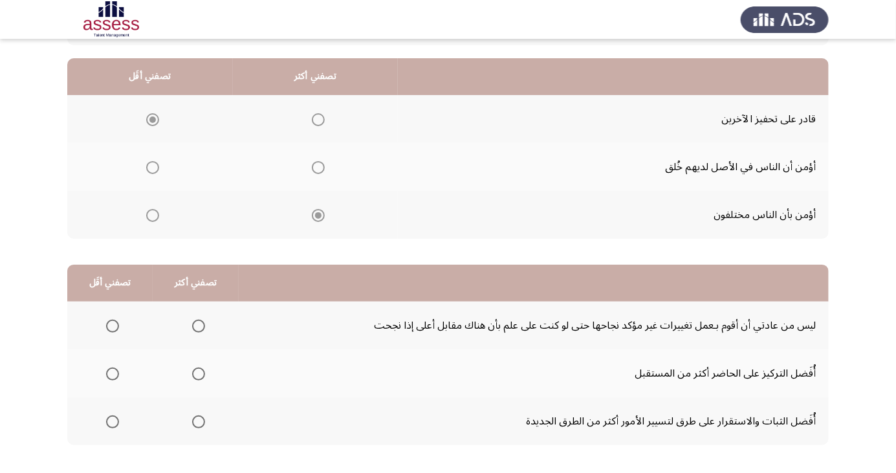
click at [584, 234] on td "أؤمن بأن الناس مختلفون" at bounding box center [613, 215] width 431 height 48
click at [111, 421] on span "Select an option" at bounding box center [112, 421] width 13 height 13
click at [111, 421] on input "Select an option" at bounding box center [112, 421] width 13 height 13
click at [196, 373] on span "Select an option" at bounding box center [198, 373] width 13 height 13
click at [196, 373] on input "Select an option" at bounding box center [198, 373] width 13 height 13
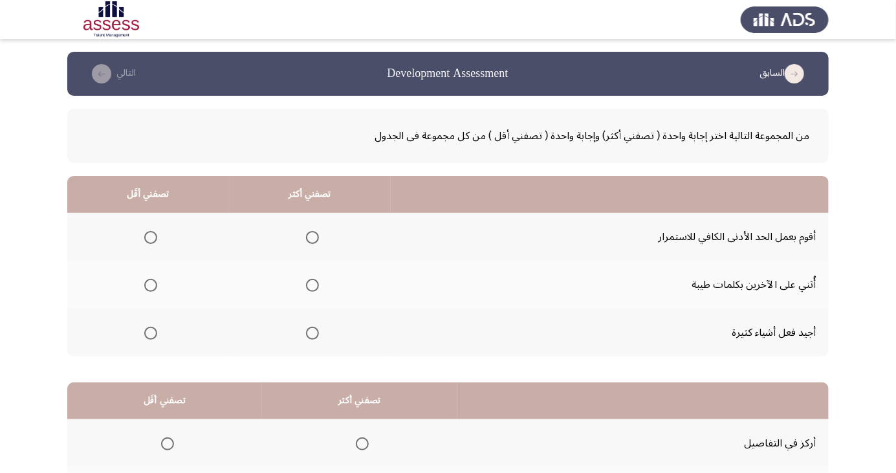
click at [551, 344] on td "أجيد فعل أشياء كثيرة" at bounding box center [610, 333] width 438 height 48
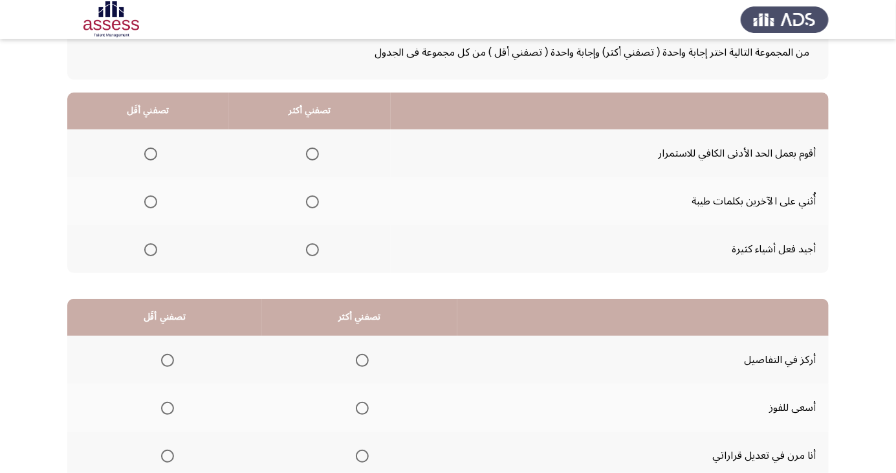
scroll to position [84, 0]
click at [150, 152] on span "Select an option" at bounding box center [150, 153] width 13 height 13
click at [150, 152] on input "Select an option" at bounding box center [150, 153] width 13 height 13
click at [313, 249] on span "Select an option" at bounding box center [313, 249] width 0 height 0
click at [311, 248] on input "Select an option" at bounding box center [312, 249] width 13 height 13
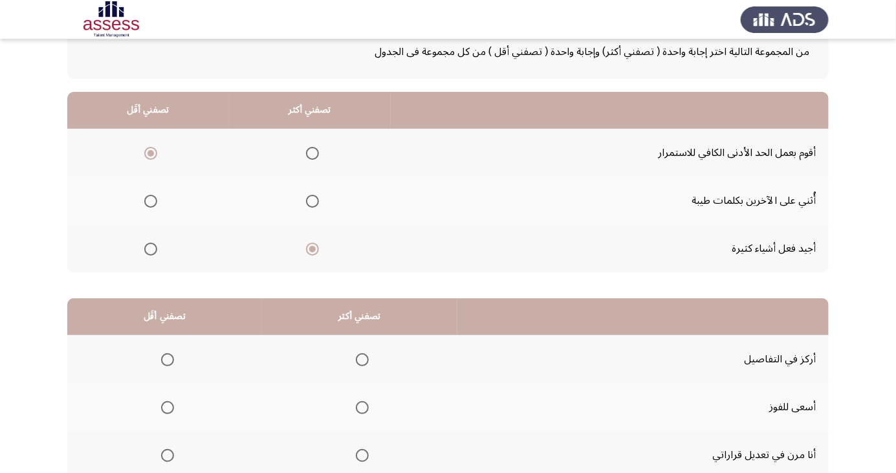
click at [361, 353] on span "Select an option" at bounding box center [362, 359] width 13 height 13
click at [361, 353] on input "Select an option" at bounding box center [362, 359] width 13 height 13
click at [167, 450] on span "Select an option" at bounding box center [167, 455] width 13 height 13
click at [167, 450] on input "Select an option" at bounding box center [167, 455] width 13 height 13
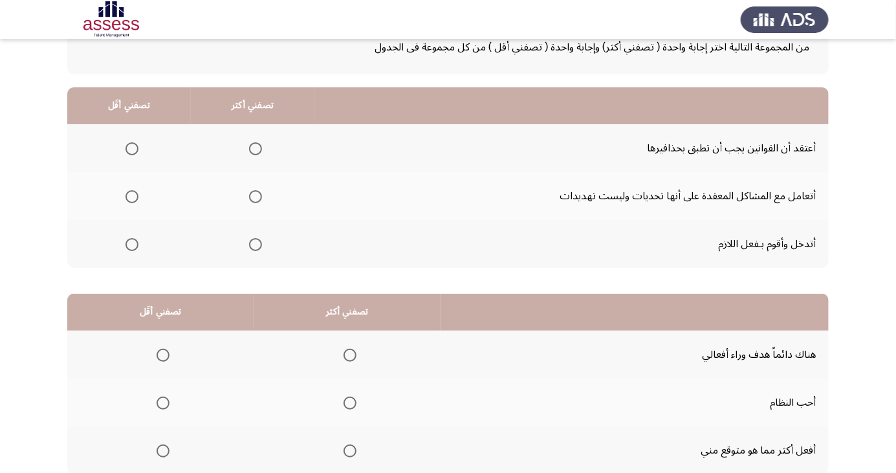
scroll to position [91, 0]
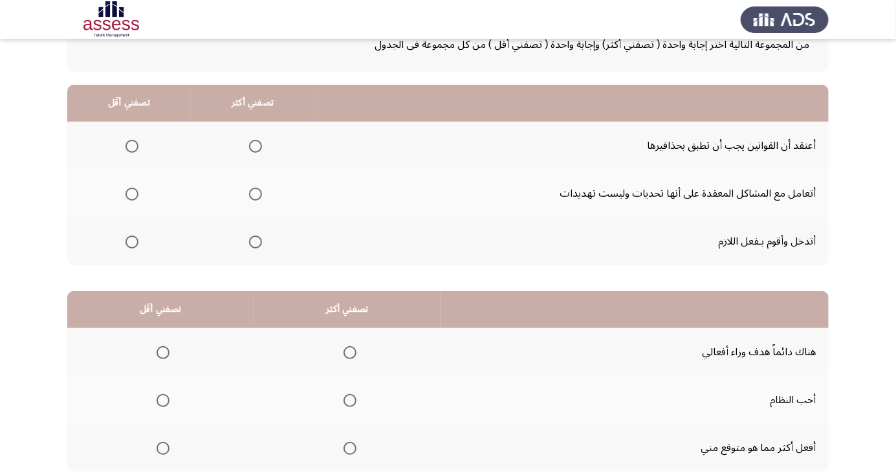
click at [132, 194] on span "Select an option" at bounding box center [132, 194] width 0 height 0
click at [131, 193] on input "Select an option" at bounding box center [132, 194] width 13 height 13
click at [135, 143] on span "Select an option" at bounding box center [132, 146] width 13 height 13
click at [135, 143] on input "Select an option" at bounding box center [132, 146] width 13 height 13
click at [256, 194] on span "Select an option" at bounding box center [256, 194] width 0 height 0
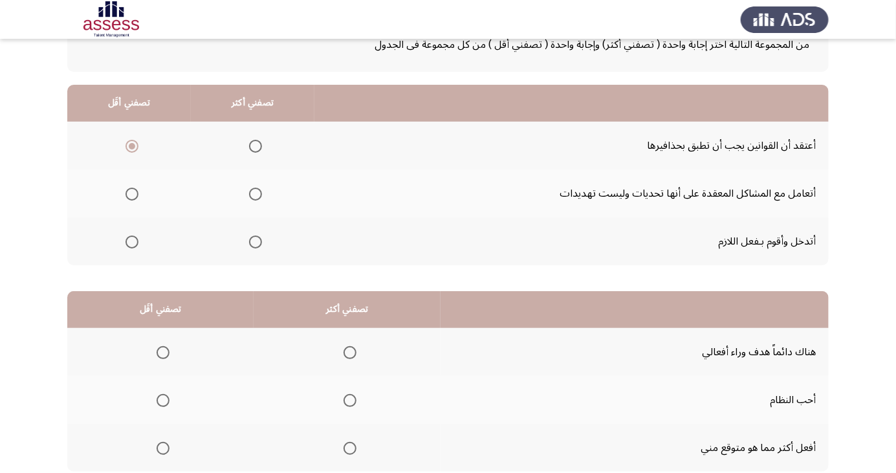
click at [254, 193] on input "Select an option" at bounding box center [255, 194] width 13 height 13
click at [600, 274] on div "من المجموعة التالية اختر إجابة واحدة ( تصفني أكثر) وإجابة واحدة ( تصفني أقل ) م…" at bounding box center [448, 251] width 762 height 493
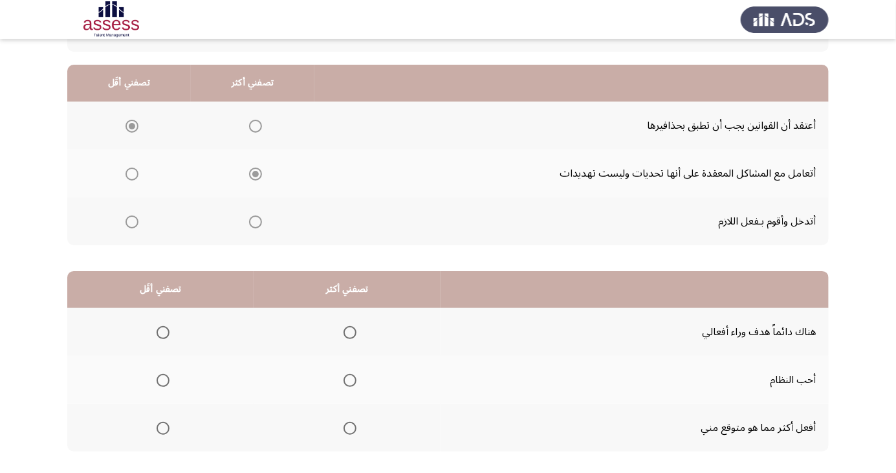
click at [598, 194] on td "أتعامل مع المشاكل المعقدة على أنها تحديات وليست تهديدات" at bounding box center [571, 173] width 514 height 48
click at [353, 422] on span "Select an option" at bounding box center [350, 428] width 13 height 13
click at [353, 422] on input "Select an option" at bounding box center [350, 428] width 13 height 13
click at [166, 329] on span "Select an option" at bounding box center [163, 332] width 13 height 13
click at [166, 329] on input "Select an option" at bounding box center [163, 332] width 13 height 13
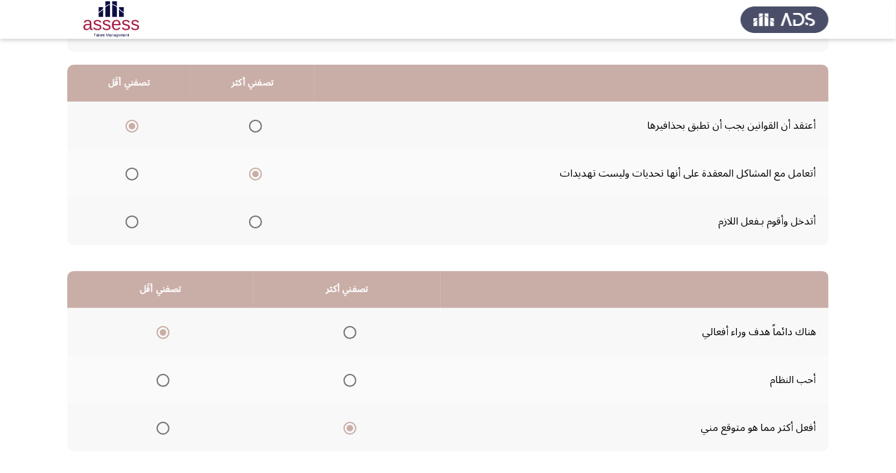
click at [108, 472] on html "السابق Development Assessment التالي من المجموعة التالية اختر إجابة واحدة ( تصف…" at bounding box center [448, 215] width 896 height 653
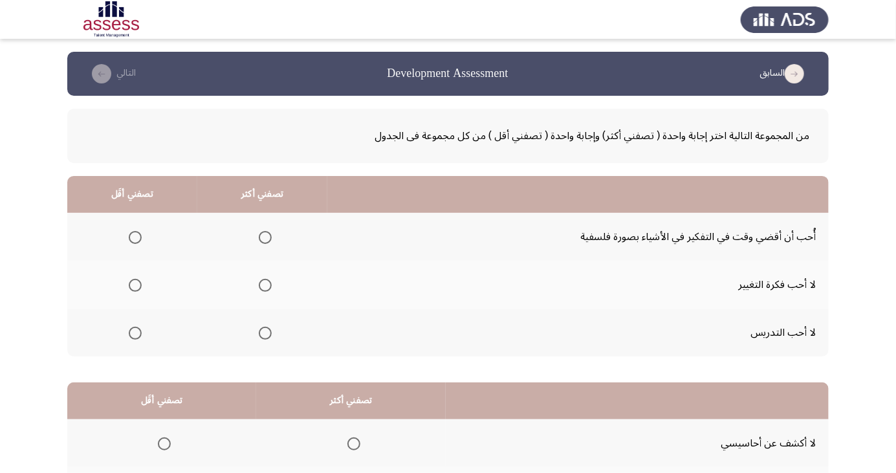
click at [595, 304] on td "لا أحب فكرة التغيير" at bounding box center [577, 285] width 501 height 48
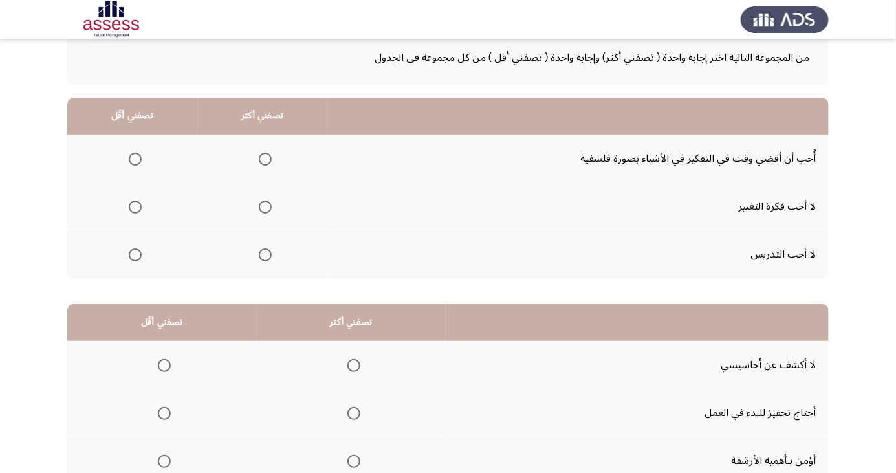
scroll to position [118, 0]
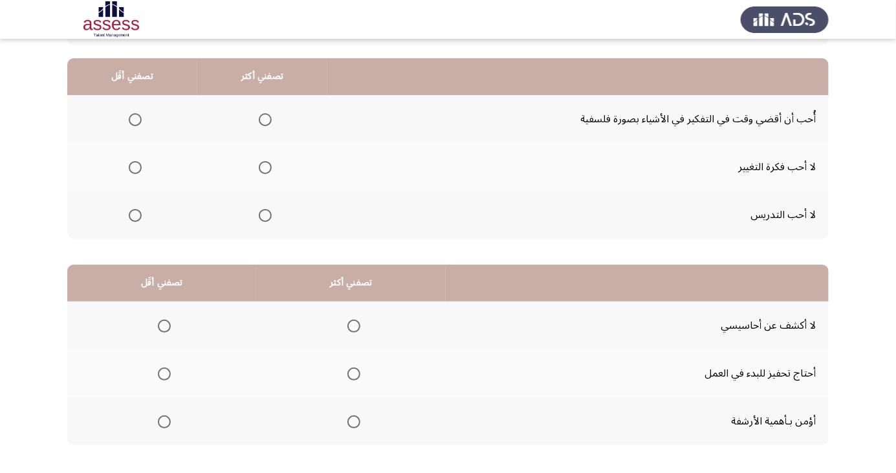
click at [612, 147] on td "لا أحب فكرة التغيير" at bounding box center [577, 167] width 501 height 48
click at [612, 146] on td "لا أحب فكرة التغيير" at bounding box center [577, 167] width 501 height 48
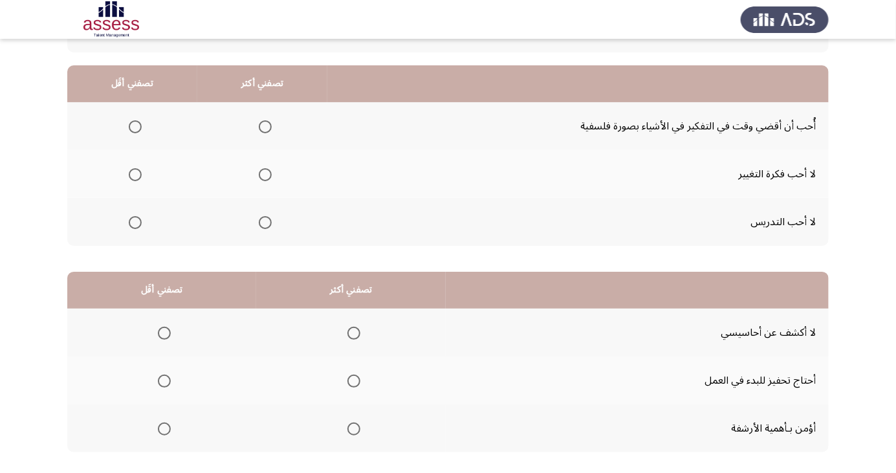
scroll to position [109, 0]
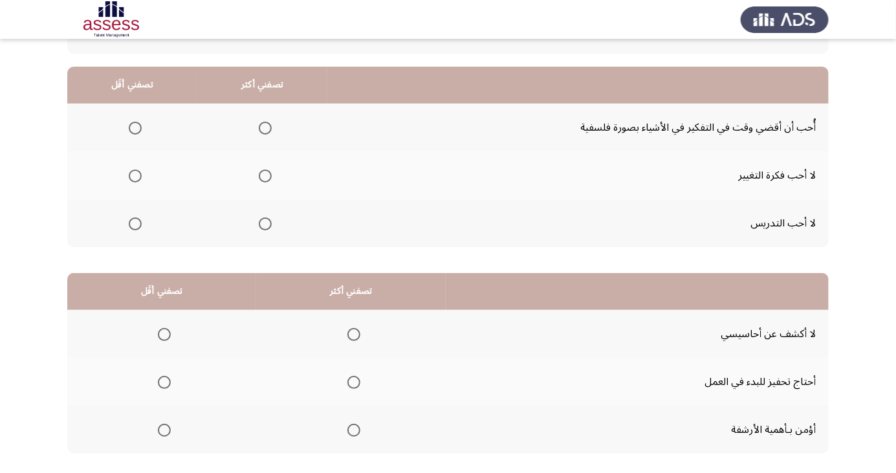
click at [137, 171] on span "Select an option" at bounding box center [135, 176] width 13 height 13
click at [137, 171] on input "Select an option" at bounding box center [135, 176] width 13 height 13
click at [263, 130] on span "Select an option" at bounding box center [265, 128] width 13 height 13
click at [263, 130] on input "Select an option" at bounding box center [265, 128] width 13 height 13
click at [576, 307] on th at bounding box center [637, 291] width 383 height 37
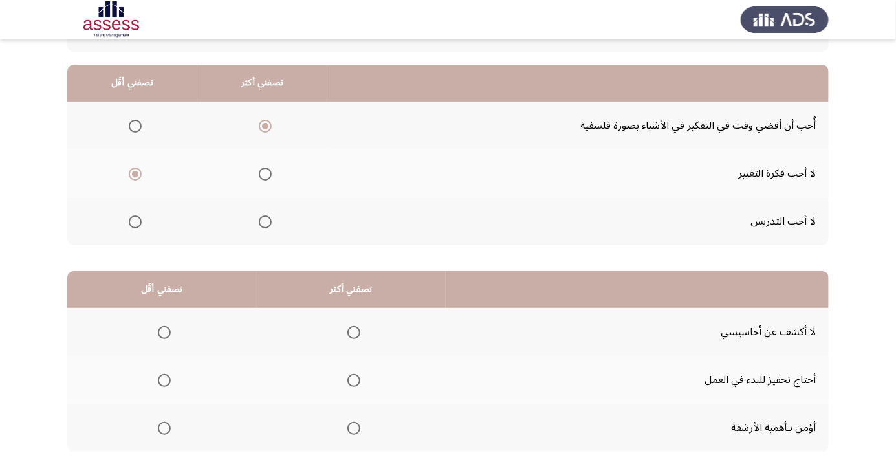
scroll to position [118, 0]
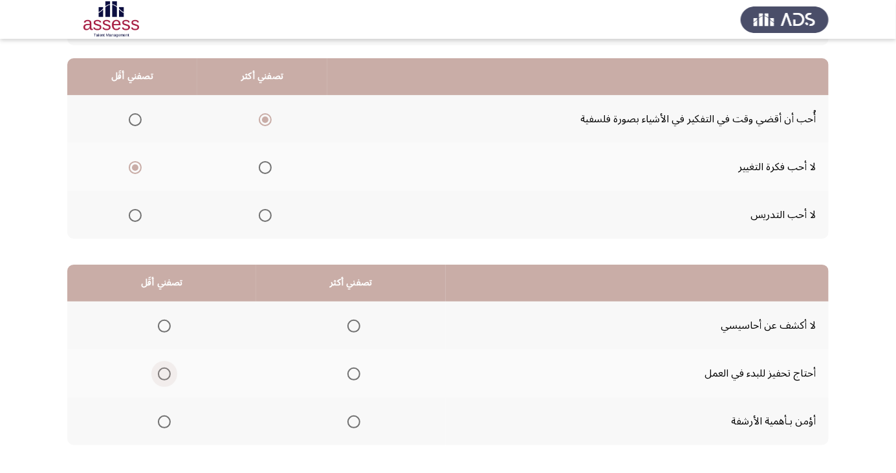
click at [168, 372] on span "Select an option" at bounding box center [164, 373] width 13 height 13
click at [168, 372] on input "Select an option" at bounding box center [164, 373] width 13 height 13
click at [351, 325] on span "Select an option" at bounding box center [353, 326] width 13 height 13
click at [351, 325] on input "Select an option" at bounding box center [353, 326] width 13 height 13
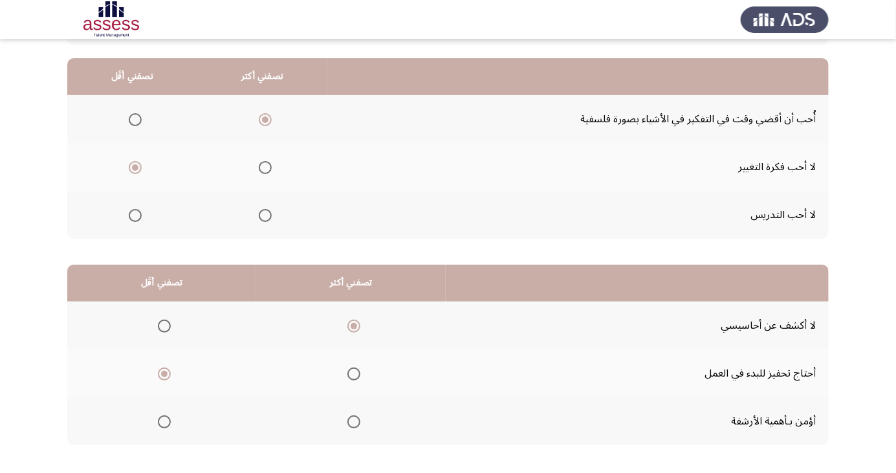
scroll to position [0, 0]
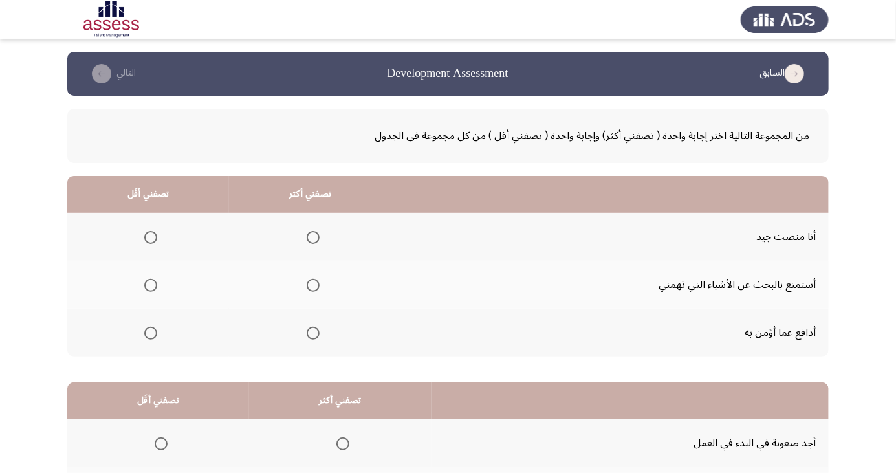
click at [513, 258] on td "أنا منصت جيد" at bounding box center [609, 237] width 437 height 48
click at [513, 252] on td "أنا منصت جيد" at bounding box center [609, 237] width 437 height 48
click at [510, 235] on td "أنا منصت جيد" at bounding box center [609, 237] width 437 height 48
click at [505, 232] on td "أنا منصت جيد" at bounding box center [609, 237] width 437 height 48
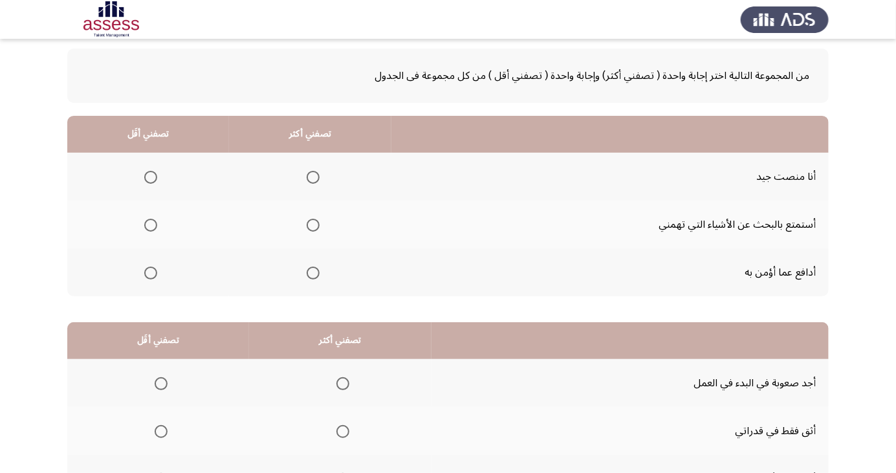
scroll to position [61, 0]
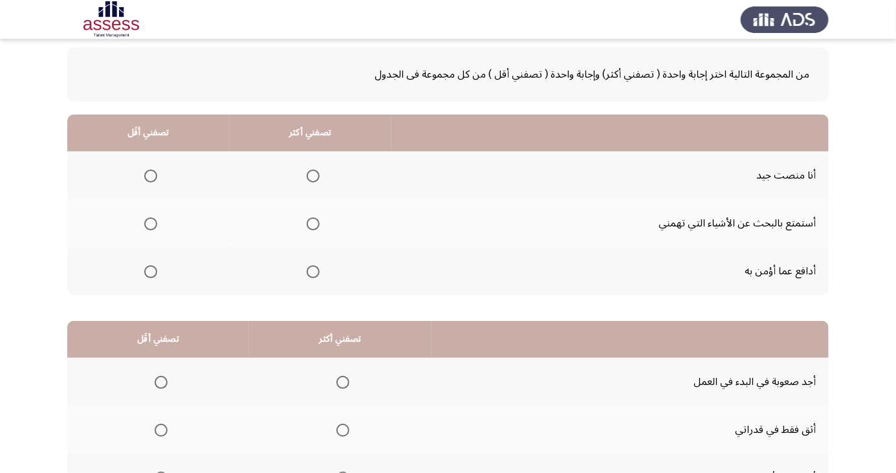
click at [151, 224] on span "Select an option" at bounding box center [151, 224] width 0 height 0
click at [150, 223] on input "Select an option" at bounding box center [150, 223] width 13 height 13
click at [313, 176] on span "Select an option" at bounding box center [313, 176] width 0 height 0
click at [311, 175] on input "Select an option" at bounding box center [313, 176] width 13 height 13
click at [489, 344] on th at bounding box center [630, 339] width 397 height 37
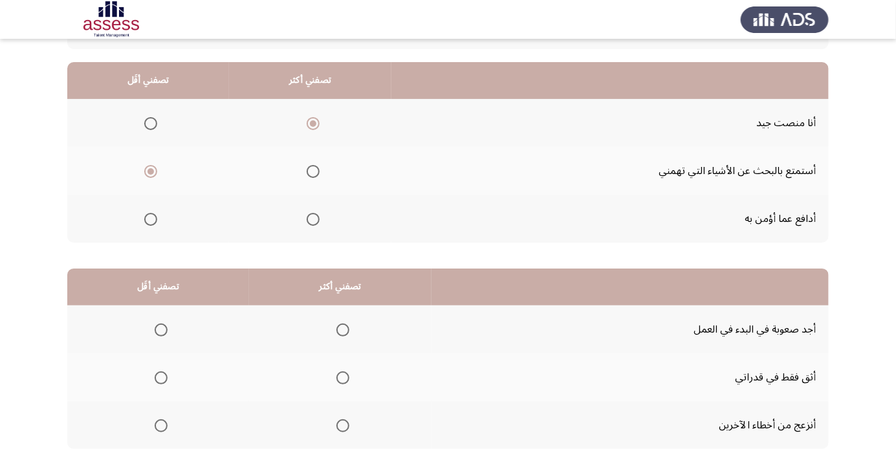
scroll to position [118, 0]
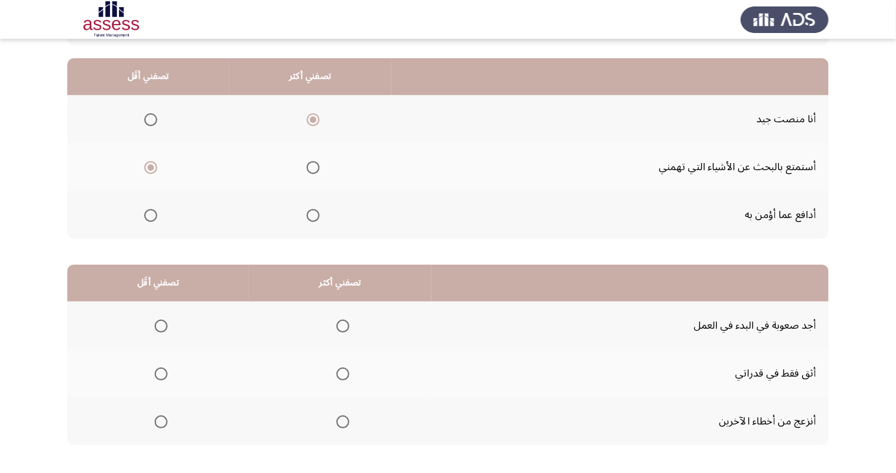
click at [465, 237] on td "أدافع عما أؤمن به" at bounding box center [609, 215] width 437 height 48
click at [340, 373] on span "Select an option" at bounding box center [342, 373] width 13 height 13
click at [340, 373] on input "Select an option" at bounding box center [342, 373] width 13 height 13
click at [160, 421] on span "Select an option" at bounding box center [161, 421] width 13 height 13
click at [160, 421] on input "Select an option" at bounding box center [161, 421] width 13 height 13
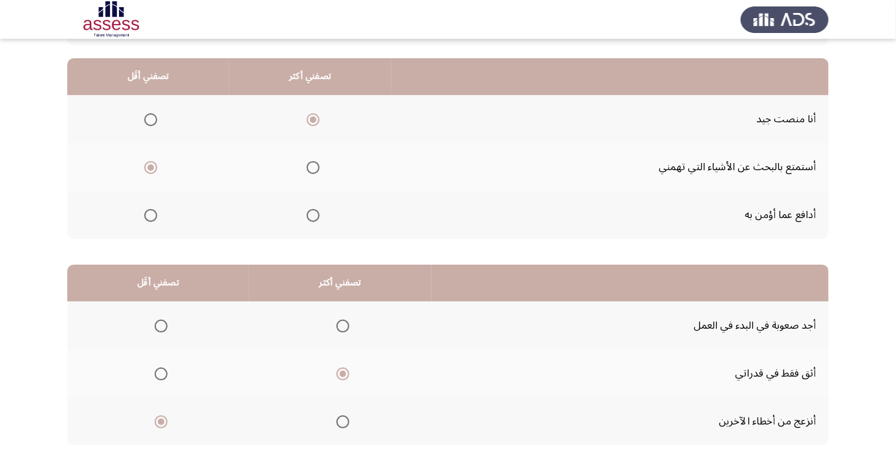
click at [109, 472] on html "السابق Development Assessment التالي من المجموعة التالية اختر إجابة واحدة ( تصف…" at bounding box center [448, 208] width 896 height 653
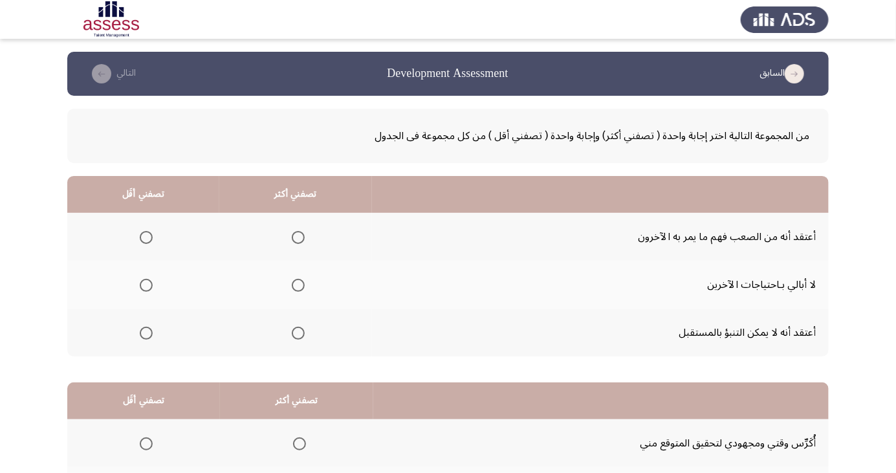
click at [528, 318] on td "أعتقد أنه لا يمكن التنبؤ بالمستقبل" at bounding box center [600, 333] width 457 height 48
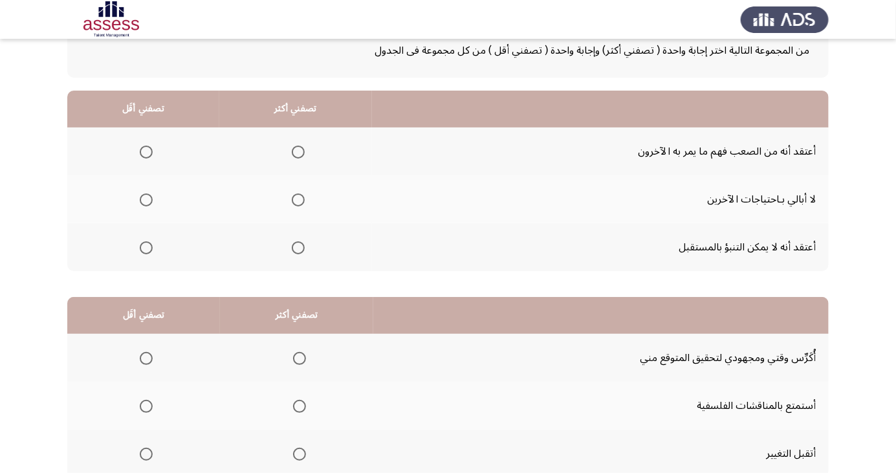
click at [496, 181] on td "لا أبالي بـاحتياجات الآخرين" at bounding box center [600, 199] width 457 height 48
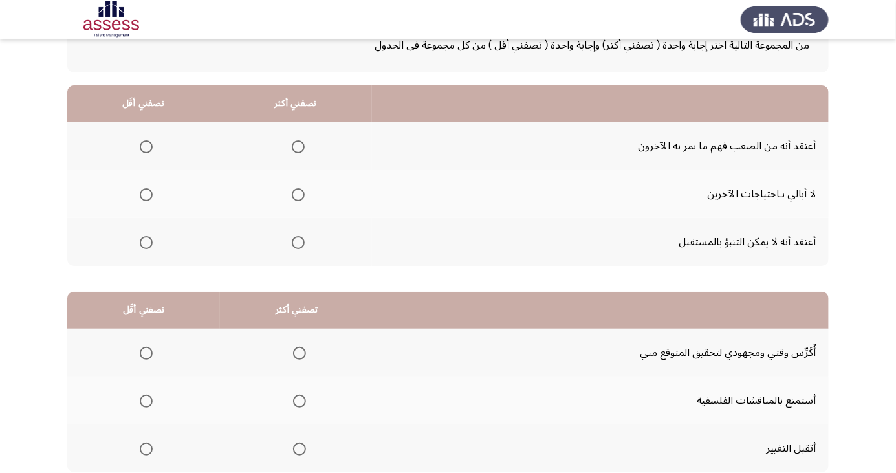
scroll to position [94, 0]
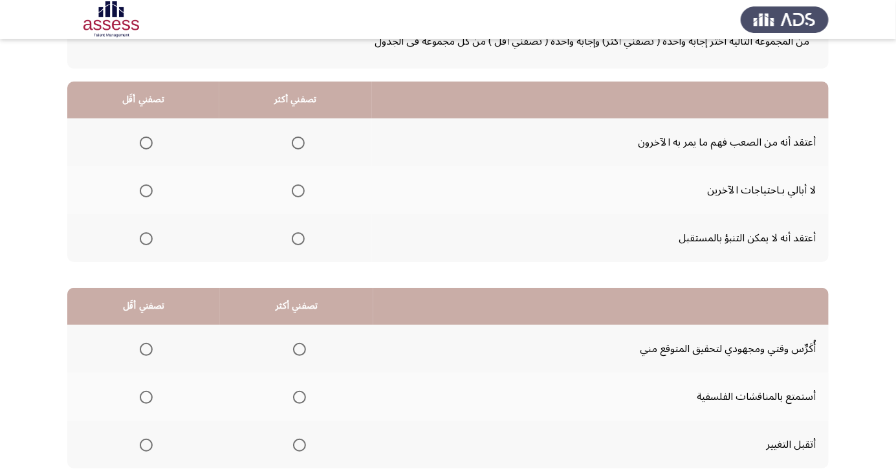
click at [296, 234] on span "Select an option" at bounding box center [298, 238] width 13 height 13
click at [296, 234] on input "Select an option" at bounding box center [298, 238] width 13 height 13
click at [144, 185] on span "Select an option" at bounding box center [146, 190] width 13 height 13
click at [144, 185] on input "Select an option" at bounding box center [146, 190] width 13 height 13
click at [300, 349] on span "Select an option" at bounding box center [300, 349] width 0 height 0
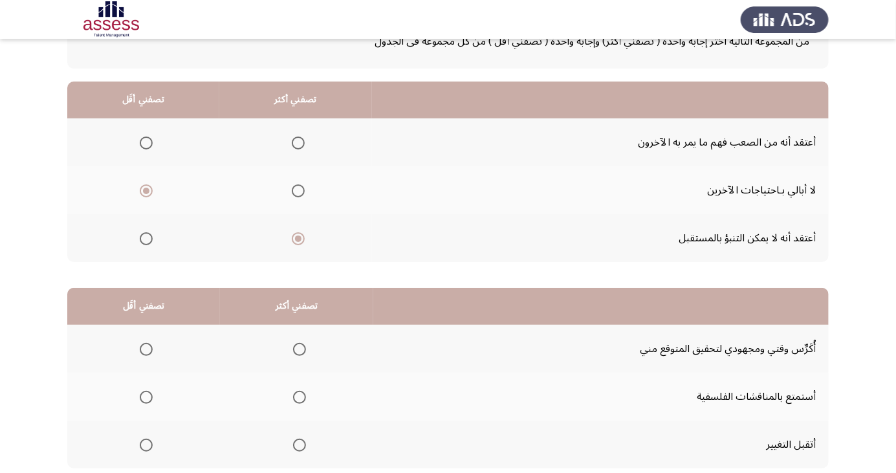
click at [298, 348] on input "Select an option" at bounding box center [299, 349] width 13 height 13
click at [146, 397] on span "Select an option" at bounding box center [146, 397] width 0 height 0
click at [146, 396] on input "Select an option" at bounding box center [146, 397] width 13 height 13
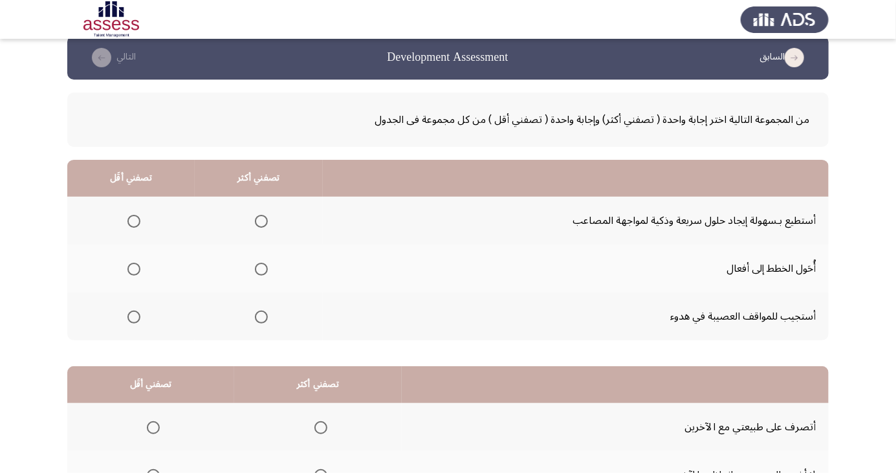
click at [538, 221] on td "أستطيع بـسهولة إيجاد حلول سريعة وذكية لمواجهة المصاعب" at bounding box center [576, 221] width 506 height 48
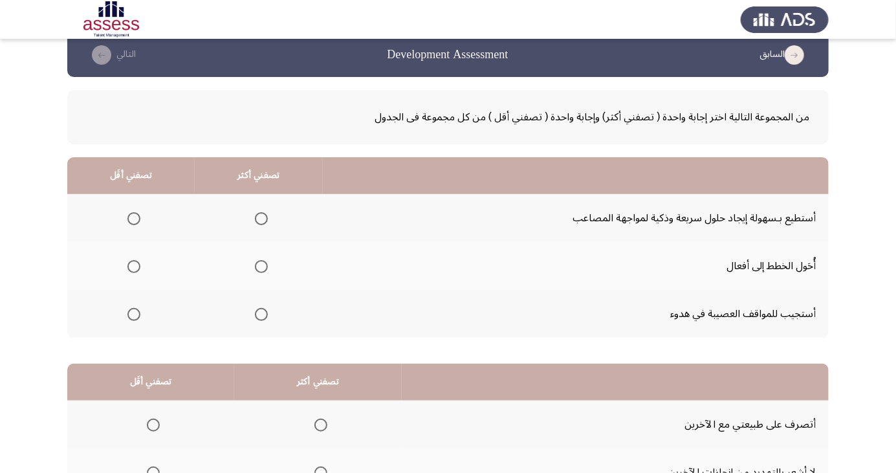
scroll to position [23, 0]
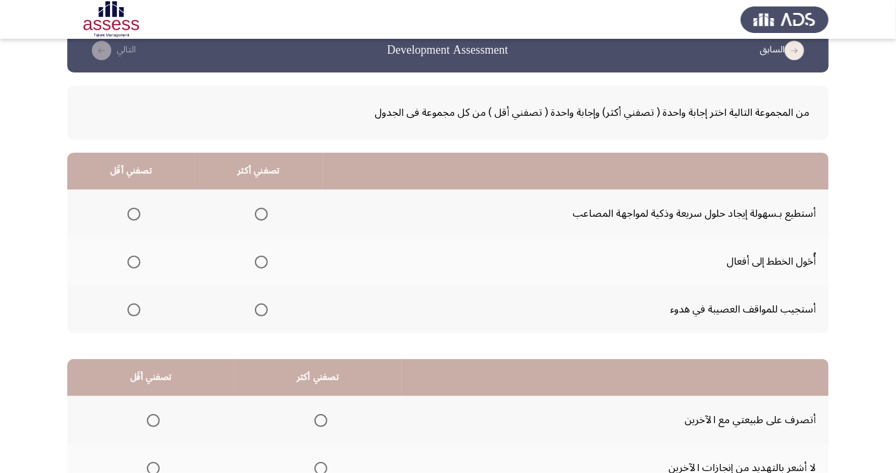
click at [134, 262] on span "Select an option" at bounding box center [134, 262] width 0 height 0
click at [132, 261] on input "Select an option" at bounding box center [133, 262] width 13 height 13
click at [255, 311] on span "Select an option" at bounding box center [261, 309] width 13 height 13
click at [255, 311] on input "Select an option" at bounding box center [261, 309] width 13 height 13
click at [439, 396] on td "أتصرف على طبيعتي مع الآخرين" at bounding box center [615, 420] width 427 height 48
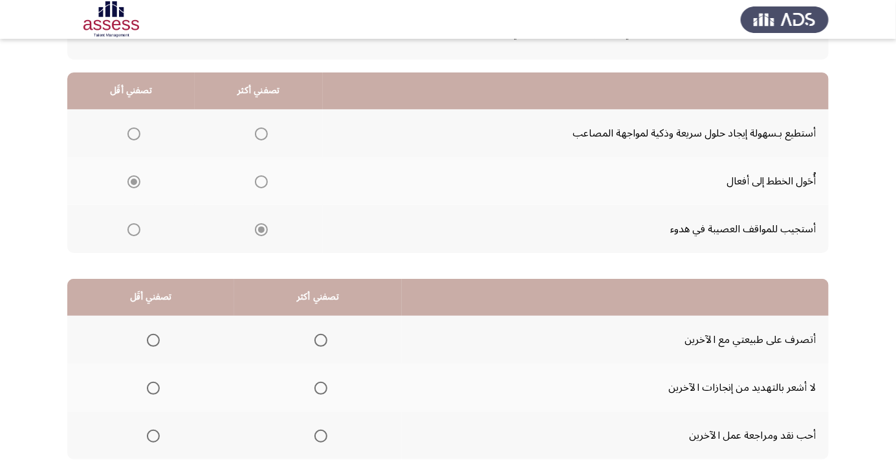
scroll to position [107, 0]
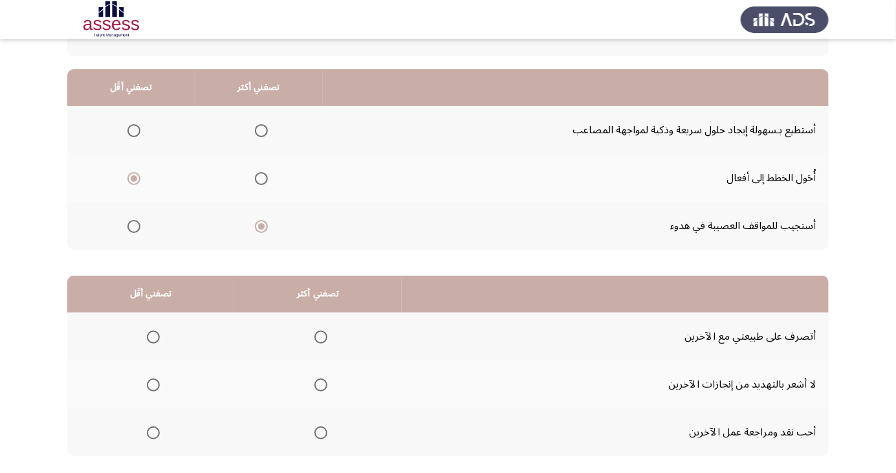
click at [319, 336] on span "Select an option" at bounding box center [320, 337] width 13 height 13
click at [319, 336] on input "Select an option" at bounding box center [320, 337] width 13 height 13
click at [153, 433] on span "Select an option" at bounding box center [153, 433] width 0 height 0
click at [153, 432] on input "Select an option" at bounding box center [153, 432] width 13 height 13
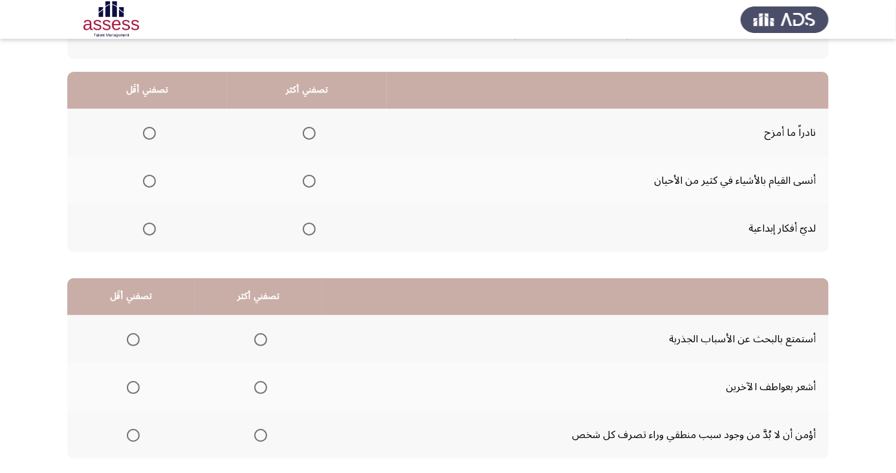
scroll to position [118, 0]
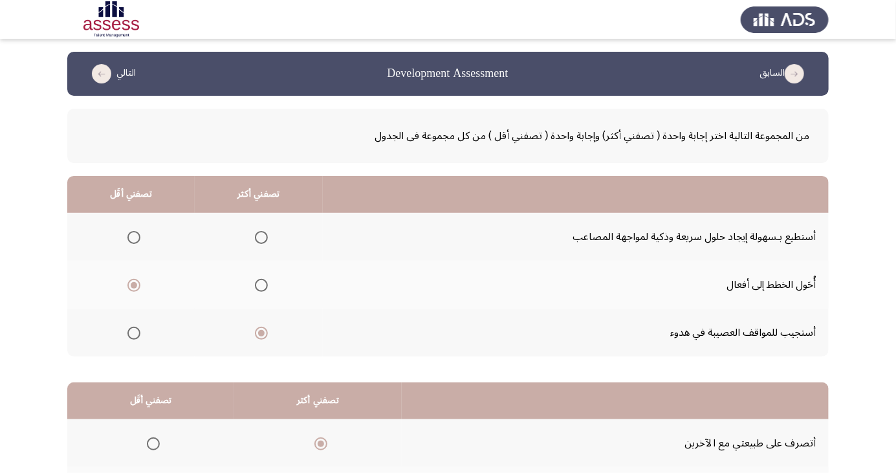
click at [447, 382] on th at bounding box center [615, 400] width 427 height 37
click at [448, 331] on div "من المجموعة التالية اختر إجابة واحدة ( تصفني أكثر) وإجابة واحدة ( تصفني أقل ) م…" at bounding box center [448, 342] width 762 height 493
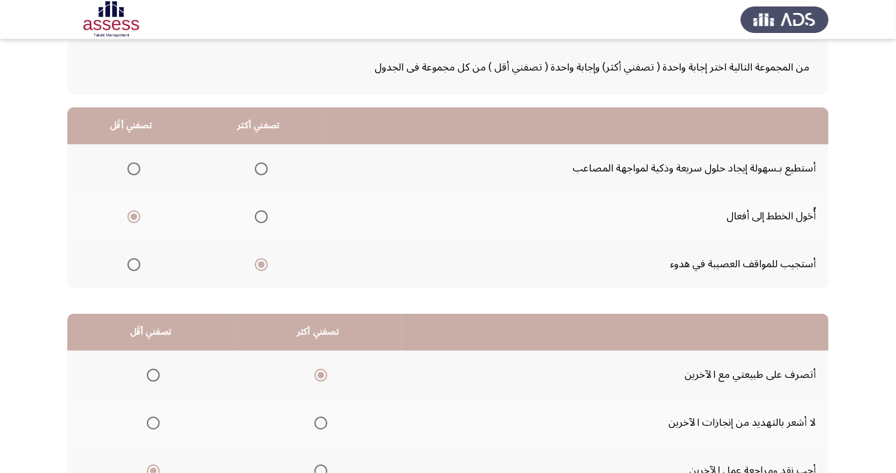
scroll to position [77, 0]
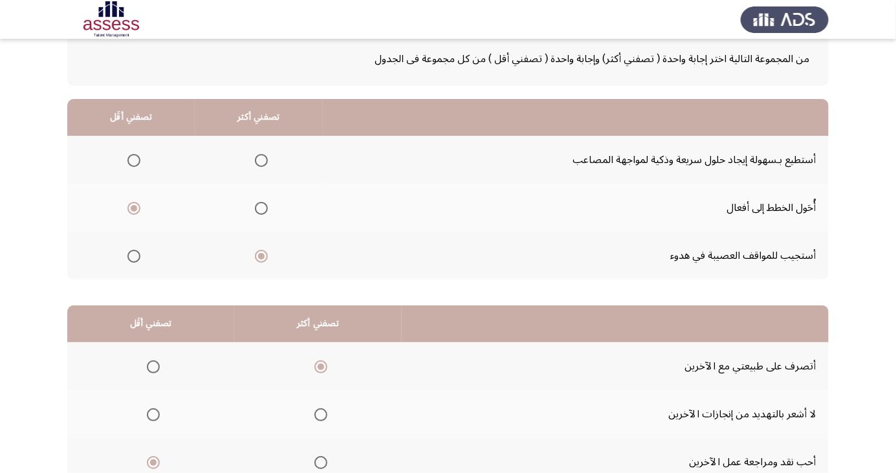
click at [153, 415] on span "Select an option" at bounding box center [153, 415] width 0 height 0
click at [153, 413] on input "Select an option" at bounding box center [153, 414] width 13 height 13
click at [258, 439] on th at bounding box center [318, 462] width 168 height 48
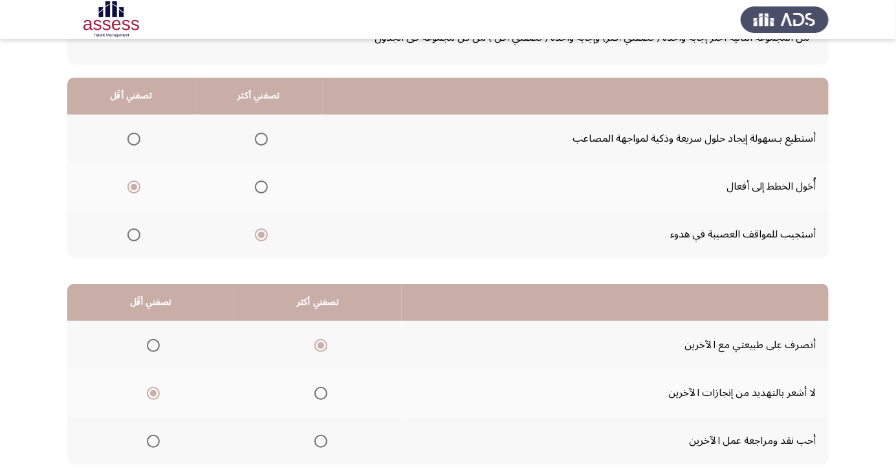
scroll to position [118, 0]
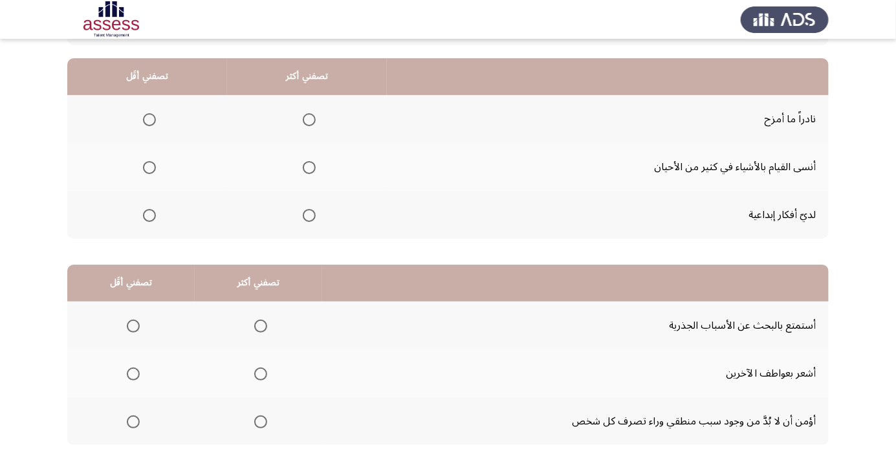
click at [309, 115] on span "Select an option" at bounding box center [309, 119] width 13 height 13
click at [309, 115] on input "Select an option" at bounding box center [309, 119] width 13 height 13
click at [149, 214] on span "Select an option" at bounding box center [149, 215] width 13 height 13
click at [149, 214] on input "Select an option" at bounding box center [149, 215] width 13 height 13
click at [149, 166] on span "Select an option" at bounding box center [149, 167] width 13 height 13
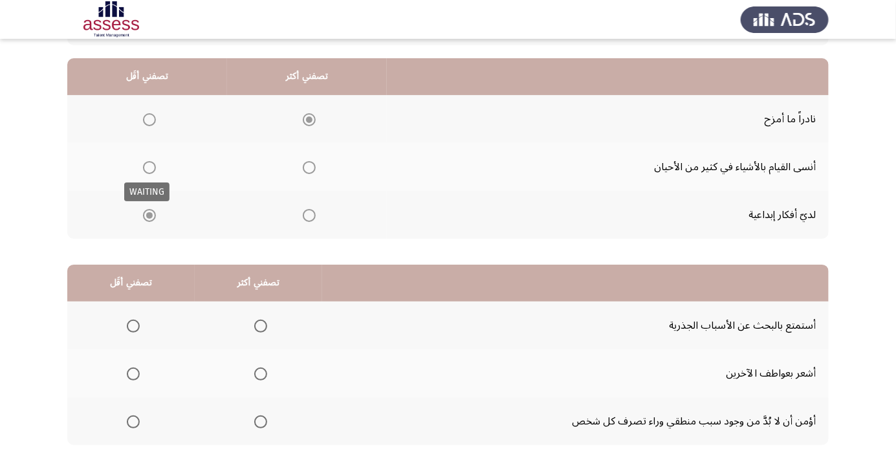
click at [149, 166] on span "Select an option" at bounding box center [149, 167] width 13 height 13
click at [564, 265] on th at bounding box center [575, 283] width 507 height 37
click at [564, 250] on div "من المجموعة التالية اختر إجابة واحدة ( تصفني أكثر) وإجابة واحدة ( تصفني أقل ) م…" at bounding box center [448, 224] width 762 height 493
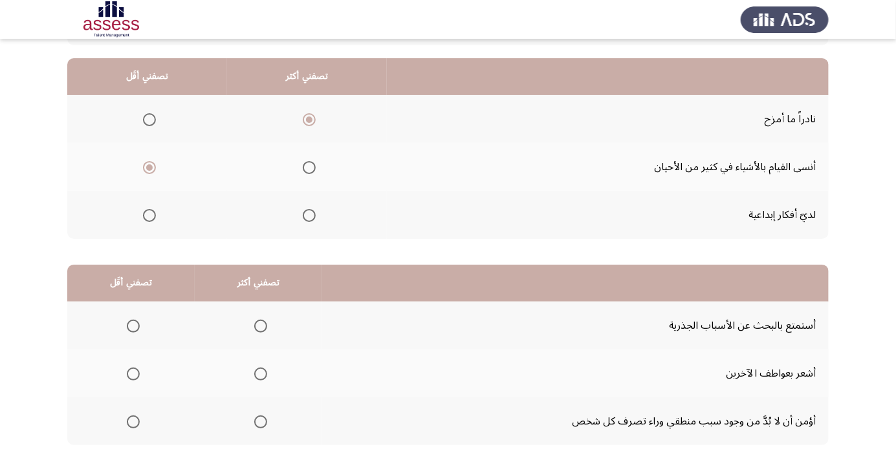
click at [564, 237] on td "لديّ أفكار إبداعية" at bounding box center [608, 215] width 442 height 48
click at [565, 221] on td "لديّ أفكار إبداعية" at bounding box center [608, 215] width 442 height 48
click at [565, 206] on td "لديّ أفكار إبداعية" at bounding box center [608, 215] width 442 height 48
click at [570, 193] on td "لديّ أفكار إبداعية" at bounding box center [608, 215] width 442 height 48
click at [571, 180] on td "أنسى القيام بالأشياء في كثير من الأحيان" at bounding box center [608, 167] width 442 height 48
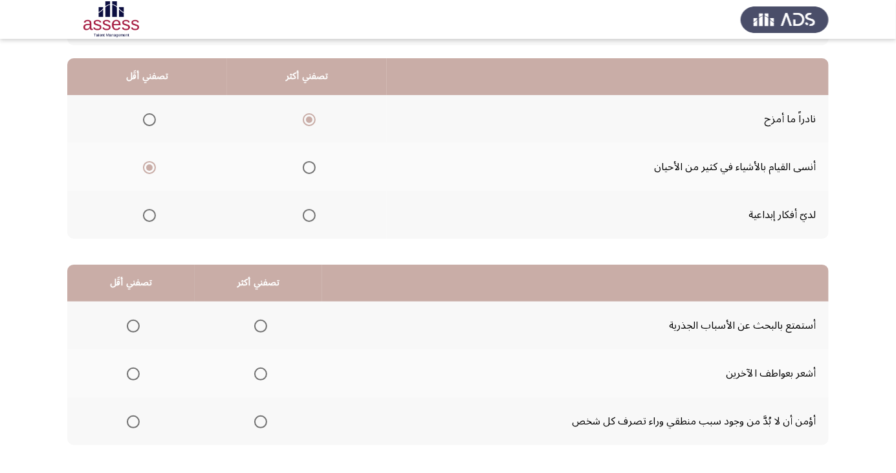
click at [136, 373] on span "Select an option" at bounding box center [133, 373] width 13 height 13
click at [136, 373] on input "Select an option" at bounding box center [133, 373] width 13 height 13
click at [259, 424] on span "Select an option" at bounding box center [260, 421] width 13 height 13
click at [259, 424] on input "Select an option" at bounding box center [260, 421] width 13 height 13
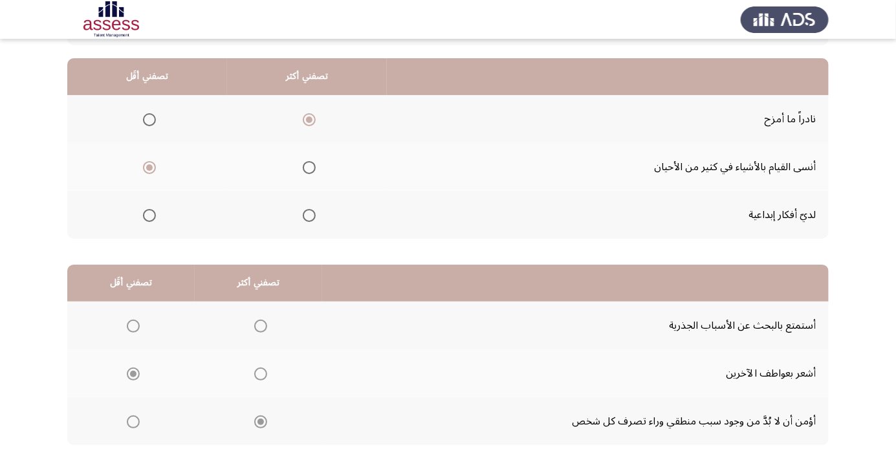
scroll to position [0, 0]
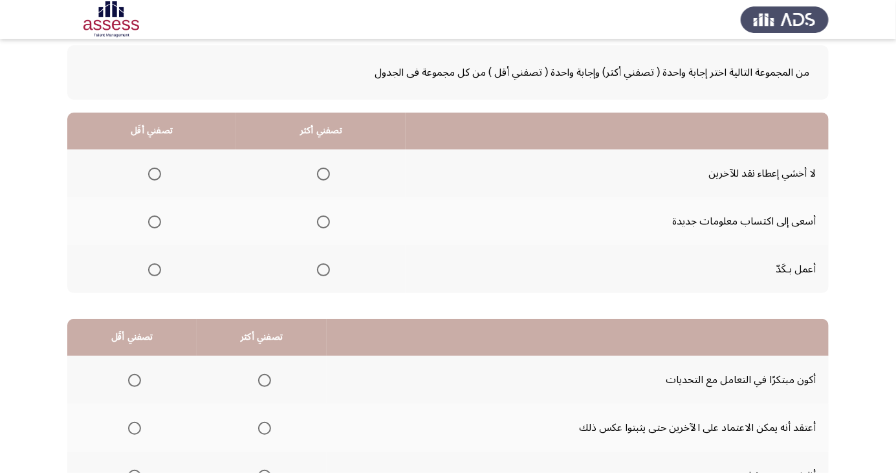
click at [595, 208] on td "أسعى إلى اكتساب معلومات جديدة" at bounding box center [617, 221] width 423 height 48
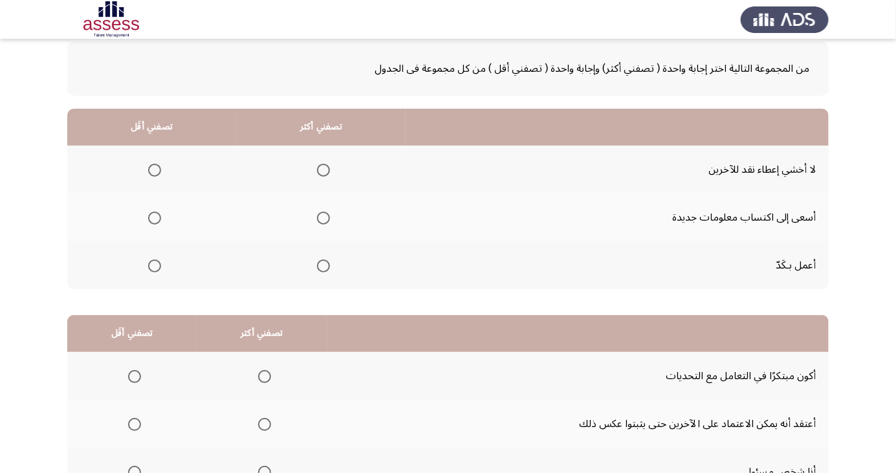
scroll to position [118, 0]
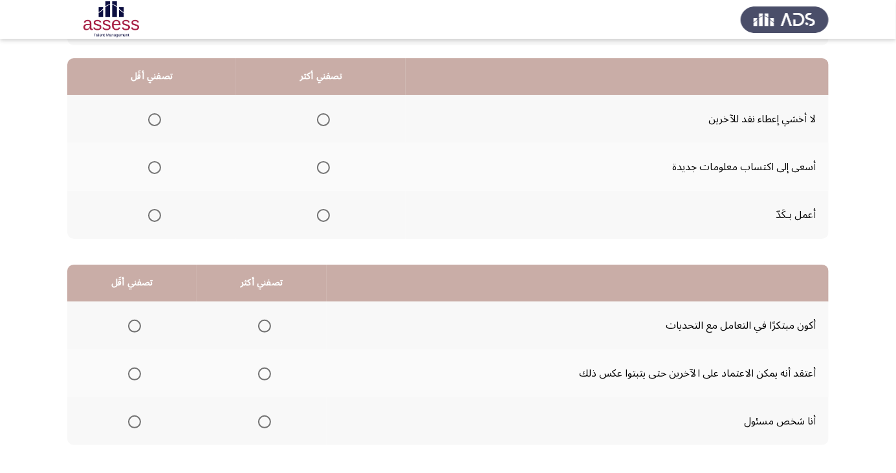
click at [624, 213] on td "أعمل بـكَدّ" at bounding box center [617, 215] width 423 height 48
click at [324, 120] on span "Select an option" at bounding box center [324, 120] width 0 height 0
click at [322, 119] on input "Select an option" at bounding box center [323, 119] width 13 height 13
click at [157, 163] on span "Select an option" at bounding box center [154, 167] width 13 height 13
click at [157, 163] on input "Select an option" at bounding box center [154, 167] width 13 height 13
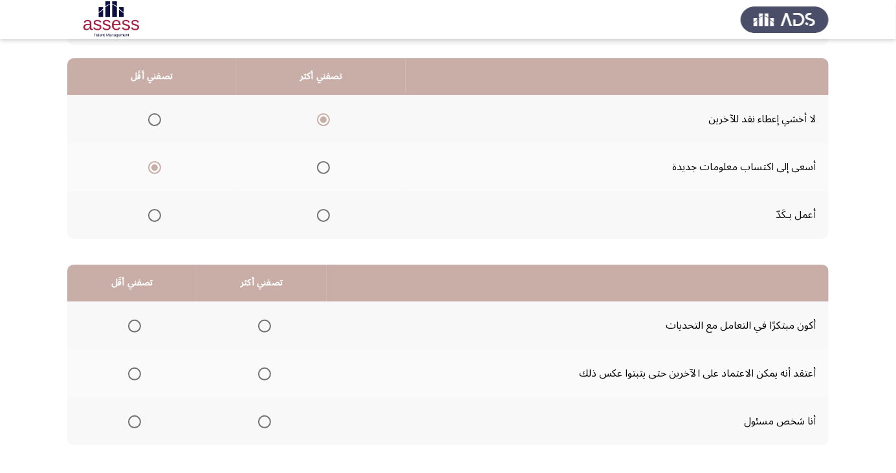
click at [265, 419] on span "Select an option" at bounding box center [264, 421] width 13 height 13
click at [265, 419] on input "Select an option" at bounding box center [264, 421] width 13 height 13
click at [137, 368] on span "Select an option" at bounding box center [134, 373] width 13 height 13
click at [137, 368] on input "Select an option" at bounding box center [134, 373] width 13 height 13
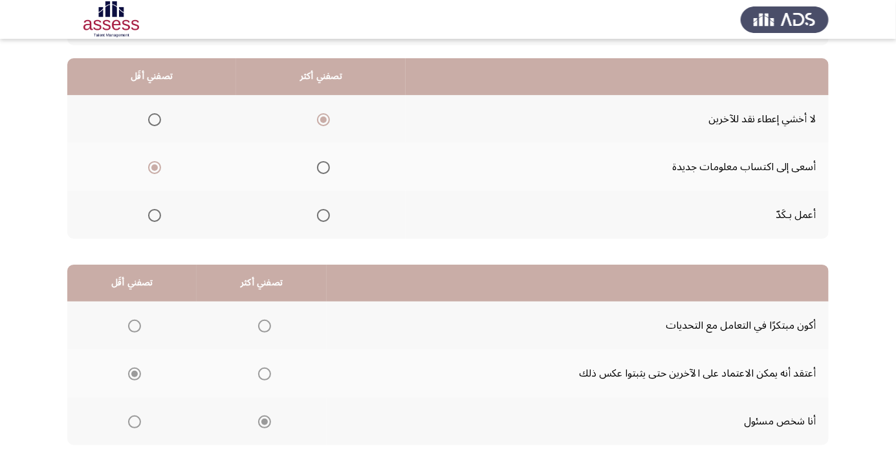
scroll to position [0, 0]
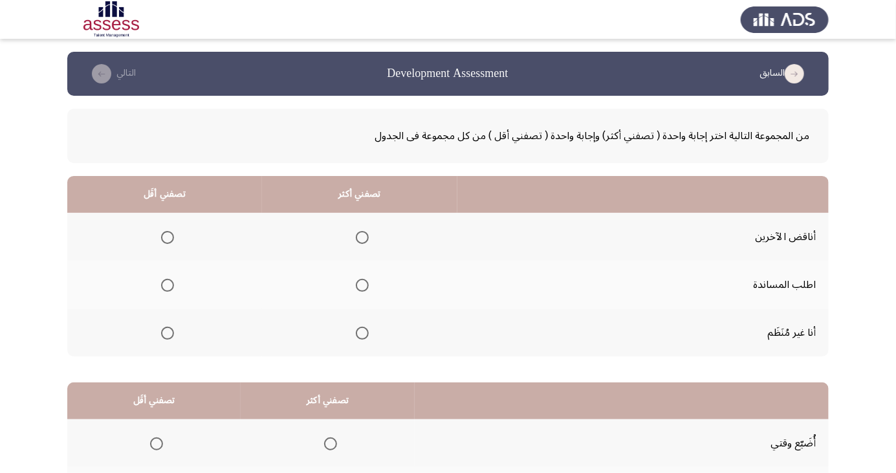
click at [162, 334] on span "Select an option" at bounding box center [167, 333] width 13 height 13
click at [162, 334] on input "Select an option" at bounding box center [167, 333] width 13 height 13
click at [362, 285] on span "Select an option" at bounding box center [362, 285] width 0 height 0
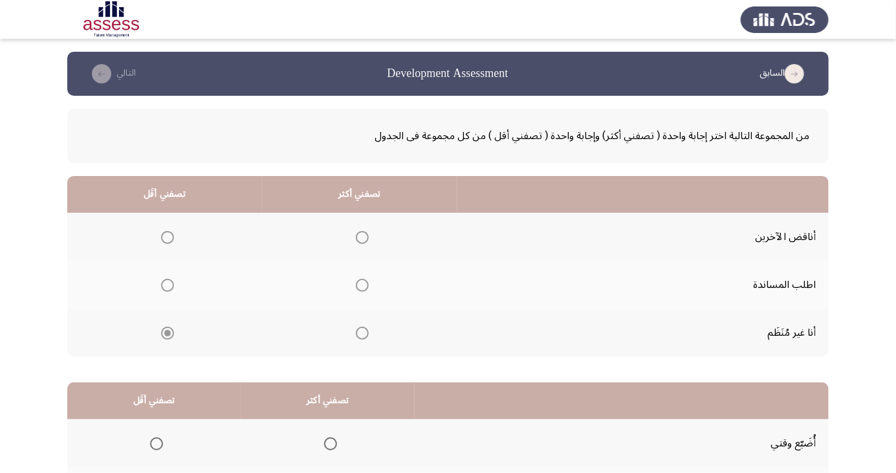
click at [356, 281] on span "Select an option" at bounding box center [362, 285] width 13 height 13
click at [362, 285] on span "Select an option" at bounding box center [362, 285] width 0 height 0
click at [360, 279] on span "Select an option" at bounding box center [362, 285] width 13 height 13
click at [362, 285] on span "Select an option" at bounding box center [362, 285] width 0 height 0
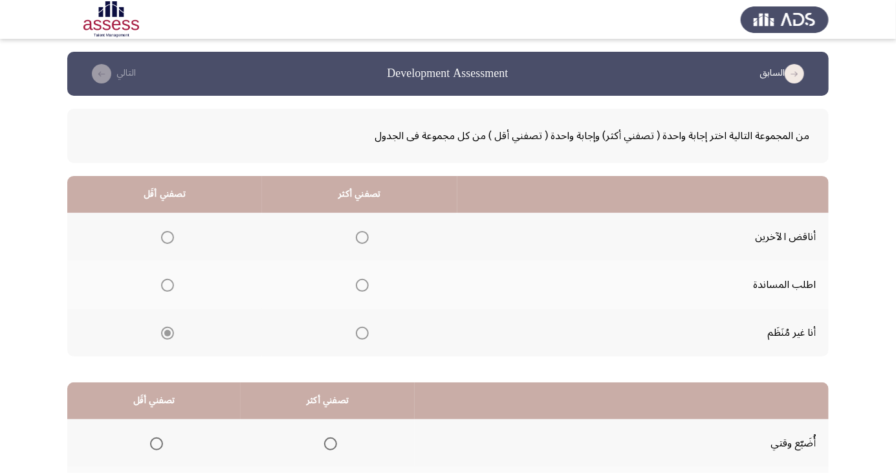
click at [362, 285] on span "Select an option" at bounding box center [362, 285] width 0 height 0
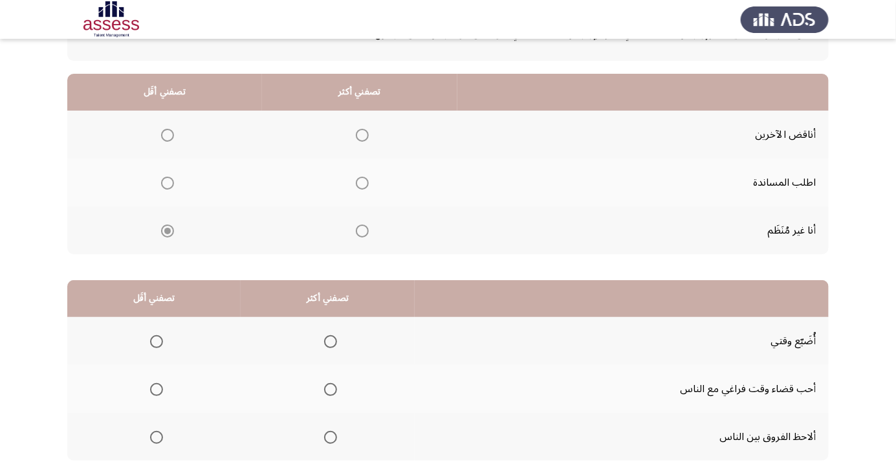
scroll to position [105, 0]
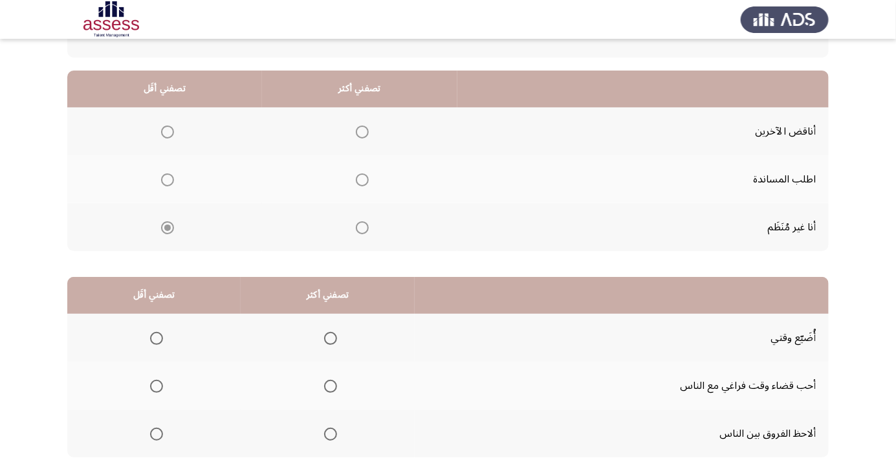
click at [363, 226] on span "Select an option" at bounding box center [362, 227] width 13 height 13
click at [362, 180] on span "Select an option" at bounding box center [362, 180] width 0 height 0
click at [364, 177] on span "Select an option" at bounding box center [362, 179] width 13 height 13
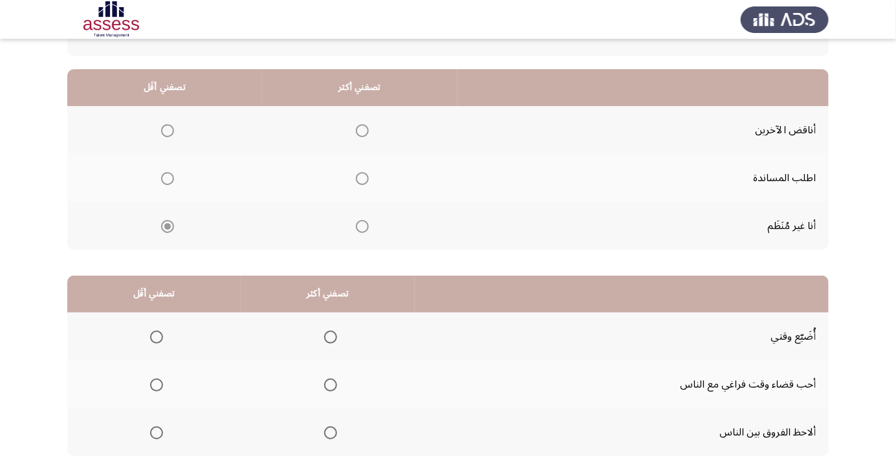
scroll to position [118, 0]
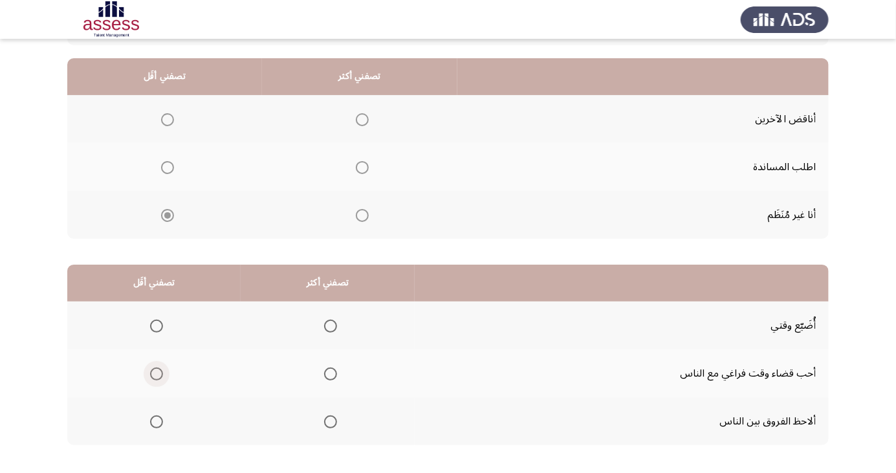
click at [155, 373] on span "Select an option" at bounding box center [156, 373] width 13 height 13
click at [155, 373] on input "Select an option" at bounding box center [156, 373] width 13 height 13
click at [331, 422] on span "Select an option" at bounding box center [331, 422] width 0 height 0
click at [362, 168] on span "Select an option" at bounding box center [362, 168] width 0 height 0
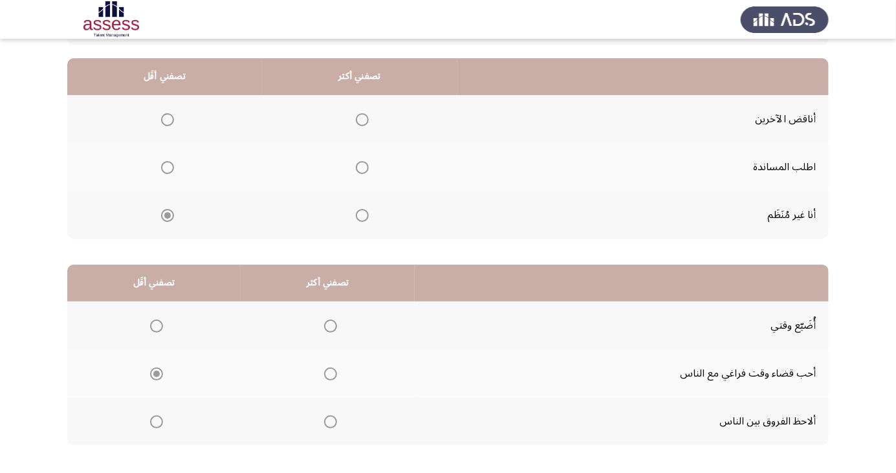
click at [362, 120] on span "Select an option" at bounding box center [362, 120] width 0 height 0
click at [360, 170] on span "Select an option" at bounding box center [362, 167] width 13 height 13
click at [362, 215] on span "Select an option" at bounding box center [362, 215] width 0 height 0
click at [362, 168] on span "Select an option" at bounding box center [362, 168] width 0 height 0
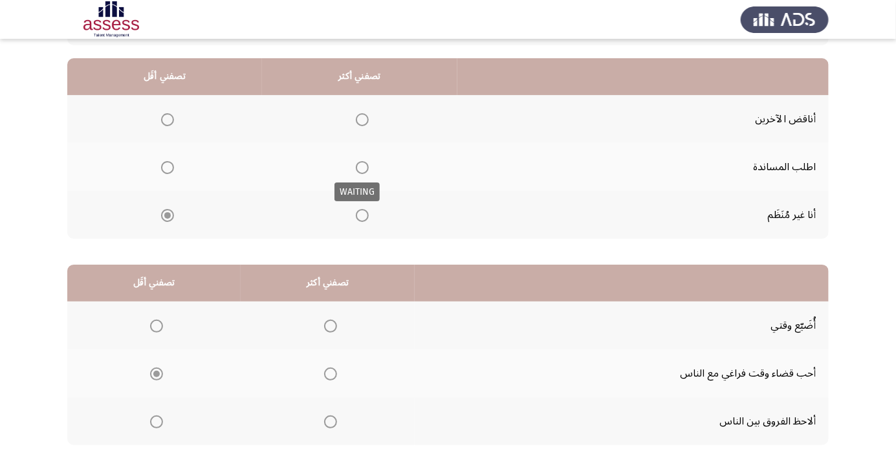
scroll to position [0, 0]
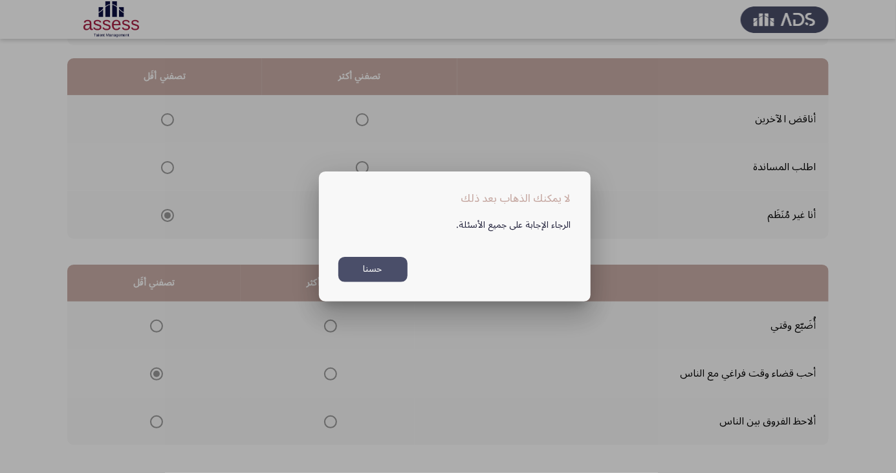
click at [382, 282] on button "حسنا" at bounding box center [372, 269] width 69 height 25
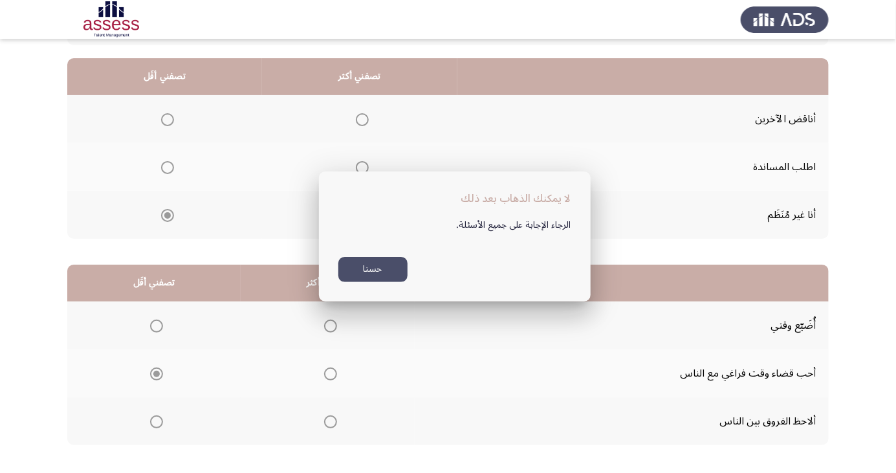
scroll to position [118, 0]
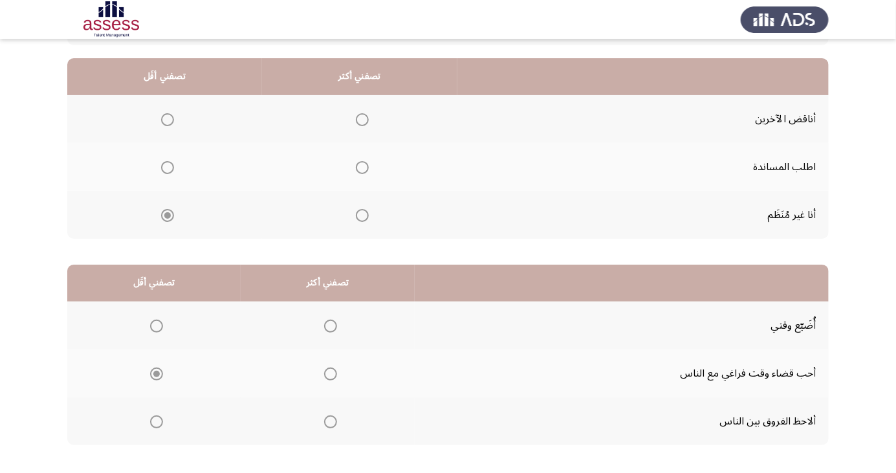
click at [362, 168] on span "Select an option" at bounding box center [362, 168] width 0 height 0
click at [364, 161] on span "Select an option" at bounding box center [362, 167] width 13 height 13
click at [362, 168] on span "Select an option" at bounding box center [362, 168] width 0 height 0
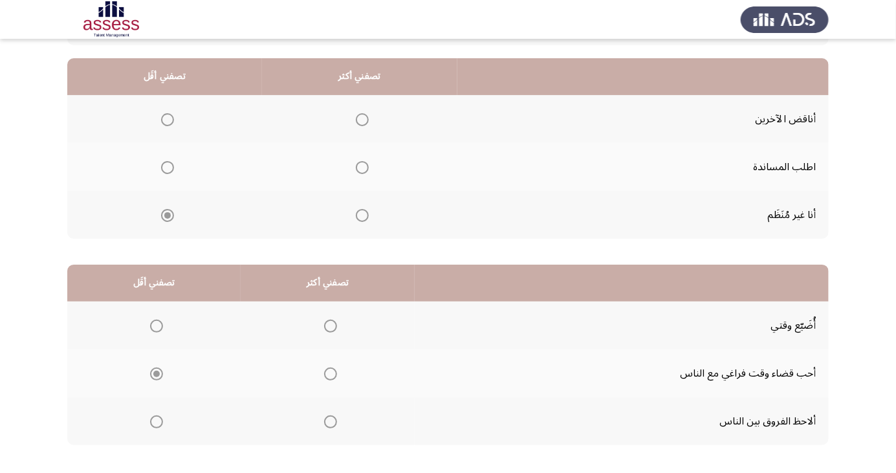
click at [362, 168] on span "Select an option" at bounding box center [362, 168] width 0 height 0
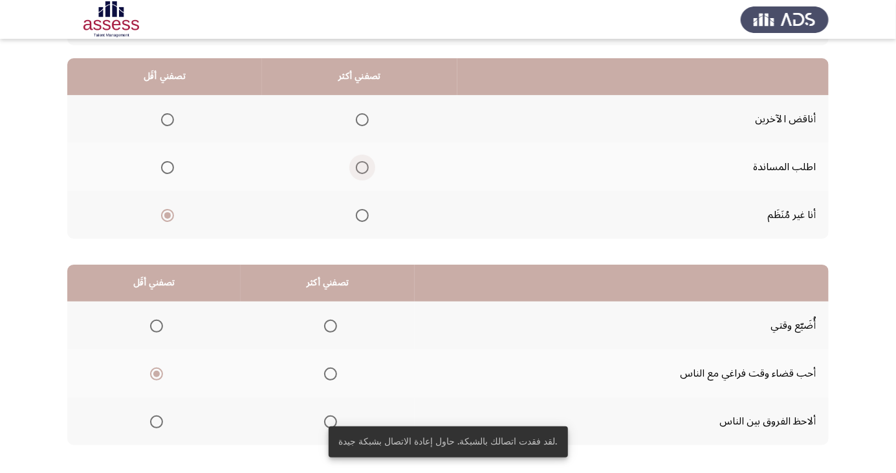
click at [360, 171] on span "Select an option" at bounding box center [362, 167] width 13 height 13
click at [360, 171] on input "Select an option" at bounding box center [362, 167] width 13 height 13
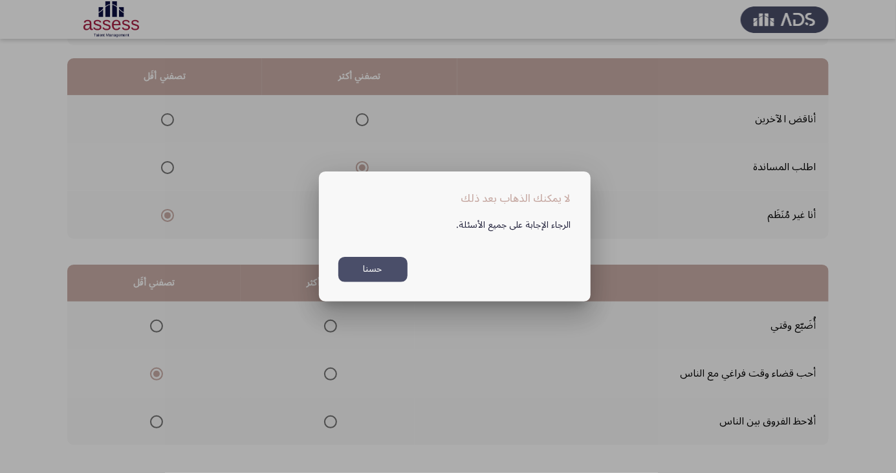
click at [381, 282] on button "حسنا" at bounding box center [372, 269] width 69 height 25
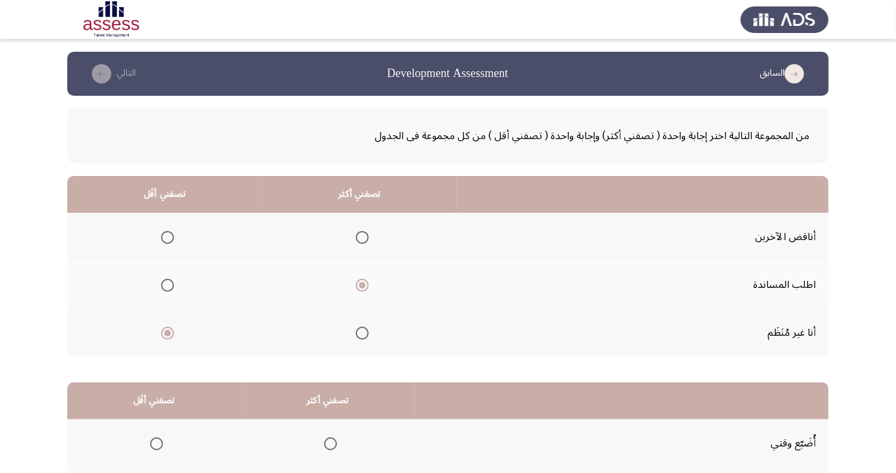
scroll to position [118, 0]
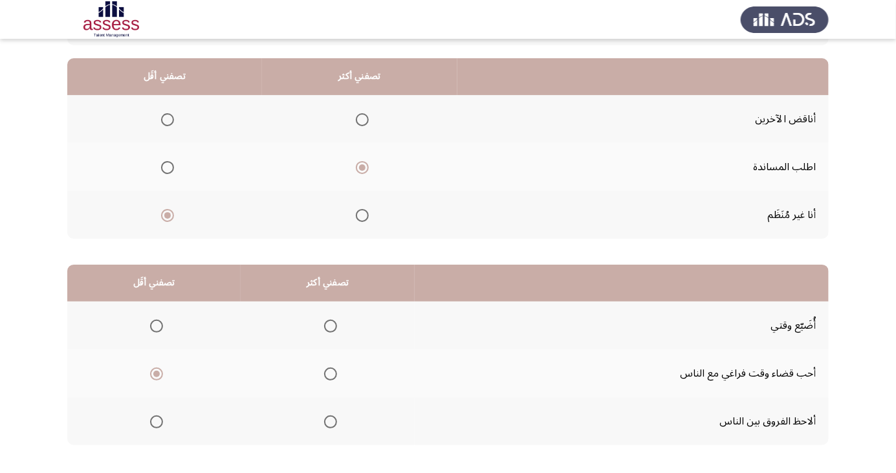
click at [331, 422] on span "Select an option" at bounding box center [331, 422] width 0 height 0
click at [329, 421] on input "Select an option" at bounding box center [330, 421] width 13 height 13
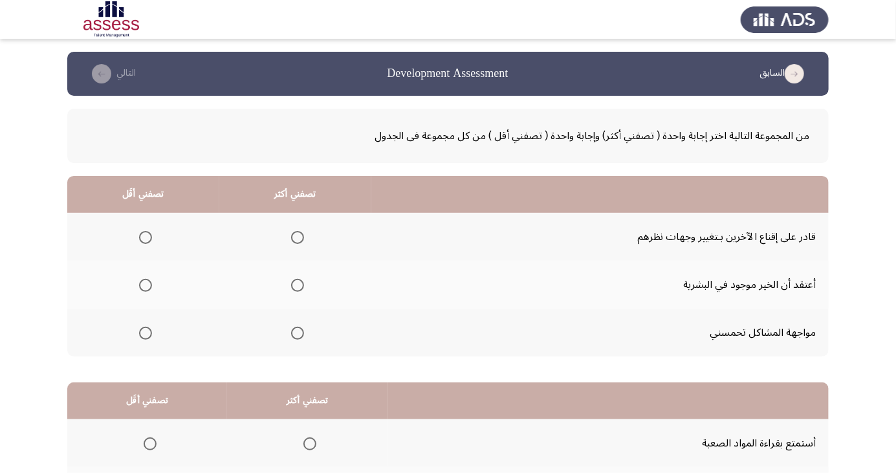
click at [135, 242] on label "Select an option" at bounding box center [143, 237] width 18 height 13
click at [139, 242] on input "Select an option" at bounding box center [145, 237] width 13 height 13
click at [298, 333] on span "Select an option" at bounding box center [298, 333] width 0 height 0
click at [294, 332] on input "Select an option" at bounding box center [297, 333] width 13 height 13
click at [296, 335] on span "Select an option" at bounding box center [297, 333] width 6 height 6
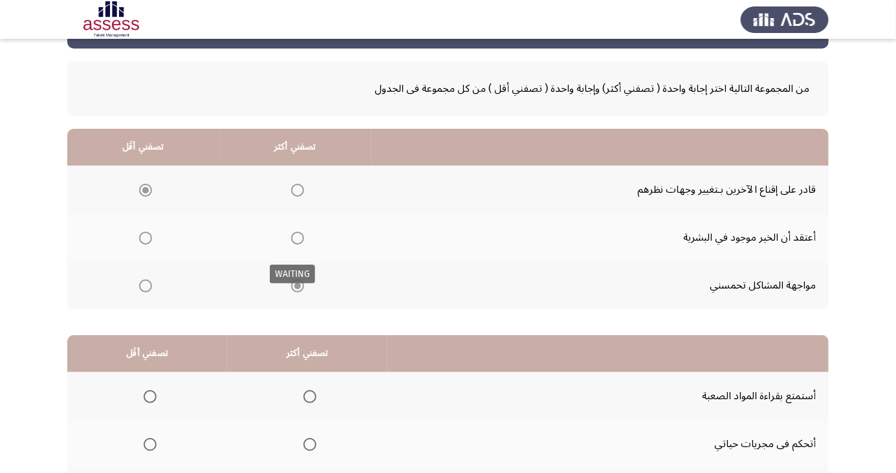
scroll to position [118, 0]
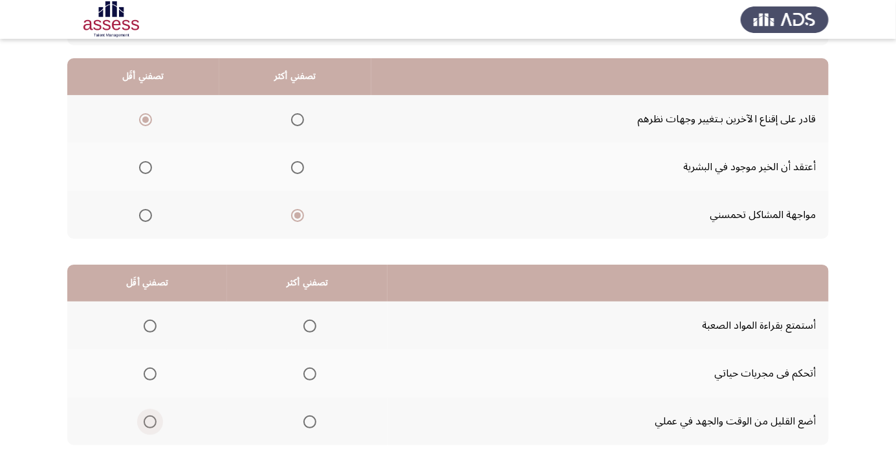
click at [153, 423] on span "Select an option" at bounding box center [150, 421] width 13 height 13
click at [153, 423] on input "Select an option" at bounding box center [150, 421] width 13 height 13
click at [310, 374] on span "Select an option" at bounding box center [310, 374] width 0 height 0
click at [309, 373] on input "Select an option" at bounding box center [309, 373] width 13 height 13
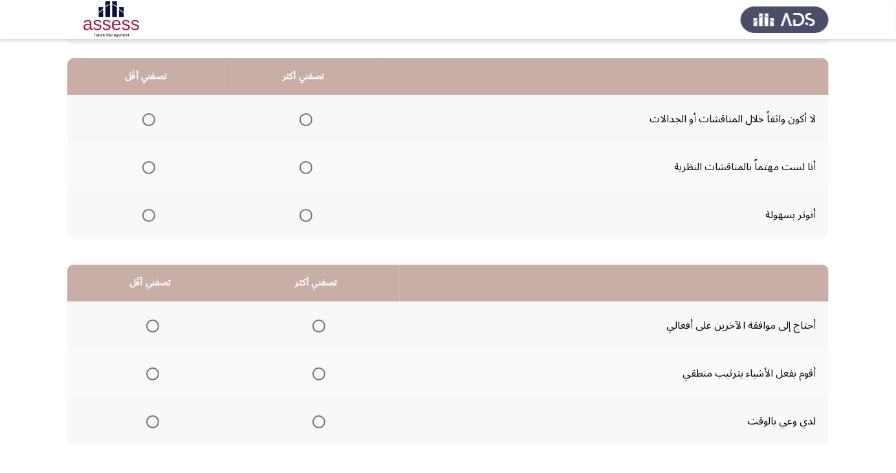
click at [149, 215] on span "Select an option" at bounding box center [149, 215] width 0 height 0
click at [148, 214] on input "Select an option" at bounding box center [148, 215] width 13 height 13
click at [307, 114] on span "Select an option" at bounding box center [306, 119] width 13 height 13
click at [307, 114] on input "Select an option" at bounding box center [306, 119] width 13 height 13
click at [595, 139] on td "لا أكون واثقاً خلال المناقشات أو الجدالات" at bounding box center [605, 119] width 446 height 48
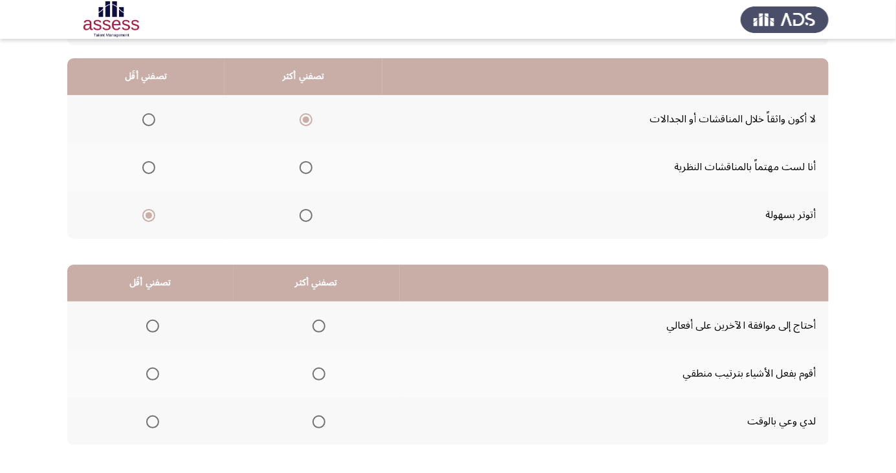
click at [598, 124] on td "لا أكون واثقاً خلال المناقشات أو الجدالات" at bounding box center [605, 119] width 446 height 48
click at [600, 110] on td "لا أكون واثقاً خلال المناقشات أو الجدالات" at bounding box center [605, 119] width 446 height 48
click at [600, 98] on td "لا أكون واثقاً خلال المناقشات أو الجدالات" at bounding box center [605, 119] width 446 height 48
click at [317, 373] on span "Select an option" at bounding box center [319, 373] width 13 height 13
click at [317, 373] on input "Select an option" at bounding box center [319, 373] width 13 height 13
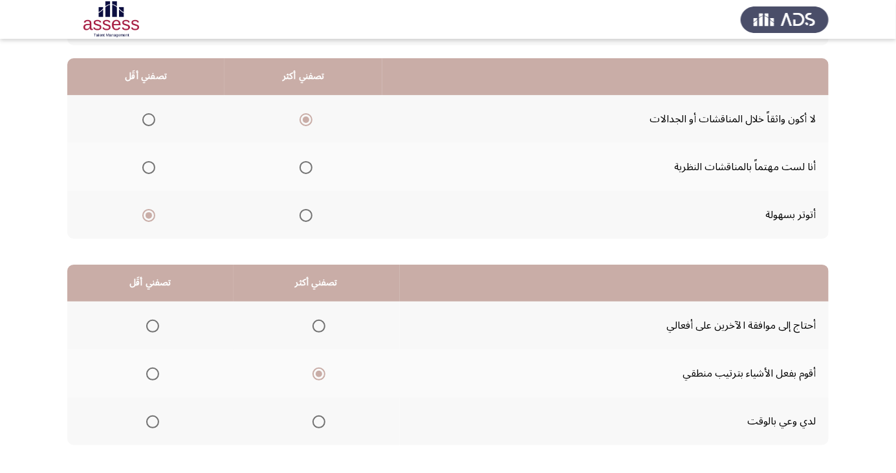
click at [152, 325] on span "Select an option" at bounding box center [152, 326] width 13 height 13
click at [152, 325] on input "Select an option" at bounding box center [152, 326] width 13 height 13
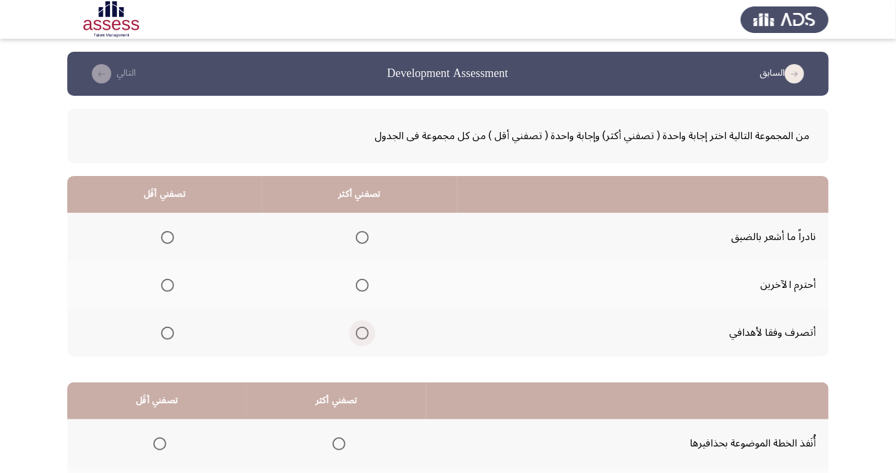
click at [363, 331] on span "Select an option" at bounding box center [362, 333] width 13 height 13
click at [363, 331] on input "Select an option" at bounding box center [362, 333] width 13 height 13
click at [168, 233] on span "Select an option" at bounding box center [167, 237] width 13 height 13
click at [168, 233] on input "Select an option" at bounding box center [167, 237] width 13 height 13
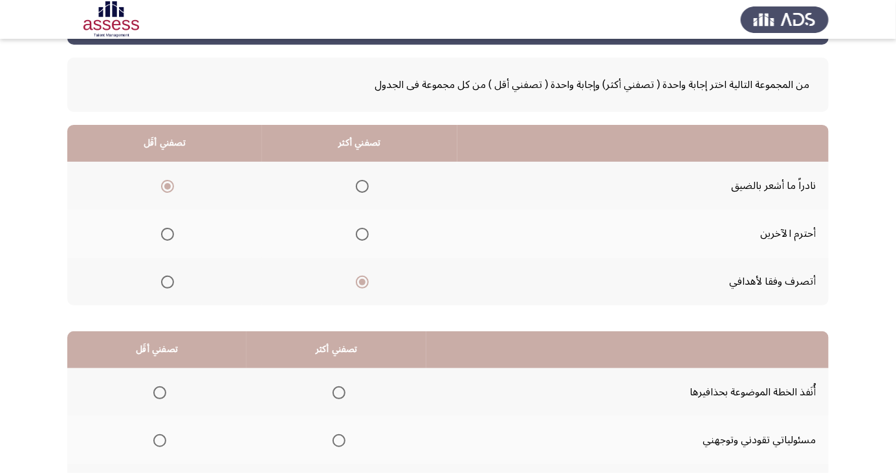
click at [496, 167] on td "نادراً ما أشعر بالضيق" at bounding box center [642, 186] width 371 height 48
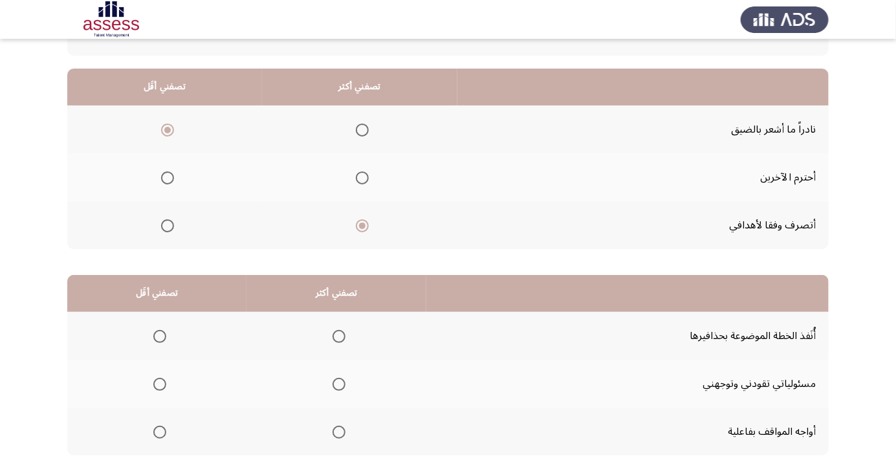
scroll to position [118, 0]
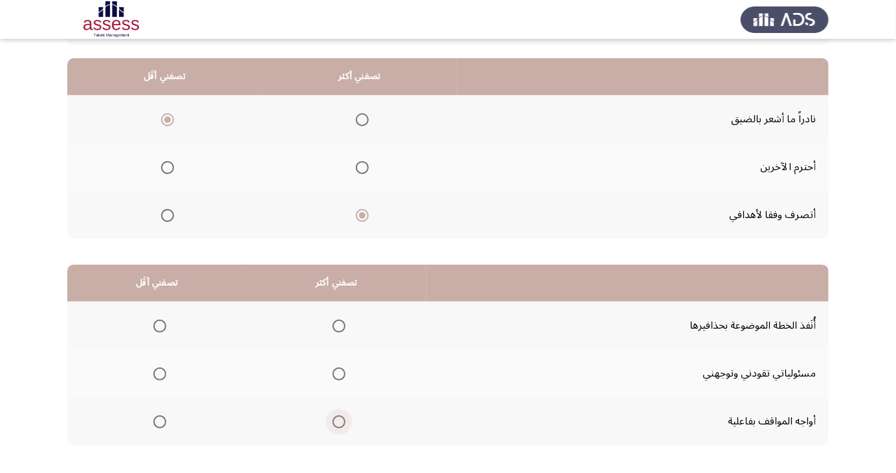
click at [336, 417] on span "Select an option" at bounding box center [339, 421] width 13 height 13
click at [336, 417] on input "Select an option" at bounding box center [339, 421] width 13 height 13
click at [153, 324] on span "Select an option" at bounding box center [159, 326] width 13 height 13
click at [153, 324] on input "Select an option" at bounding box center [159, 326] width 13 height 13
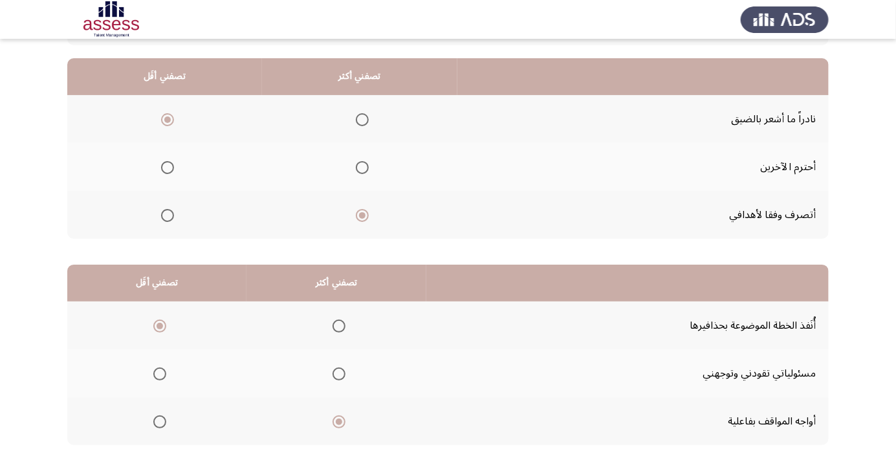
scroll to position [0, 0]
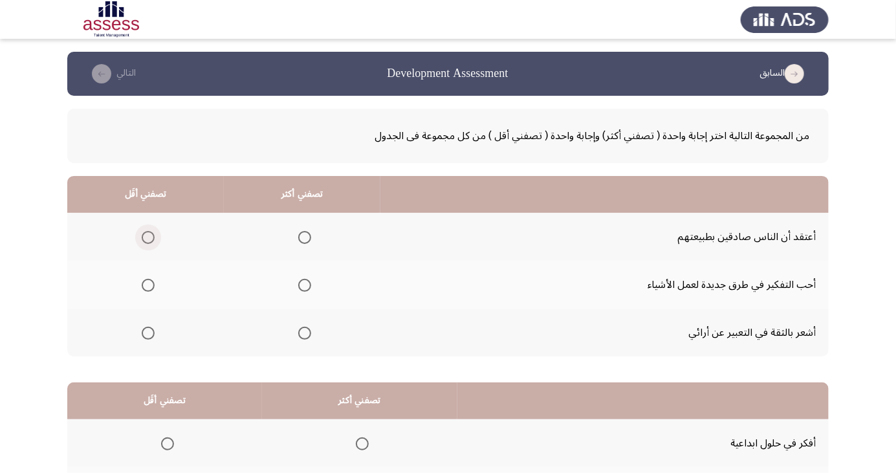
click at [147, 237] on span "Select an option" at bounding box center [148, 237] width 13 height 13
click at [147, 237] on input "Select an option" at bounding box center [148, 237] width 13 height 13
click at [298, 279] on span "Select an option" at bounding box center [304, 285] width 13 height 13
click at [298, 279] on input "Select an option" at bounding box center [304, 285] width 13 height 13
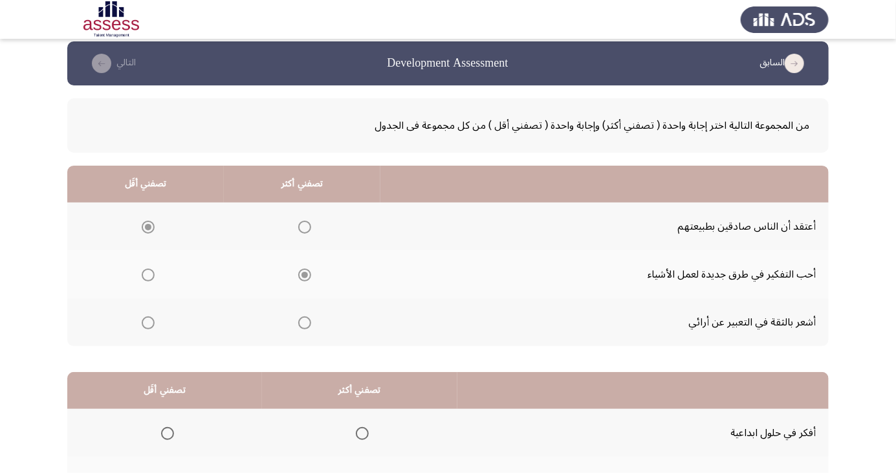
scroll to position [41, 0]
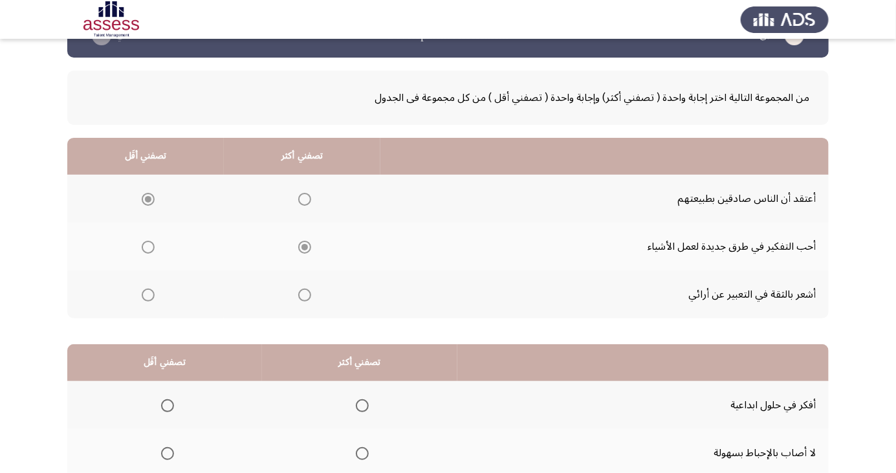
click at [435, 305] on td "أشعر بالثقة في التعبير عن أرائي" at bounding box center [604, 294] width 448 height 48
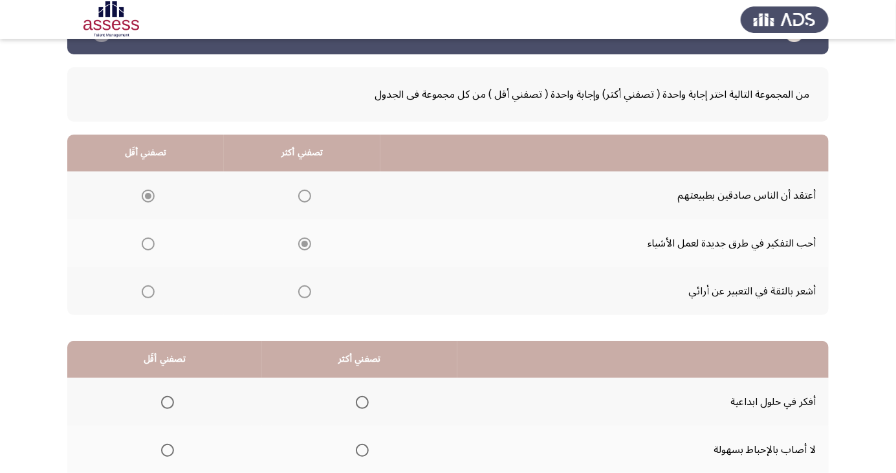
click at [430, 291] on td "أشعر بالثقة في التعبير عن أرائي" at bounding box center [604, 291] width 448 height 48
click at [362, 402] on span "Select an option" at bounding box center [362, 402] width 0 height 0
click at [359, 401] on input "Select an option" at bounding box center [362, 402] width 13 height 13
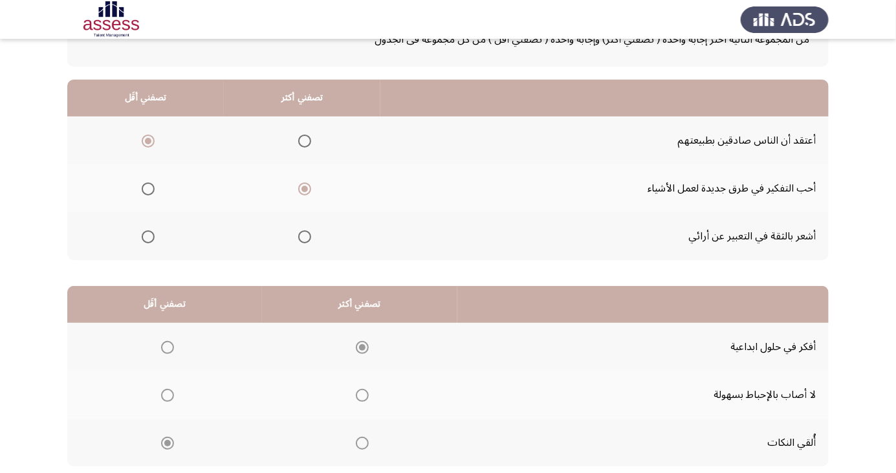
scroll to position [118, 0]
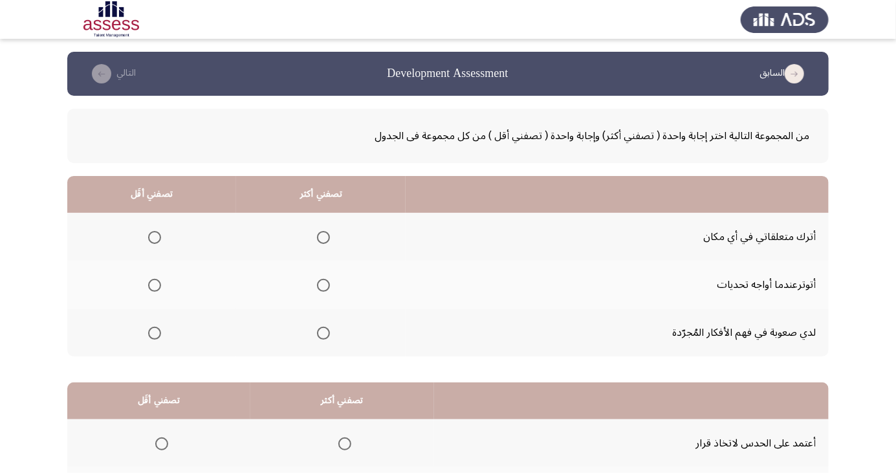
click at [155, 237] on span "Select an option" at bounding box center [155, 237] width 0 height 0
click at [154, 237] on input "Select an option" at bounding box center [154, 237] width 13 height 13
click at [323, 280] on span "Select an option" at bounding box center [323, 285] width 13 height 13
click at [323, 280] on input "Select an option" at bounding box center [323, 285] width 13 height 13
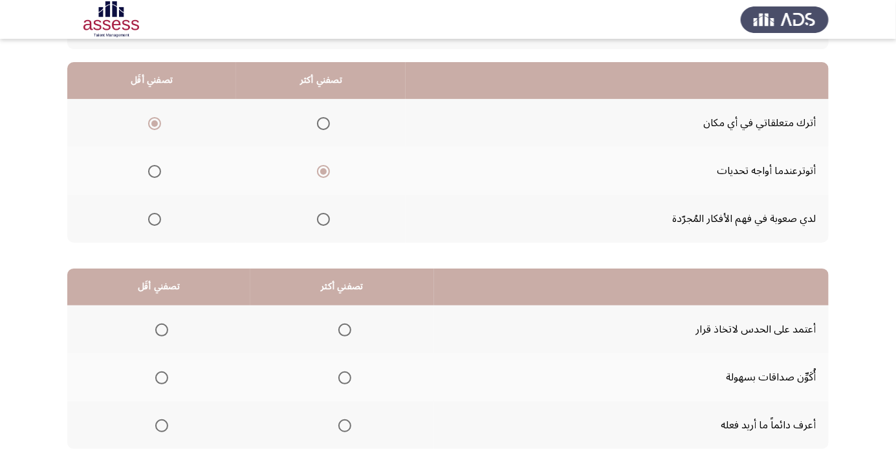
scroll to position [118, 0]
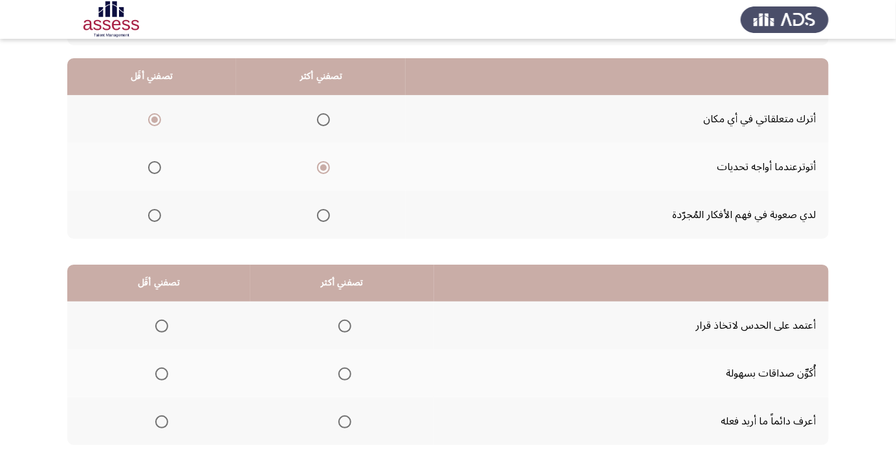
click at [164, 367] on span "Select an option" at bounding box center [161, 373] width 13 height 13
click at [164, 367] on input "Select an option" at bounding box center [161, 373] width 13 height 13
click at [345, 422] on span "Select an option" at bounding box center [345, 422] width 0 height 0
click at [344, 421] on input "Select an option" at bounding box center [344, 421] width 13 height 13
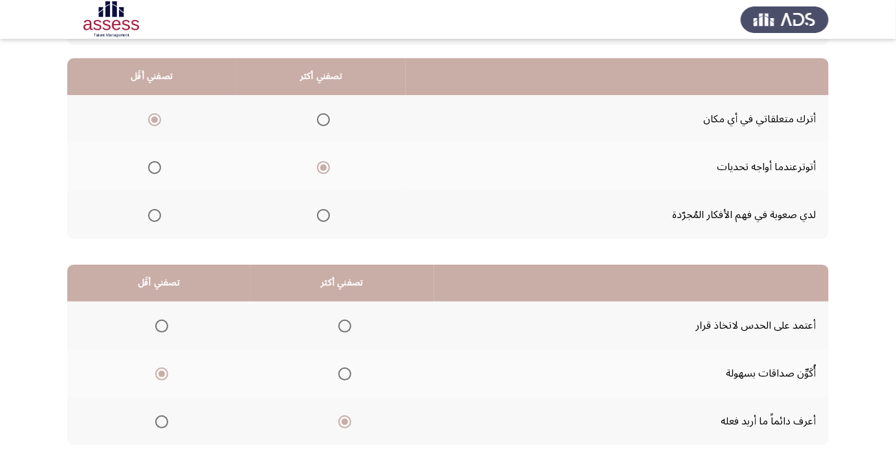
click at [162, 321] on span "Select an option" at bounding box center [161, 326] width 13 height 13
click at [162, 321] on input "Select an option" at bounding box center [161, 326] width 13 height 13
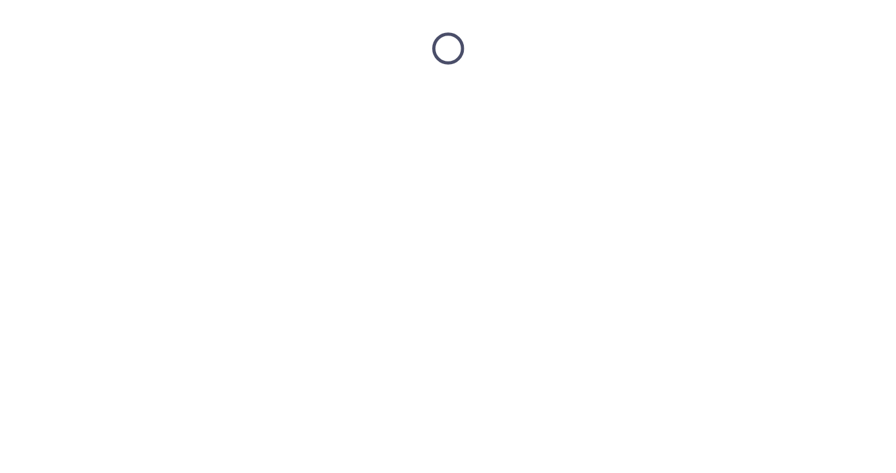
scroll to position [0, 0]
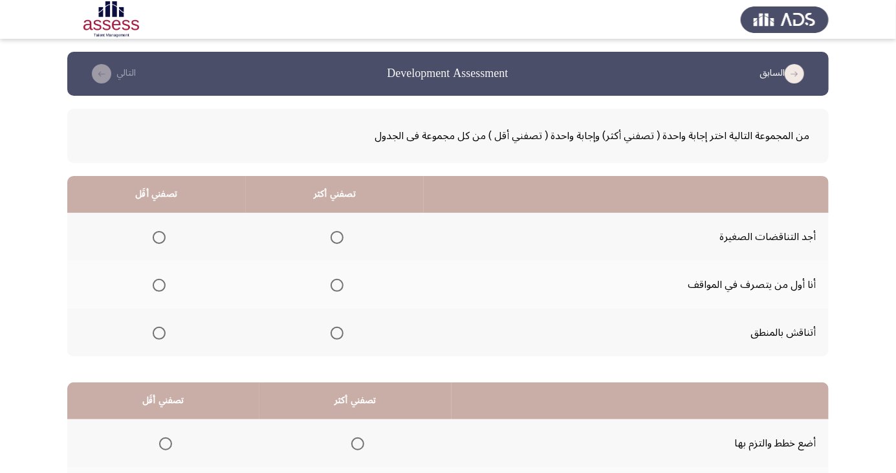
click at [471, 321] on td "أتناقش بالمنطق" at bounding box center [626, 333] width 405 height 48
click at [473, 307] on td "أنا أول من يتصرف في المواقف" at bounding box center [626, 285] width 405 height 48
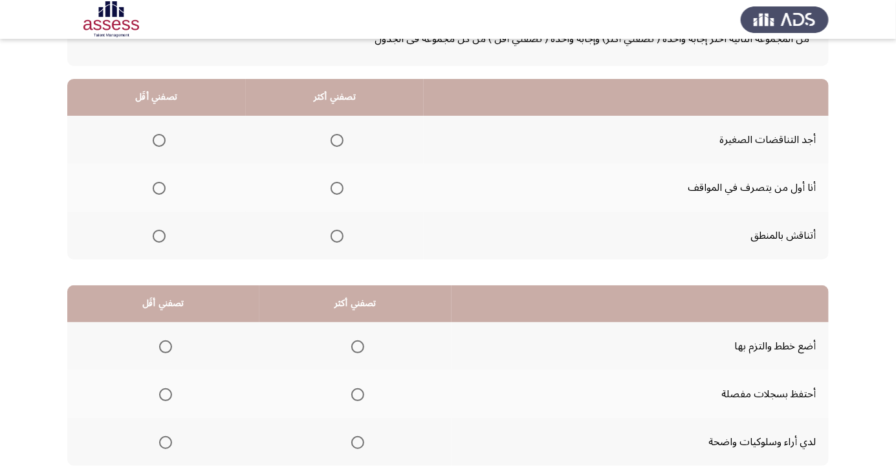
scroll to position [98, 0]
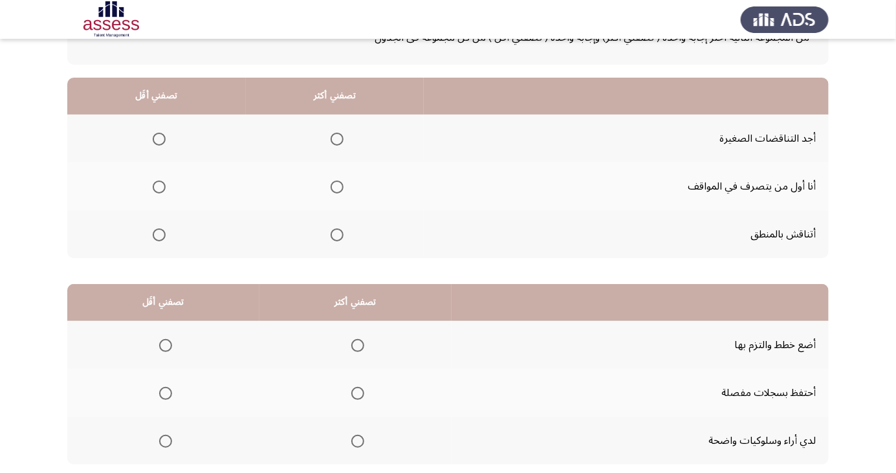
click at [158, 186] on span "Select an option" at bounding box center [159, 187] width 13 height 13
click at [158, 186] on input "Select an option" at bounding box center [159, 187] width 13 height 13
click at [337, 235] on span "Select an option" at bounding box center [337, 235] width 0 height 0
click at [336, 234] on input "Select an option" at bounding box center [337, 234] width 13 height 13
click at [166, 393] on span "Select an option" at bounding box center [166, 393] width 0 height 0
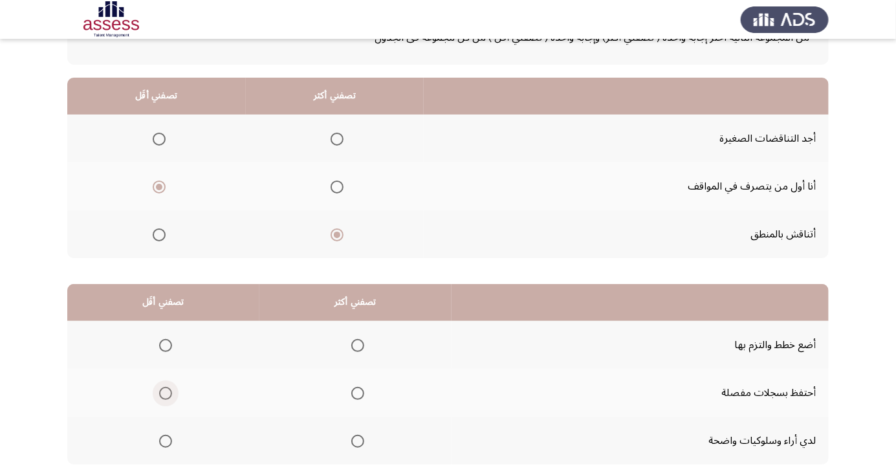
click at [165, 392] on input "Select an option" at bounding box center [165, 393] width 13 height 13
click at [355, 440] on span "Select an option" at bounding box center [357, 441] width 13 height 13
click at [355, 440] on input "Select an option" at bounding box center [357, 441] width 13 height 13
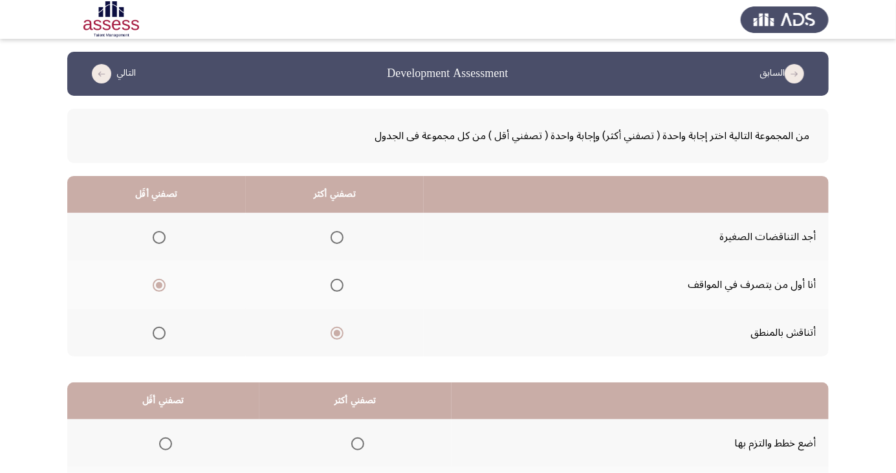
click at [108, 472] on html "السابق Development Assessment التالي من المجموعة التالية اختر إجابة واحدة ( تصف…" at bounding box center [448, 326] width 896 height 653
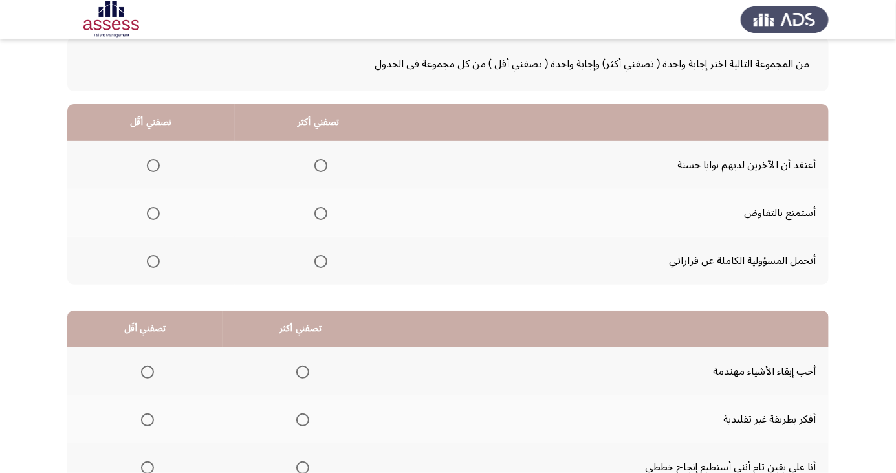
scroll to position [74, 0]
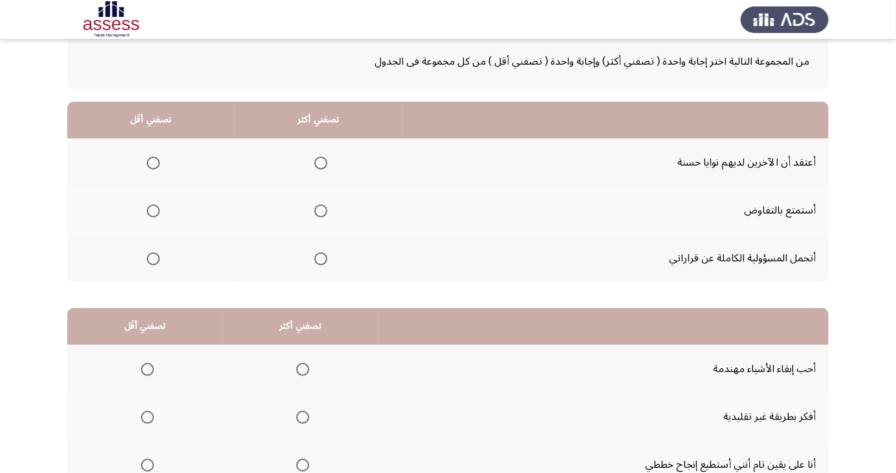
click at [321, 259] on span "Select an option" at bounding box center [321, 259] width 0 height 0
click at [320, 258] on input "Select an option" at bounding box center [320, 258] width 13 height 13
click at [153, 163] on span "Select an option" at bounding box center [153, 163] width 0 height 0
click at [153, 162] on input "Select an option" at bounding box center [153, 163] width 13 height 13
click at [400, 318] on th at bounding box center [603, 326] width 450 height 37
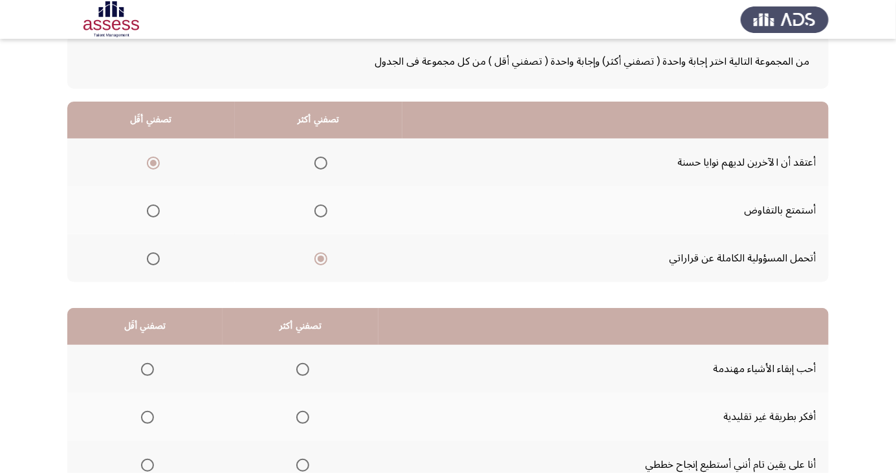
scroll to position [84, 0]
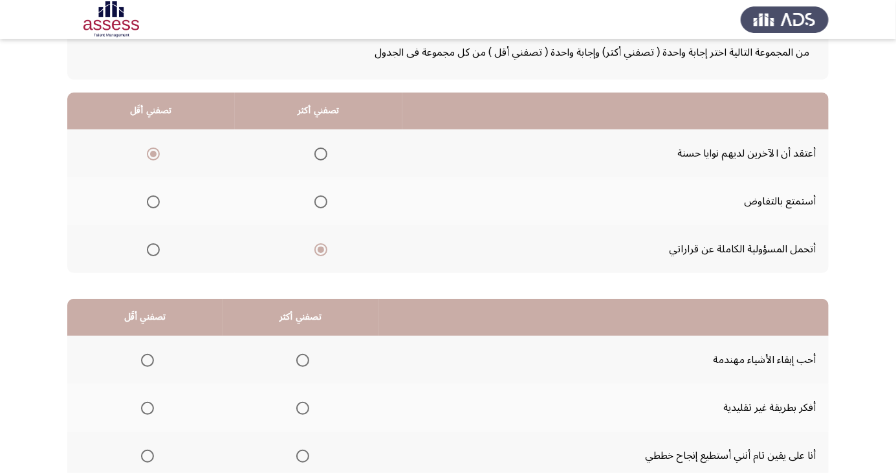
click at [399, 222] on th at bounding box center [319, 201] width 168 height 48
click at [400, 210] on th at bounding box center [319, 201] width 168 height 48
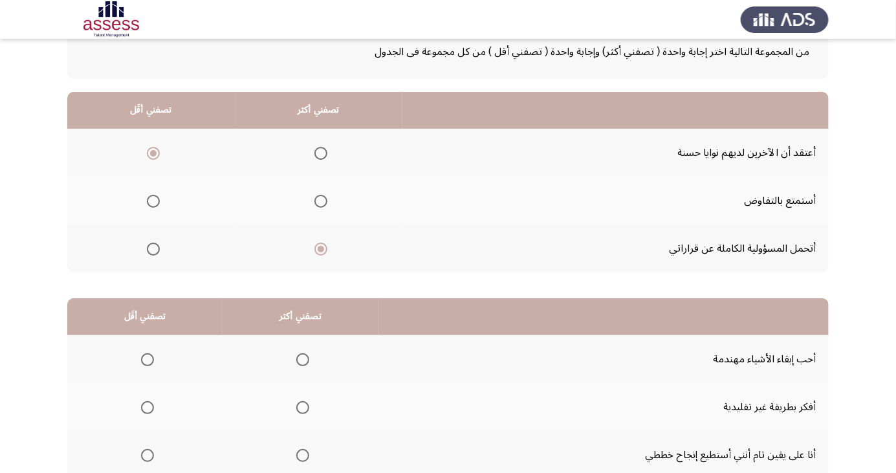
click at [153, 201] on span "Select an option" at bounding box center [153, 201] width 0 height 0
click at [153, 200] on input "Select an option" at bounding box center [153, 201] width 13 height 13
click at [302, 450] on span "Select an option" at bounding box center [302, 455] width 13 height 13
click at [302, 450] on input "Select an option" at bounding box center [302, 455] width 13 height 13
click at [146, 358] on span "Select an option" at bounding box center [147, 359] width 13 height 13
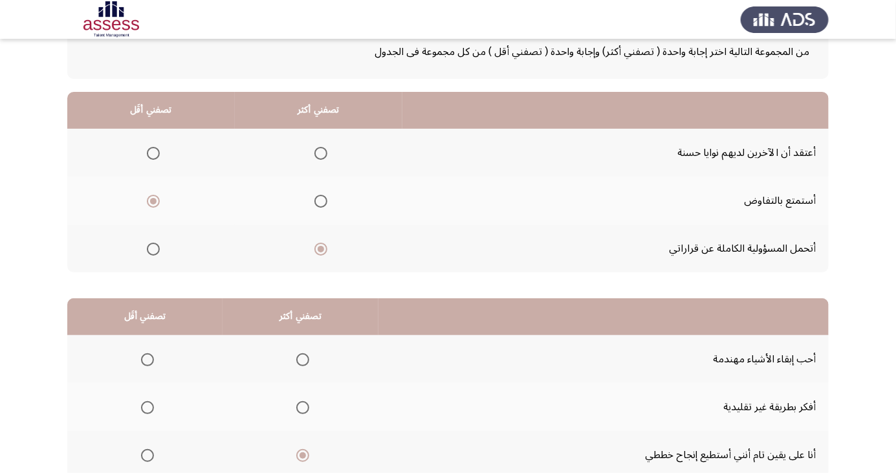
click at [146, 358] on input "Select an option" at bounding box center [147, 359] width 13 height 13
click at [111, 472] on html "السابق Development Assessment التالي من المجموعة التالية اختر إجابة واحدة ( تصف…" at bounding box center [448, 242] width 896 height 653
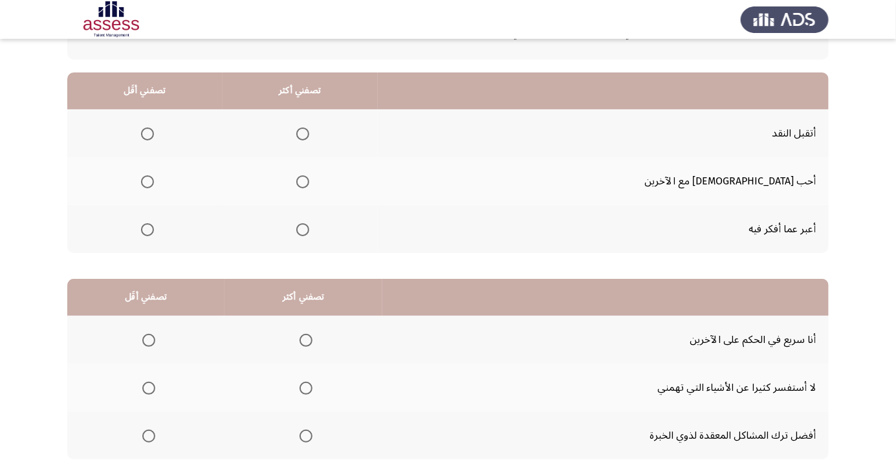
scroll to position [118, 0]
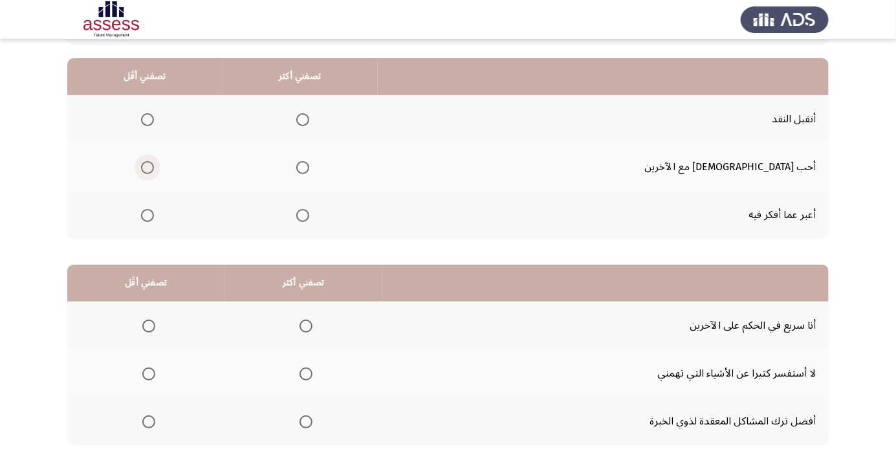
click at [154, 167] on span "Select an option" at bounding box center [147, 167] width 13 height 13
click at [154, 167] on input "Select an option" at bounding box center [147, 167] width 13 height 13
click at [303, 120] on span "Select an option" at bounding box center [303, 120] width 0 height 0
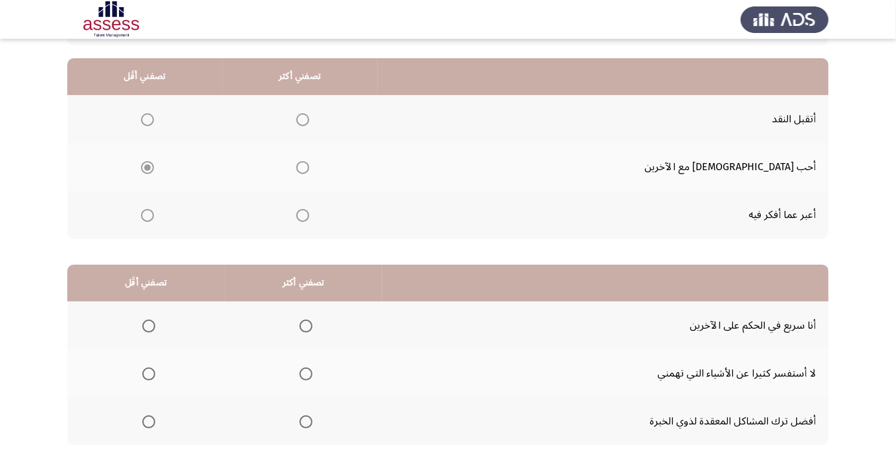
click at [303, 120] on span "Select an option" at bounding box center [303, 120] width 0 height 0
click at [309, 113] on span "Select an option" at bounding box center [302, 119] width 13 height 13
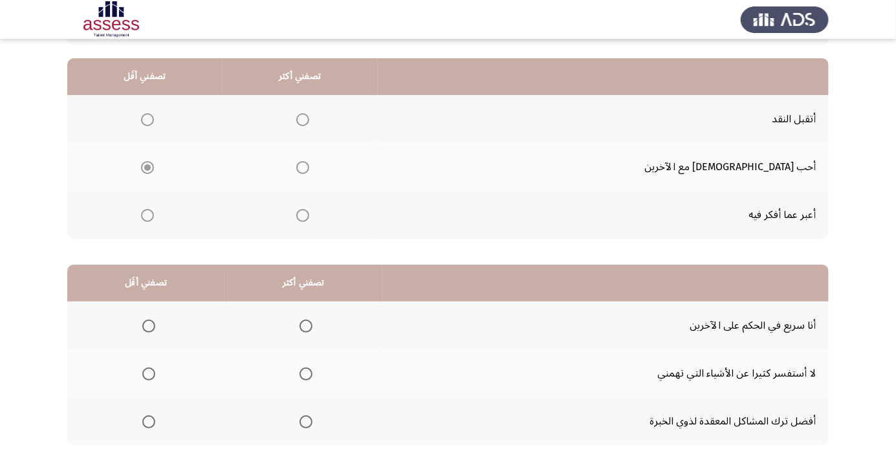
click at [309, 113] on span "Select an option" at bounding box center [302, 119] width 13 height 13
click at [303, 120] on span "Select an option" at bounding box center [303, 120] width 0 height 0
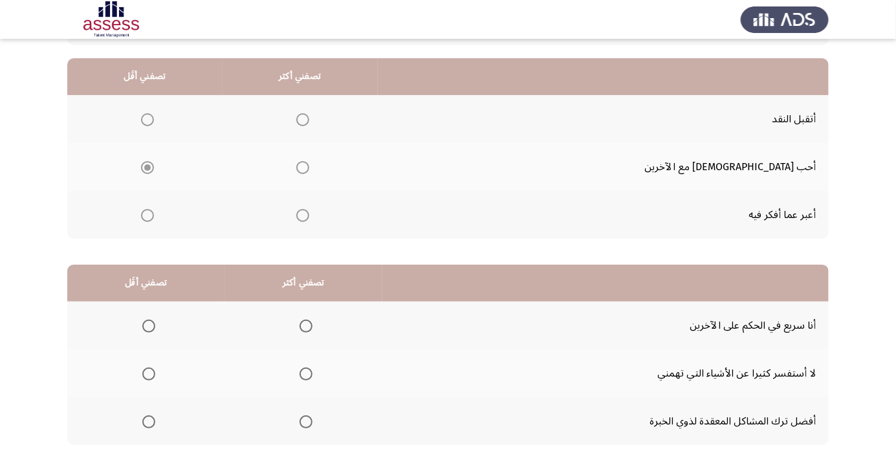
click at [309, 117] on span "Select an option" at bounding box center [302, 119] width 13 height 13
click at [309, 117] on input "Select an option" at bounding box center [302, 119] width 13 height 13
click at [460, 327] on td "أنا سريع في الحكم على الآخرين" at bounding box center [605, 326] width 446 height 48
click at [151, 369] on span "Select an option" at bounding box center [148, 373] width 13 height 13
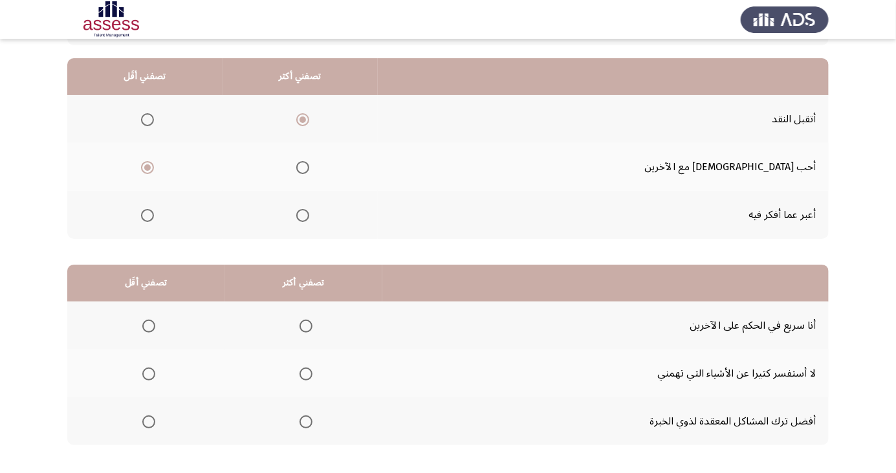
click at [151, 369] on input "Select an option" at bounding box center [148, 373] width 13 height 13
click at [306, 326] on span "Select an option" at bounding box center [306, 326] width 0 height 0
click at [305, 325] on input "Select an option" at bounding box center [306, 326] width 13 height 13
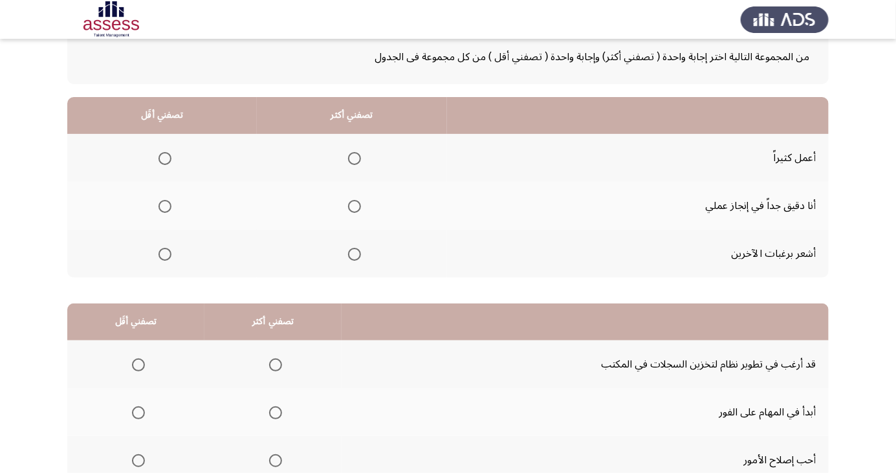
scroll to position [81, 0]
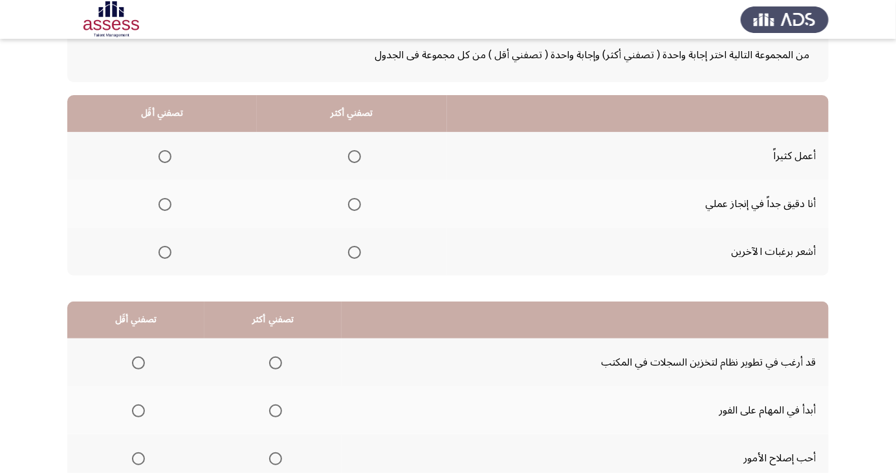
click at [165, 252] on span "Select an option" at bounding box center [165, 252] width 0 height 0
click at [164, 251] on input "Select an option" at bounding box center [165, 252] width 13 height 13
click at [355, 204] on span "Select an option" at bounding box center [355, 204] width 0 height 0
click at [352, 203] on input "Select an option" at bounding box center [354, 204] width 13 height 13
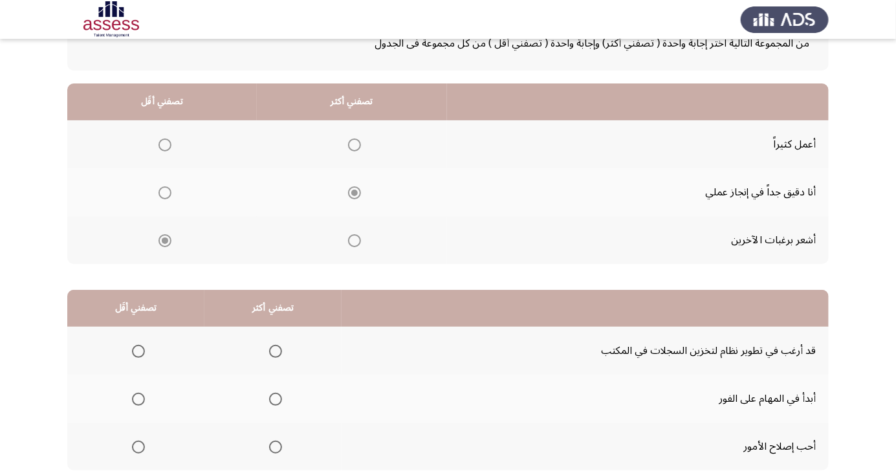
scroll to position [118, 0]
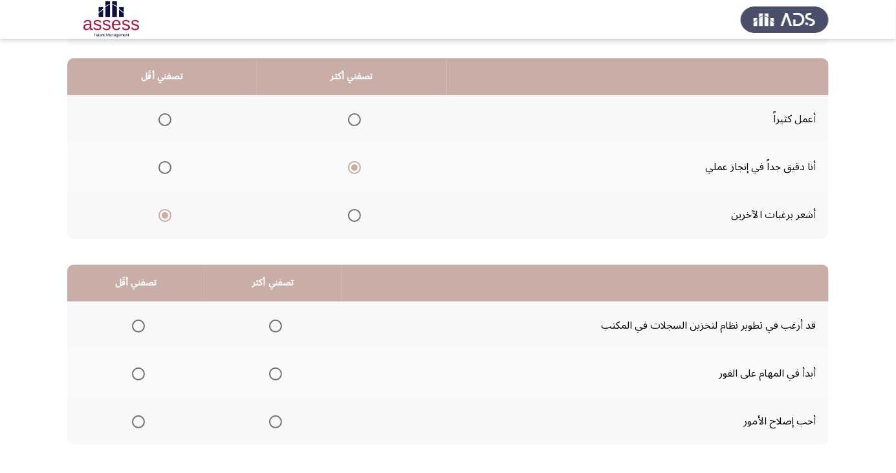
click at [142, 331] on span "Select an option" at bounding box center [138, 326] width 13 height 13
click at [142, 331] on input "Select an option" at bounding box center [138, 326] width 13 height 13
click at [276, 422] on span "Select an option" at bounding box center [276, 422] width 0 height 0
click at [272, 421] on input "Select an option" at bounding box center [275, 421] width 13 height 13
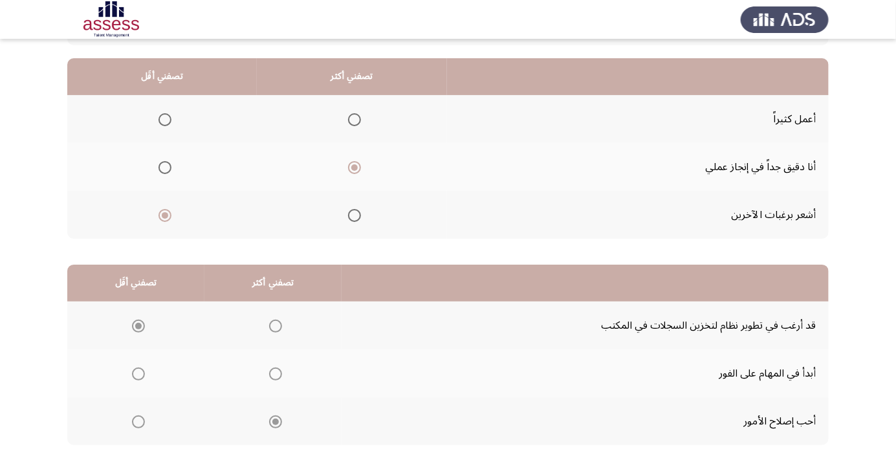
scroll to position [0, 0]
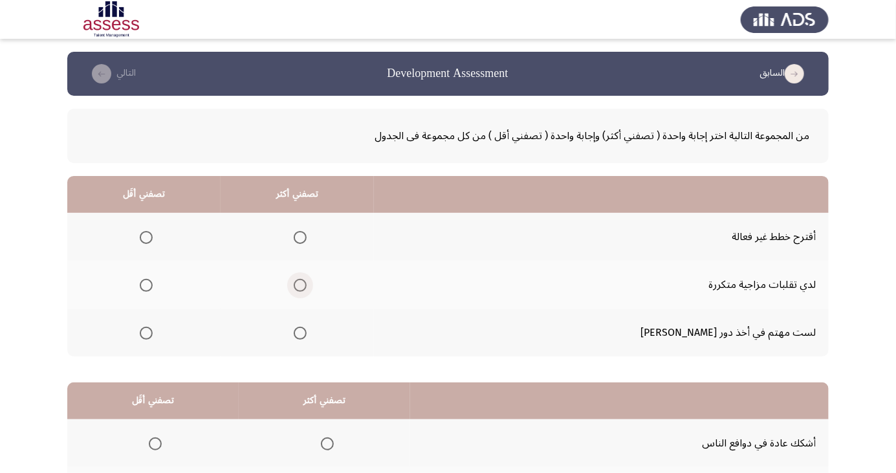
click at [307, 285] on span "Select an option" at bounding box center [300, 285] width 13 height 13
click at [307, 285] on input "Select an option" at bounding box center [300, 285] width 13 height 13
click at [159, 252] on th at bounding box center [143, 237] width 153 height 48
click at [146, 237] on span "Select an option" at bounding box center [146, 237] width 0 height 0
click at [153, 237] on input "Select an option" at bounding box center [146, 237] width 13 height 13
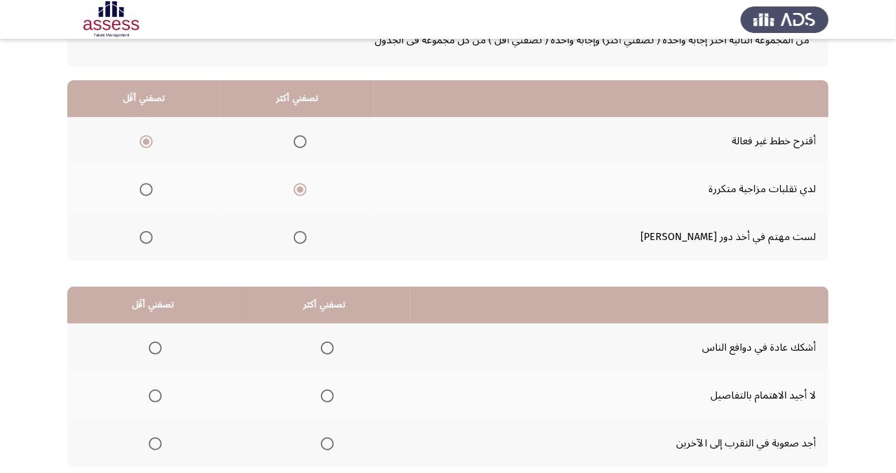
scroll to position [111, 0]
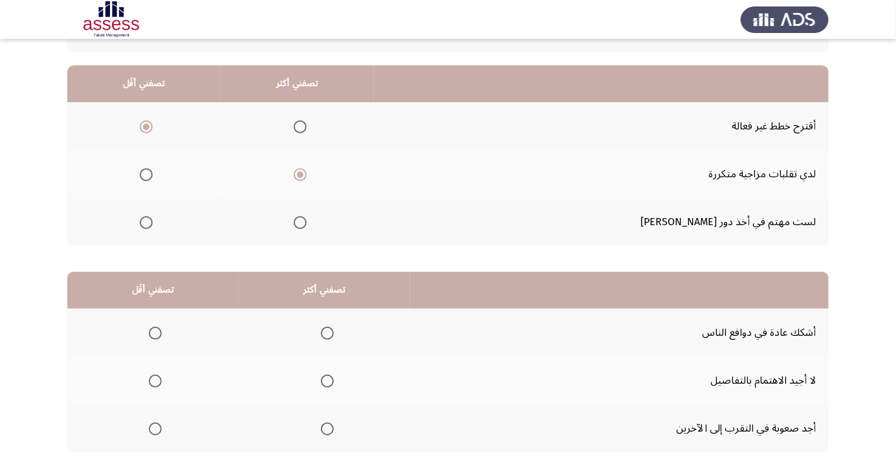
click at [327, 333] on span "Select an option" at bounding box center [327, 333] width 0 height 0
click at [325, 331] on input "Select an option" at bounding box center [327, 333] width 13 height 13
click at [155, 429] on span "Select an option" at bounding box center [155, 429] width 0 height 0
click at [155, 427] on input "Select an option" at bounding box center [155, 428] width 13 height 13
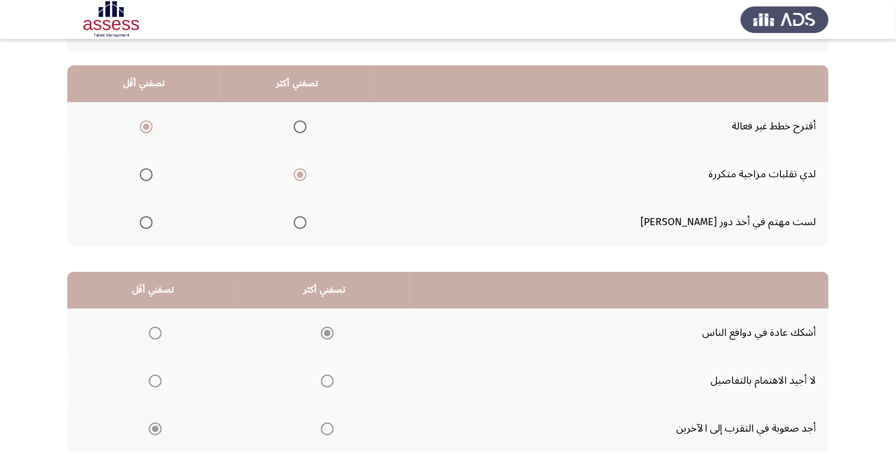
scroll to position [0, 0]
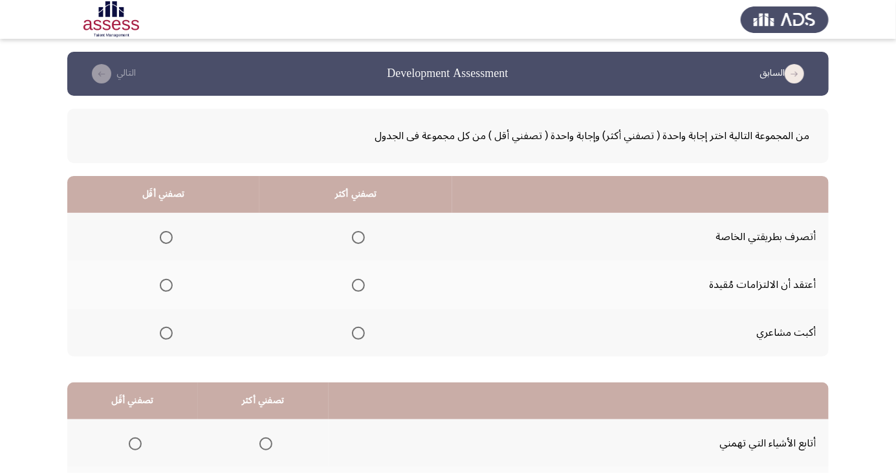
click at [630, 162] on div "من المجموعة التالية اختر إجابة واحدة ( تصفني أكثر) وإجابة واحدة ( تصفني أقل ) م…" at bounding box center [448, 136] width 762 height 54
click at [627, 150] on div "من المجموعة التالية اختر إجابة واحدة ( تصفني أكثر) وإجابة واحدة ( تصفني أقل ) م…" at bounding box center [448, 136] width 762 height 54
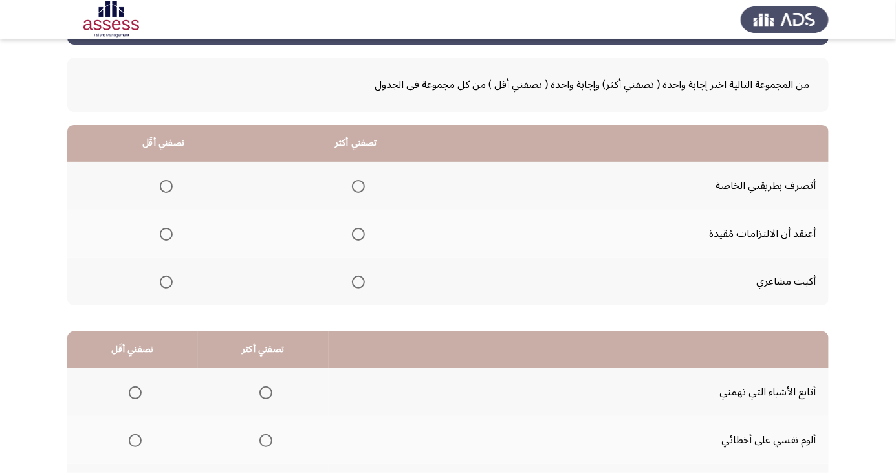
scroll to position [52, 0]
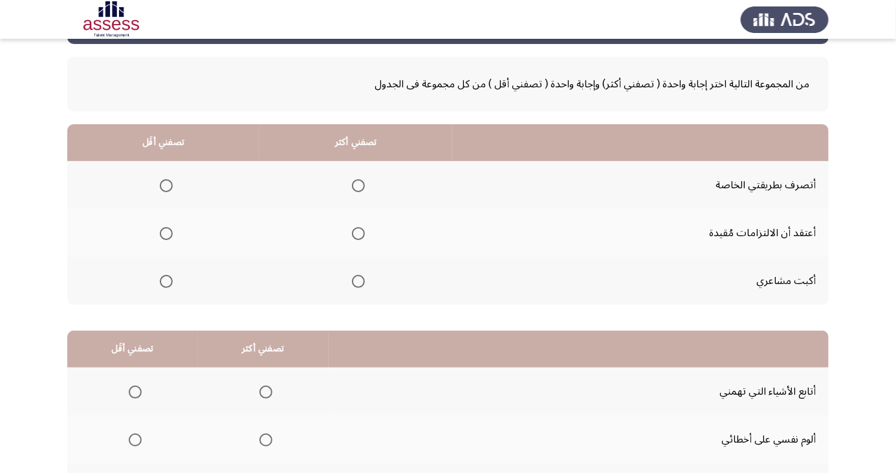
click at [616, 68] on div "من المجموعة التالية اختر إجابة واحدة ( تصفني أكثر) وإجابة واحدة ( تصفني أقل ) م…" at bounding box center [448, 84] width 762 height 54
click at [358, 184] on span "Select an option" at bounding box center [358, 185] width 13 height 13
click at [358, 184] on input "Select an option" at bounding box center [358, 185] width 13 height 13
click at [162, 279] on span "Select an option" at bounding box center [166, 281] width 13 height 13
click at [162, 279] on input "Select an option" at bounding box center [166, 281] width 13 height 13
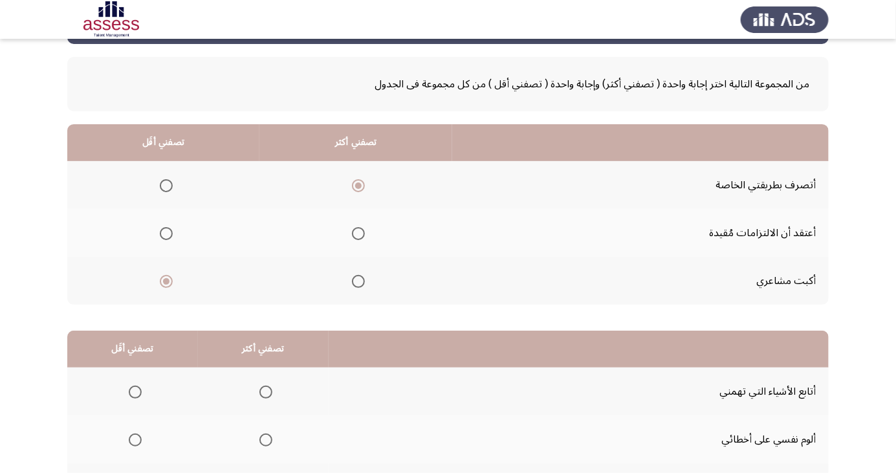
click at [488, 336] on th at bounding box center [579, 349] width 500 height 37
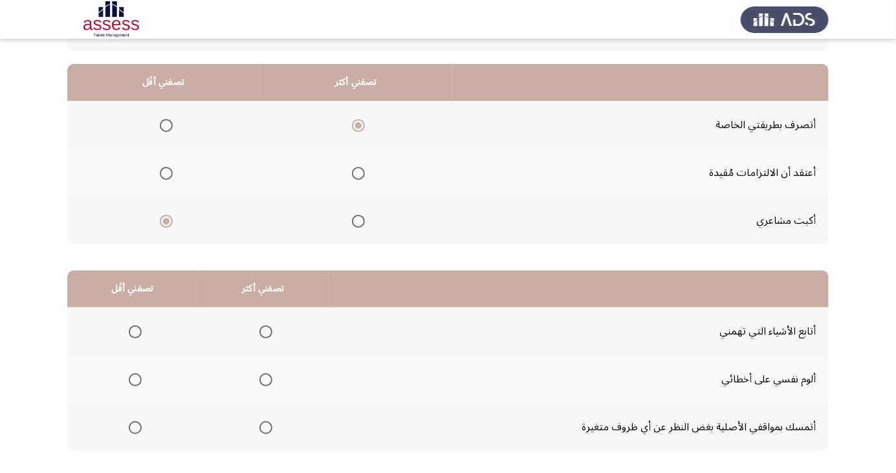
click at [481, 223] on td "أكبت مشاعري" at bounding box center [640, 221] width 377 height 48
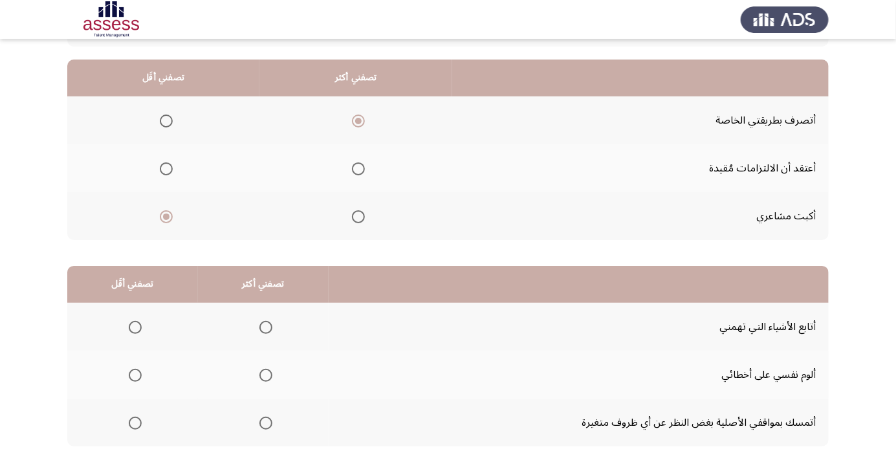
click at [481, 223] on td "أكبت مشاعري" at bounding box center [640, 216] width 377 height 48
click at [263, 369] on span "Select an option" at bounding box center [265, 375] width 13 height 13
click at [263, 369] on input "Select an option" at bounding box center [265, 375] width 13 height 13
click at [135, 423] on span "Select an option" at bounding box center [135, 423] width 0 height 0
click at [135, 421] on input "Select an option" at bounding box center [135, 423] width 13 height 13
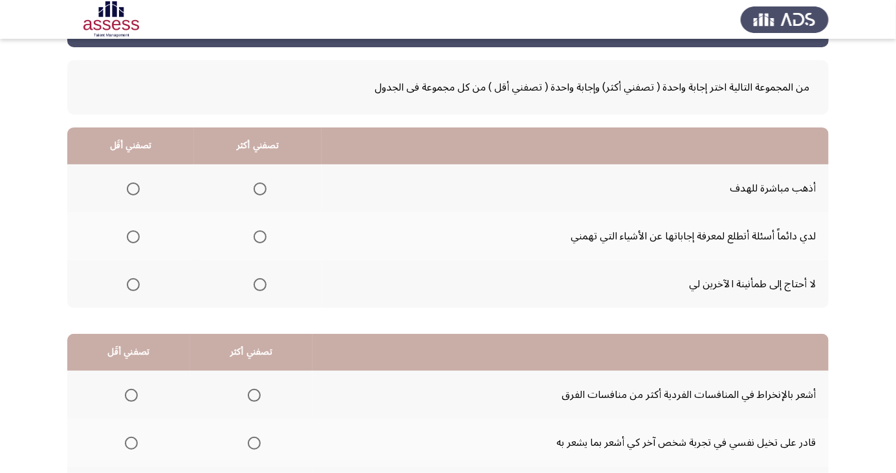
scroll to position [51, 0]
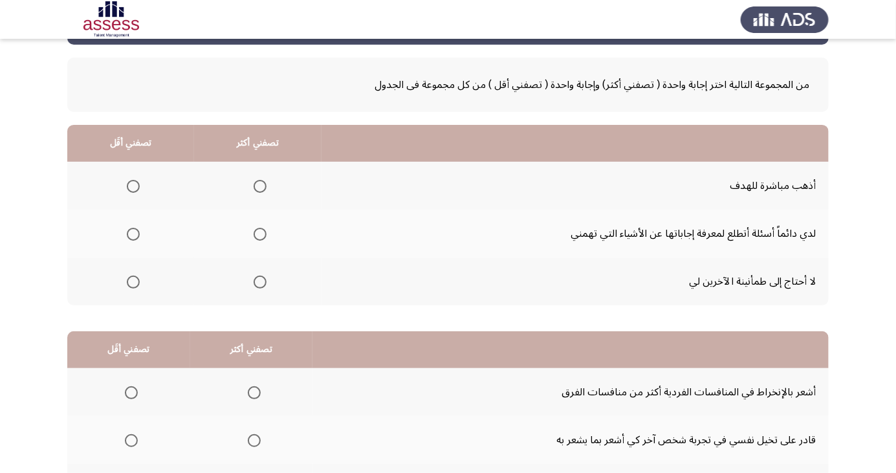
click at [133, 282] on span "Select an option" at bounding box center [133, 282] width 0 height 0
click at [133, 281] on input "Select an option" at bounding box center [133, 282] width 13 height 13
click at [260, 234] on span "Select an option" at bounding box center [260, 234] width 0 height 0
click at [259, 233] on input "Select an option" at bounding box center [260, 234] width 13 height 13
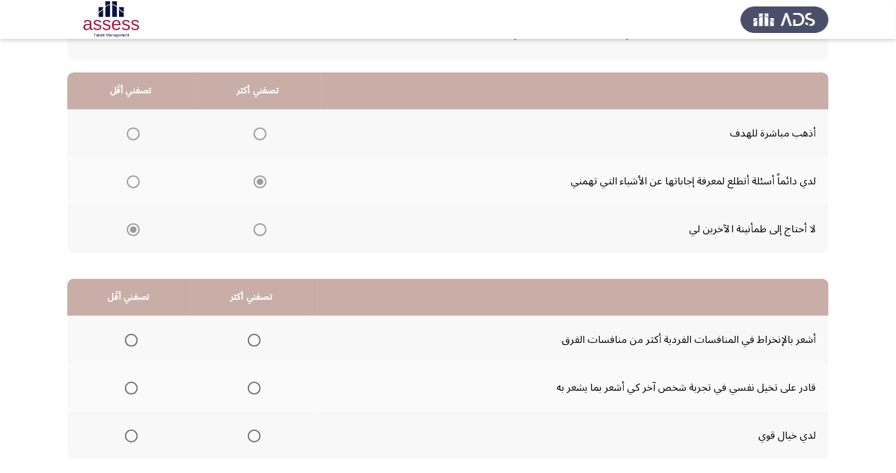
scroll to position [118, 0]
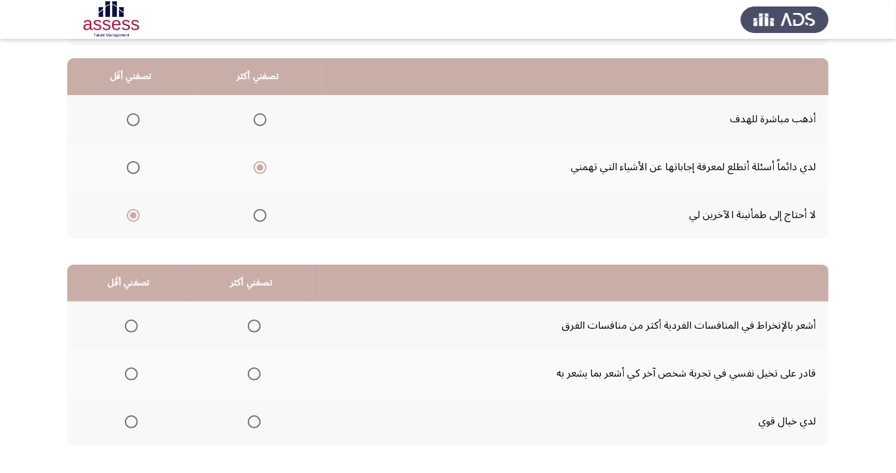
click at [126, 367] on span "Select an option" at bounding box center [131, 373] width 13 height 13
click at [126, 367] on input "Select an option" at bounding box center [131, 373] width 13 height 13
click at [254, 326] on span "Select an option" at bounding box center [254, 326] width 0 height 0
click at [252, 325] on input "Select an option" at bounding box center [254, 326] width 13 height 13
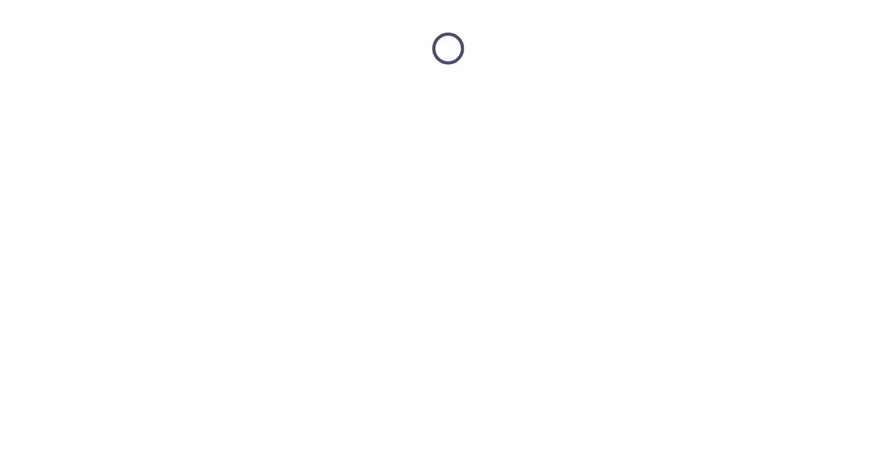
scroll to position [0, 0]
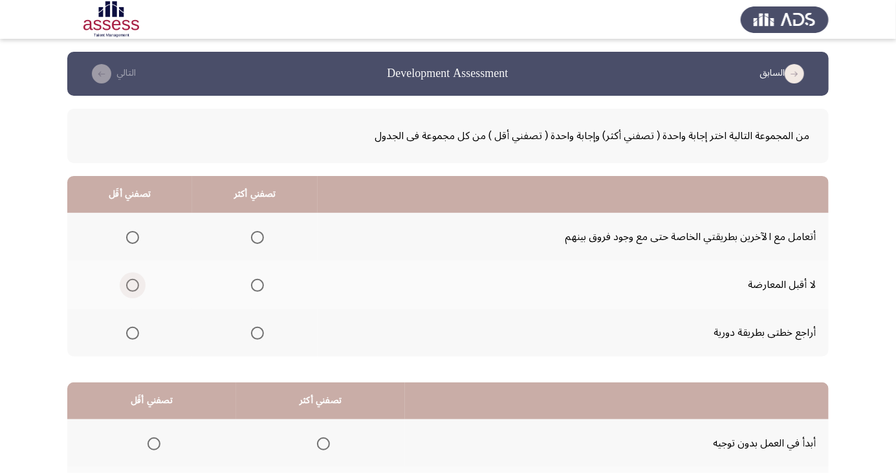
click at [137, 282] on span "Select an option" at bounding box center [132, 285] width 13 height 13
click at [137, 282] on input "Select an option" at bounding box center [132, 285] width 13 height 13
click at [257, 332] on span "Select an option" at bounding box center [257, 333] width 13 height 13
click at [257, 332] on input "Select an option" at bounding box center [257, 333] width 13 height 13
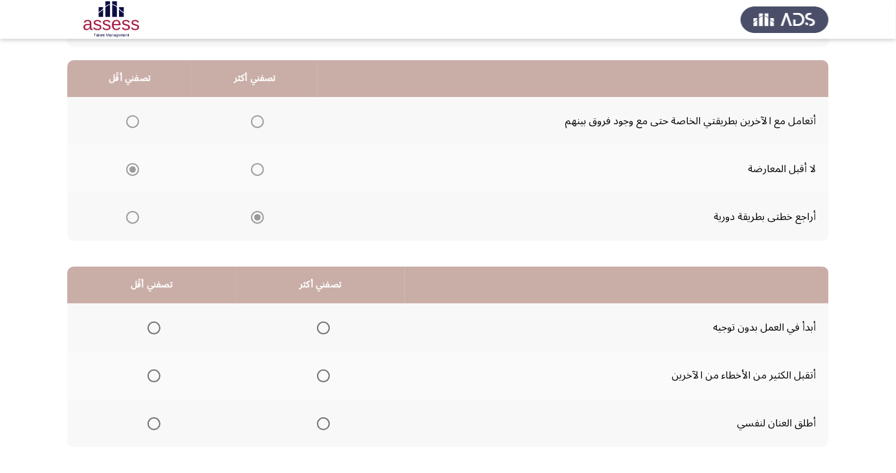
scroll to position [118, 0]
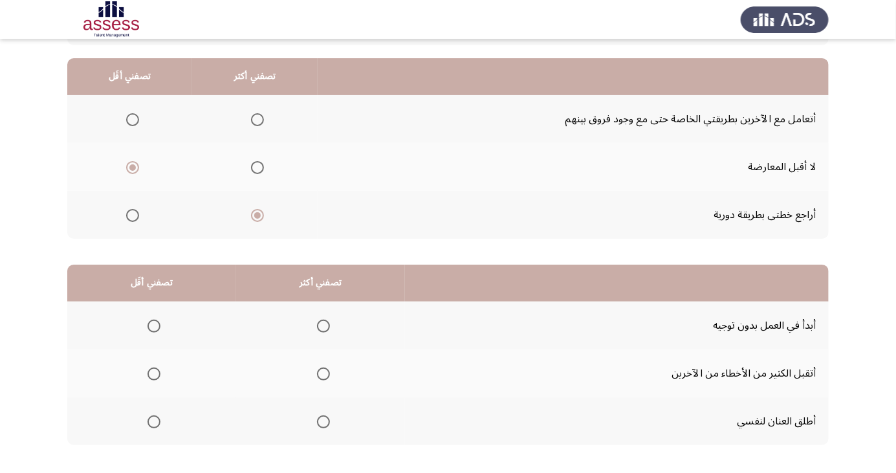
click at [154, 424] on span "Select an option" at bounding box center [154, 421] width 13 height 13
click at [154, 424] on input "Select an option" at bounding box center [154, 421] width 13 height 13
click at [324, 326] on span "Select an option" at bounding box center [324, 326] width 0 height 0
click at [322, 325] on input "Select an option" at bounding box center [323, 326] width 13 height 13
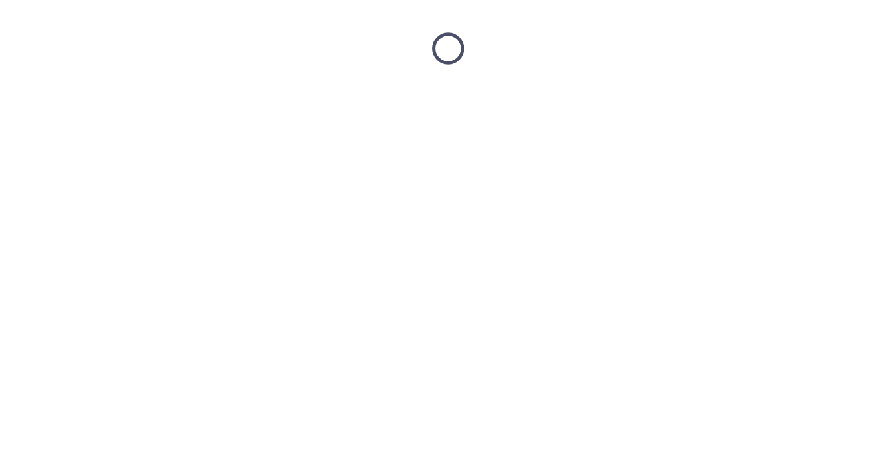
scroll to position [0, 0]
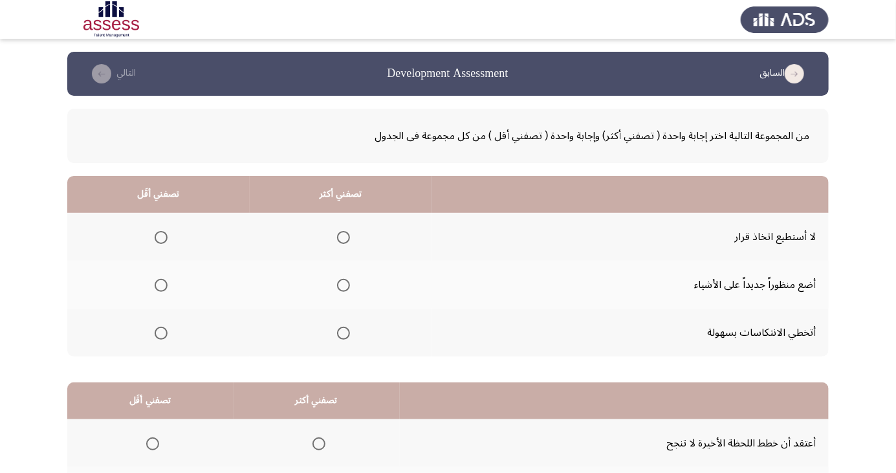
click at [460, 221] on td "لا أستطيع اتخاذ قرار" at bounding box center [630, 237] width 397 height 48
click at [460, 164] on div "من المجموعة التالية اختر إجابة واحدة ( تصفني أكثر) وإجابة واحدة ( تصفني أقل ) م…" at bounding box center [448, 342] width 762 height 493
click at [460, 151] on div "من المجموعة التالية اختر إجابة واحدة ( تصفني أكثر) وإجابة واحدة ( تصفني أقل ) م…" at bounding box center [448, 136] width 762 height 54
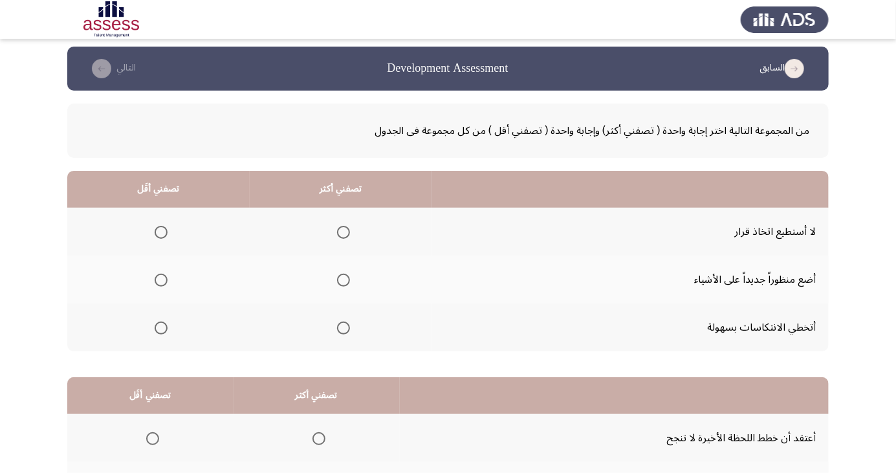
click at [466, 137] on span "من المجموعة التالية اختر إجابة واحدة ( تصفني أكثر) وإجابة واحدة ( تصفني أقل ) م…" at bounding box center [448, 131] width 723 height 22
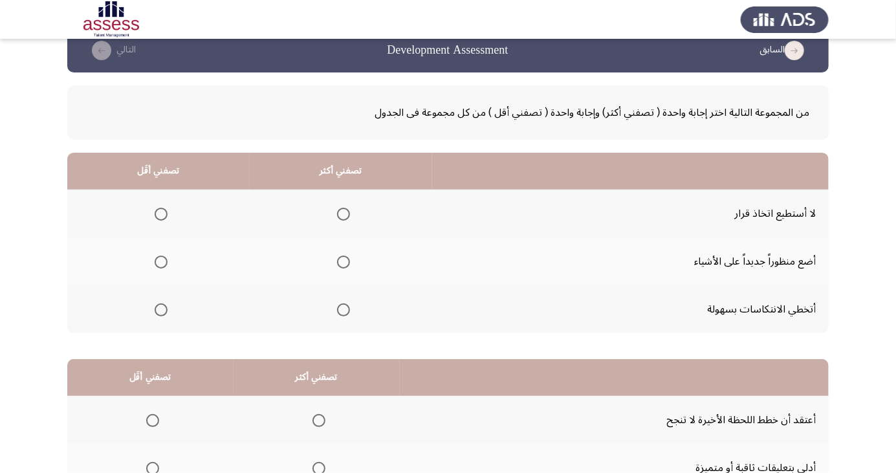
scroll to position [27, 0]
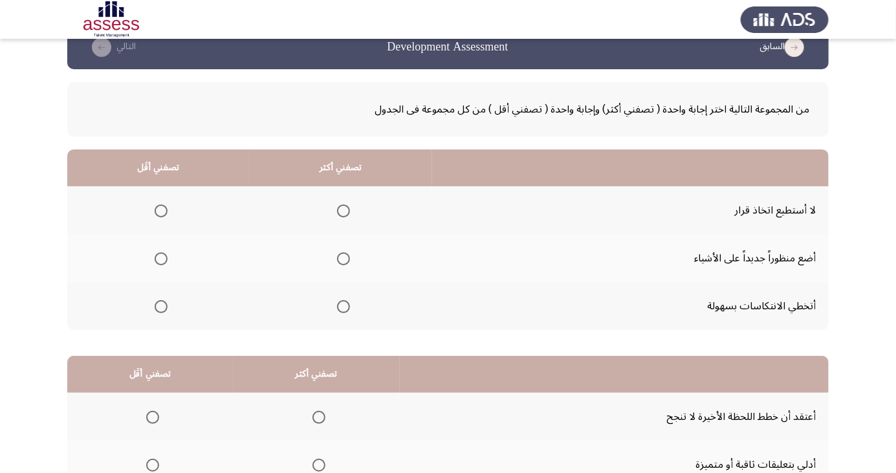
click at [346, 208] on span "Select an option" at bounding box center [343, 210] width 13 height 13
click at [346, 208] on input "Select an option" at bounding box center [343, 210] width 13 height 13
click at [161, 211] on span "Select an option" at bounding box center [161, 211] width 0 height 0
click at [160, 206] on span "Select an option" at bounding box center [161, 210] width 13 height 13
click at [160, 206] on input "Select an option" at bounding box center [161, 210] width 13 height 13
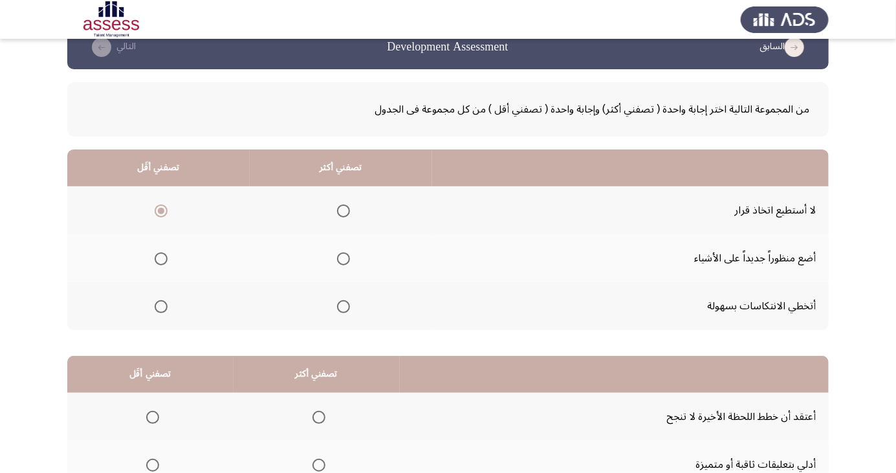
click at [345, 300] on span "Select an option" at bounding box center [343, 306] width 13 height 13
click at [345, 300] on input "Select an option" at bounding box center [343, 306] width 13 height 13
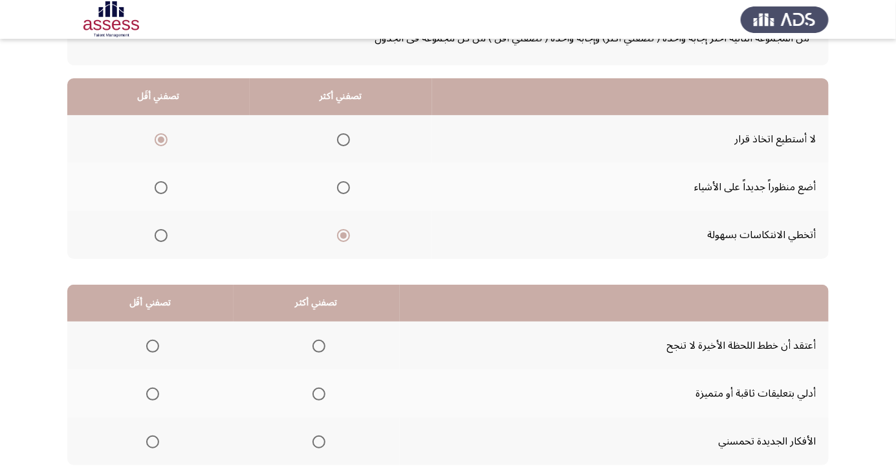
scroll to position [118, 0]
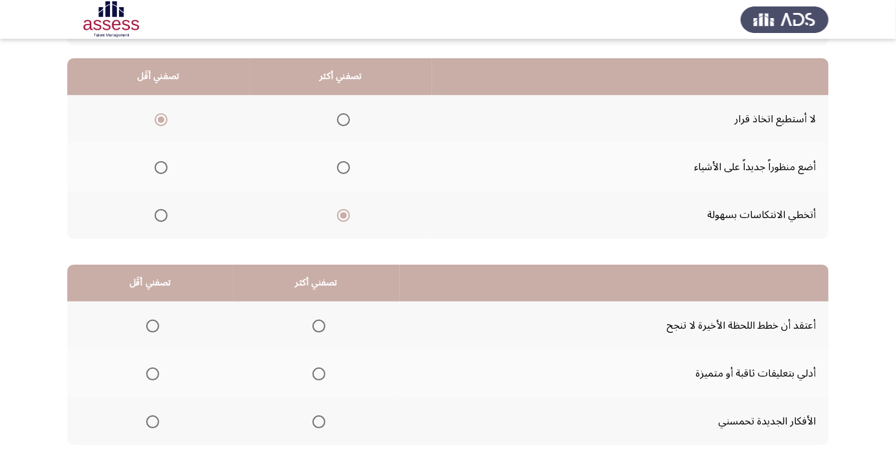
click at [153, 326] on span "Select an option" at bounding box center [153, 326] width 0 height 0
click at [151, 325] on input "Select an option" at bounding box center [152, 326] width 13 height 13
click at [317, 369] on span "Select an option" at bounding box center [319, 373] width 13 height 13
click at [317, 369] on input "Select an option" at bounding box center [319, 373] width 13 height 13
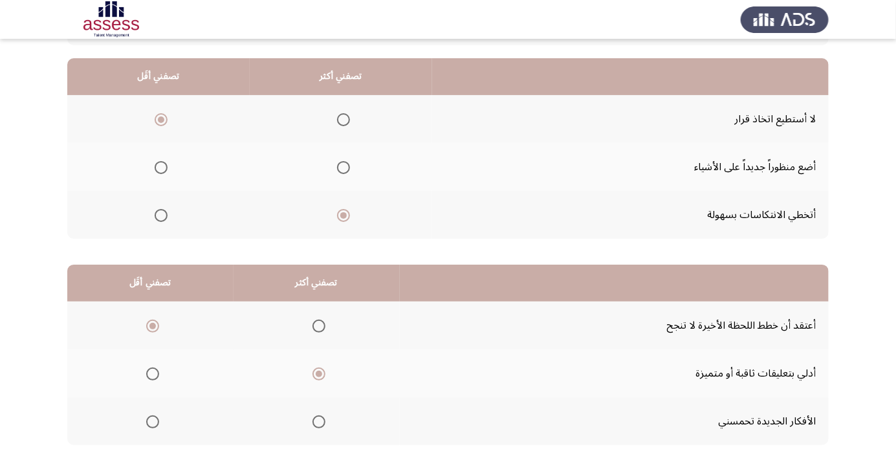
scroll to position [0, 0]
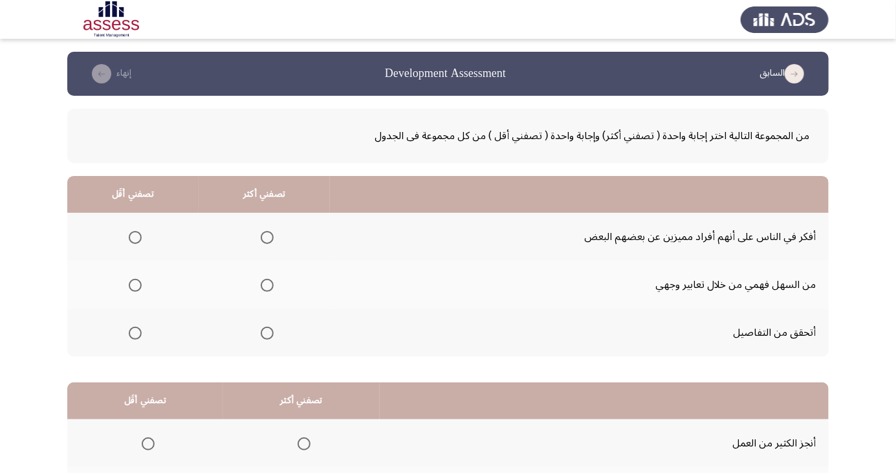
click at [465, 162] on div "من المجموعة التالية اختر إجابة واحدة ( تصفني أكثر) وإجابة واحدة ( تصفني أقل ) م…" at bounding box center [448, 342] width 762 height 493
click at [466, 149] on div "من المجموعة التالية اختر إجابة واحدة ( تصفني أكثر) وإجابة واحدة ( تصفني أقل ) م…" at bounding box center [448, 136] width 762 height 54
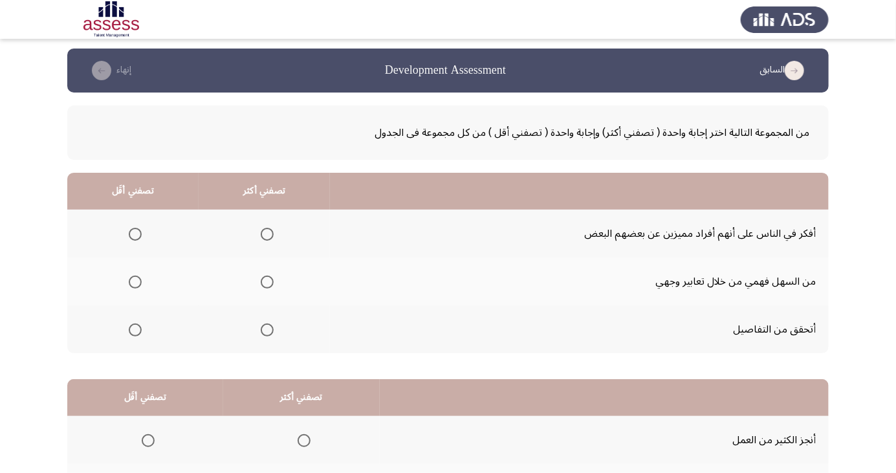
click at [465, 137] on span "من المجموعة التالية اختر إجابة واحدة ( تصفني أكثر) وإجابة واحدة ( تصفني أقل ) م…" at bounding box center [448, 133] width 723 height 22
click at [465, 121] on div "من المجموعة التالية اختر إجابة واحدة ( تصفني أكثر) وإجابة واحدة ( تصفني أقل ) م…" at bounding box center [448, 132] width 762 height 54
click at [463, 107] on div "من المجموعة التالية اختر إجابة واحدة ( تصفني أكثر) وإجابة واحدة ( تصفني أقل ) م…" at bounding box center [448, 132] width 762 height 54
click at [459, 96] on div "من المجموعة التالية اختر إجابة واحدة ( تصفني أكثر) وإجابة واحدة ( تصفني أقل ) م…" at bounding box center [448, 339] width 762 height 493
click at [459, 83] on header "السابق Development Assessment إنهاء" at bounding box center [448, 71] width 762 height 44
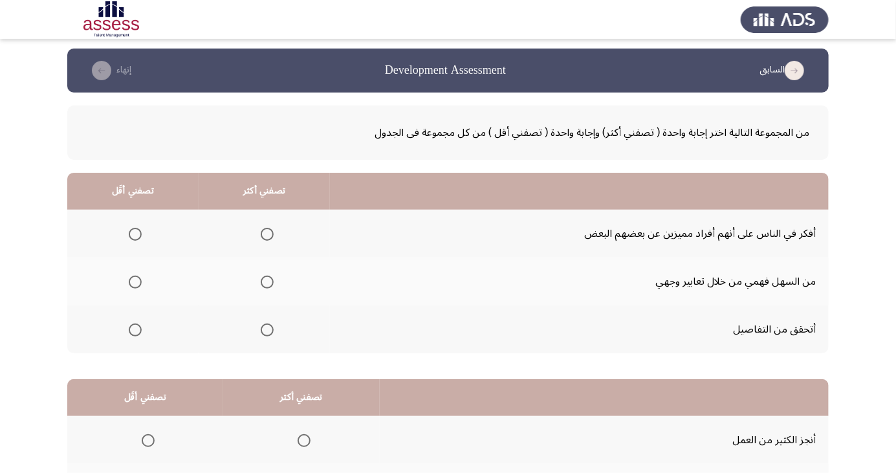
click at [457, 69] on h3 "Development Assessment" at bounding box center [445, 70] width 121 height 16
click at [513, 237] on td "أفكر في الناس على أنهم أفراد مميزين عن بعضهم البعض" at bounding box center [579, 234] width 499 height 48
click at [509, 221] on td "أفكر في الناس على أنهم أفراد مميزين عن بعضهم البعض" at bounding box center [579, 234] width 499 height 48
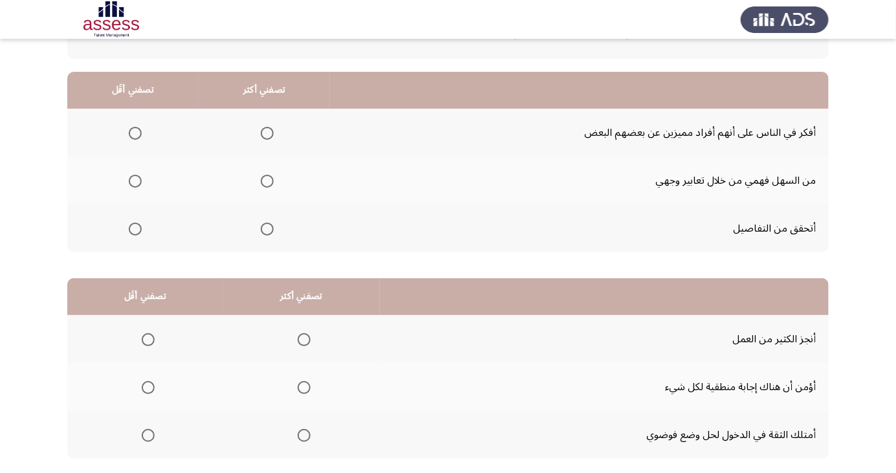
scroll to position [105, 0]
click at [499, 161] on td "من السهل فهمي من خلال تعابير وجهي" at bounding box center [579, 180] width 499 height 48
click at [135, 131] on span "Select an option" at bounding box center [135, 132] width 13 height 13
click at [135, 131] on input "Select an option" at bounding box center [135, 132] width 13 height 13
click at [138, 179] on span "Select an option" at bounding box center [135, 180] width 13 height 13
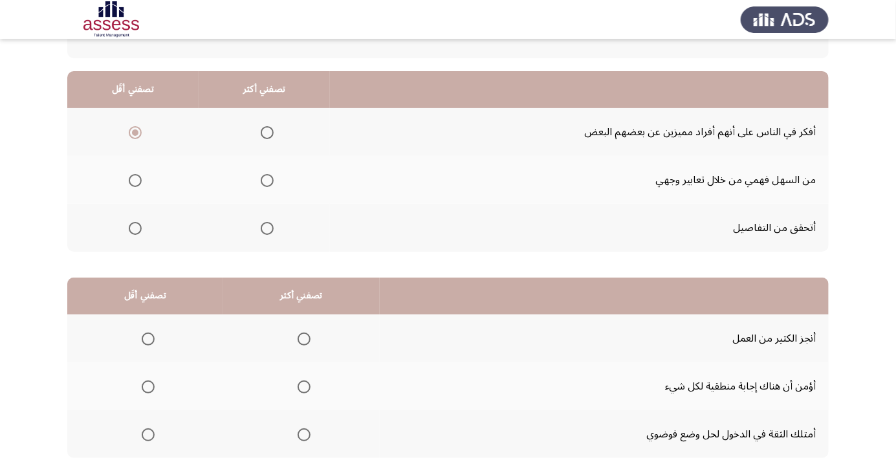
click at [138, 179] on input "Select an option" at bounding box center [135, 180] width 13 height 13
click at [140, 135] on span "Select an option" at bounding box center [135, 132] width 13 height 13
click at [140, 135] on input "Select an option" at bounding box center [135, 132] width 13 height 13
click at [135, 179] on span "Select an option" at bounding box center [135, 180] width 13 height 13
click at [135, 179] on input "Select an option" at bounding box center [135, 180] width 13 height 13
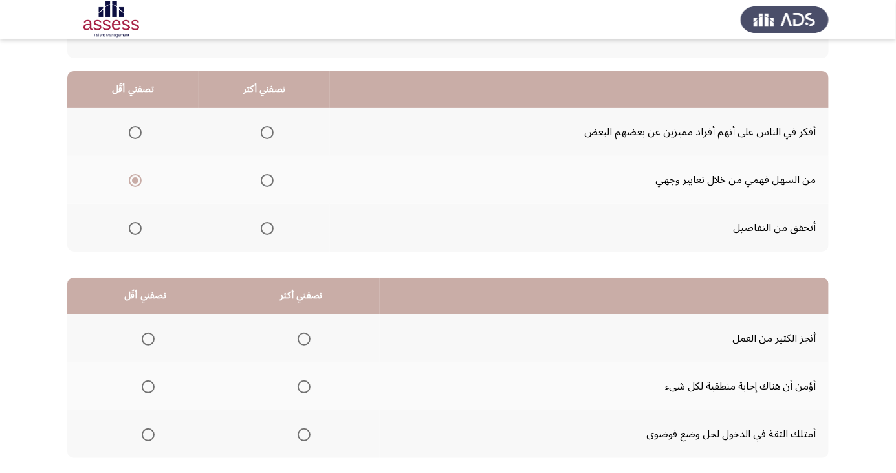
click at [267, 228] on span "Select an option" at bounding box center [267, 228] width 0 height 0
click at [266, 227] on input "Select an option" at bounding box center [267, 228] width 13 height 13
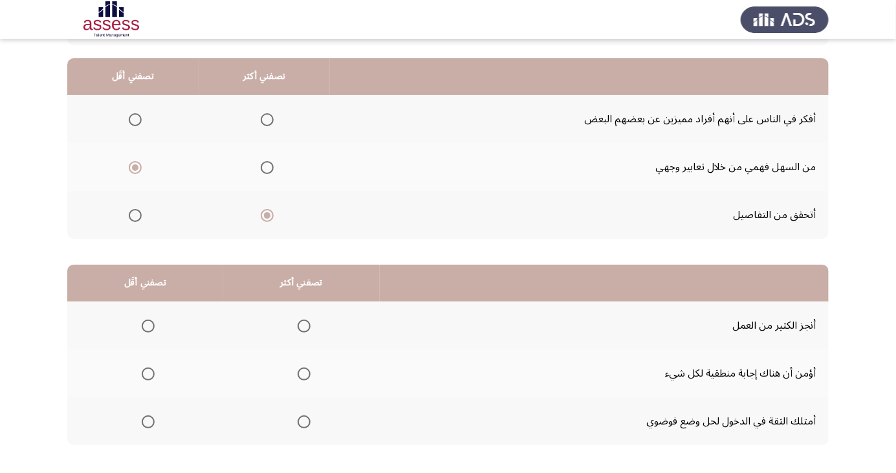
click at [304, 422] on span "Select an option" at bounding box center [304, 422] width 0 height 0
click at [302, 421] on input "Select an option" at bounding box center [304, 421] width 13 height 13
click at [148, 374] on span "Select an option" at bounding box center [148, 374] width 0 height 0
click at [147, 373] on input "Select an option" at bounding box center [148, 373] width 13 height 13
click at [148, 326] on span "Select an option" at bounding box center [148, 326] width 0 height 0
